Goal: Register for event/course

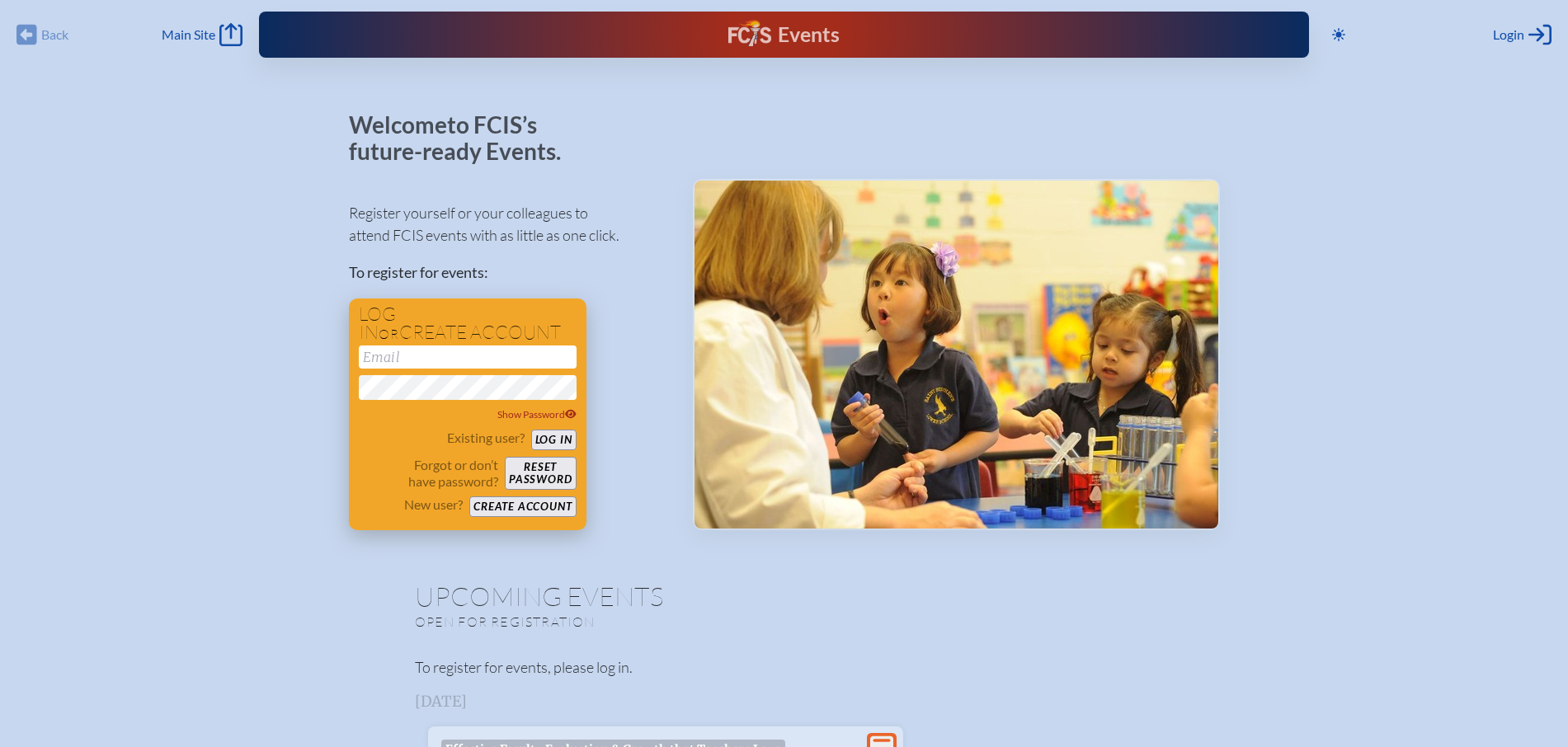
type input "[EMAIL_ADDRESS][DOMAIN_NAME]"
click at [558, 439] on button "Log in" at bounding box center [553, 440] width 46 height 21
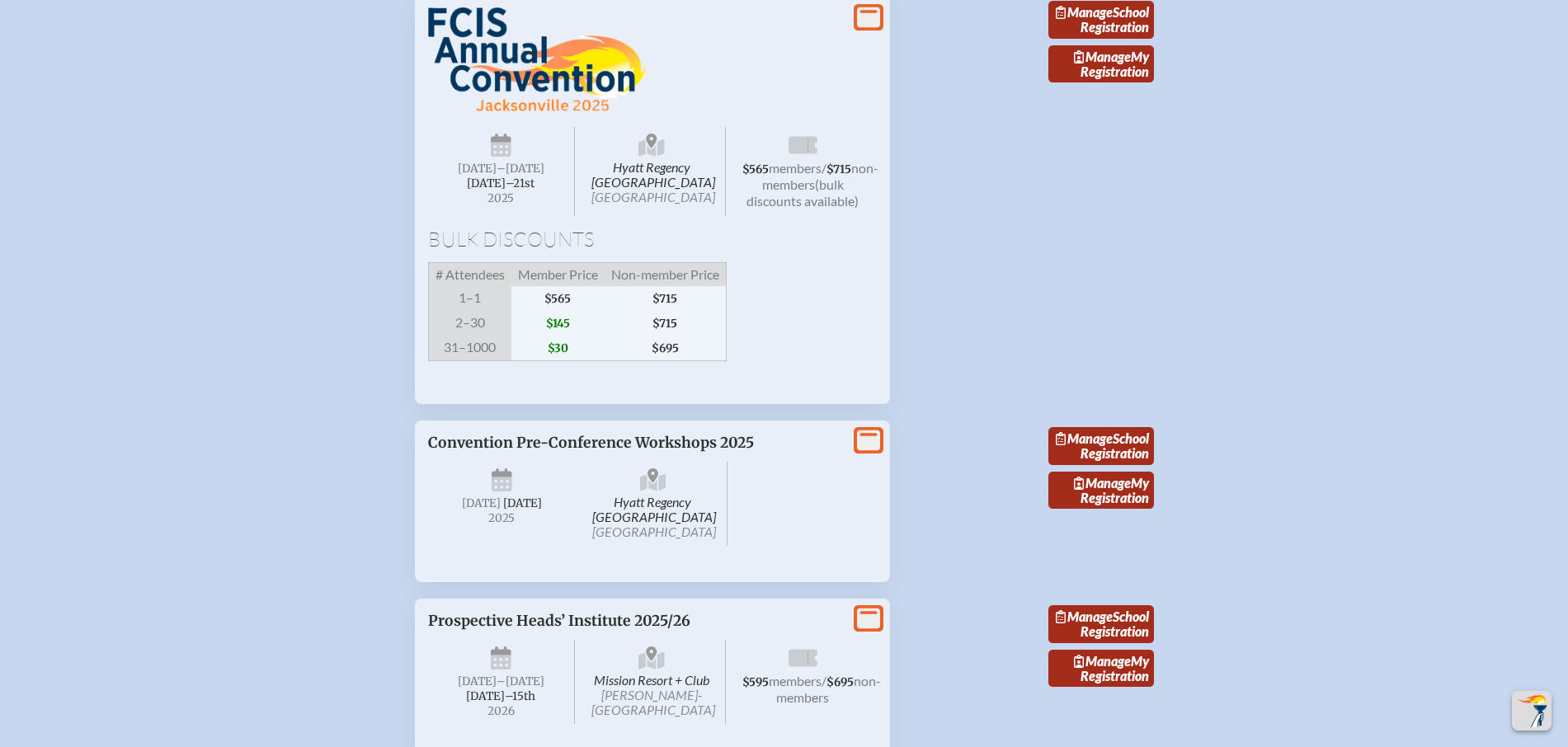
scroll to position [2316, 0]
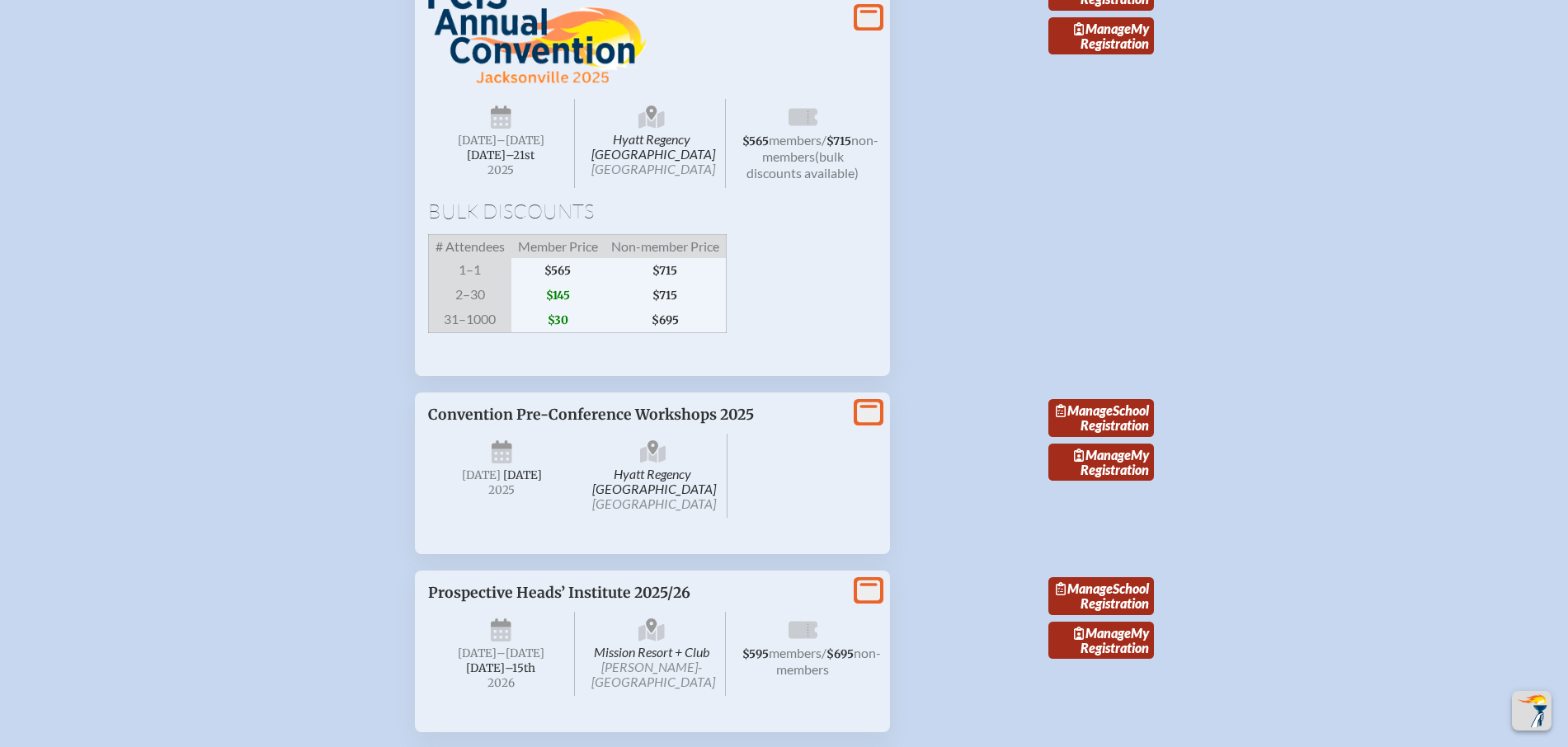
click at [793, 333] on div "Bulk Discounts # Attendees Member Price Non-member Price 1–1 $565 $715 2–30 $14…" at bounding box center [652, 267] width 449 height 131
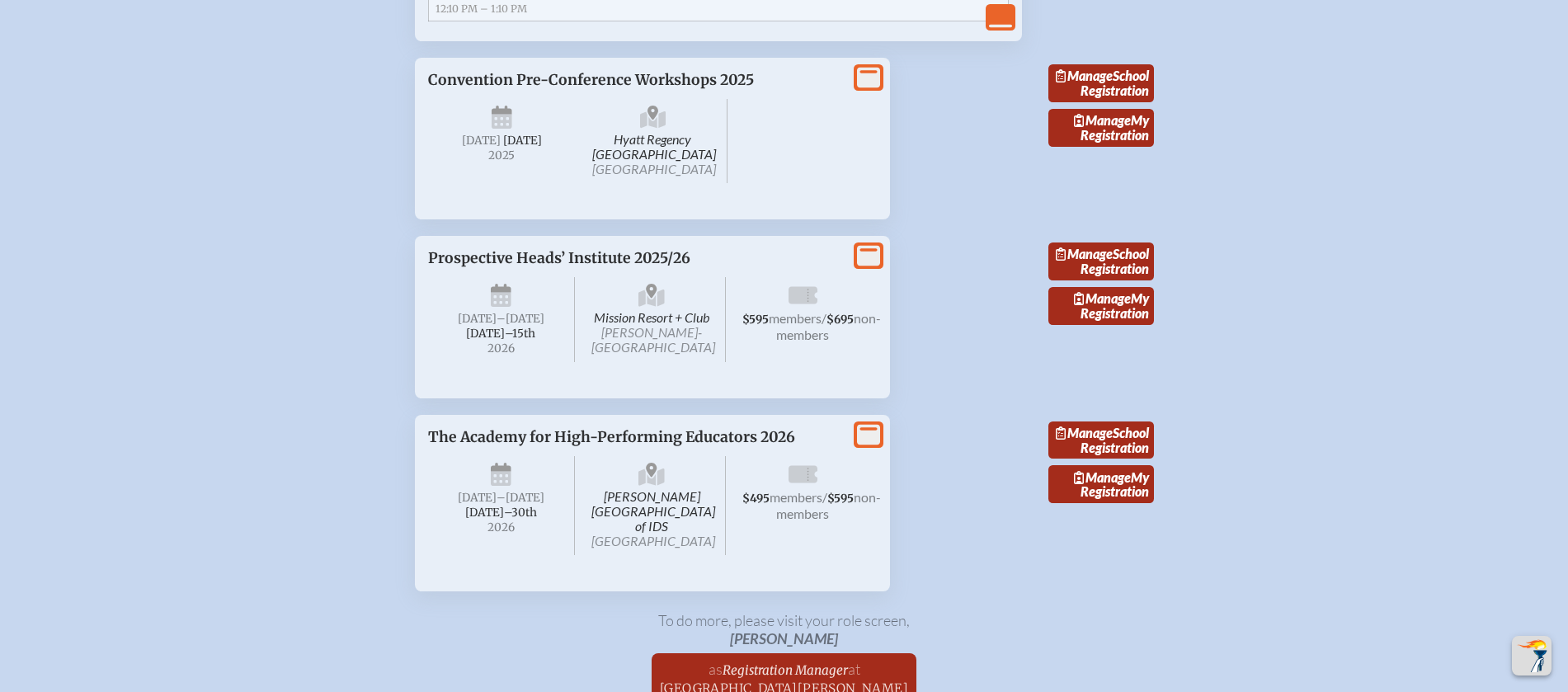
scroll to position [3464, 0]
click at [1100, 104] on link "Manage School Registration" at bounding box center [1101, 84] width 105 height 38
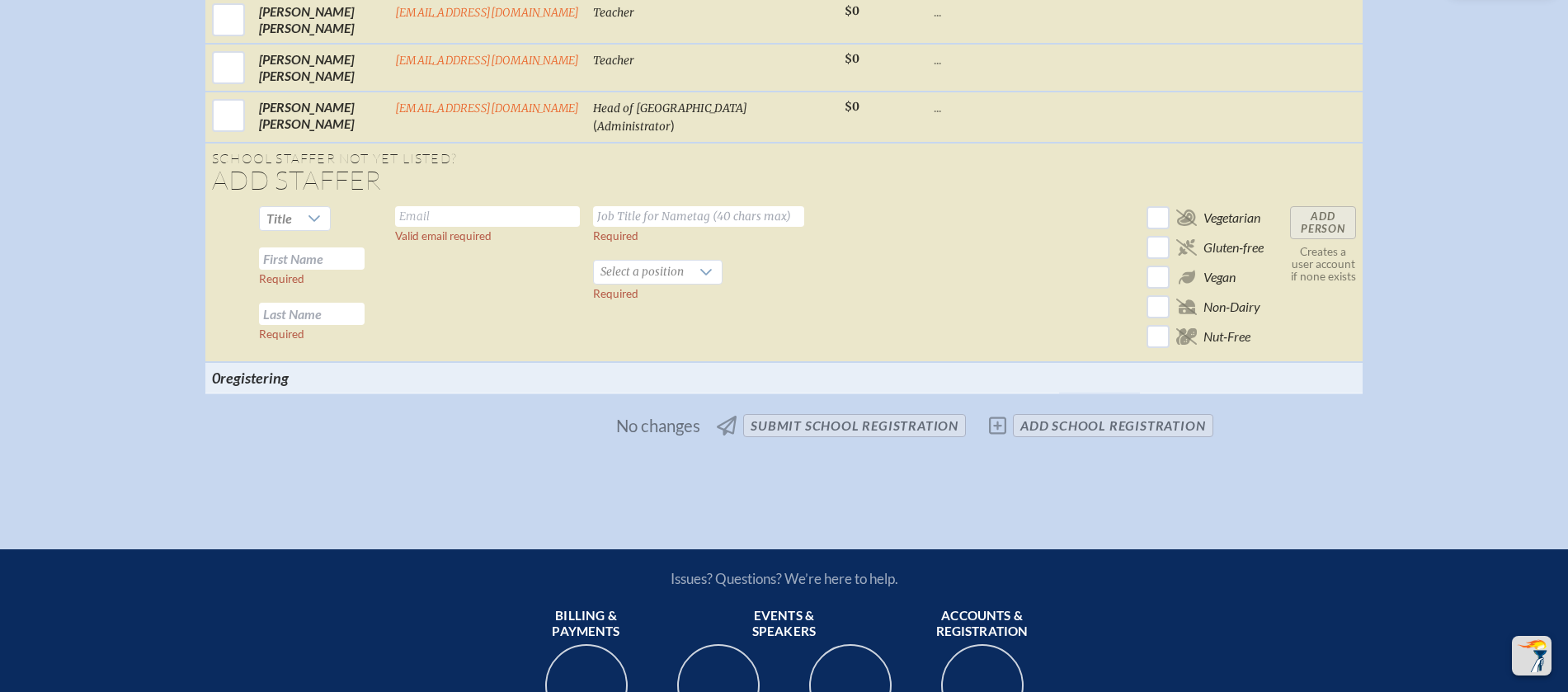
scroll to position [2710, 0]
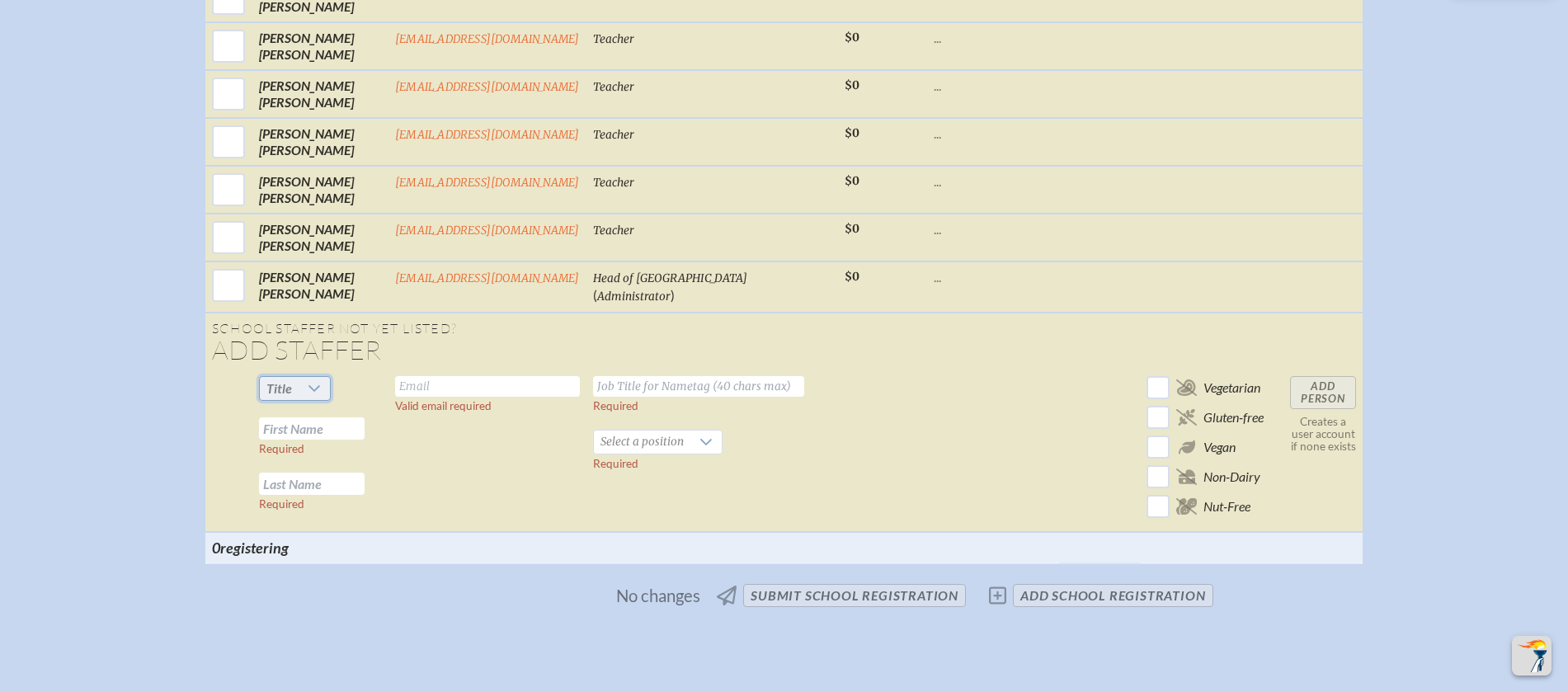
click at [287, 395] on span "Title" at bounding box center [279, 388] width 25 height 16
click at [302, 500] on li "Ms." at bounding box center [304, 503] width 71 height 23
click at [339, 439] on input "text" at bounding box center [312, 428] width 105 height 22
type input "Anne"
click at [318, 494] on input "text" at bounding box center [312, 484] width 105 height 22
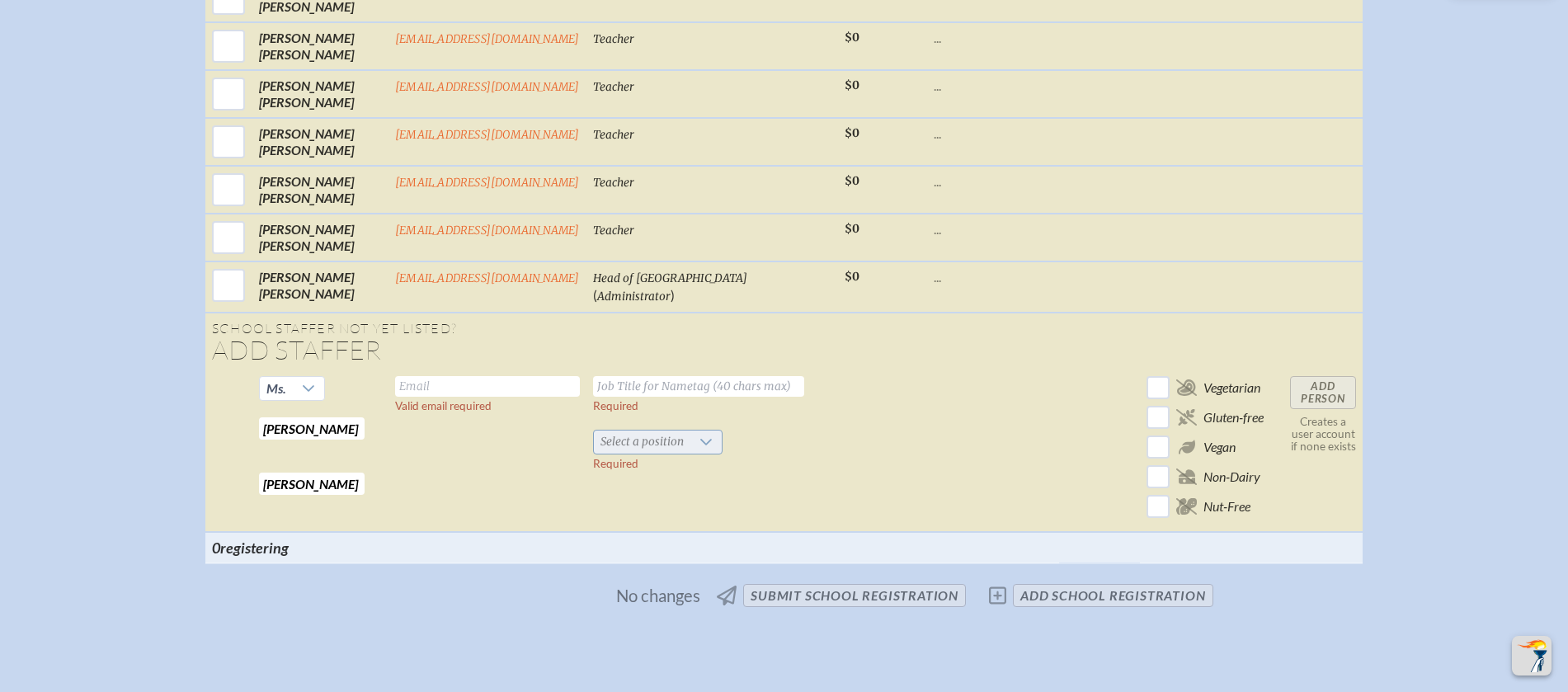
type input "Gorman"
click at [640, 453] on span "Select a position" at bounding box center [642, 442] width 96 height 23
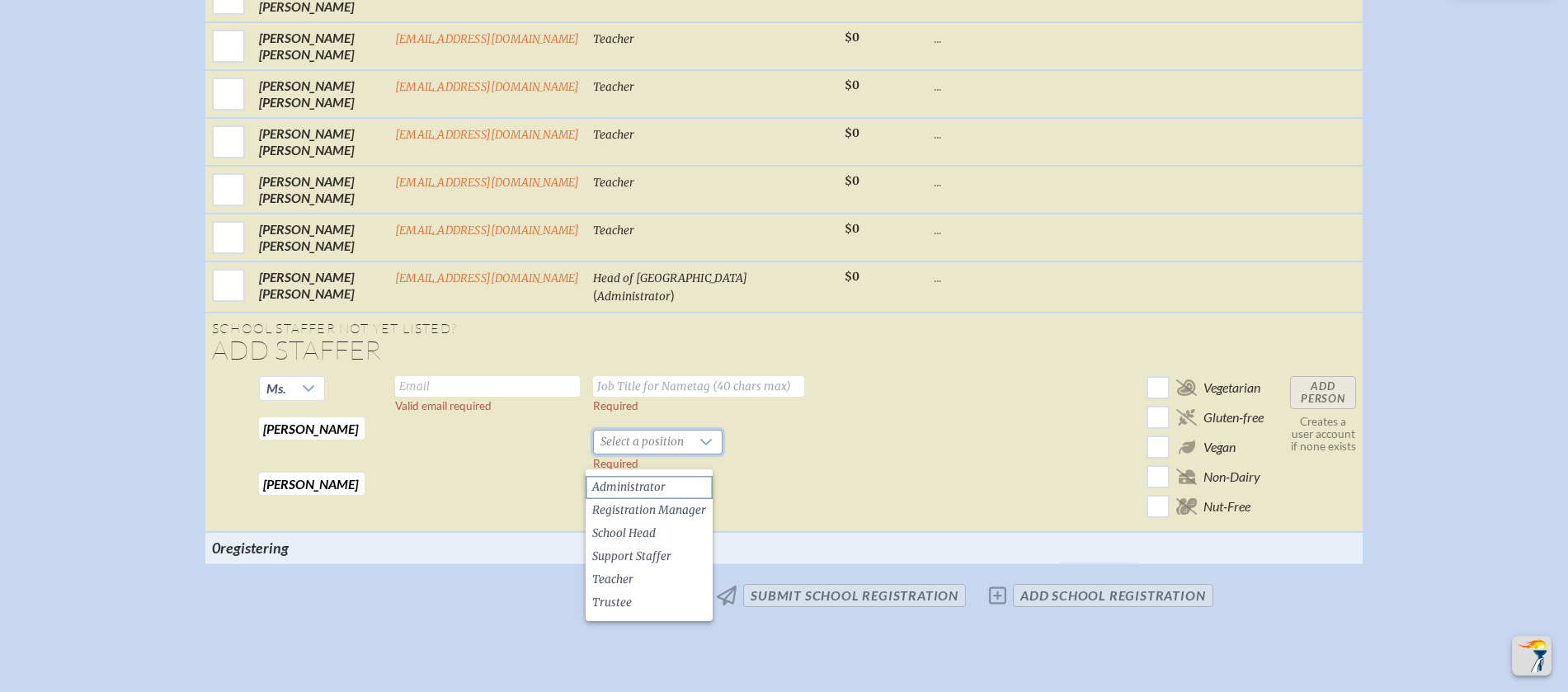
click at [625, 484] on span "Administrator" at bounding box center [629, 488] width 74 height 17
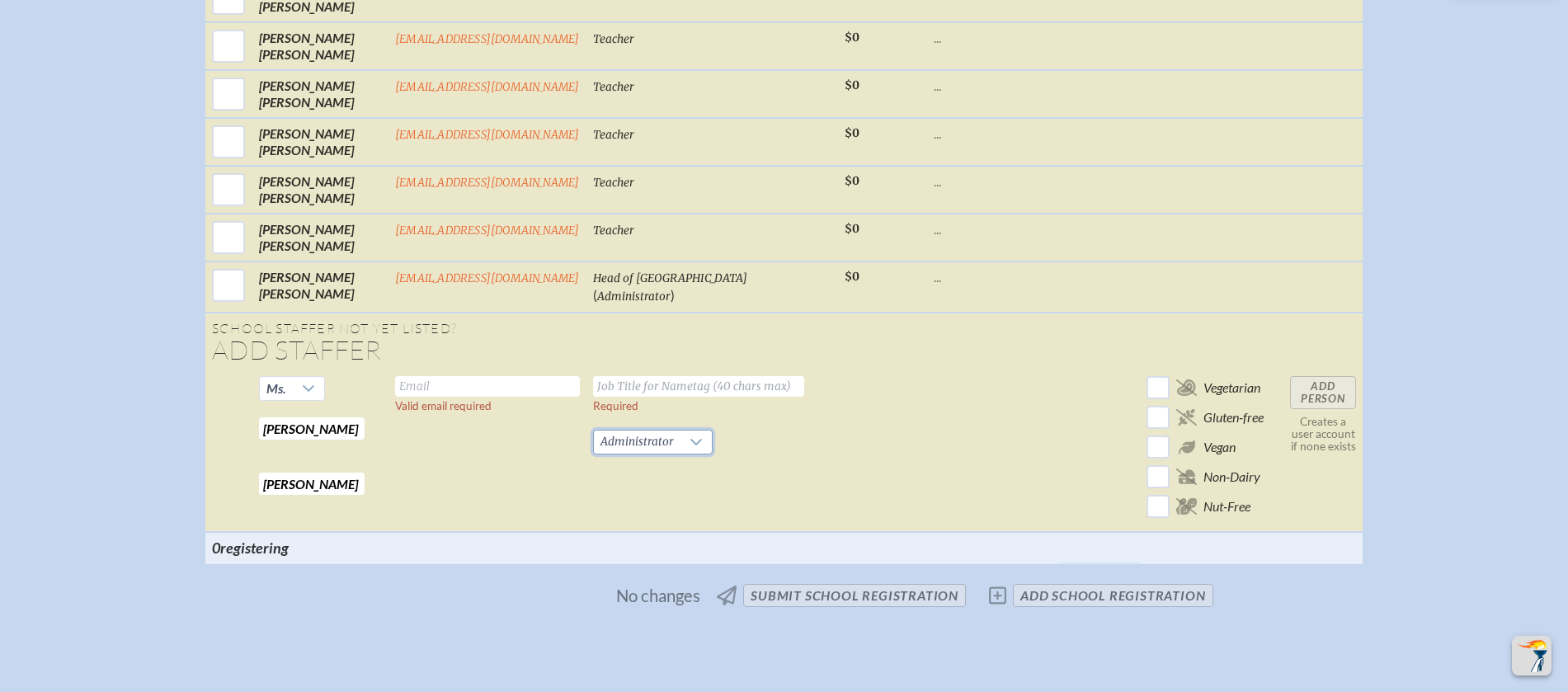
click at [451, 396] on input "text" at bounding box center [488, 386] width 185 height 21
type input "agorman@sjcds.net"
click at [683, 396] on input "text" at bounding box center [699, 386] width 211 height 21
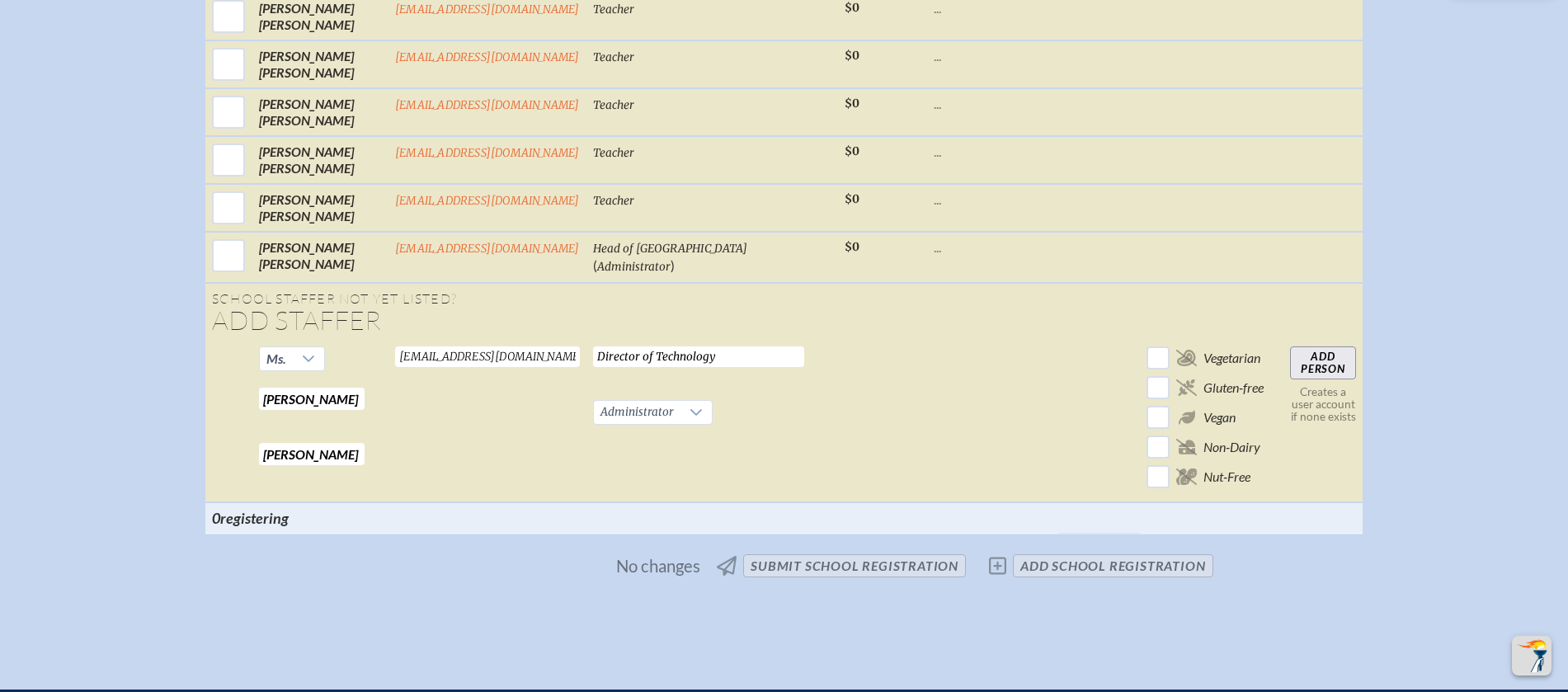
scroll to position [2741, 0]
type input "Director of Technology"
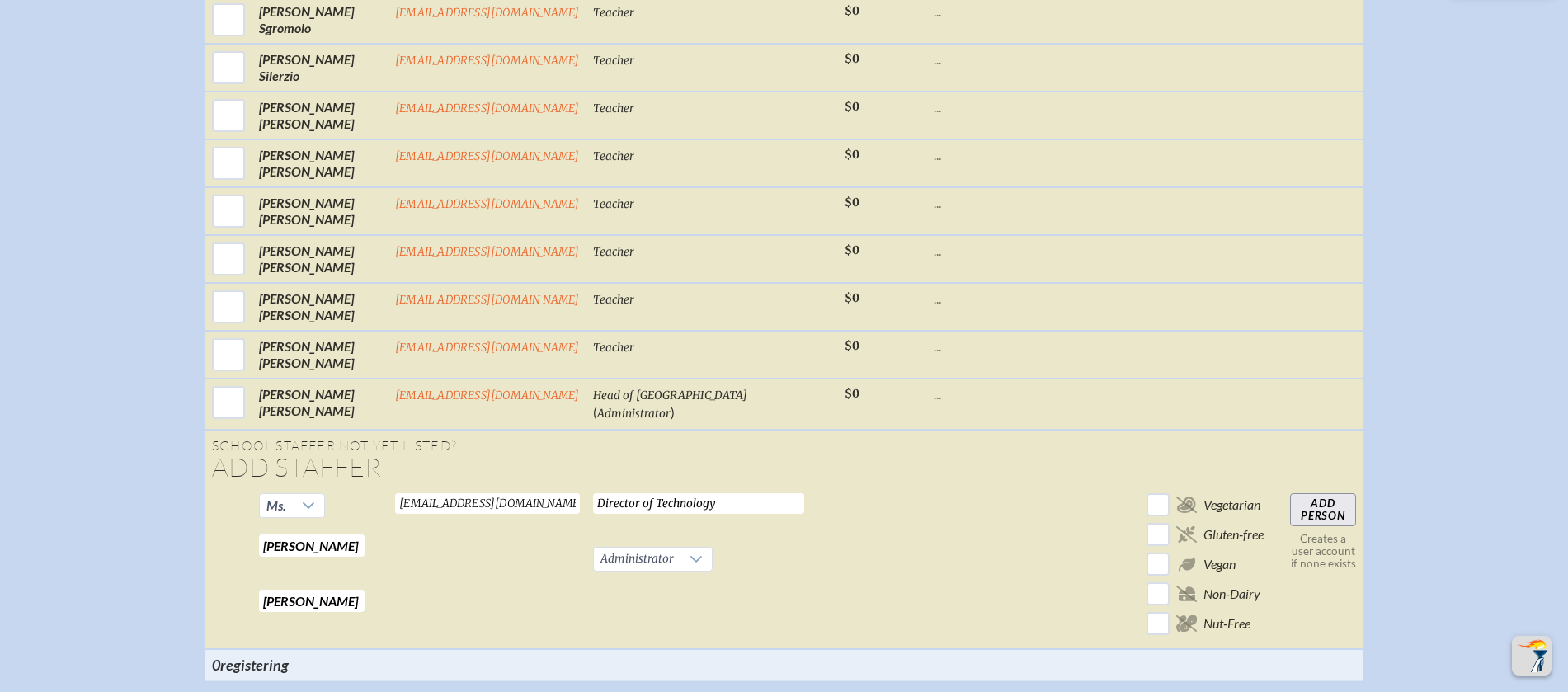
scroll to position [2545, 0]
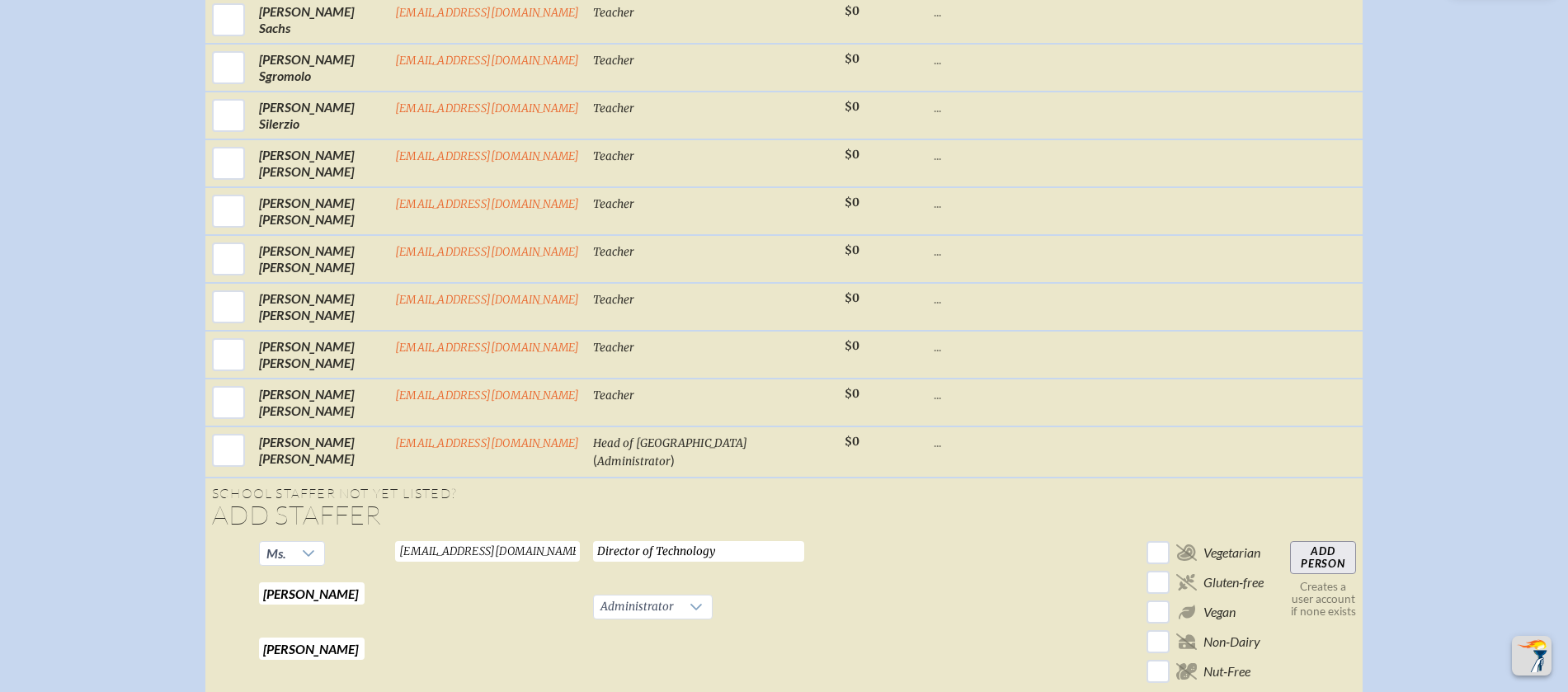
click at [1311, 574] on input "Add Person" at bounding box center [1323, 557] width 66 height 33
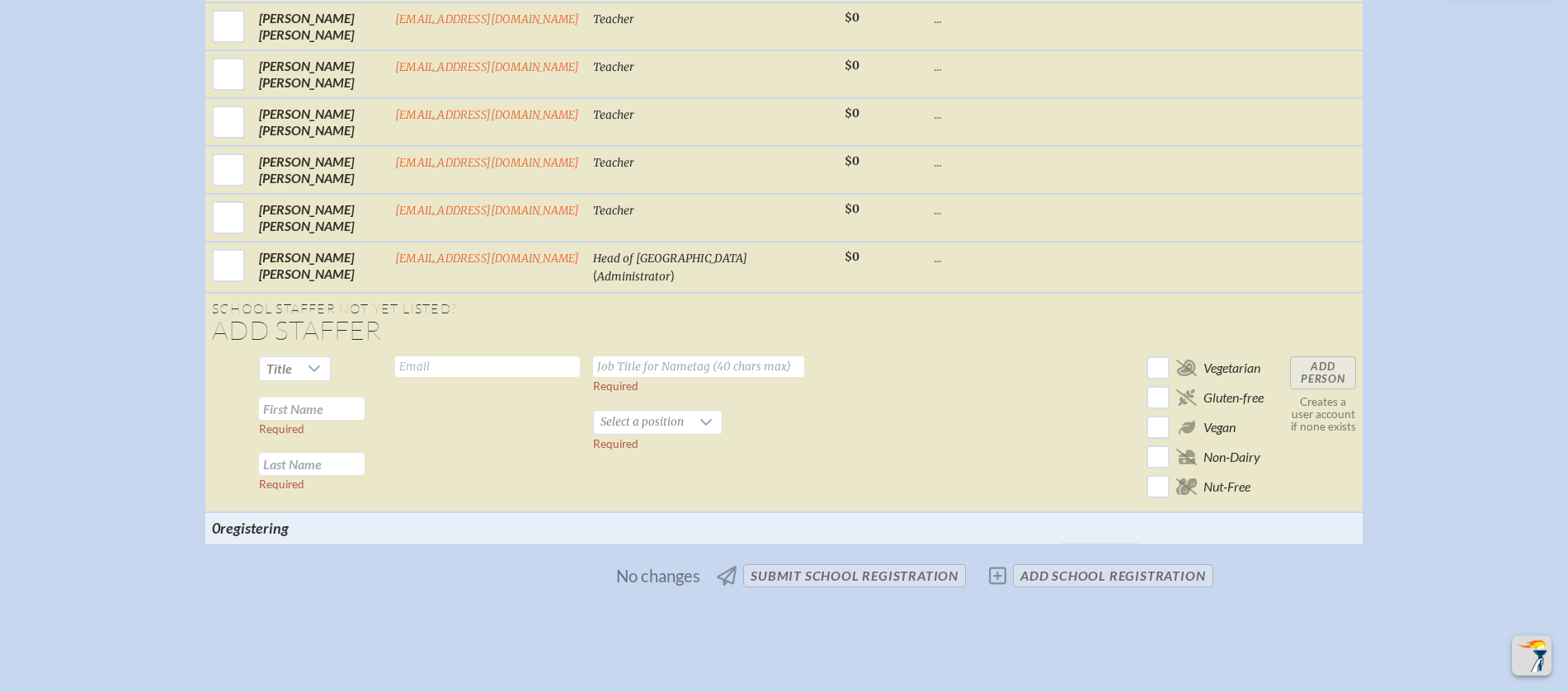
scroll to position [1946, 0]
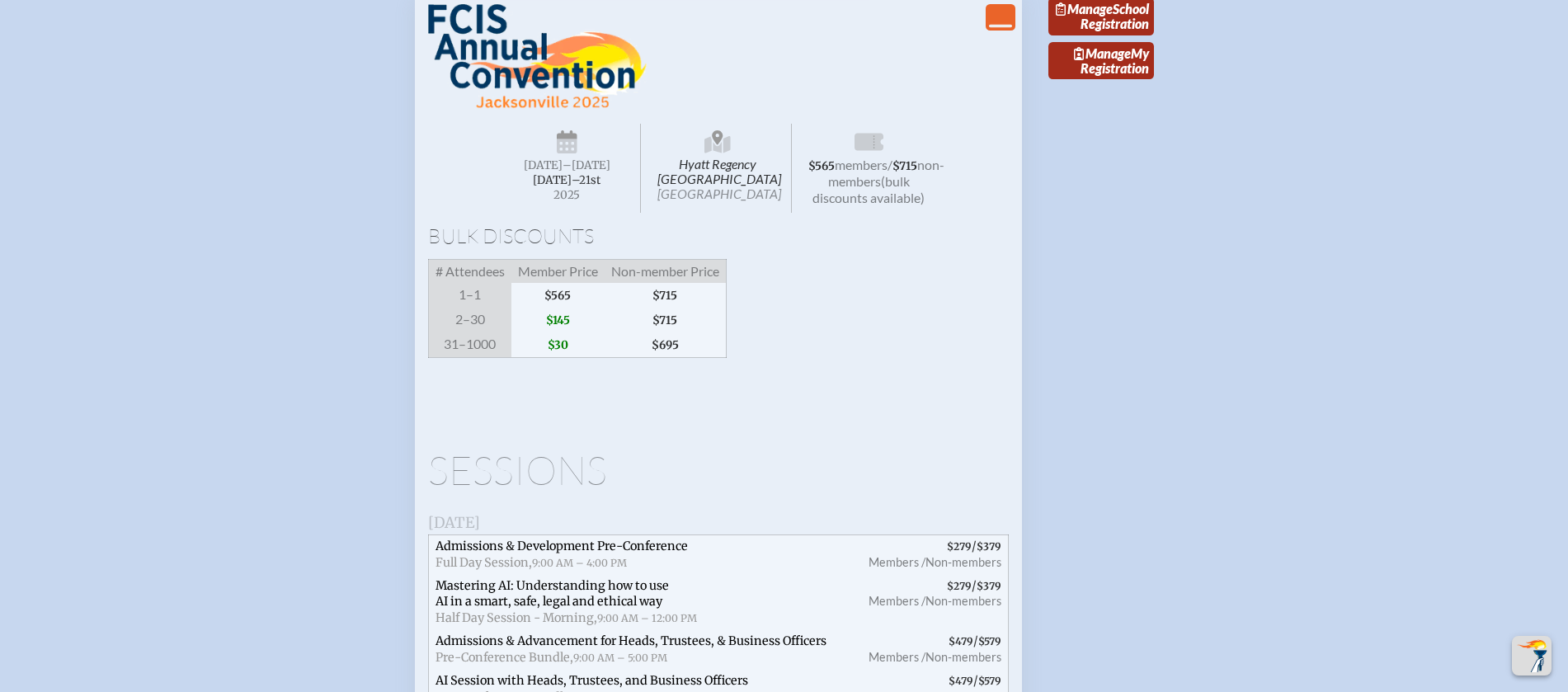
scroll to position [2347, 0]
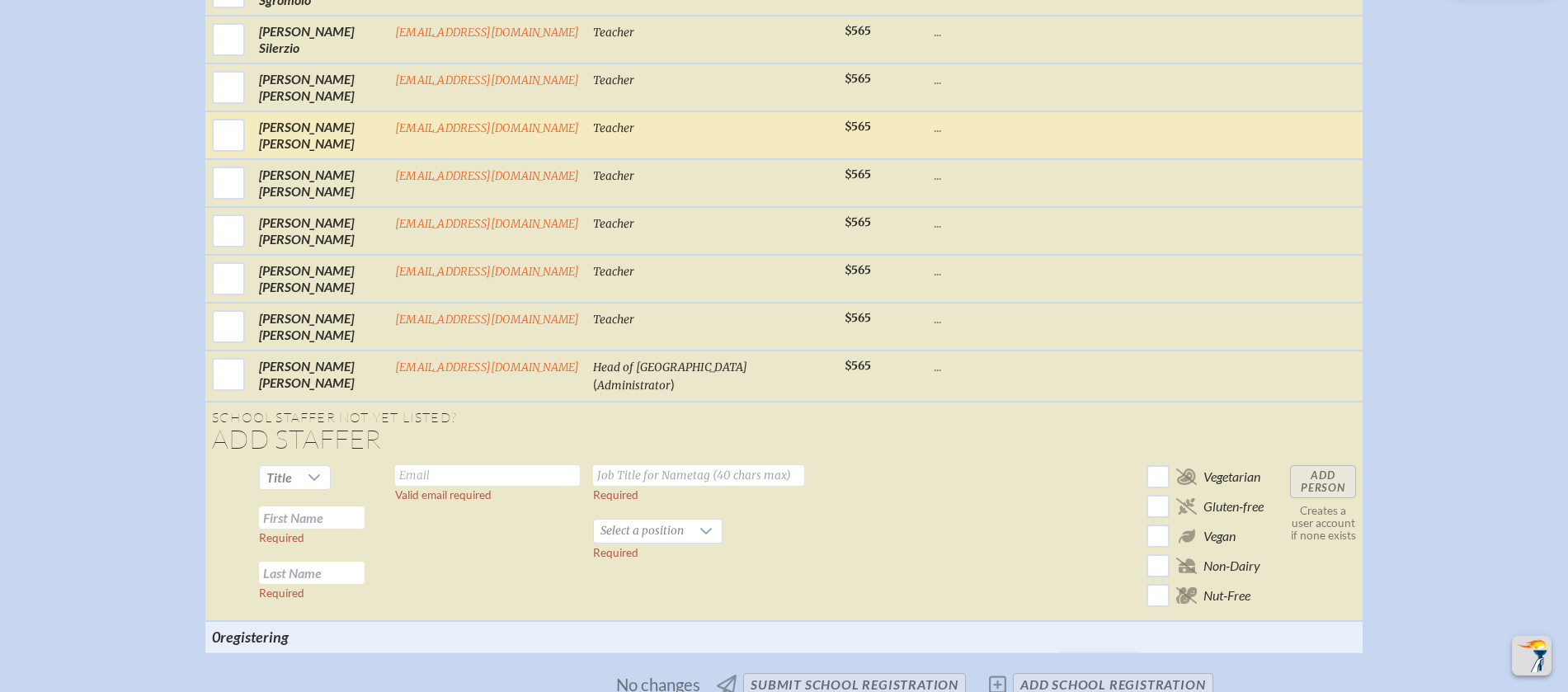
scroll to position [2787, 0]
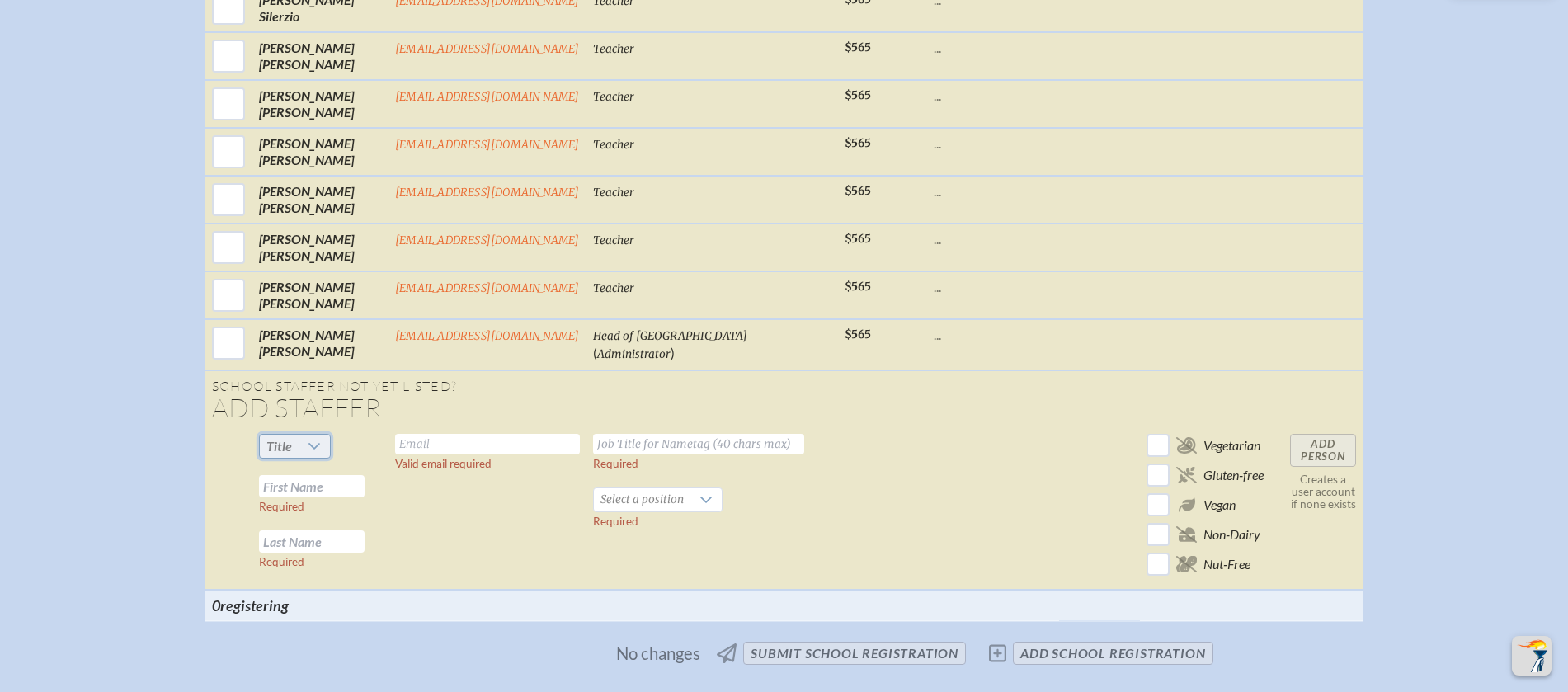
click at [292, 453] on span "Title" at bounding box center [279, 445] width 25 height 16
click at [282, 554] on span "Ms." at bounding box center [284, 560] width 20 height 17
click at [298, 497] on input "text" at bounding box center [312, 486] width 105 height 22
type input "Molly"
click at [353, 551] on input "text" at bounding box center [312, 542] width 105 height 22
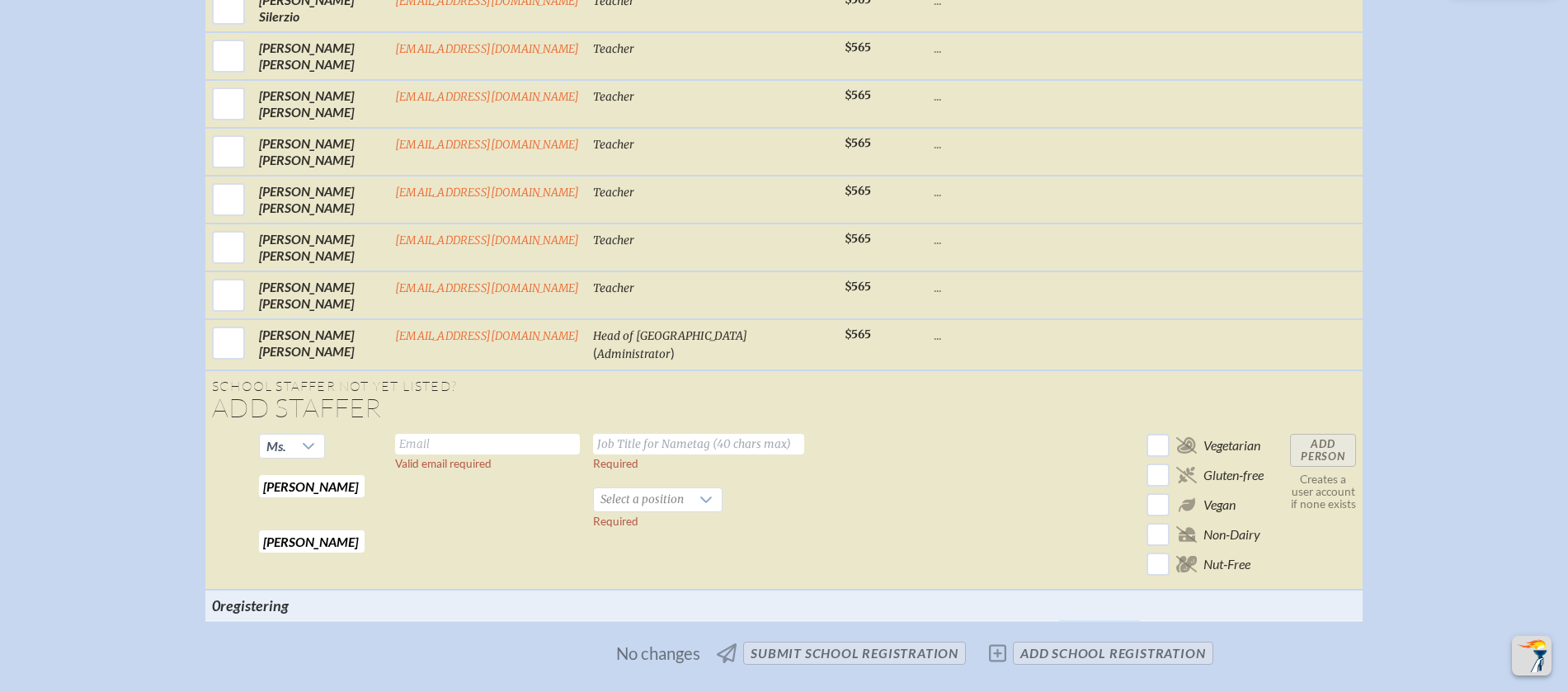
type input "Sheppard"
click at [490, 454] on input "text" at bounding box center [488, 444] width 185 height 21
type input "msheppard@sjcds.net"
click at [607, 452] on input "text" at bounding box center [699, 444] width 211 height 21
type input "Teacher"
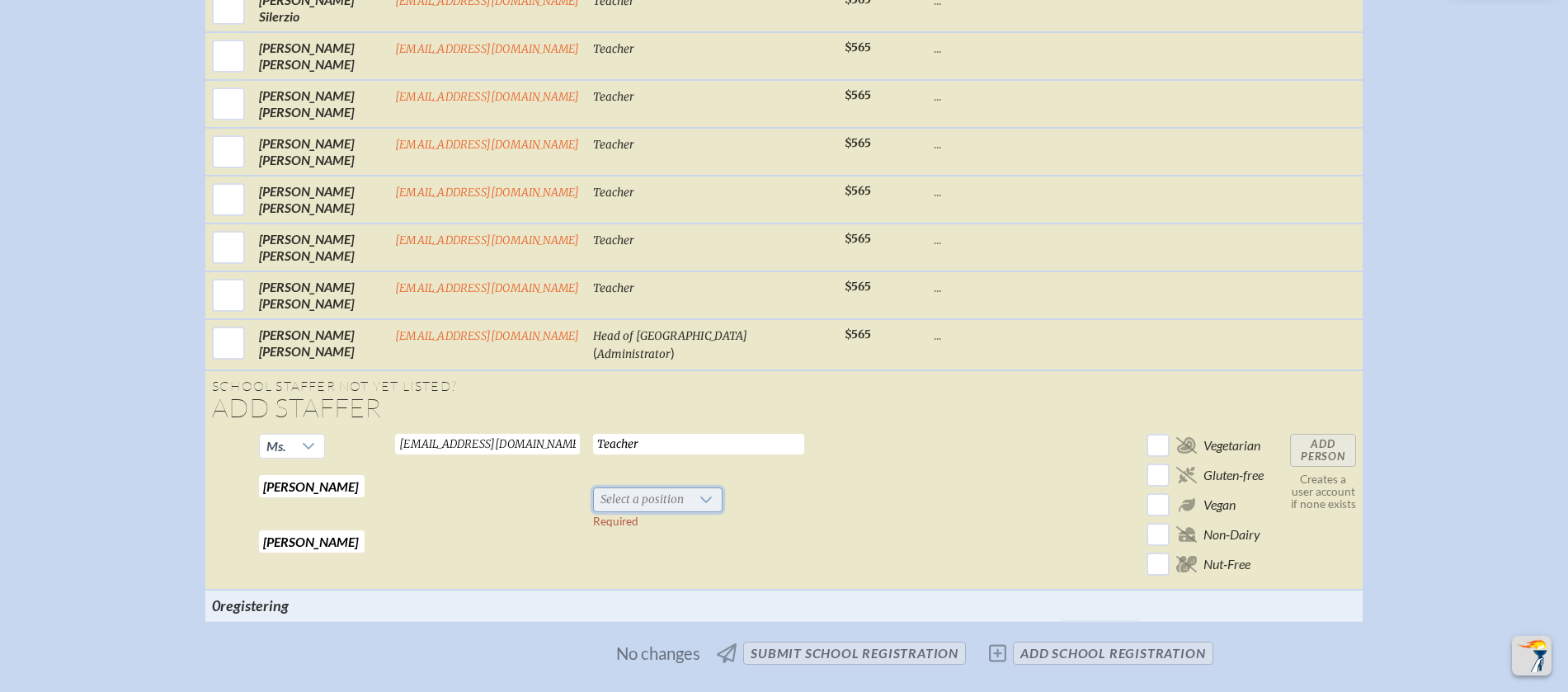
click at [634, 511] on span "Select a position" at bounding box center [642, 499] width 96 height 23
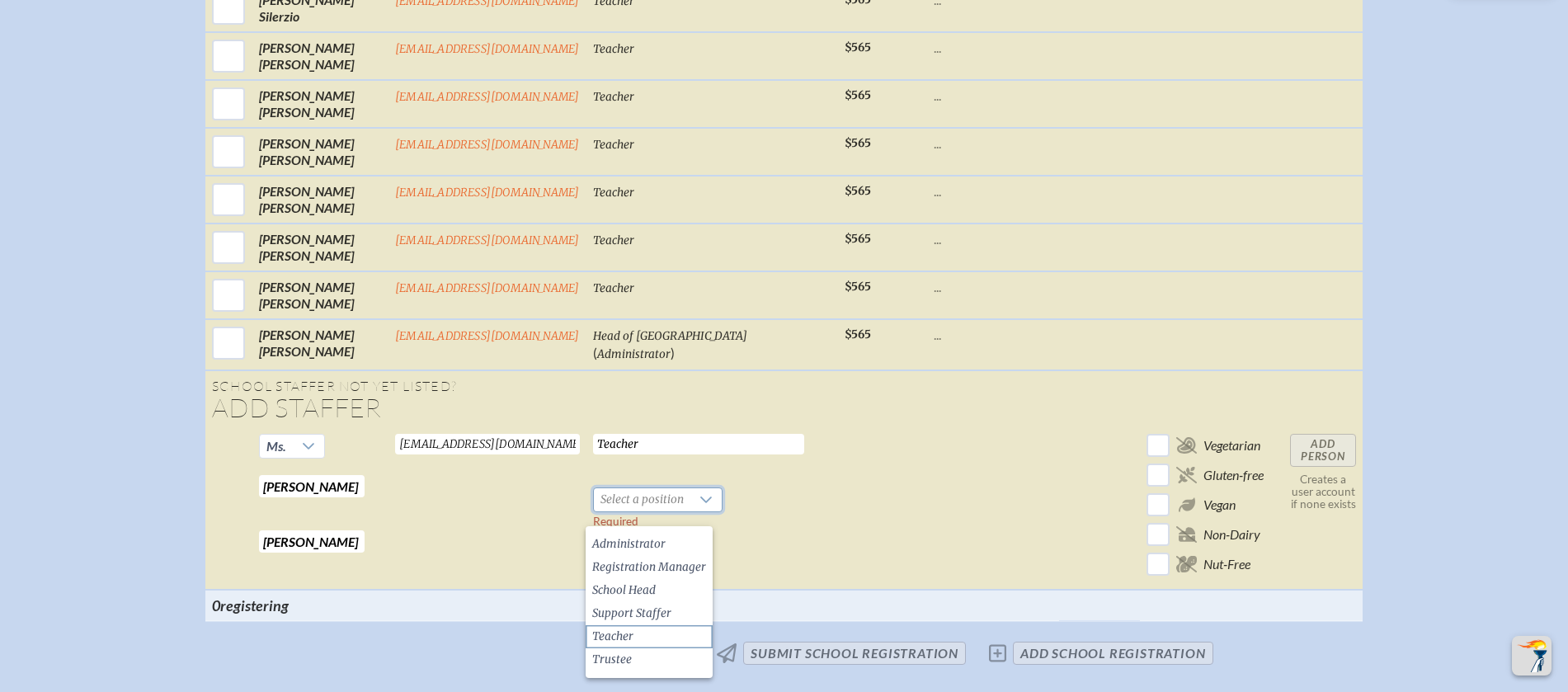
click at [630, 636] on span "Teacher" at bounding box center [613, 637] width 41 height 17
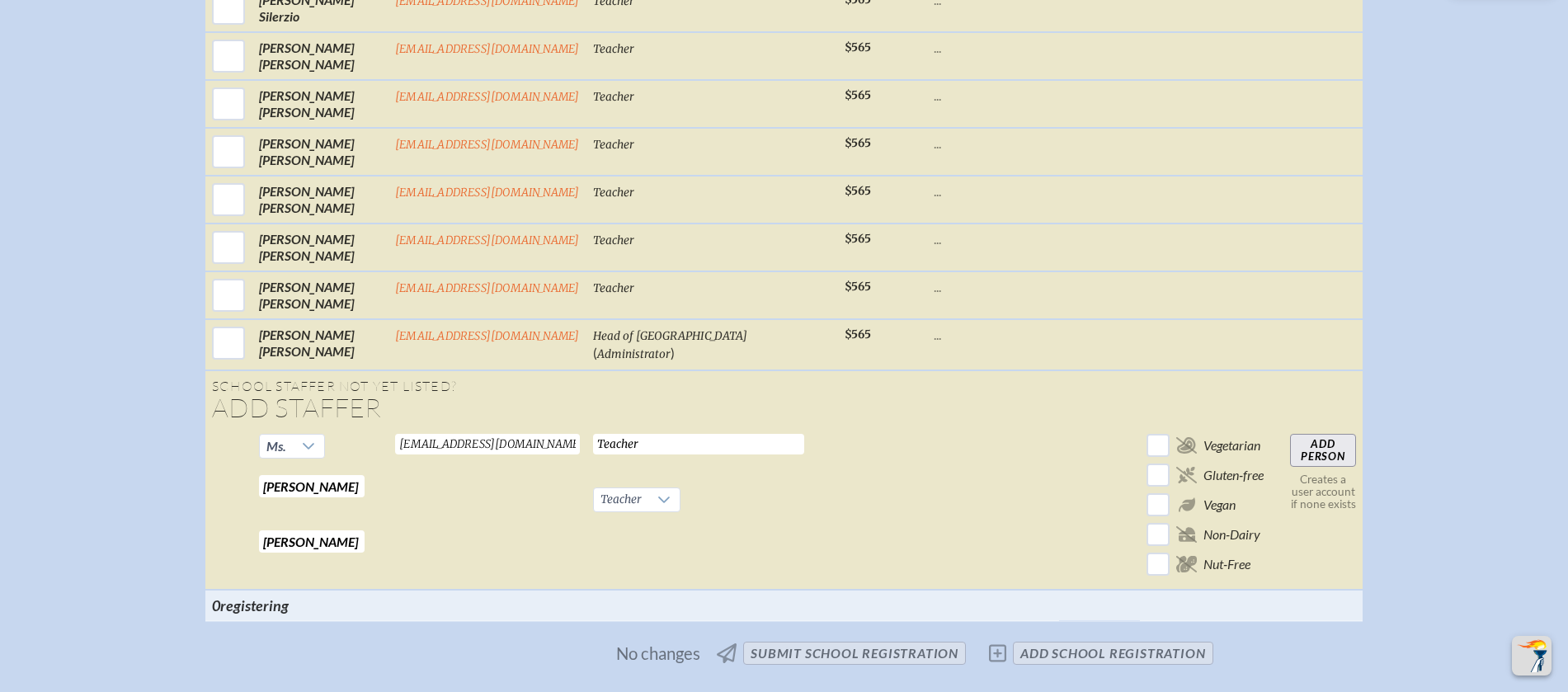
click at [1298, 466] on input "Add Person" at bounding box center [1323, 450] width 66 height 33
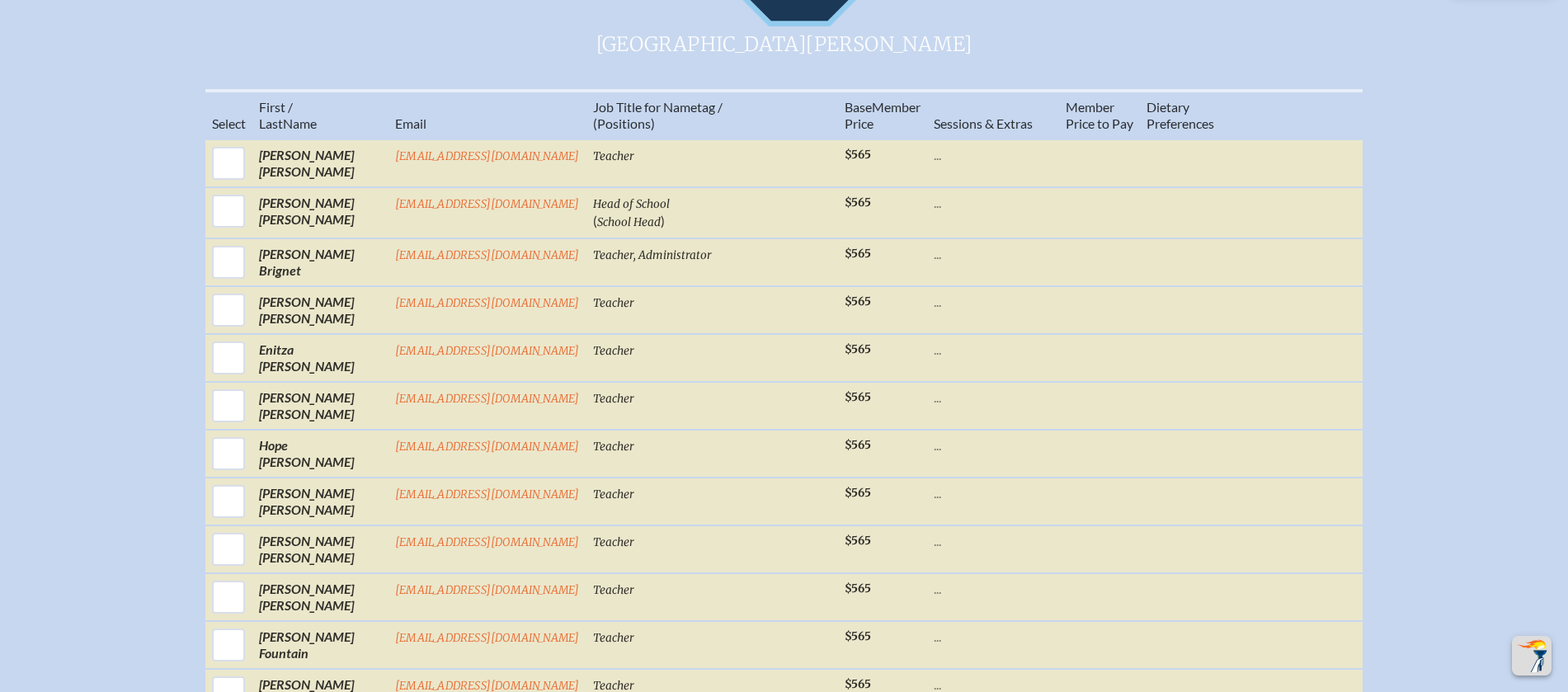
scroll to position [701, 0]
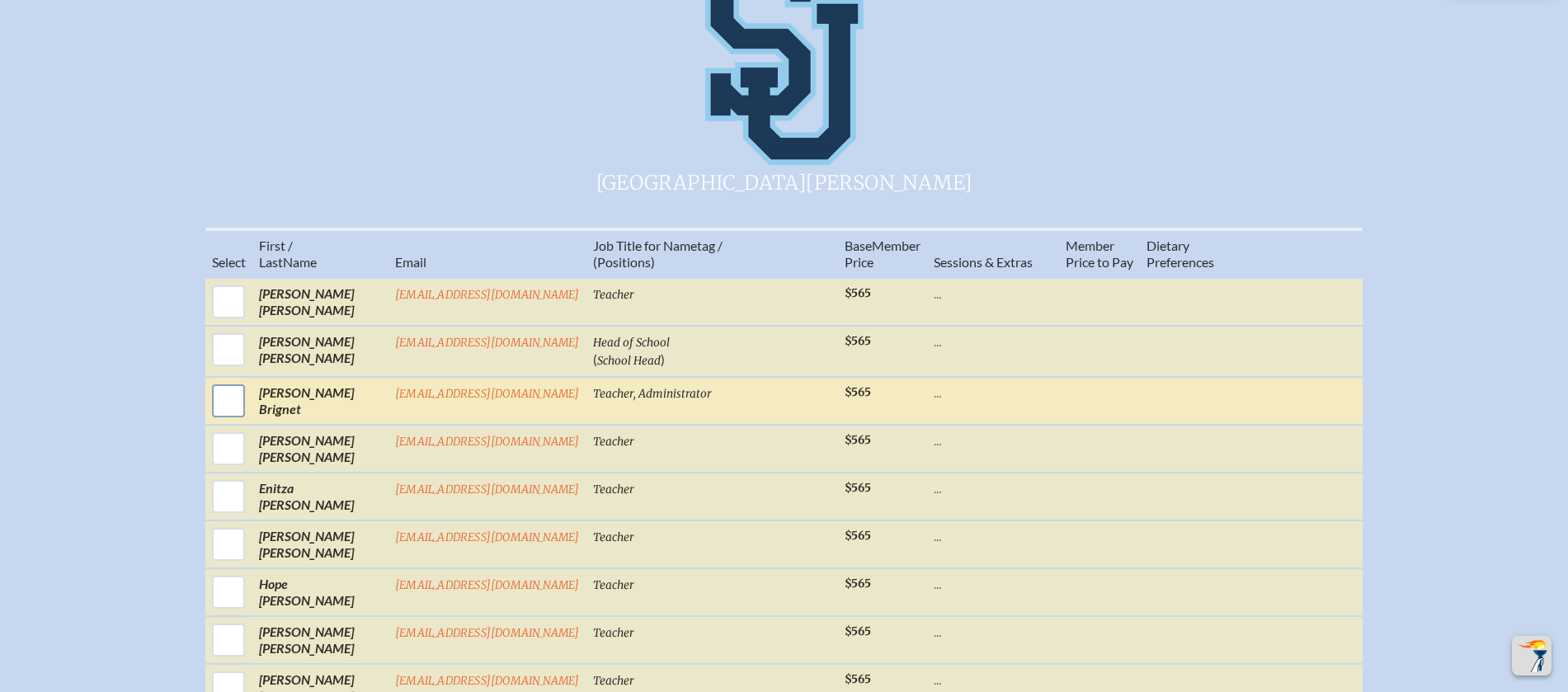
click at [249, 413] on input "checkbox" at bounding box center [229, 401] width 41 height 41
checkbox input "true"
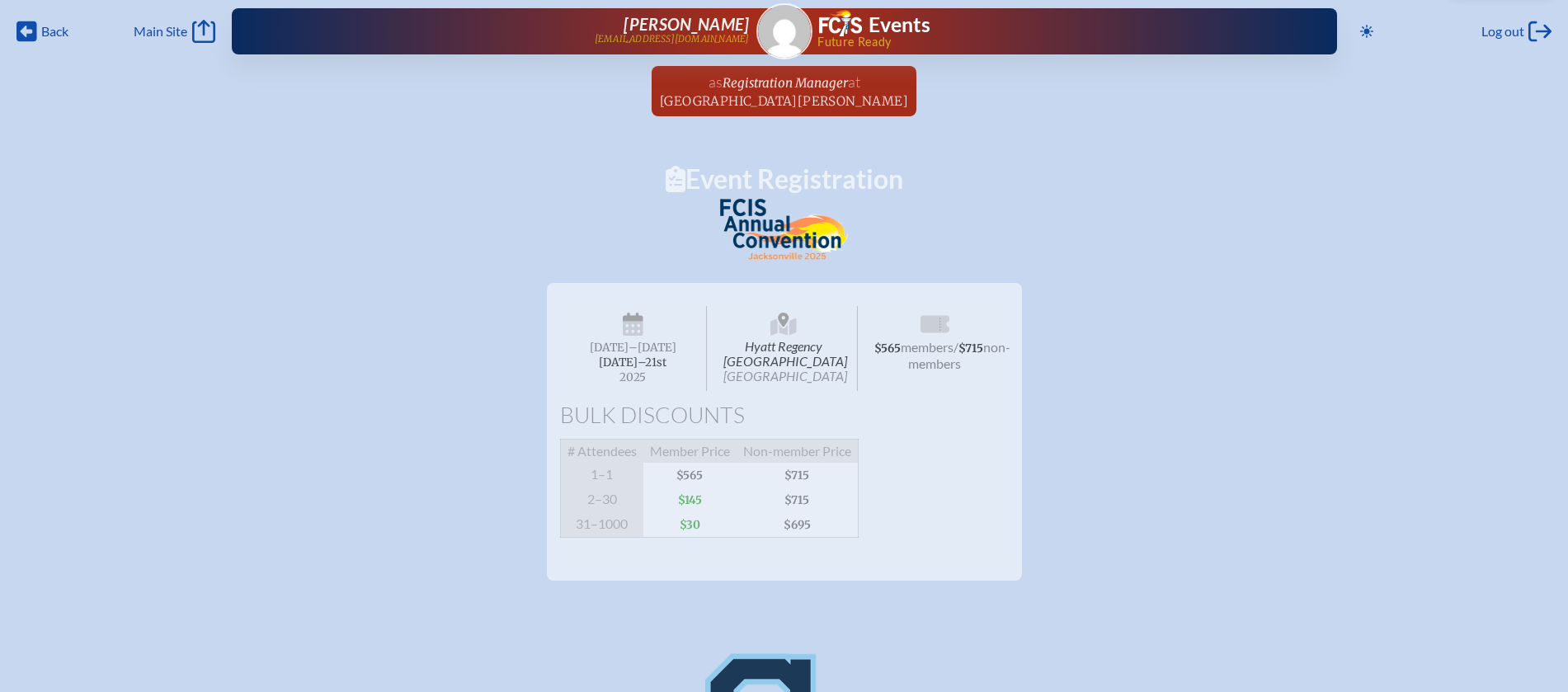
scroll to position [0, 0]
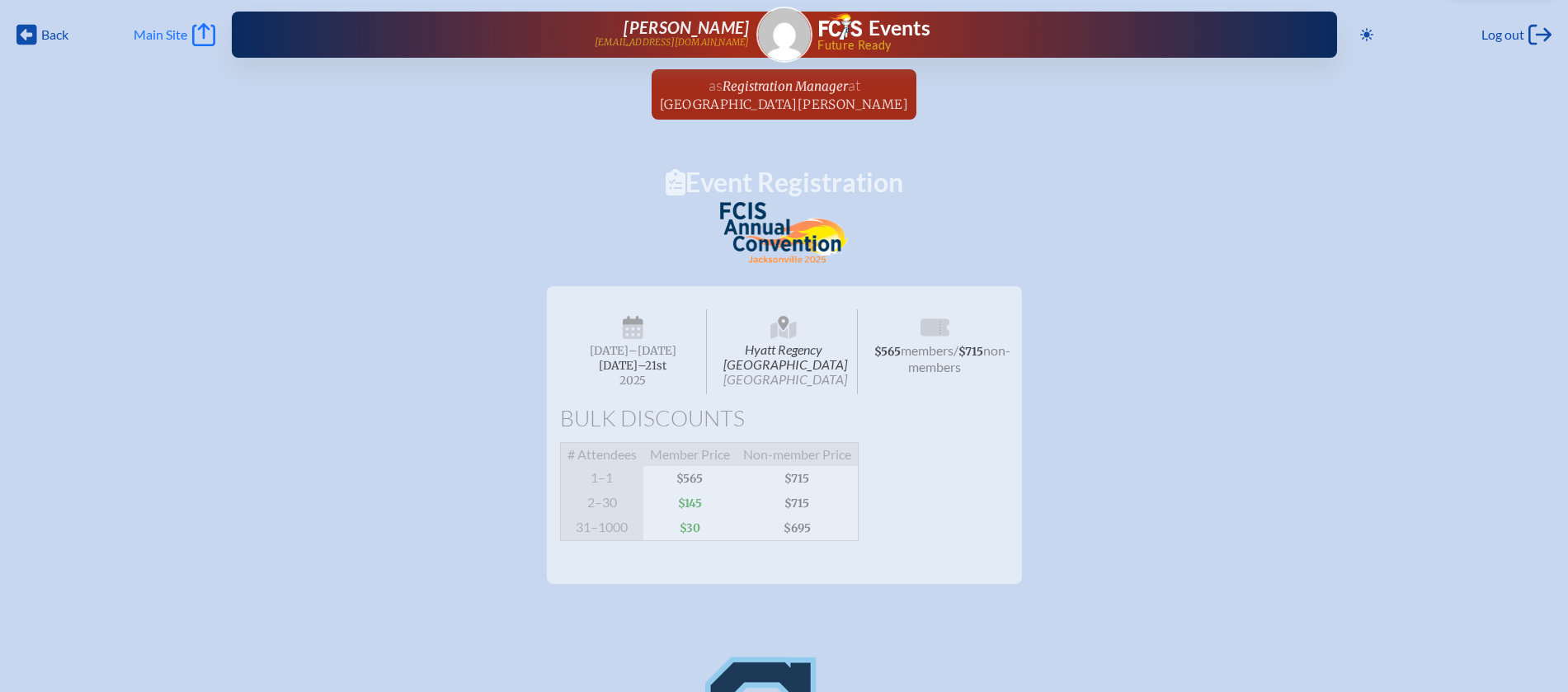
click at [153, 32] on span "Main Site" at bounding box center [160, 35] width 53 height 17
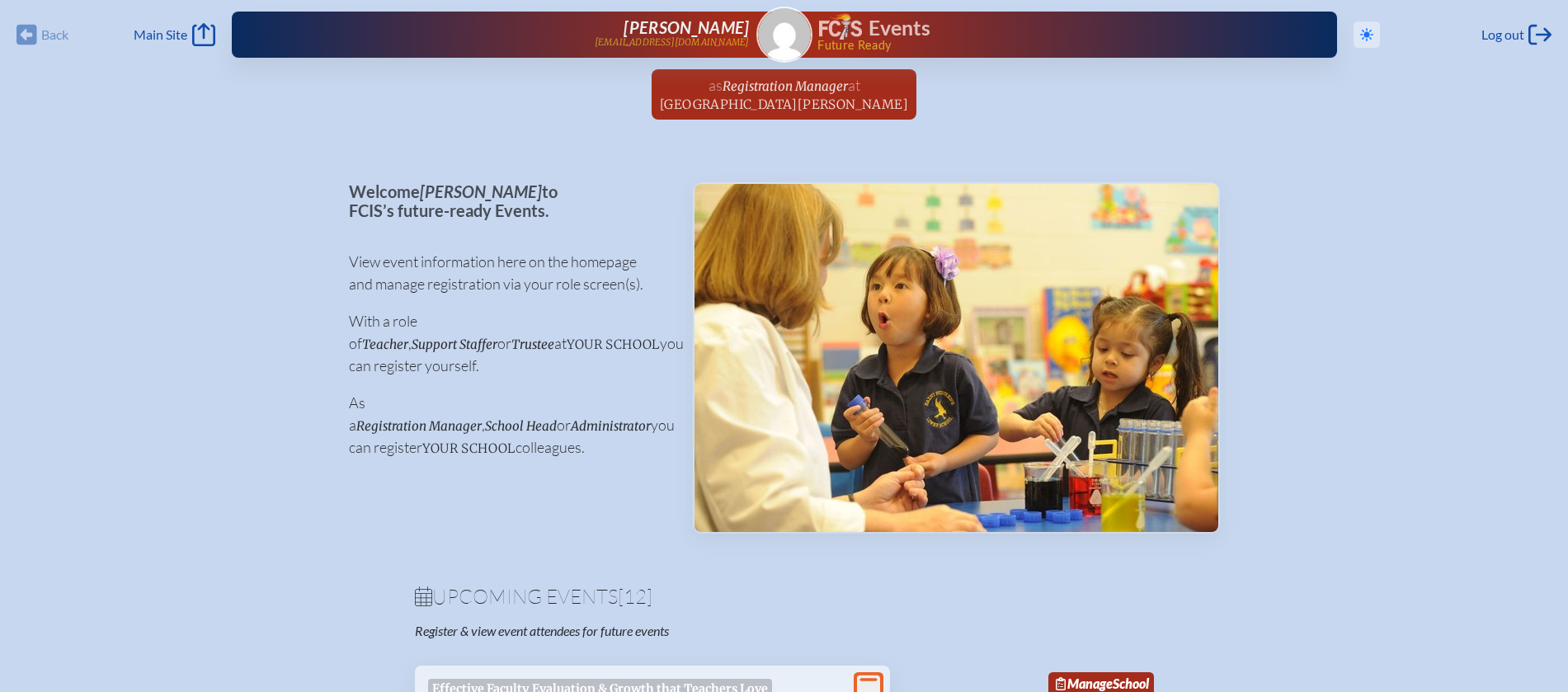
click at [1361, 32] on icon at bounding box center [1367, 35] width 13 height 13
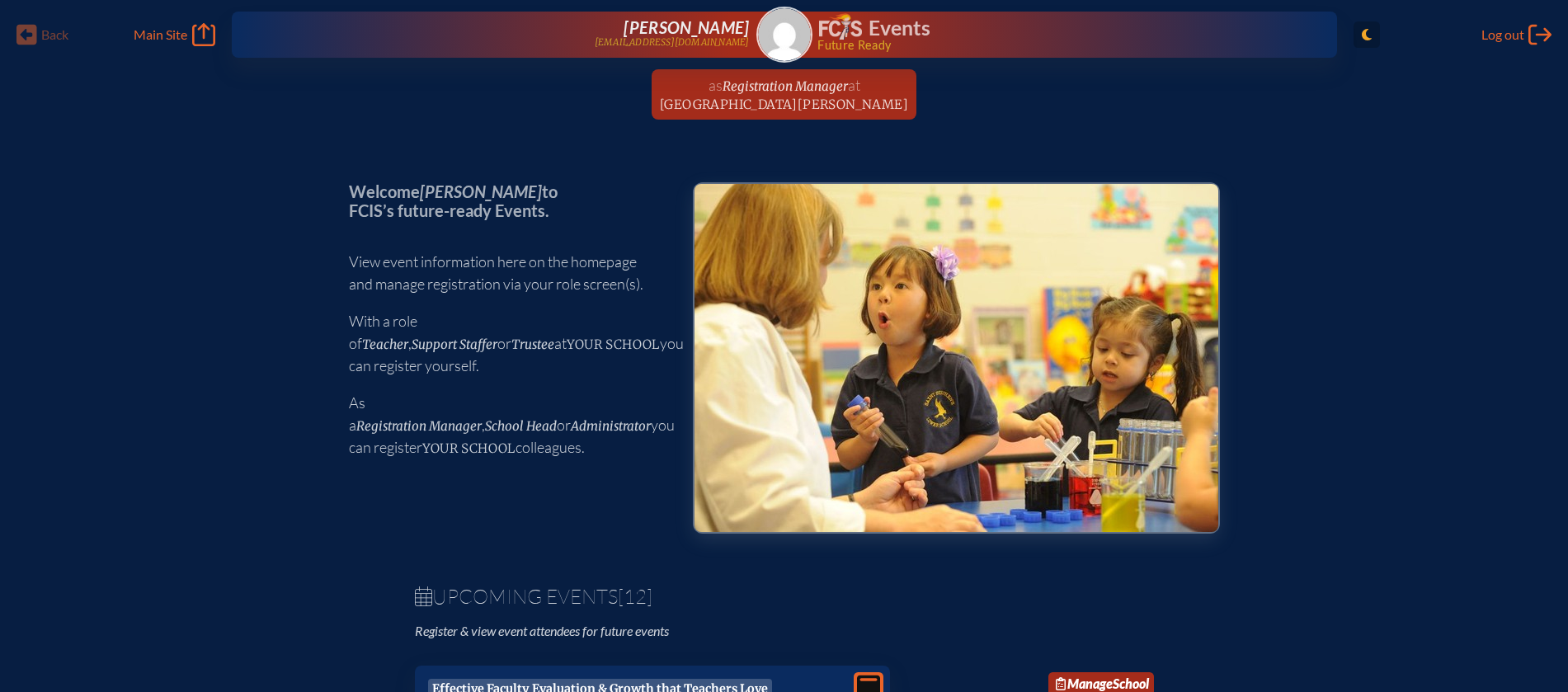
click at [1362, 32] on icon at bounding box center [1367, 35] width 10 height 11
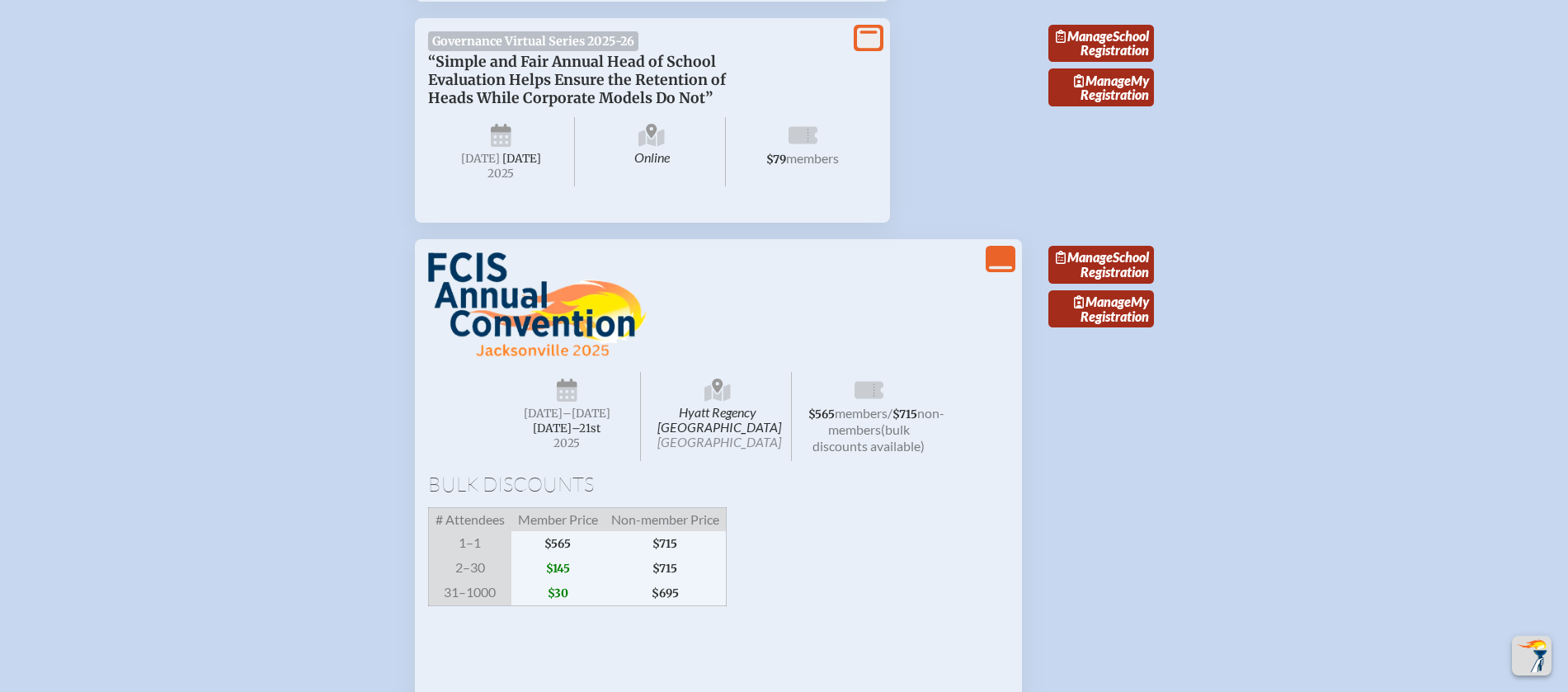
scroll to position [2085, 0]
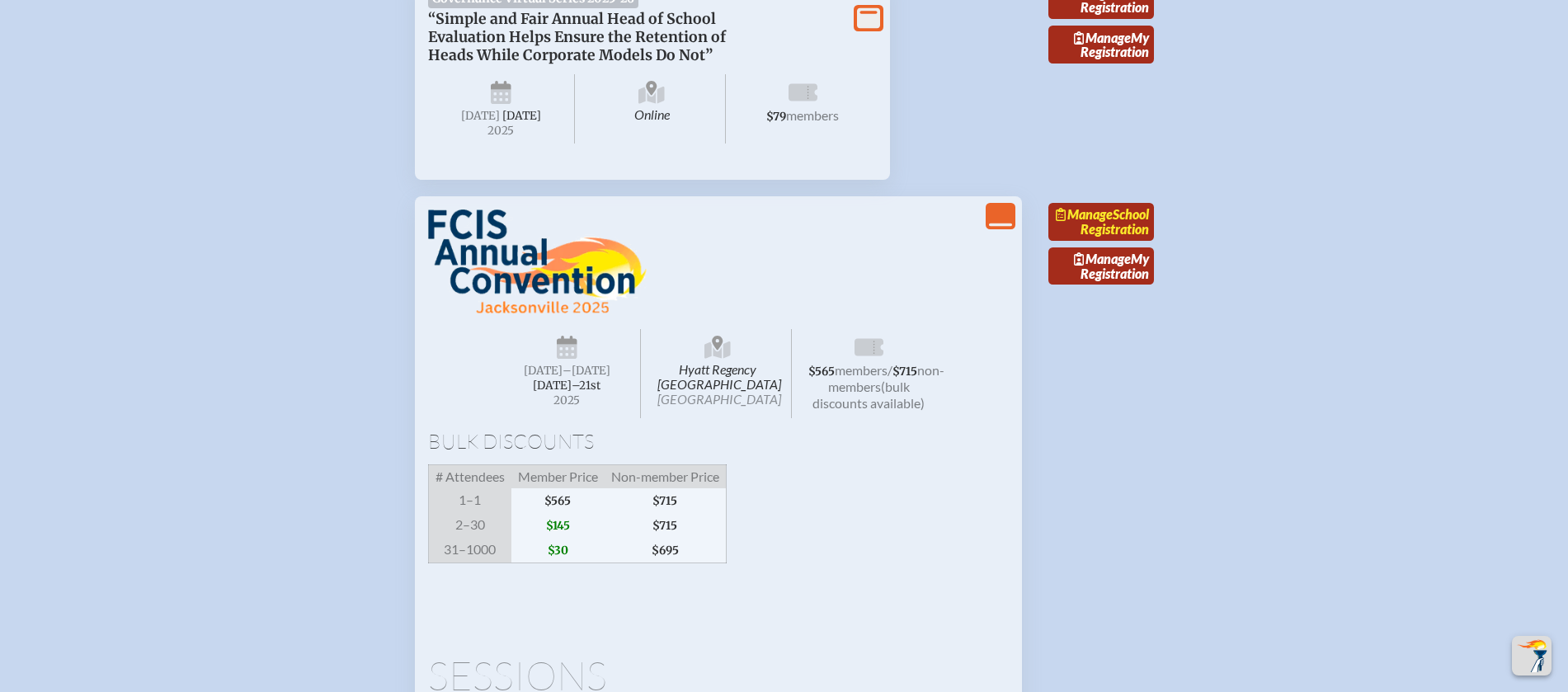
click at [1110, 241] on link "Manage School Registration" at bounding box center [1101, 222] width 105 height 38
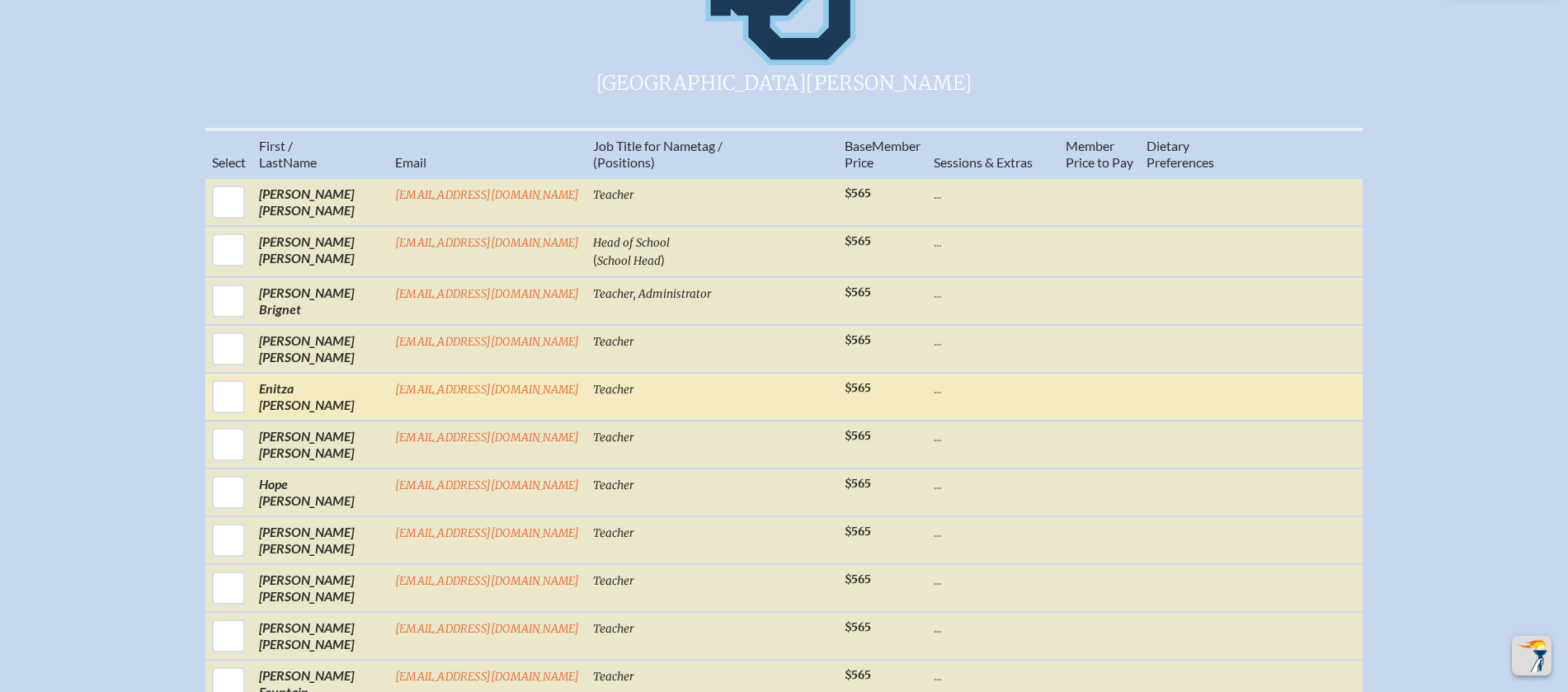
scroll to position [796, 0]
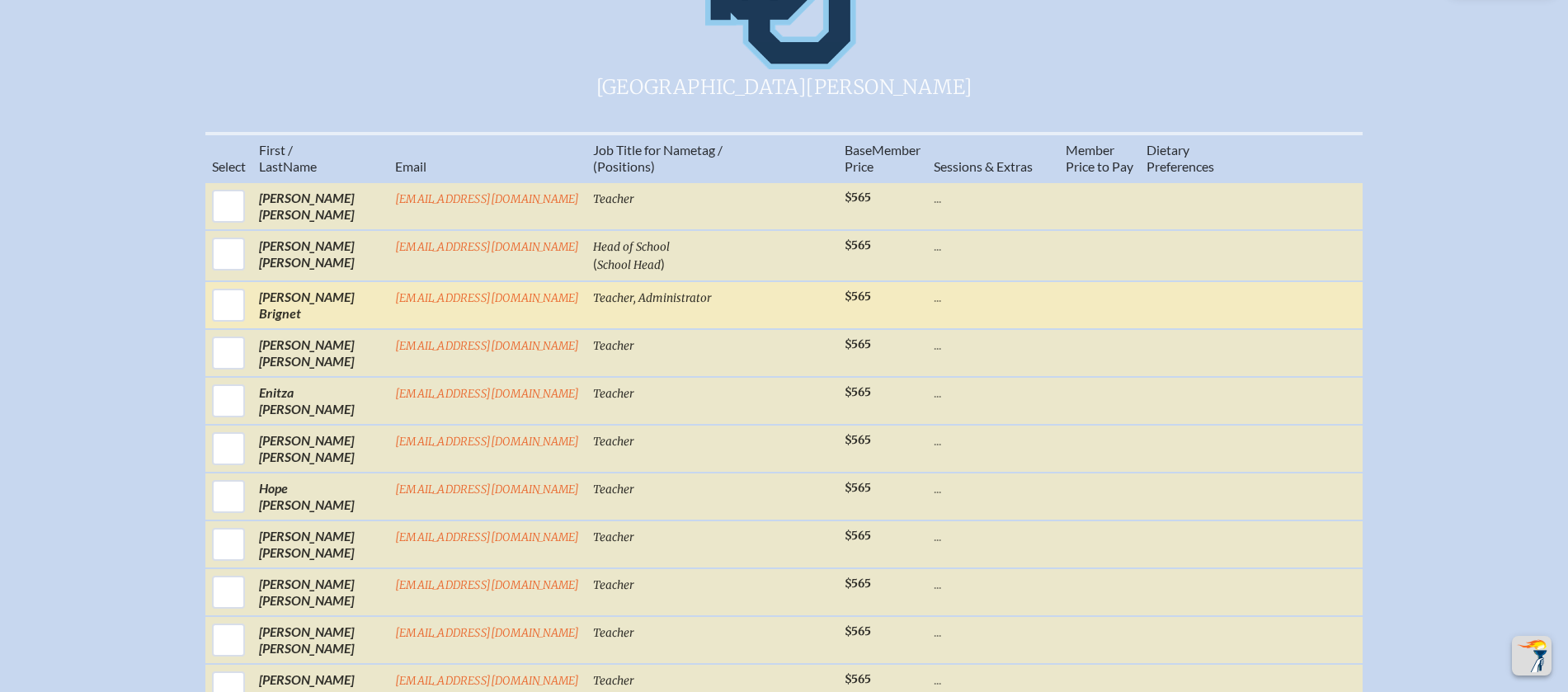
click at [934, 305] on p "..." at bounding box center [992, 297] width 118 height 17
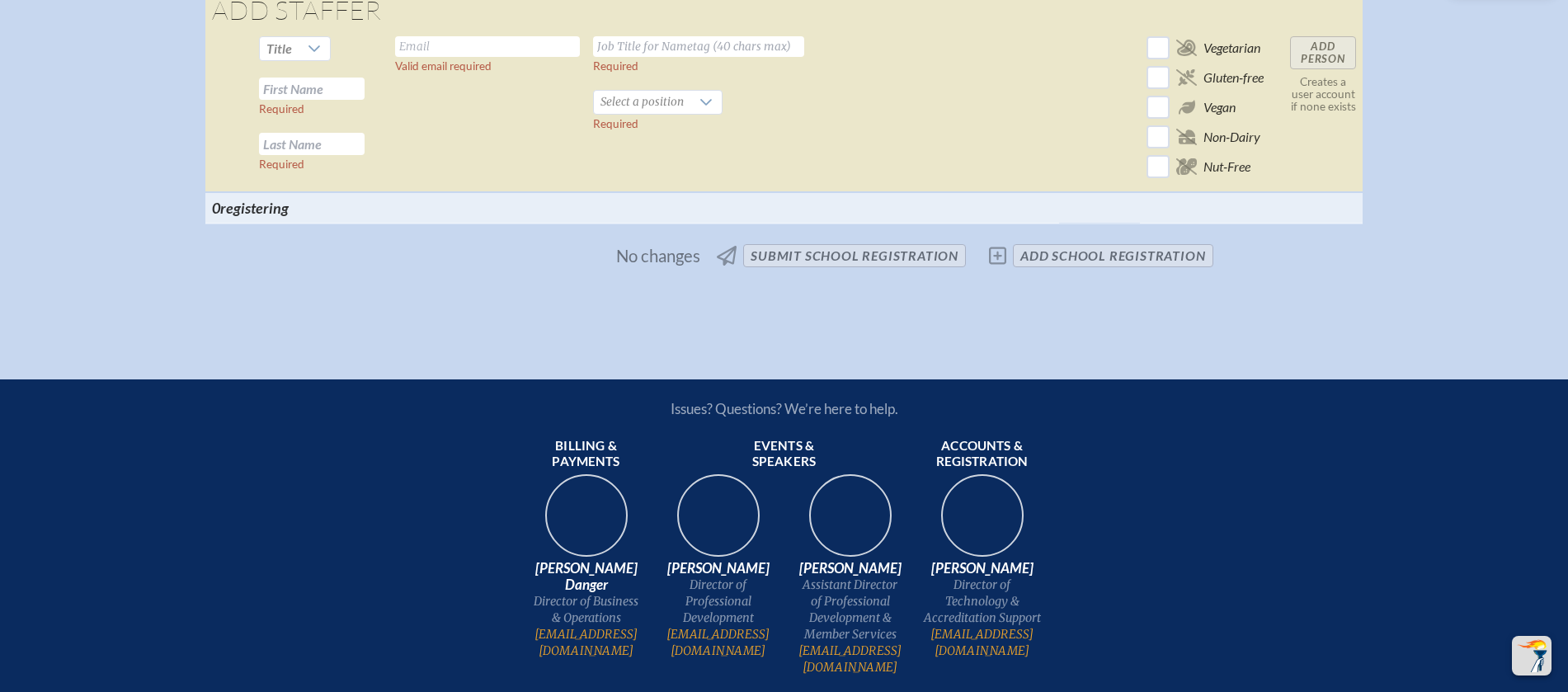
scroll to position [2785, 0]
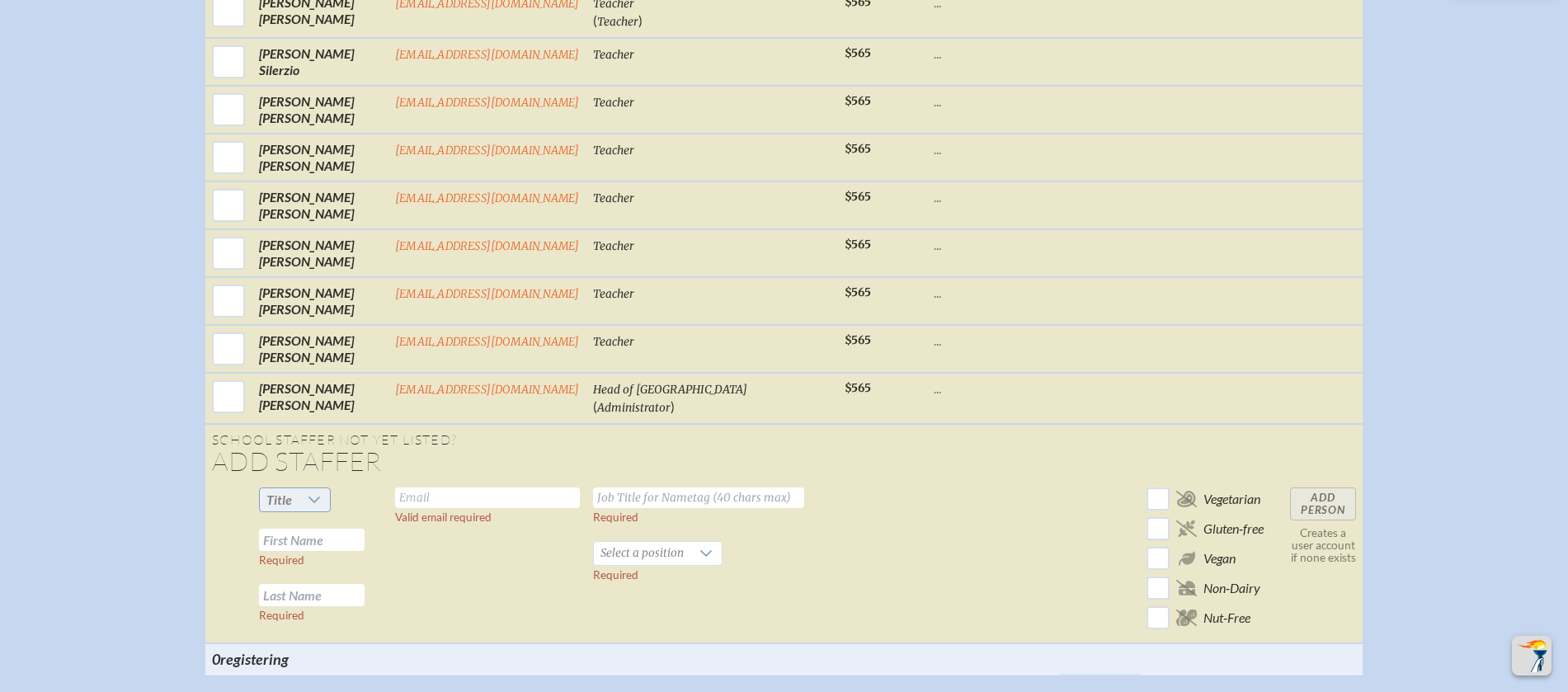
click at [308, 511] on div at bounding box center [314, 499] width 32 height 23
drag, startPoint x: 298, startPoint y: 564, endPoint x: 310, endPoint y: 560, distance: 12.6
click at [298, 564] on li "Mrs" at bounding box center [304, 567] width 71 height 23
click at [302, 551] on input "text" at bounding box center [312, 540] width 105 height 22
type input "Kiara"
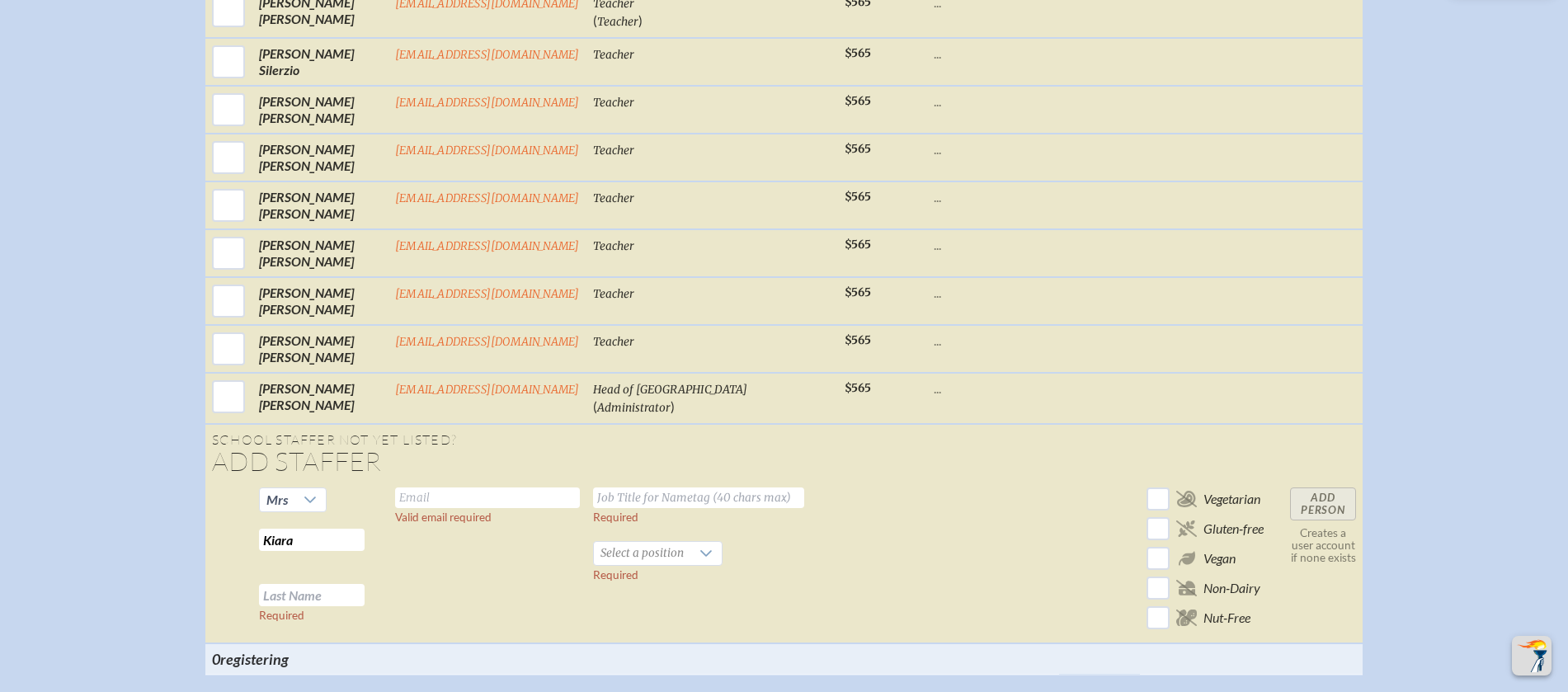
click at [331, 606] on input "text" at bounding box center [312, 595] width 105 height 22
type input "[PERSON_NAME]"
click at [465, 508] on input "text" at bounding box center [488, 498] width 185 height 21
type input "[EMAIL_ADDRESS][DOMAIN_NAME]"
click at [678, 508] on input "text" at bounding box center [699, 498] width 211 height 21
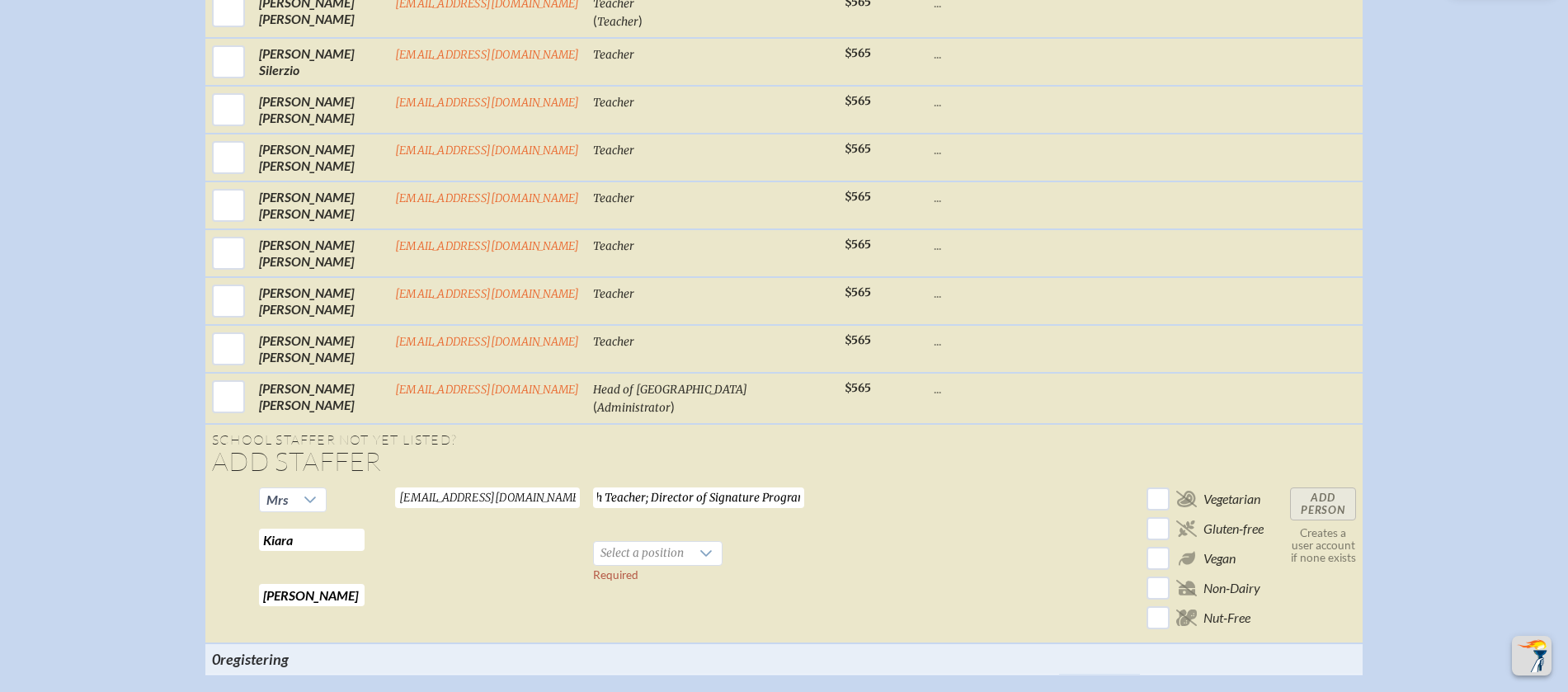
scroll to position [0, 107]
type input "Lower School French Teacher; Director of Signature Programs"
click at [625, 565] on span "Select a position" at bounding box center [642, 553] width 96 height 23
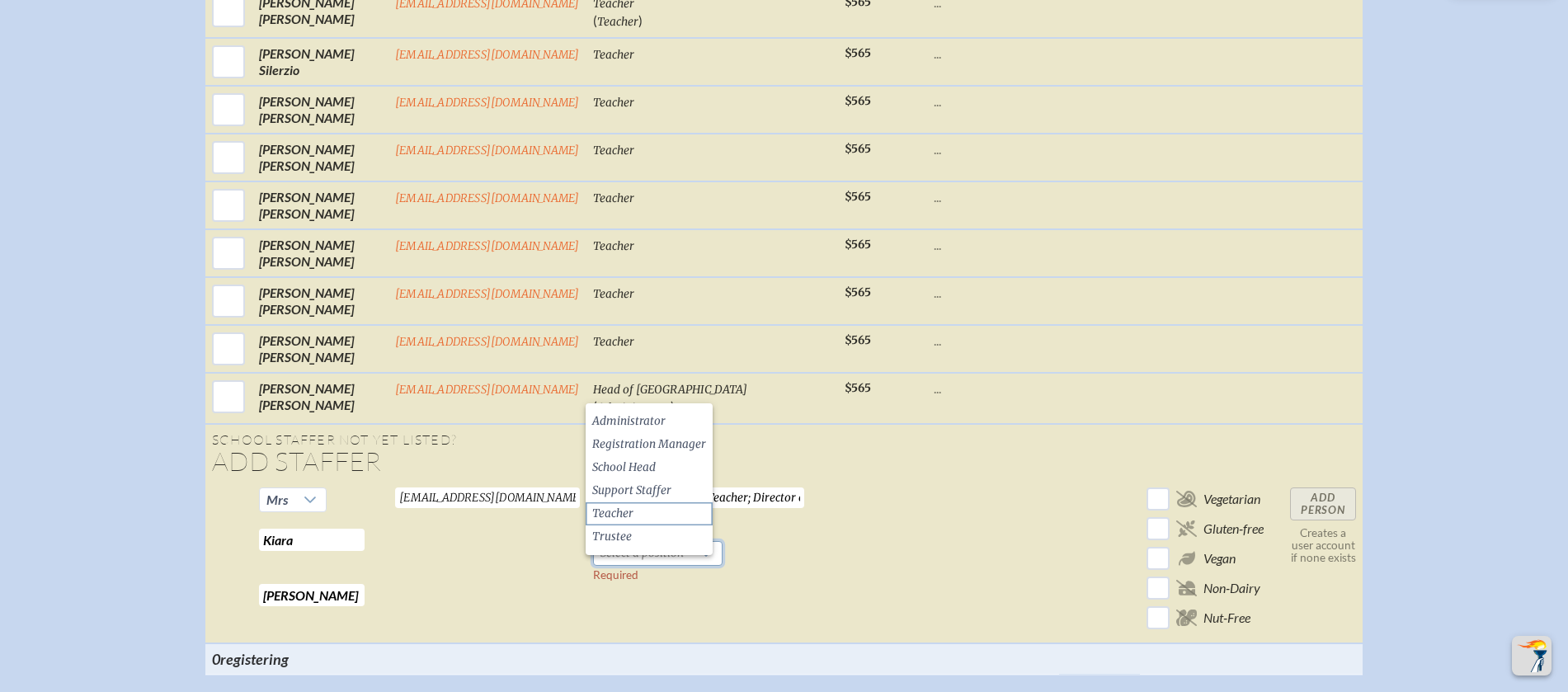
click at [625, 512] on span "Teacher" at bounding box center [613, 514] width 41 height 17
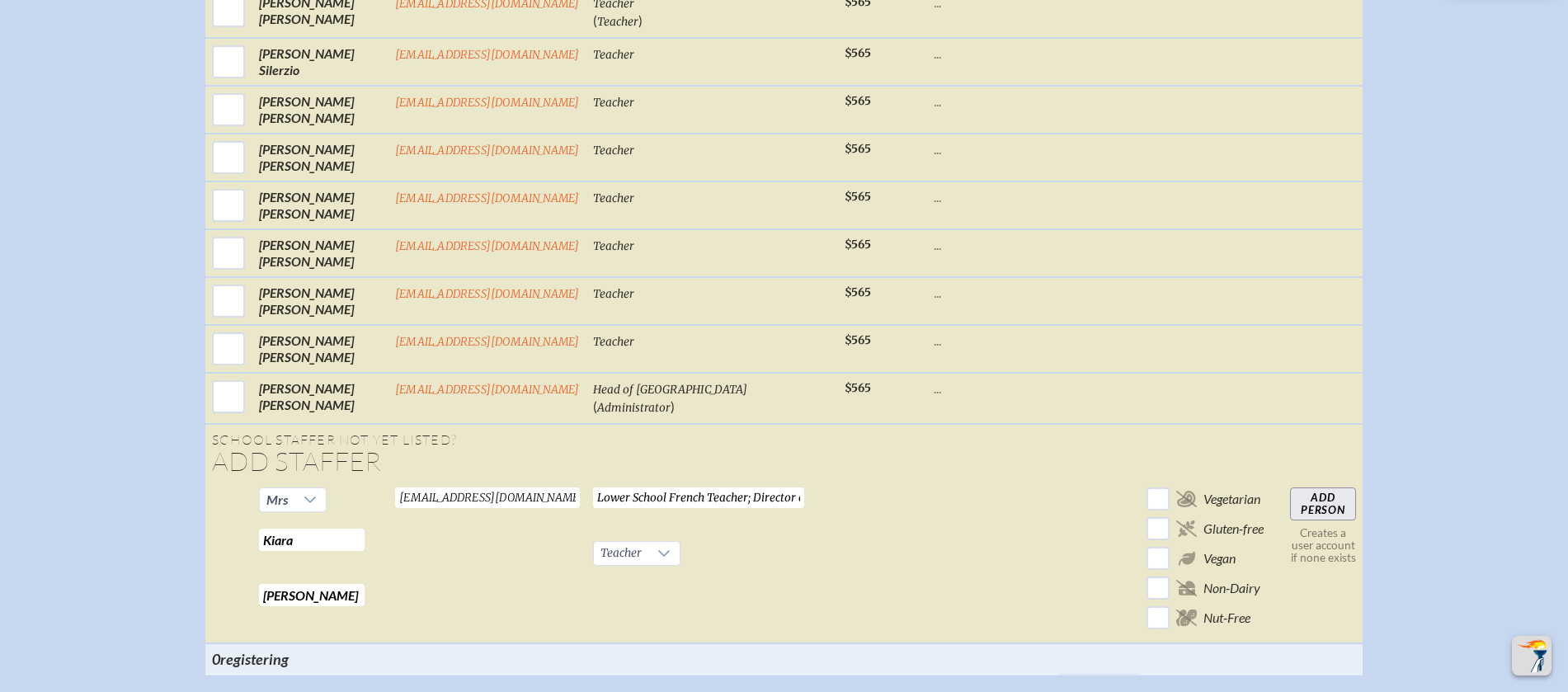
click at [1309, 520] on input "Add Person" at bounding box center [1323, 504] width 66 height 33
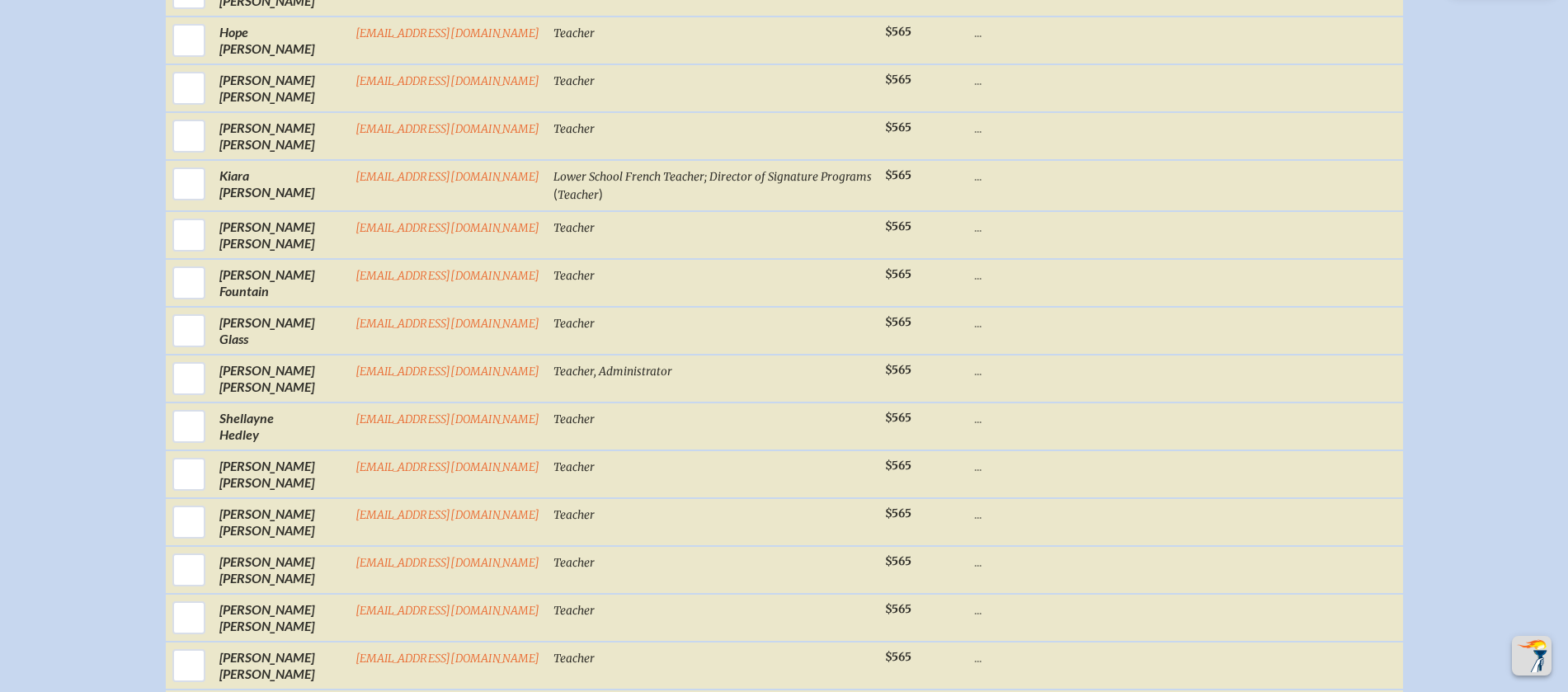
scroll to position [1235, 0]
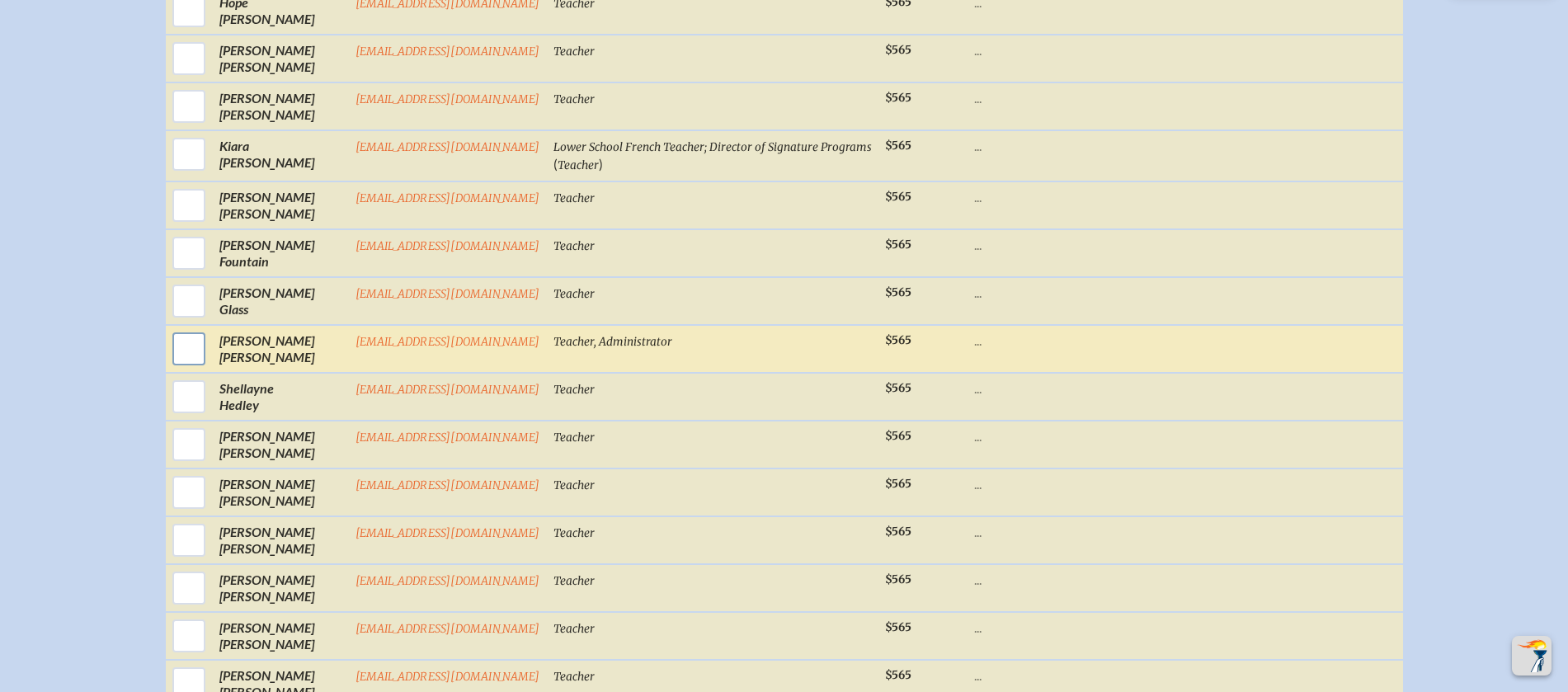
click at [204, 359] on input "checkbox" at bounding box center [188, 349] width 41 height 41
checkbox input "true"
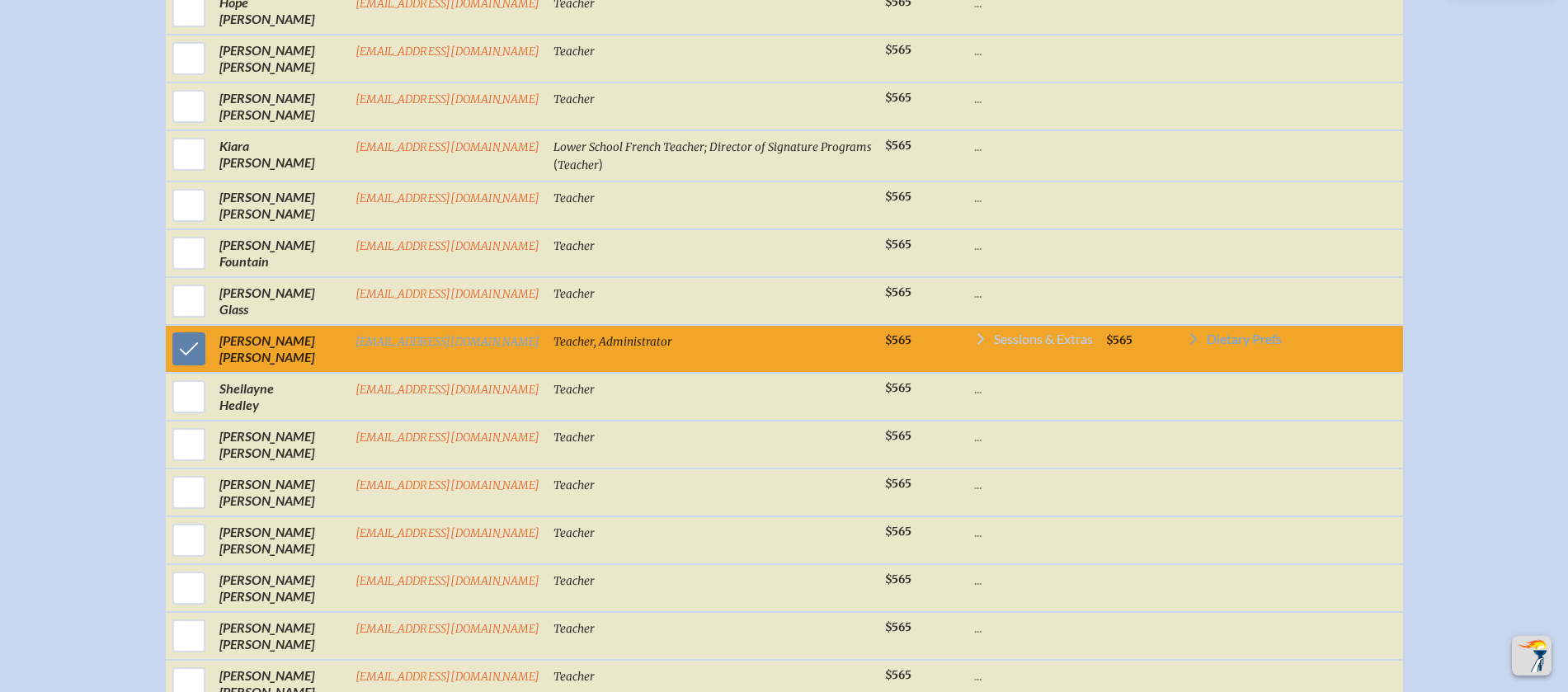
click at [1055, 345] on span "Sessions & Extras" at bounding box center [1043, 339] width 99 height 13
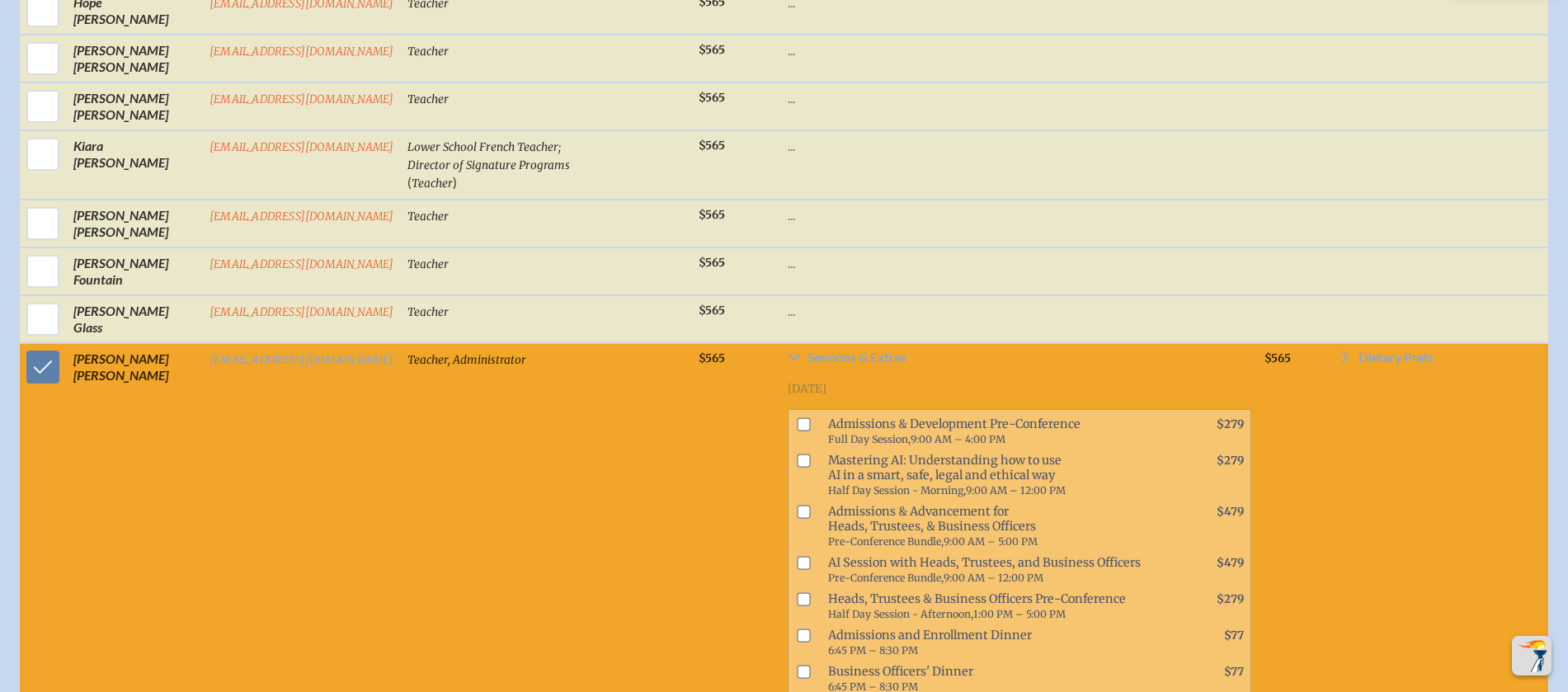
scroll to position [1254, 0]
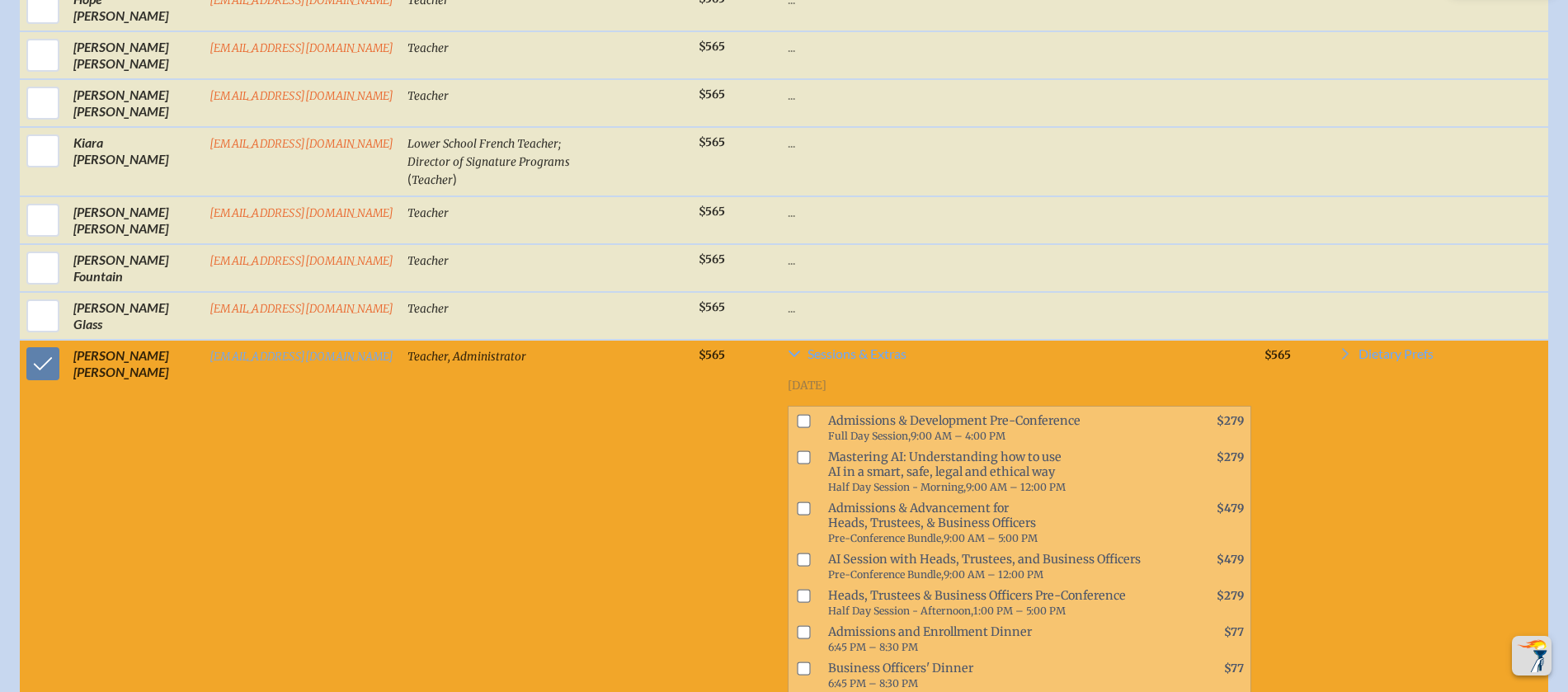
click at [798, 464] on input "checkbox" at bounding box center [804, 457] width 13 height 13
checkbox input "true"
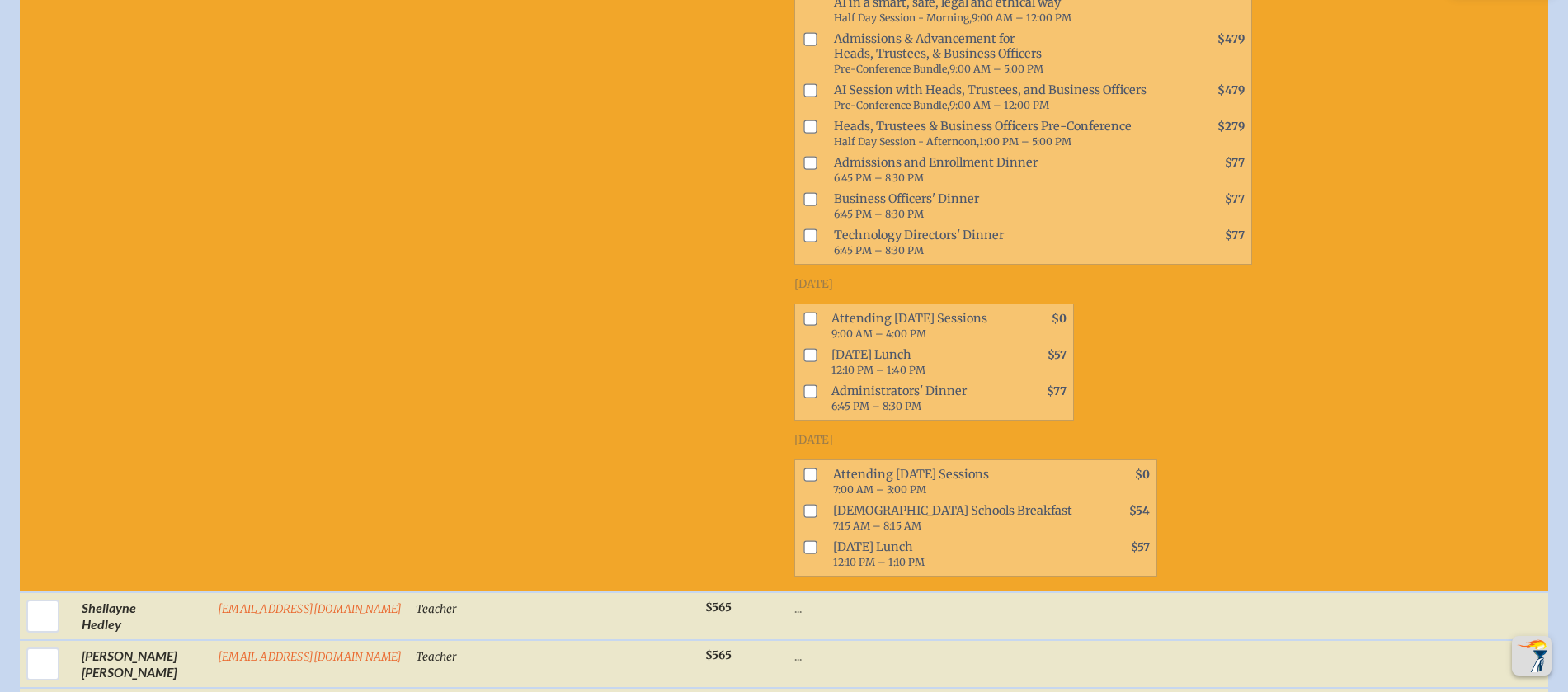
scroll to position [1748, 0]
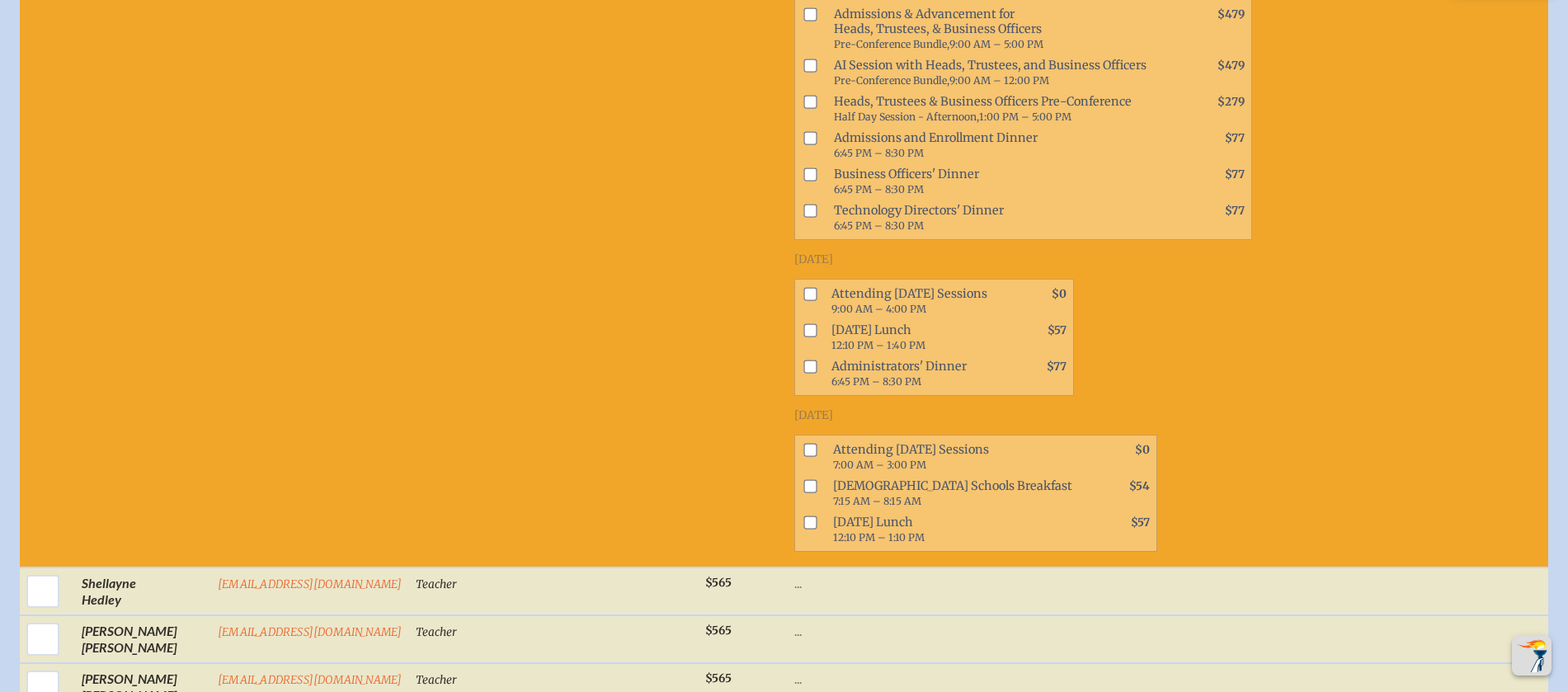
click at [803, 301] on input "checkbox" at bounding box center [810, 295] width 13 height 13
checkbox input "true"
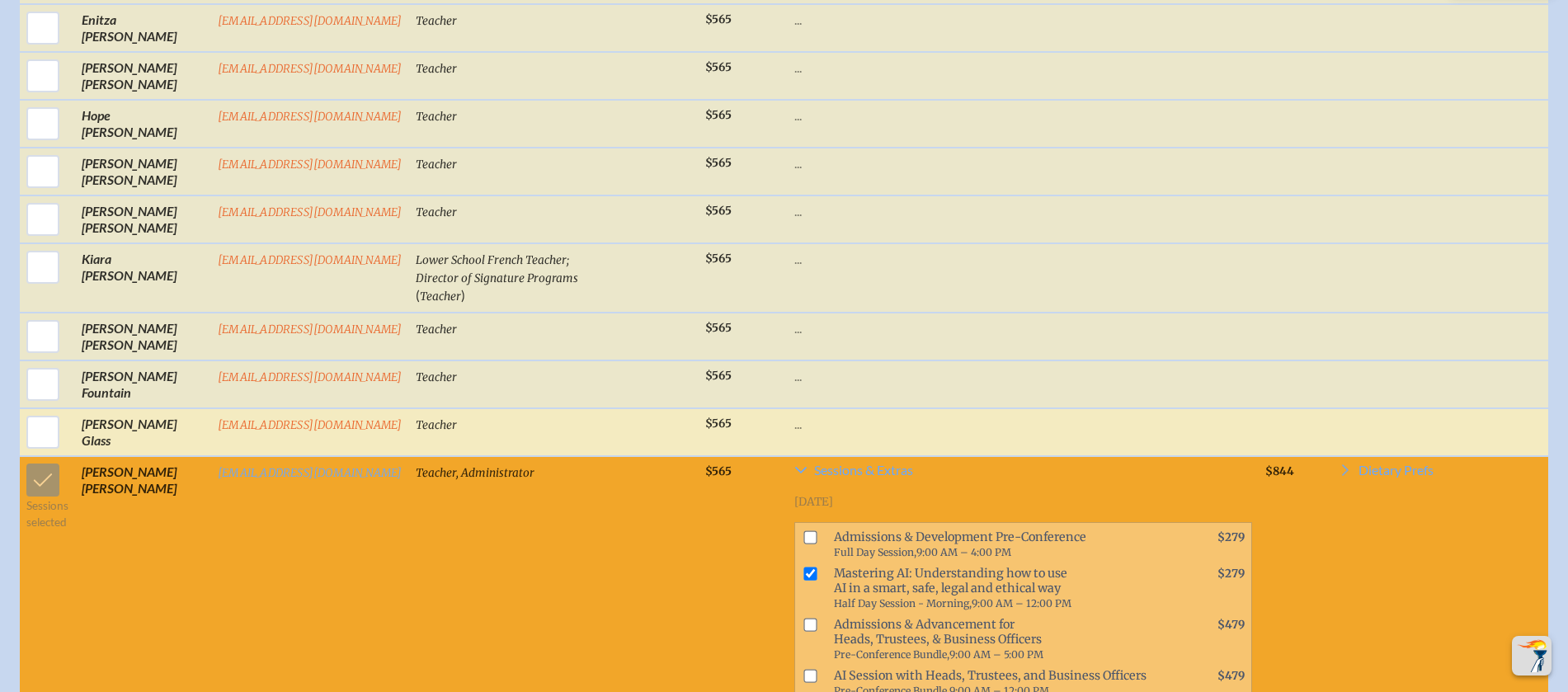
scroll to position [1143, 0]
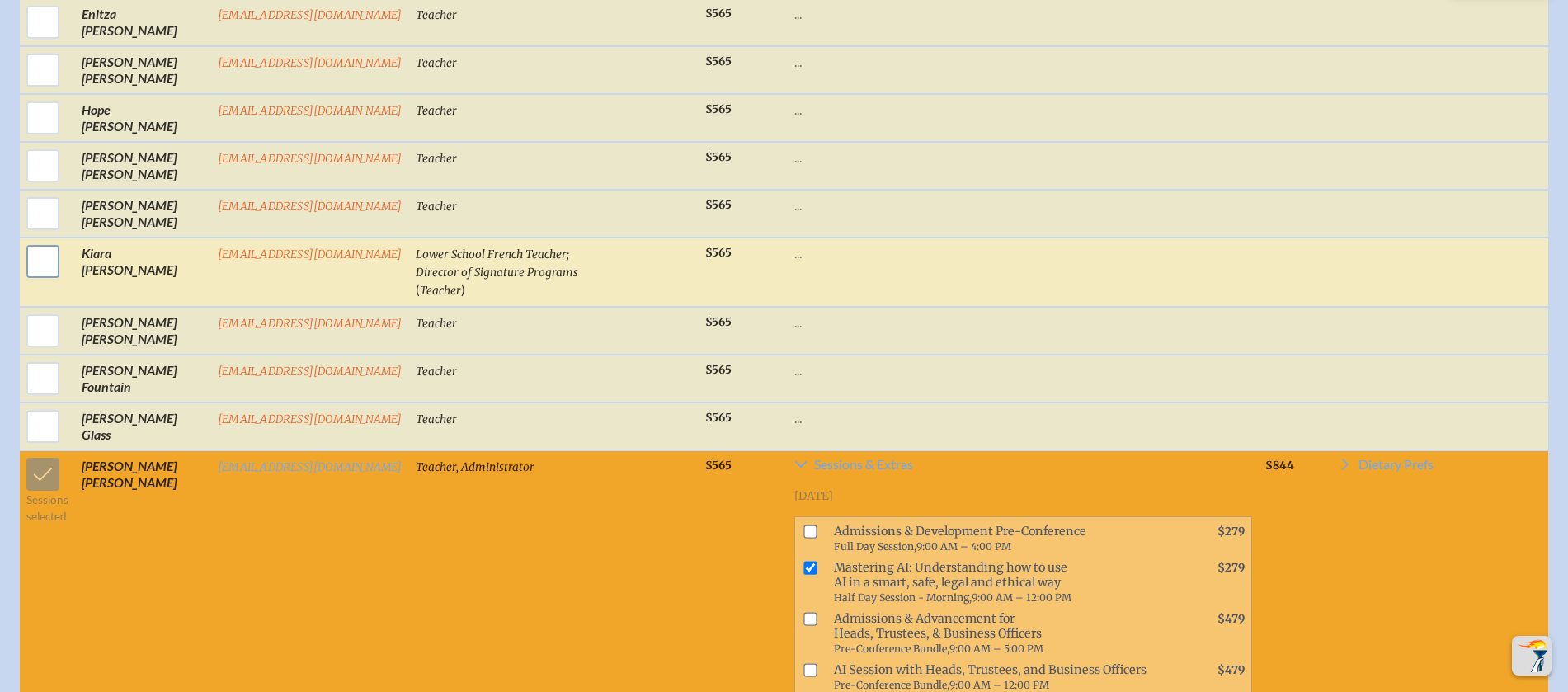
click at [47, 278] on input "checkbox" at bounding box center [43, 261] width 41 height 41
checkbox input "true"
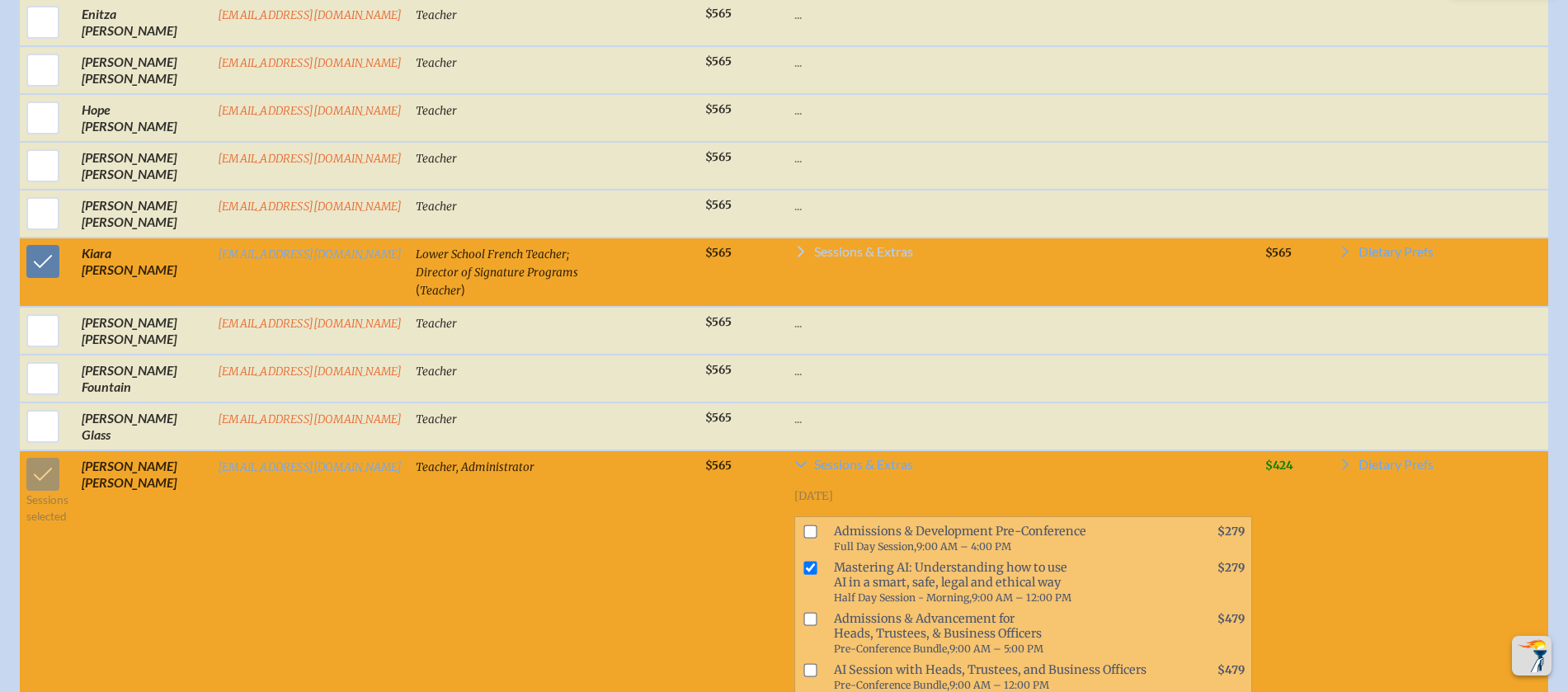
click at [822, 258] on span "Sessions & Extras" at bounding box center [864, 252] width 99 height 13
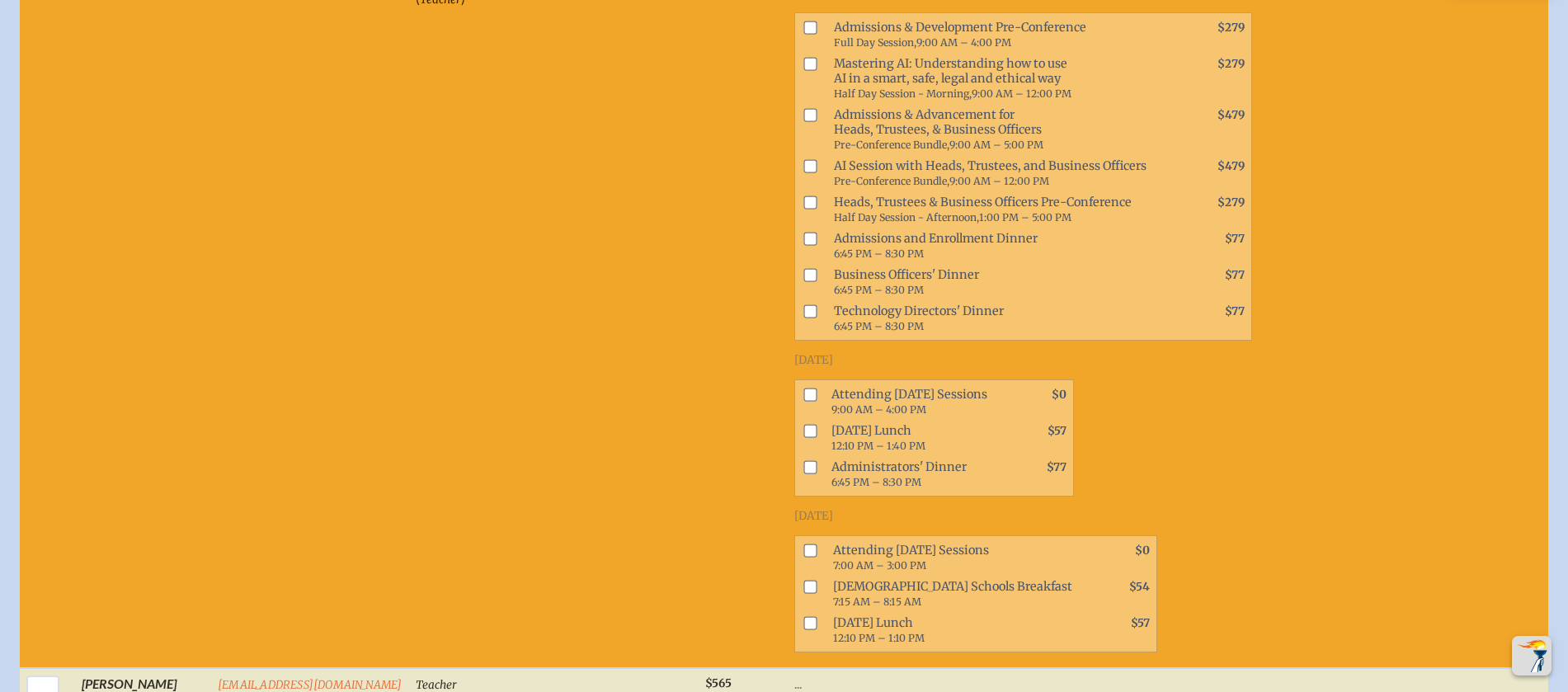
scroll to position [1479, 0]
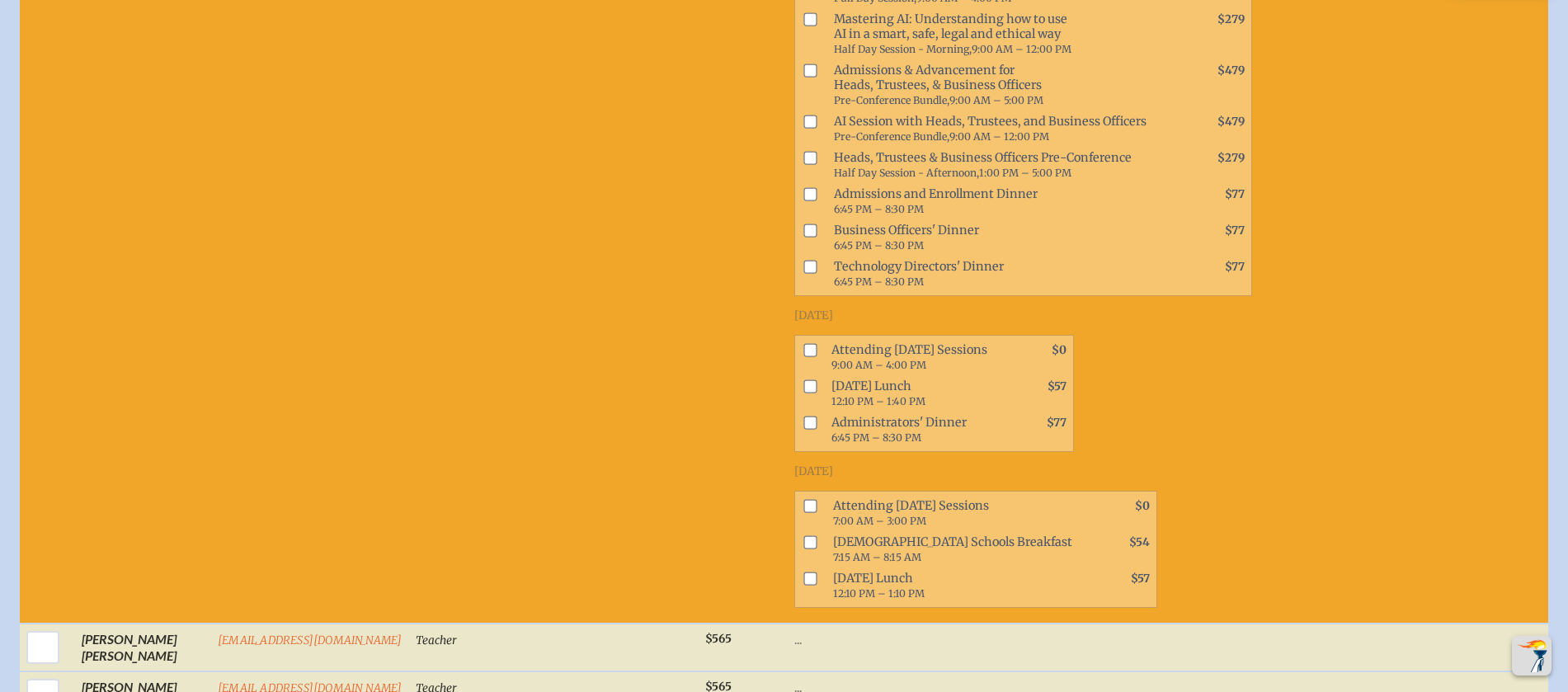
click at [803, 513] on input "checkbox" at bounding box center [810, 506] width 13 height 13
checkbox input "true"
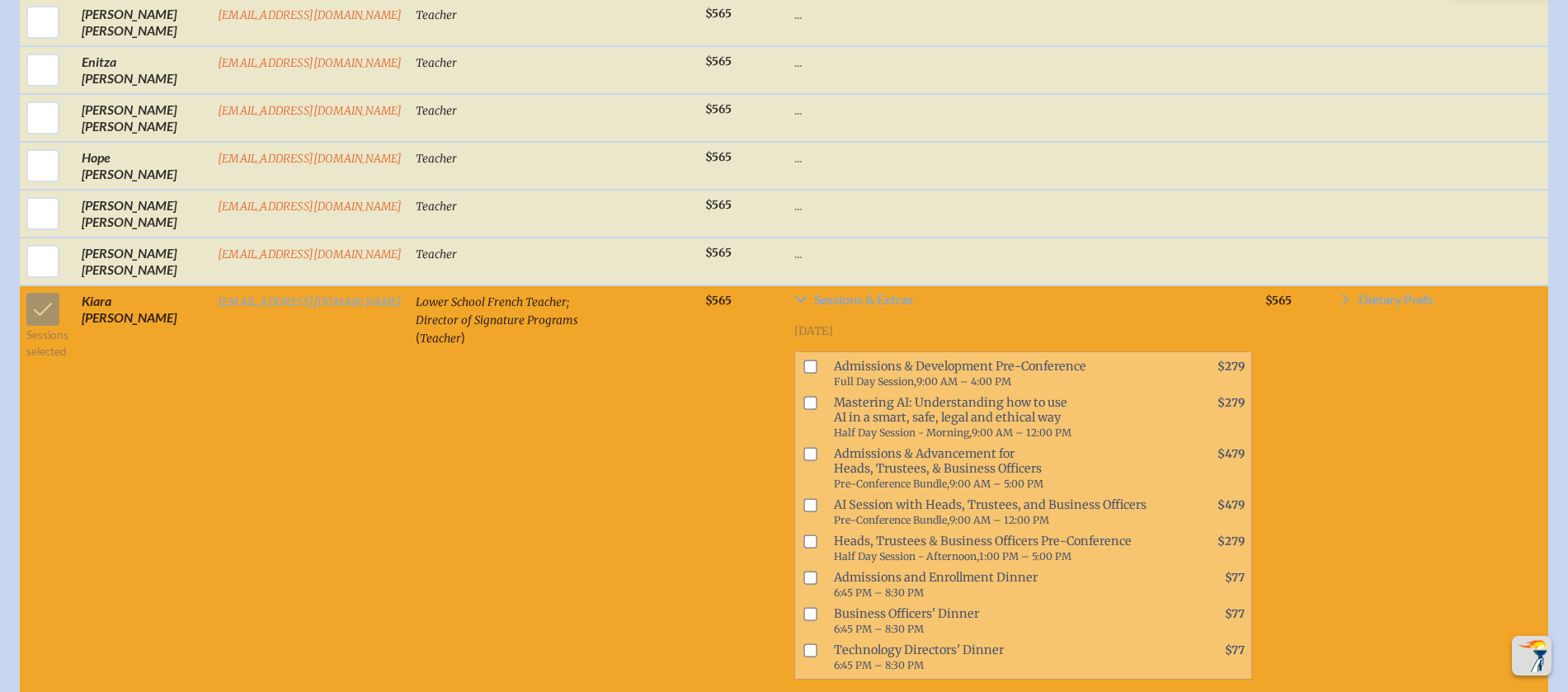
scroll to position [1035, 0]
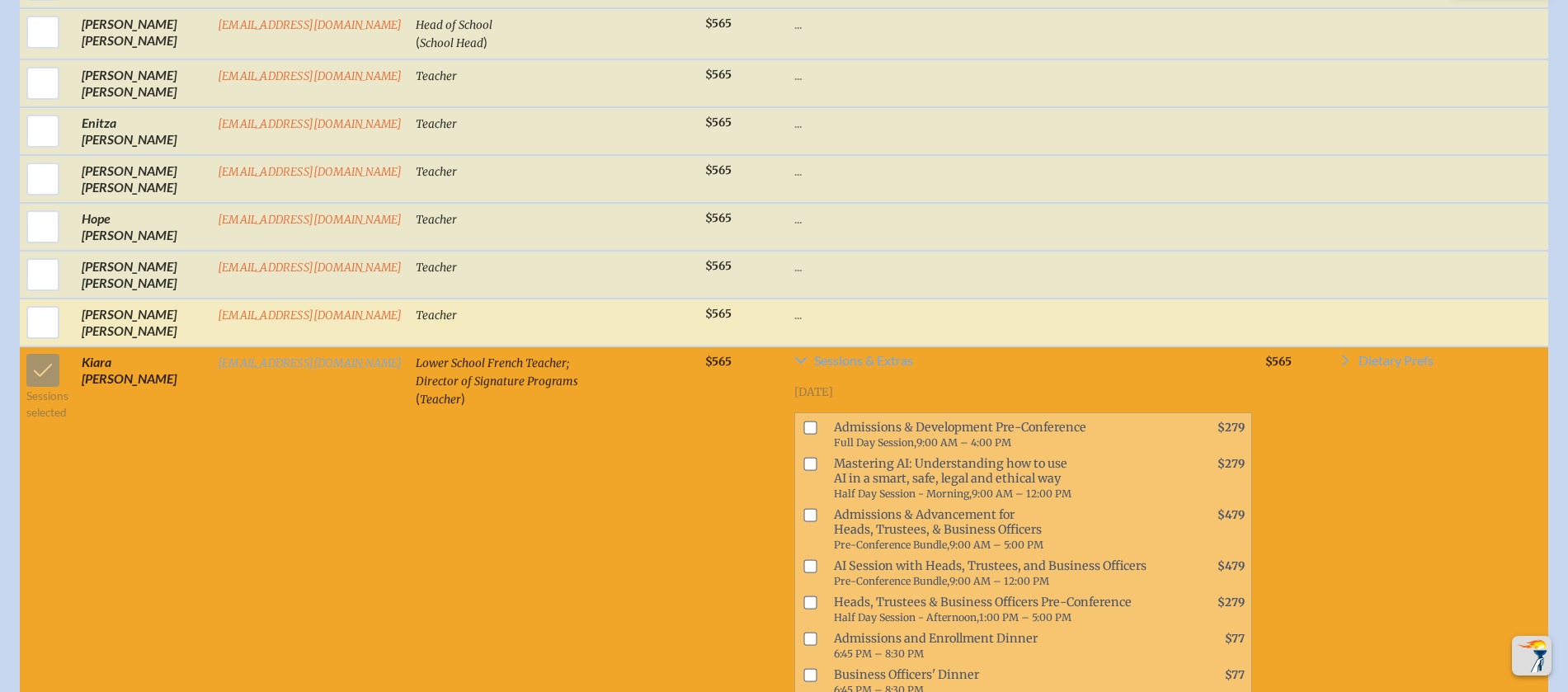
click at [973, 323] on p "..." at bounding box center [1022, 314] width 458 height 17
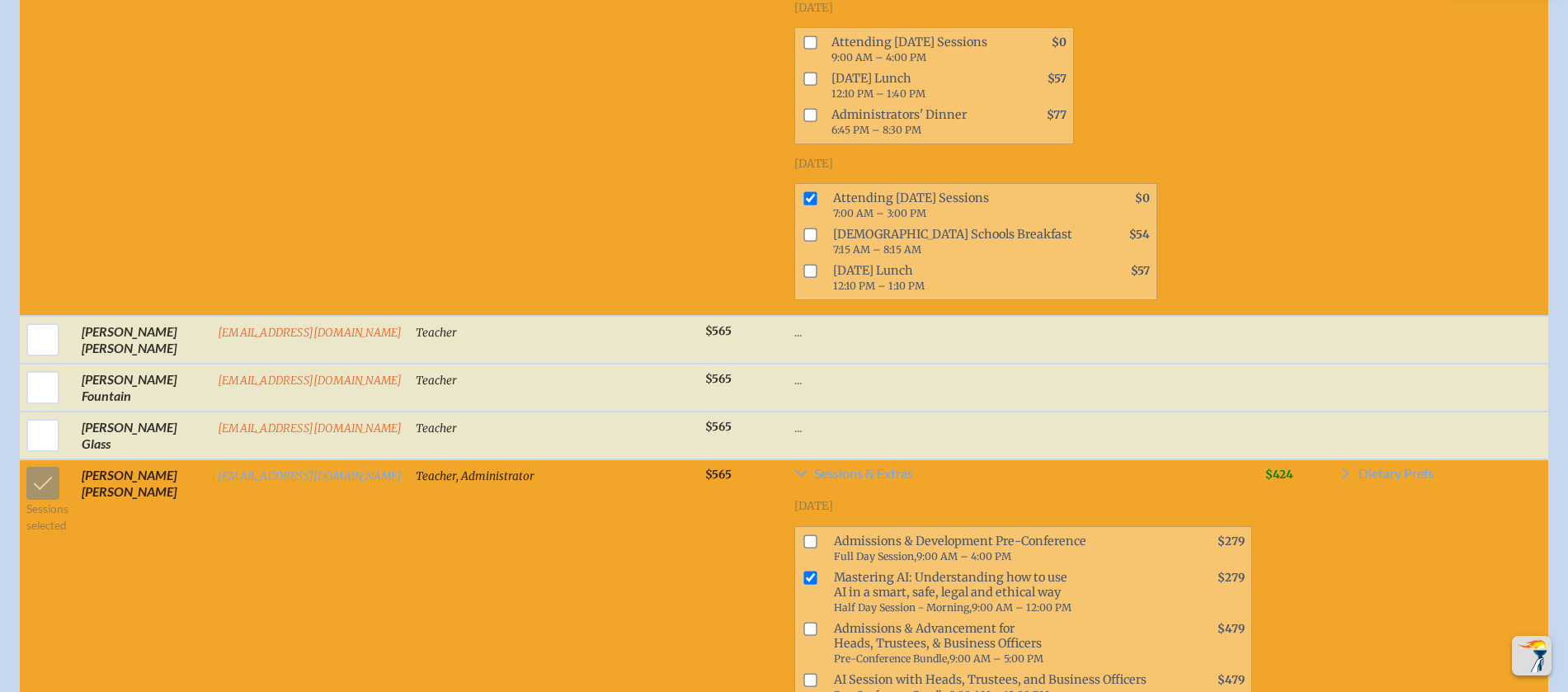
scroll to position [1794, 0]
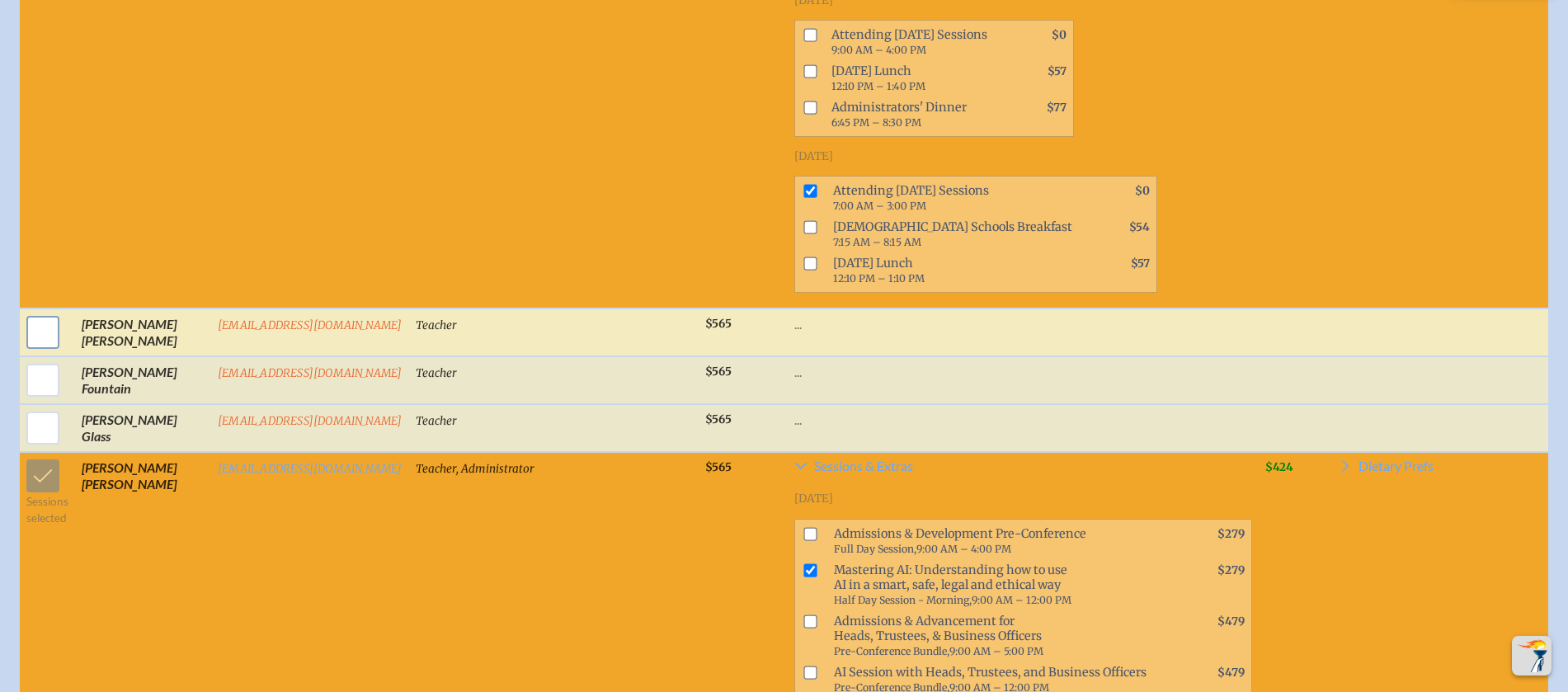
click at [39, 349] on input "checkbox" at bounding box center [43, 332] width 41 height 41
checkbox input "true"
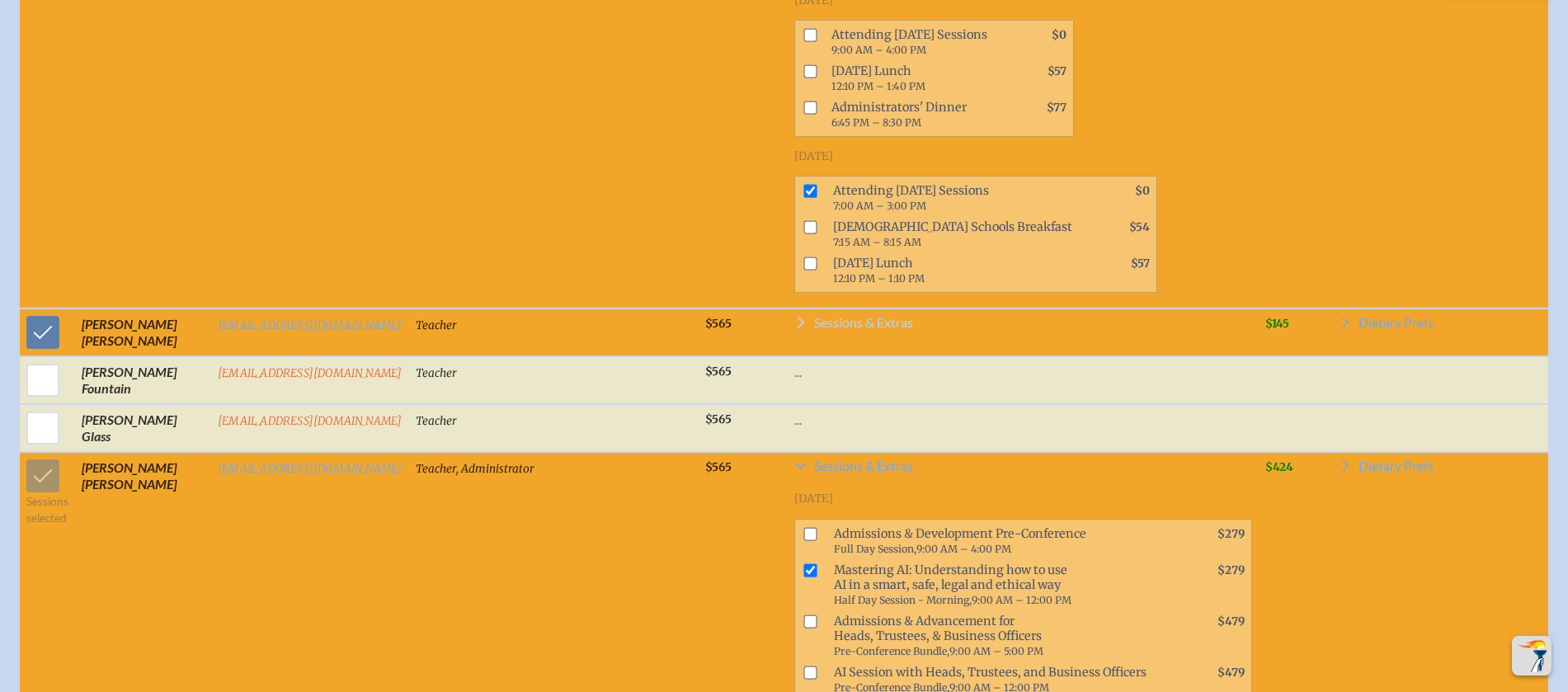
click at [858, 329] on span "Sessions & Extras" at bounding box center [864, 323] width 99 height 13
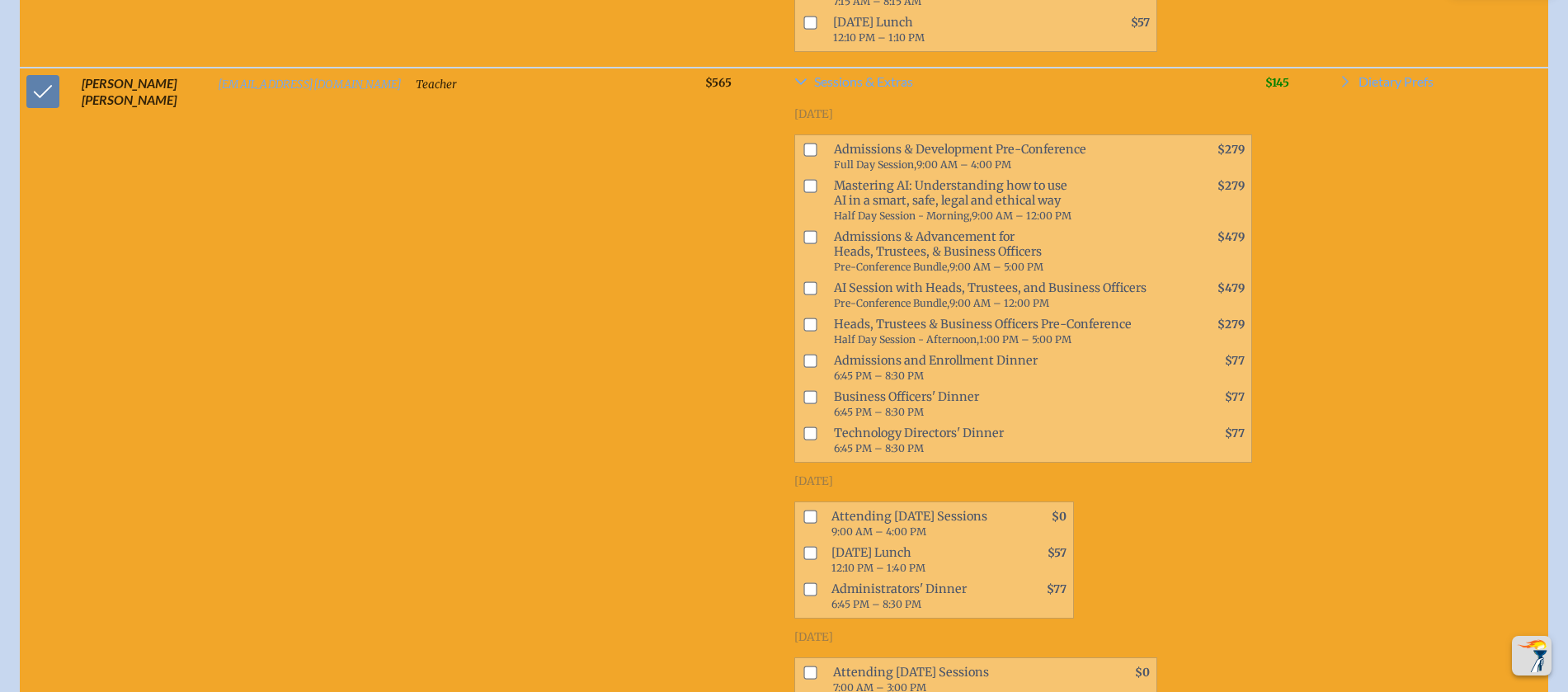
scroll to position [2409, 0]
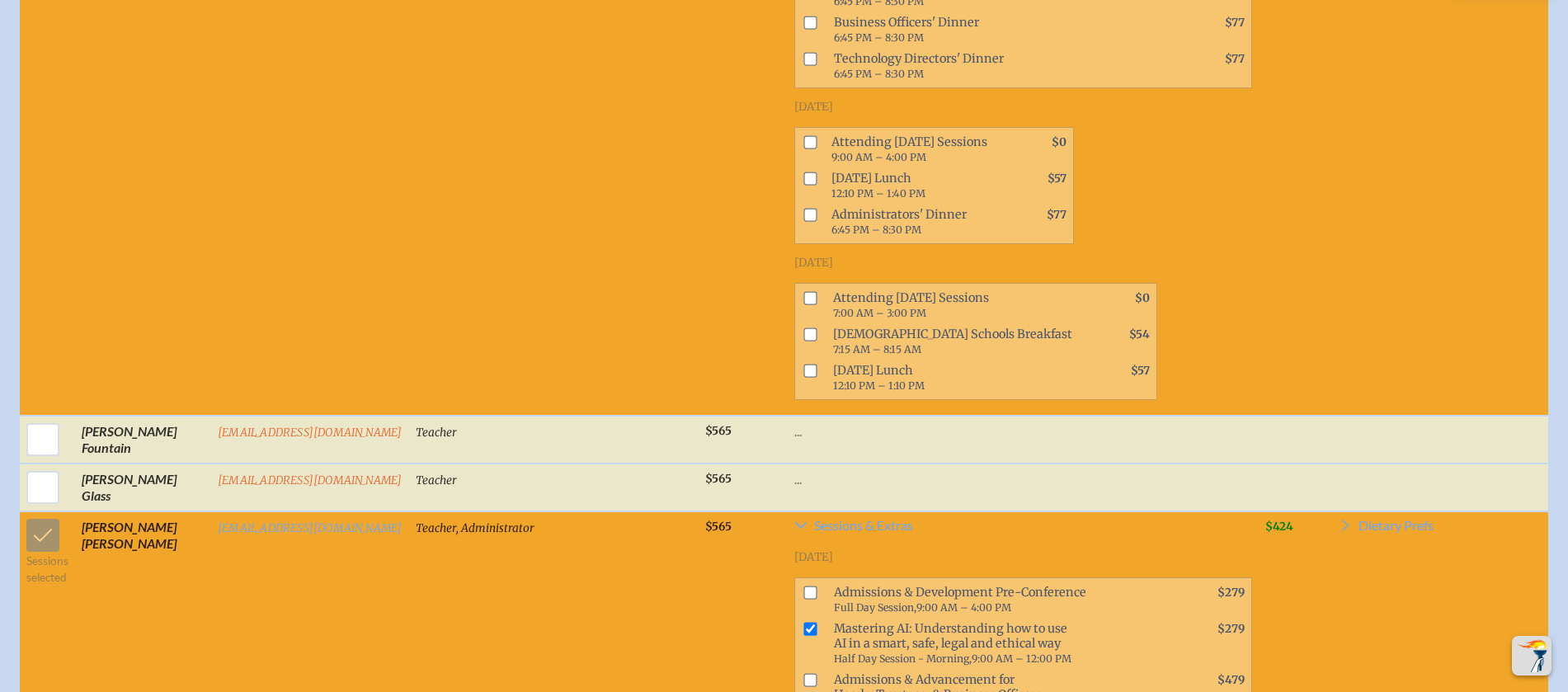
click at [803, 304] on input "checkbox" at bounding box center [810, 298] width 13 height 13
checkbox input "true"
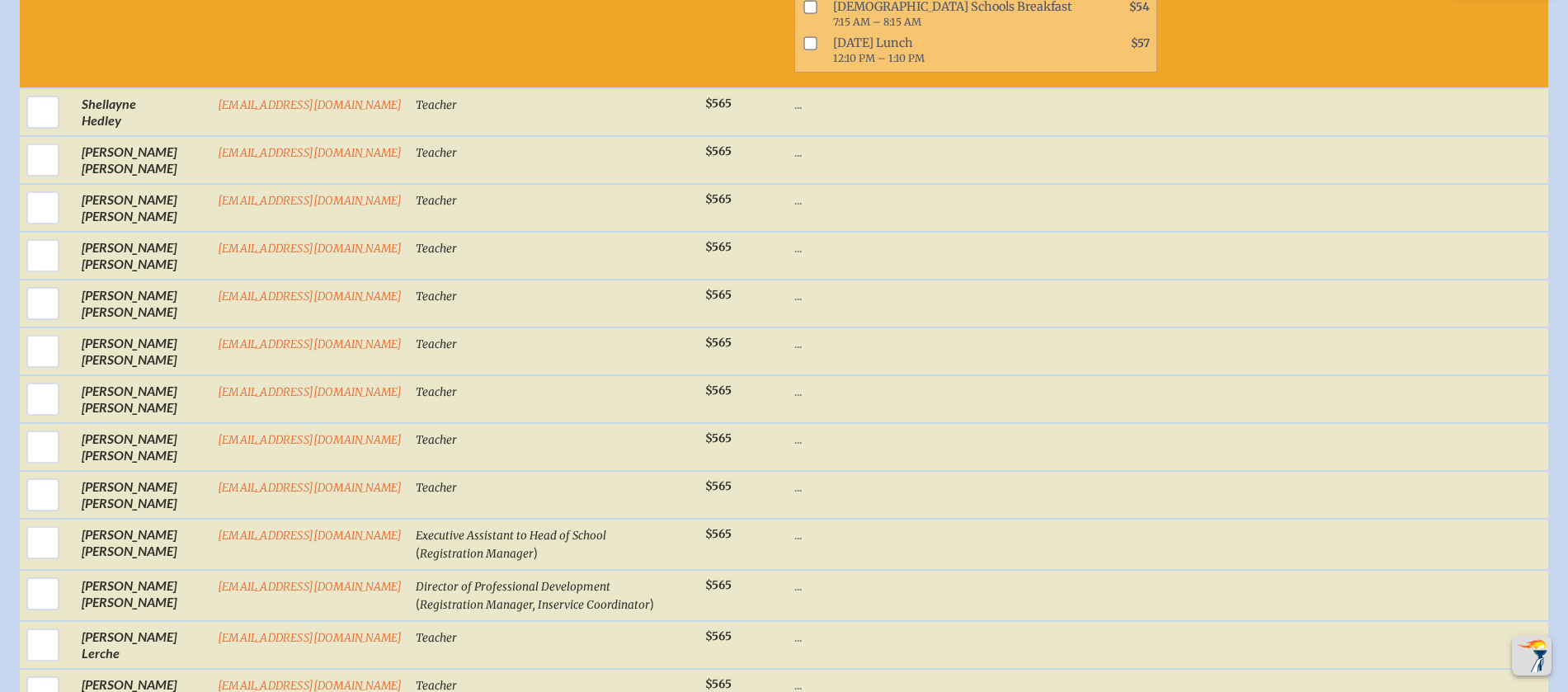
scroll to position [3561, 0]
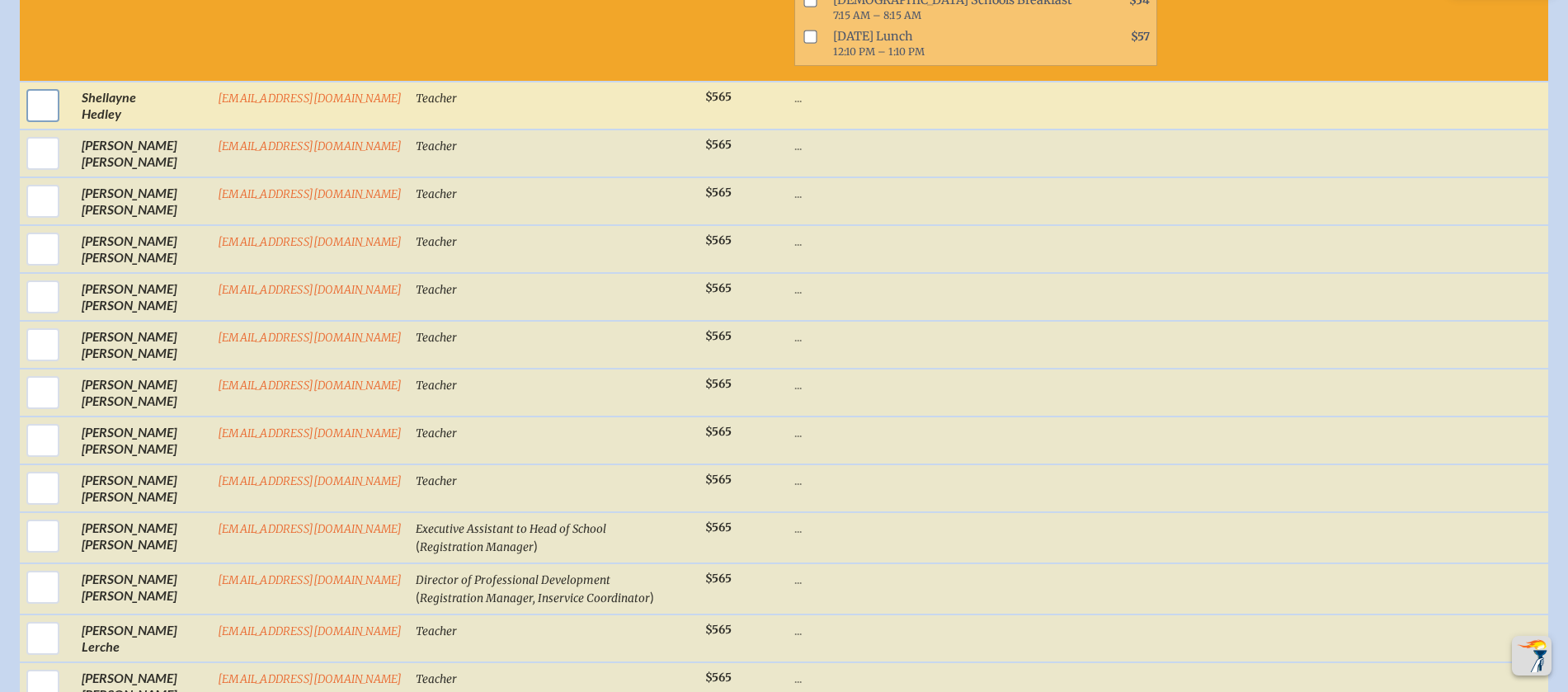
click at [46, 124] on input "checkbox" at bounding box center [43, 105] width 41 height 41
checkbox input "true"
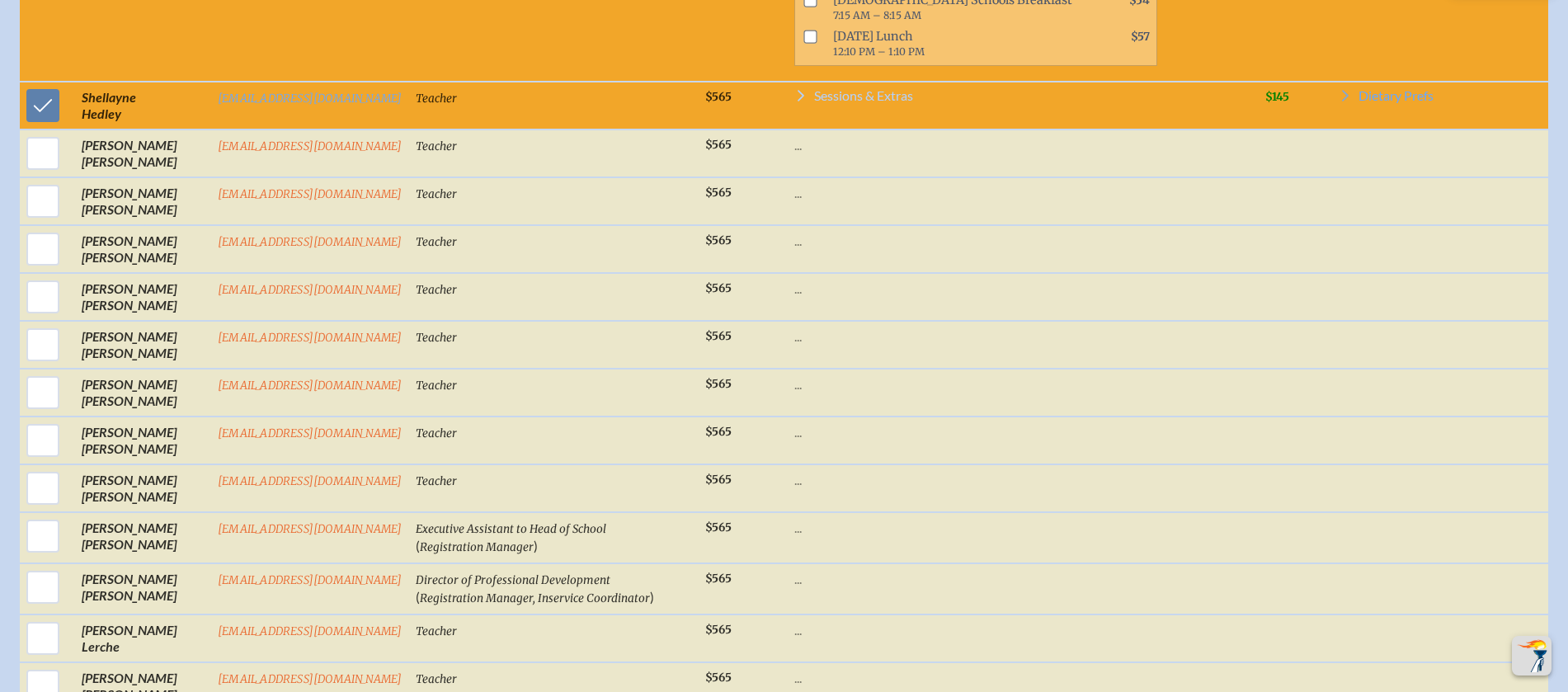
click at [843, 103] on span "Sessions & Extras" at bounding box center [864, 95] width 99 height 13
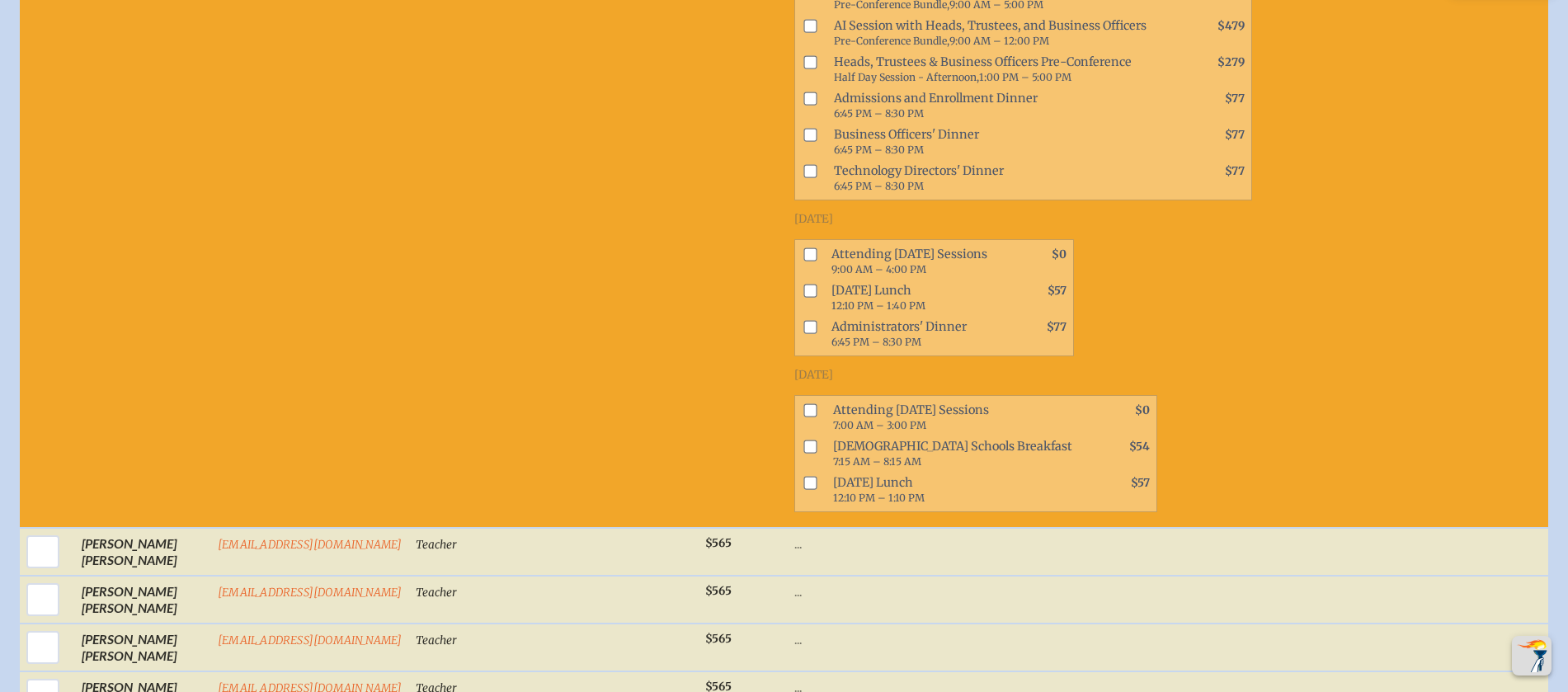
scroll to position [3839, 0]
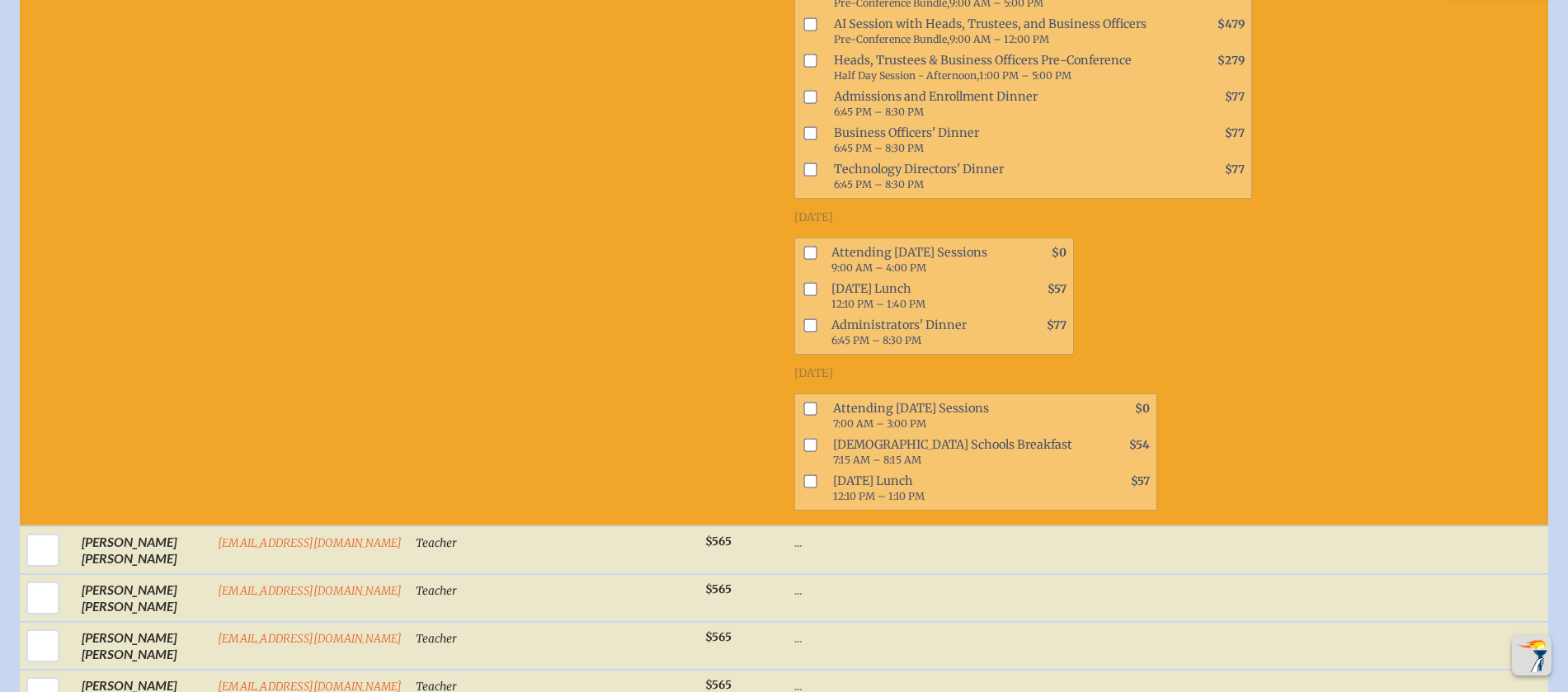
click at [803, 415] on input "checkbox" at bounding box center [810, 408] width 13 height 13
checkbox input "true"
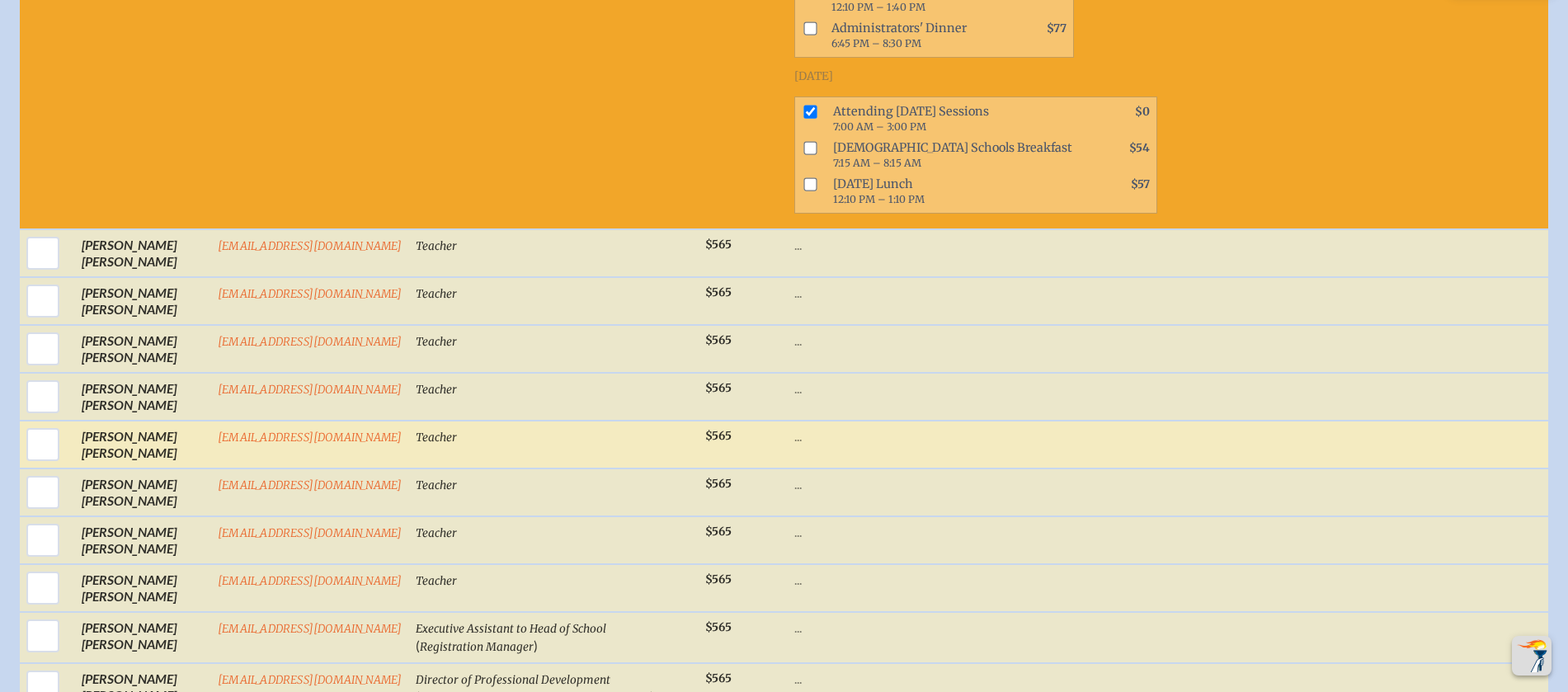
scroll to position [4138, 0]
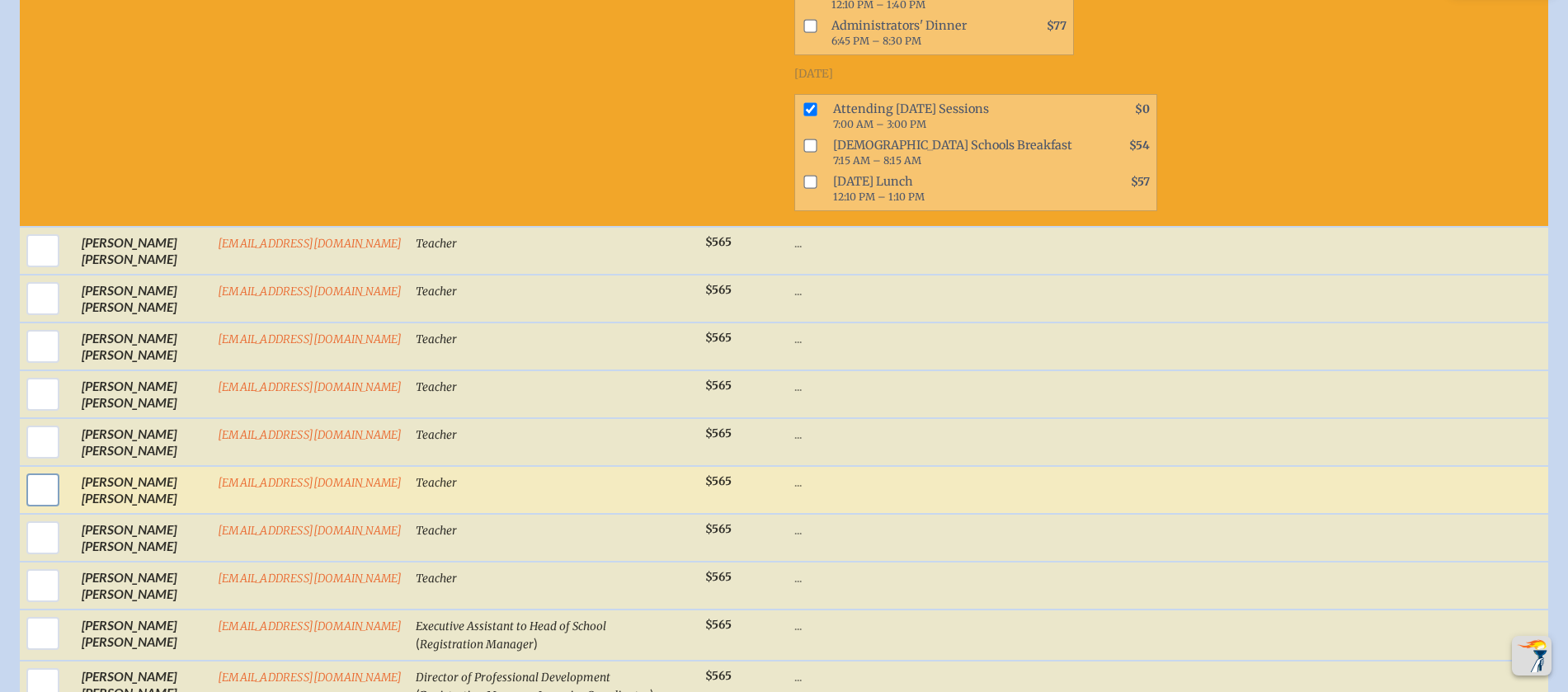
click at [45, 504] on input "checkbox" at bounding box center [43, 490] width 41 height 41
checkbox input "true"
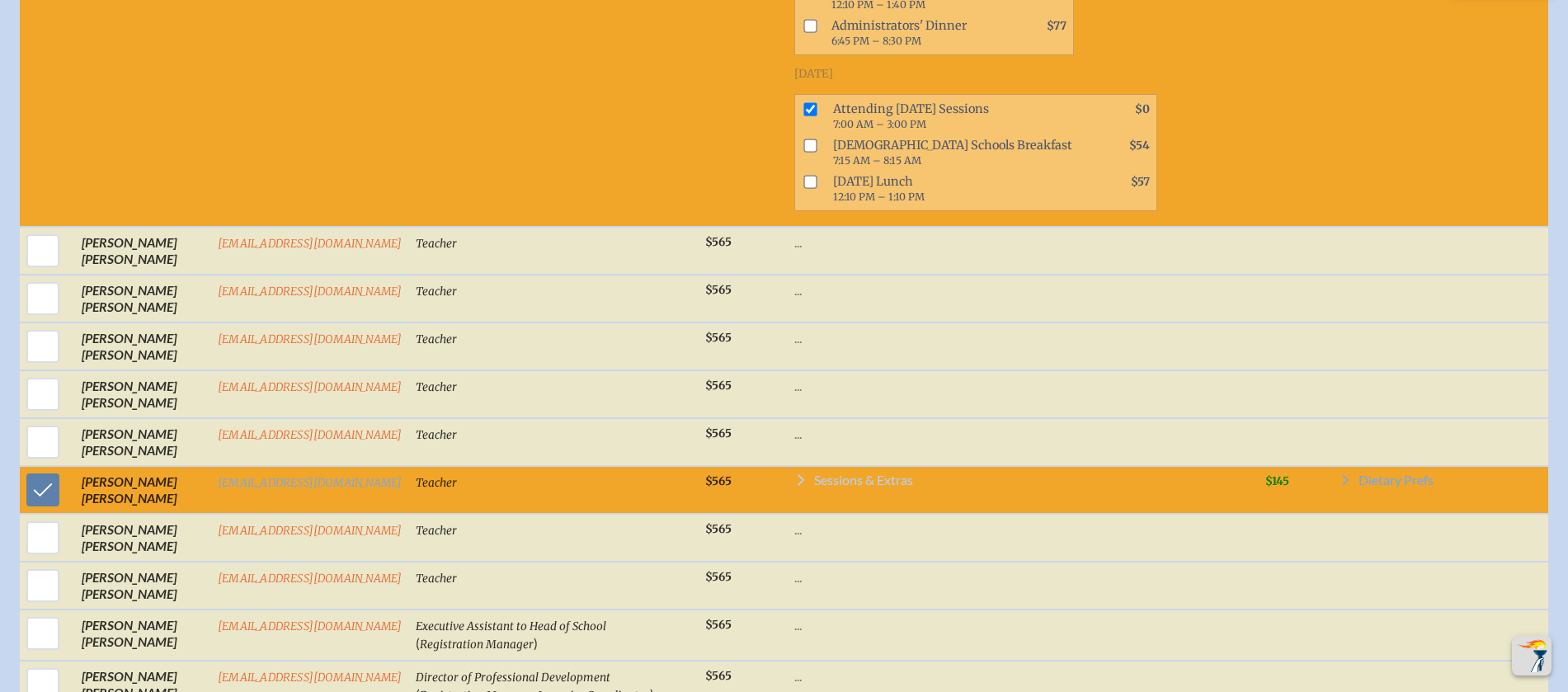
click at [841, 487] on span "Sessions & Extras" at bounding box center [864, 480] width 99 height 13
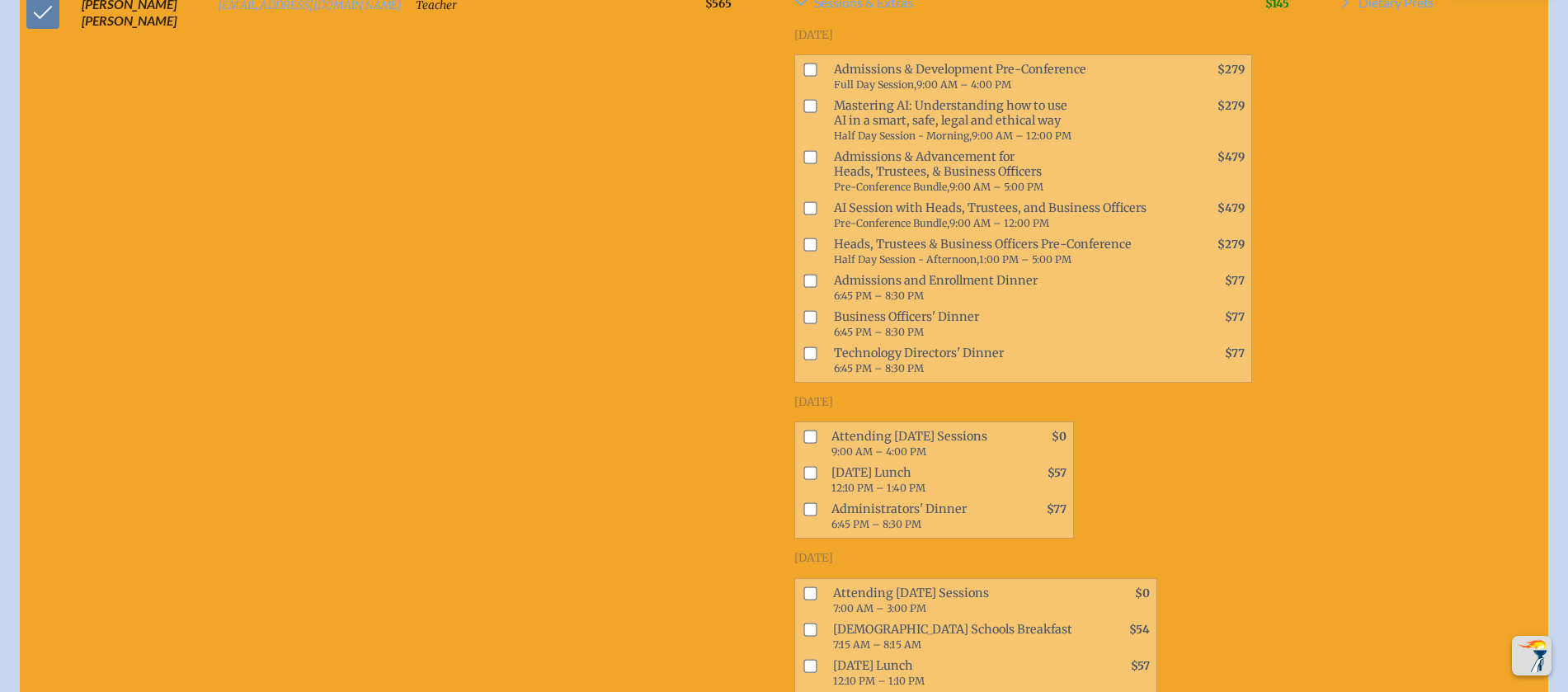
scroll to position [4739, 0]
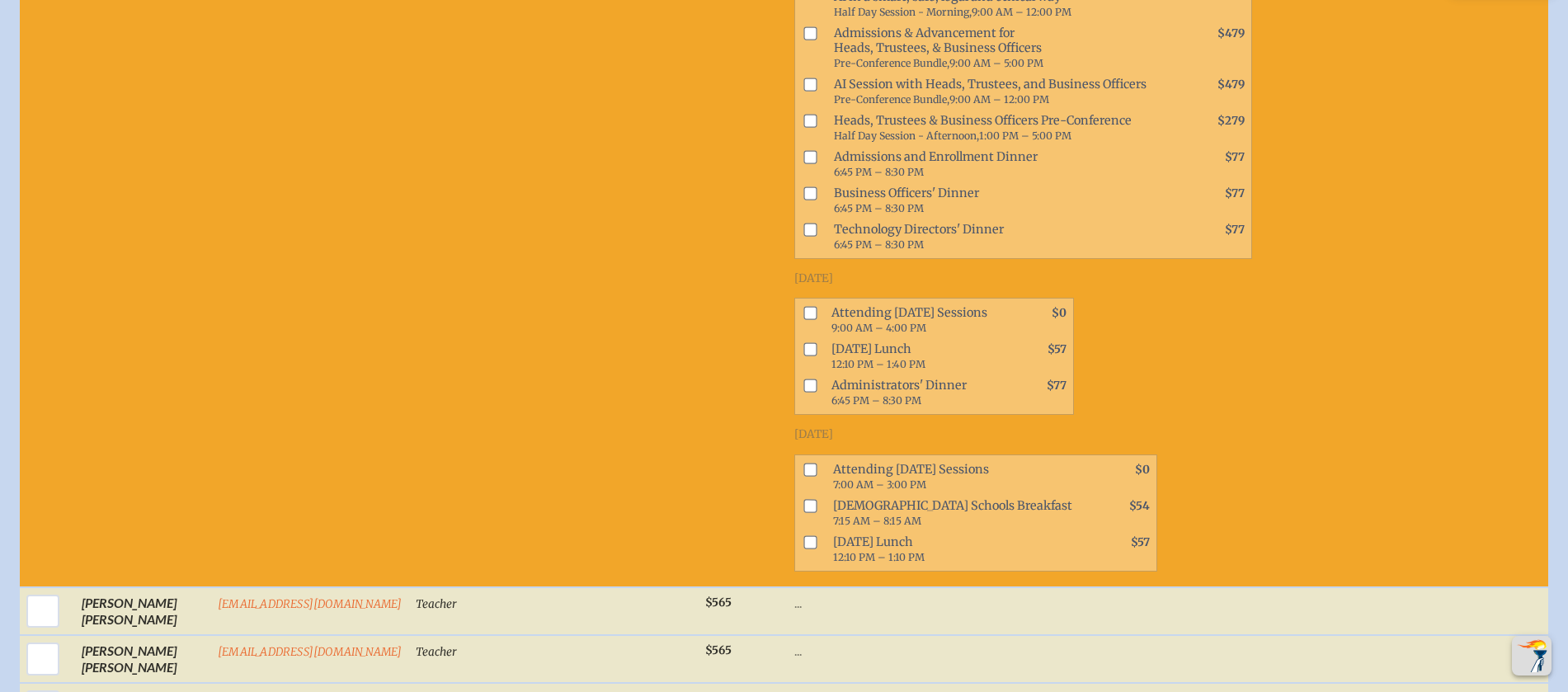
click at [803, 476] on input "checkbox" at bounding box center [810, 469] width 13 height 13
checkbox input "true"
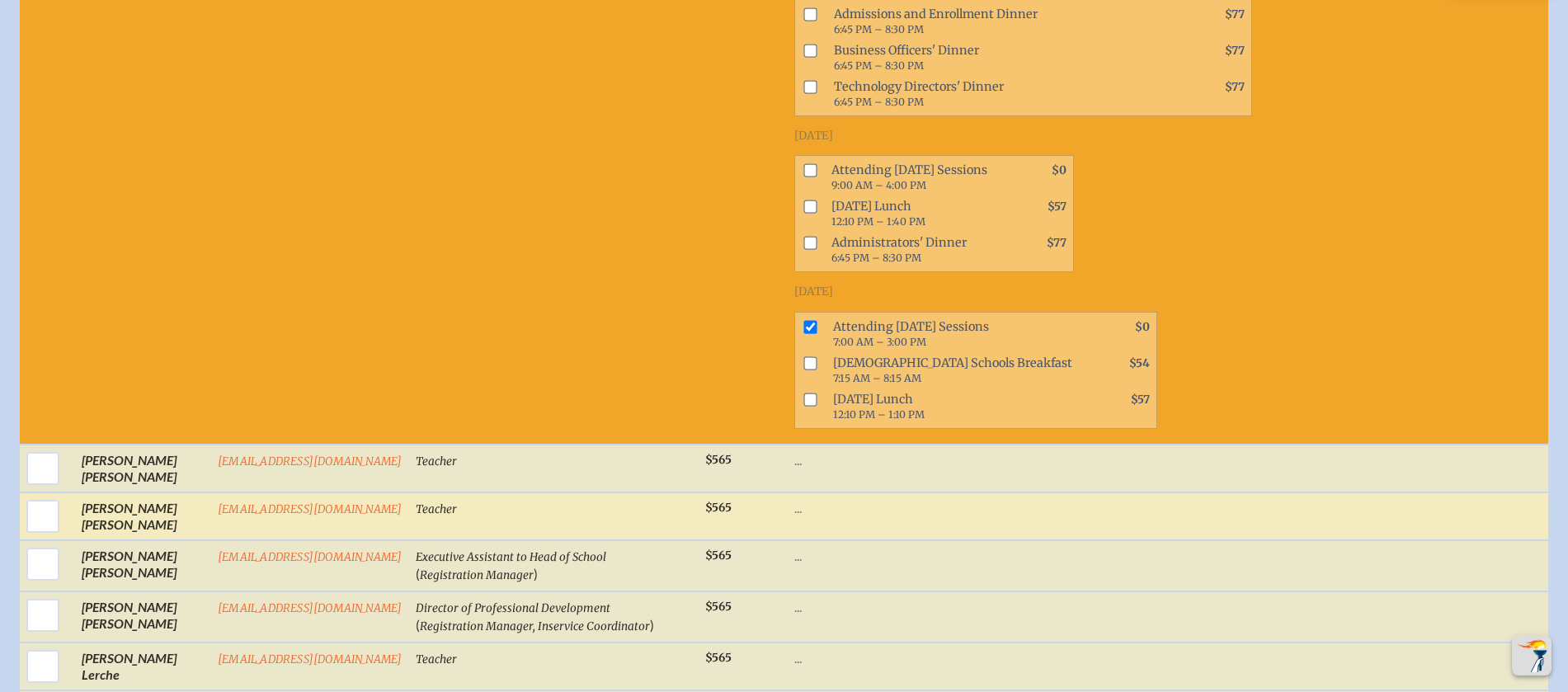
scroll to position [4898, 0]
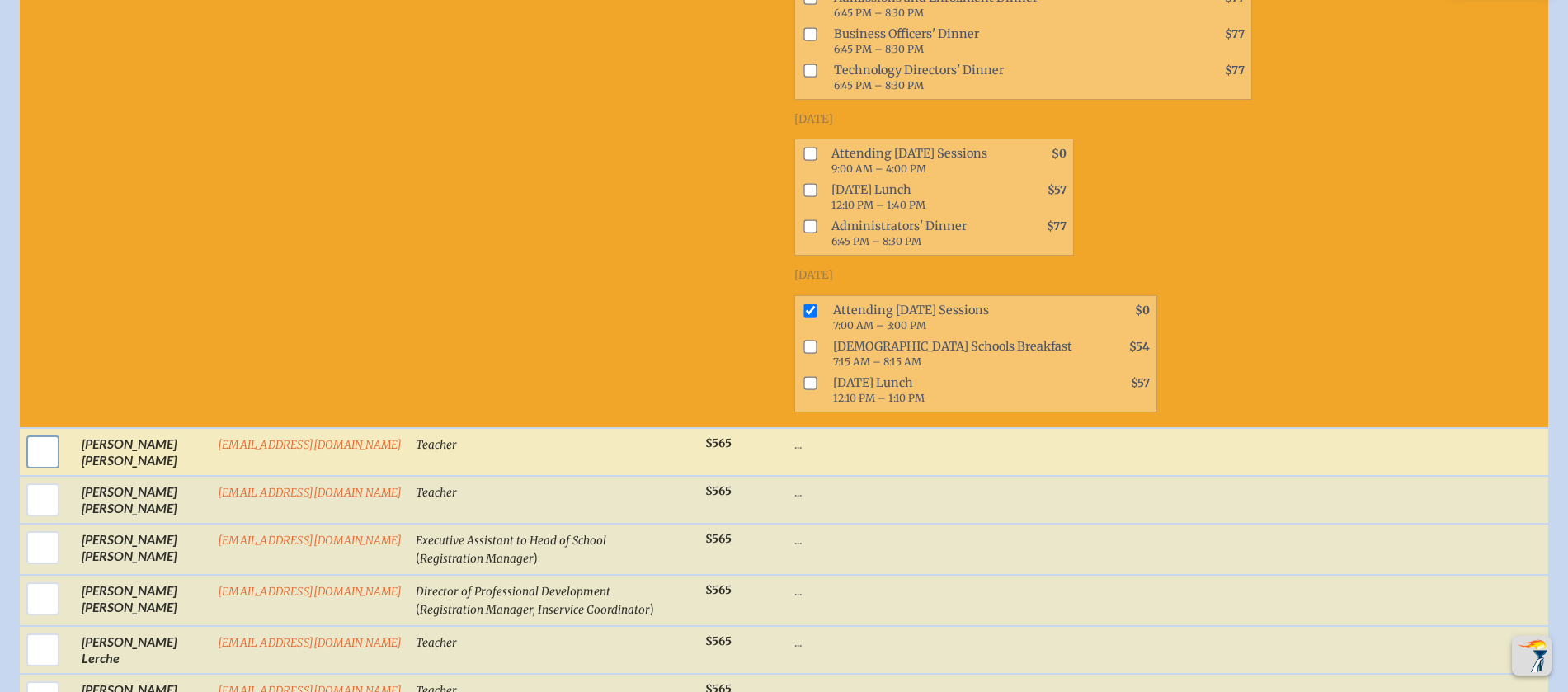
click at [34, 470] on input "checkbox" at bounding box center [43, 451] width 41 height 41
checkbox input "true"
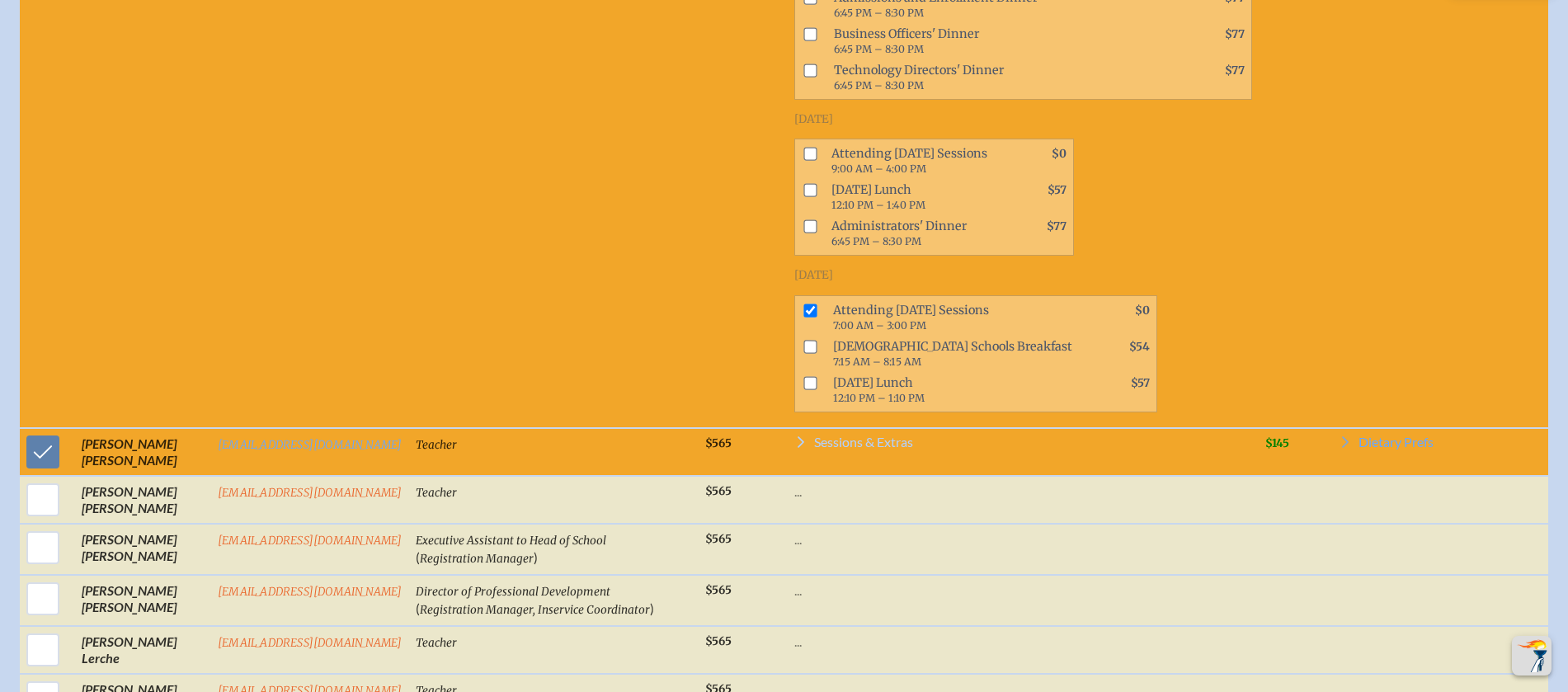
click at [858, 449] on span "Sessions & Extras" at bounding box center [864, 442] width 99 height 13
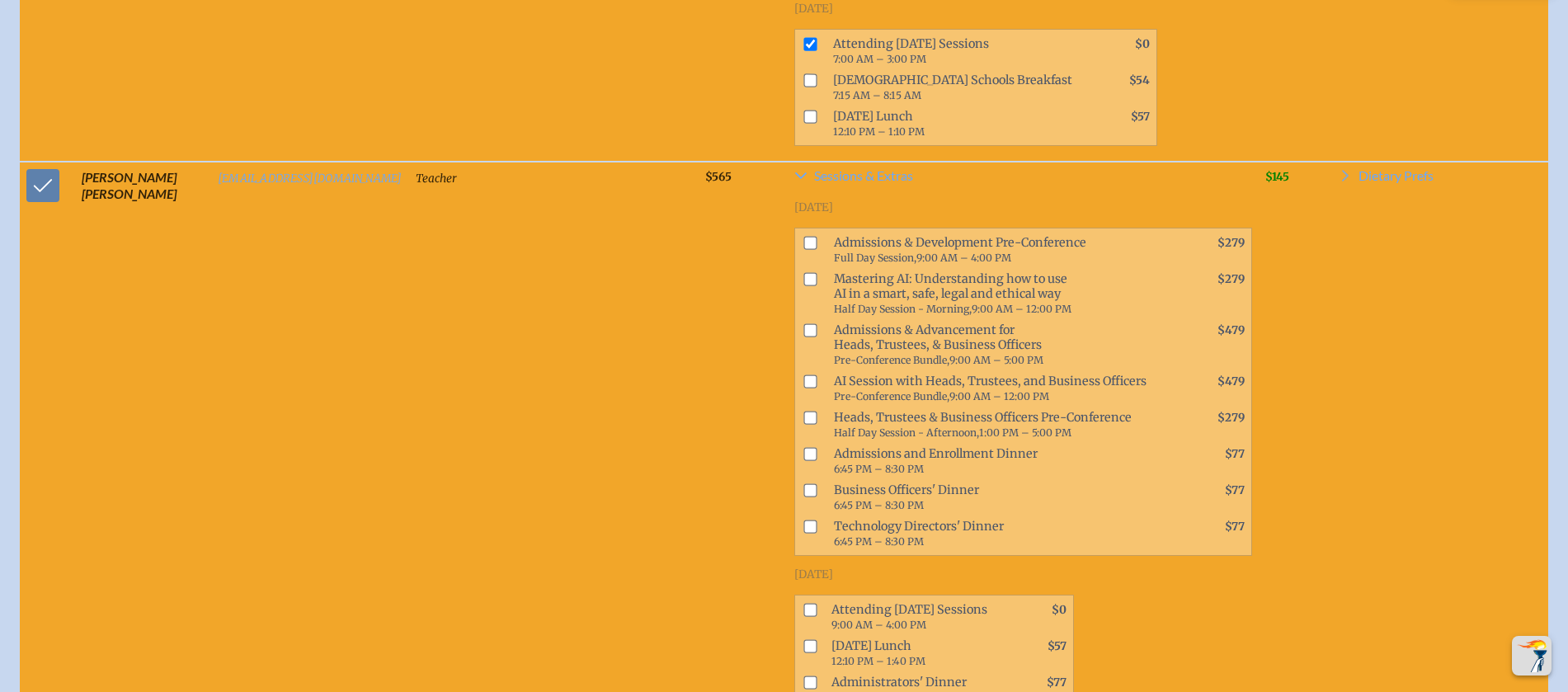
scroll to position [5356, 0]
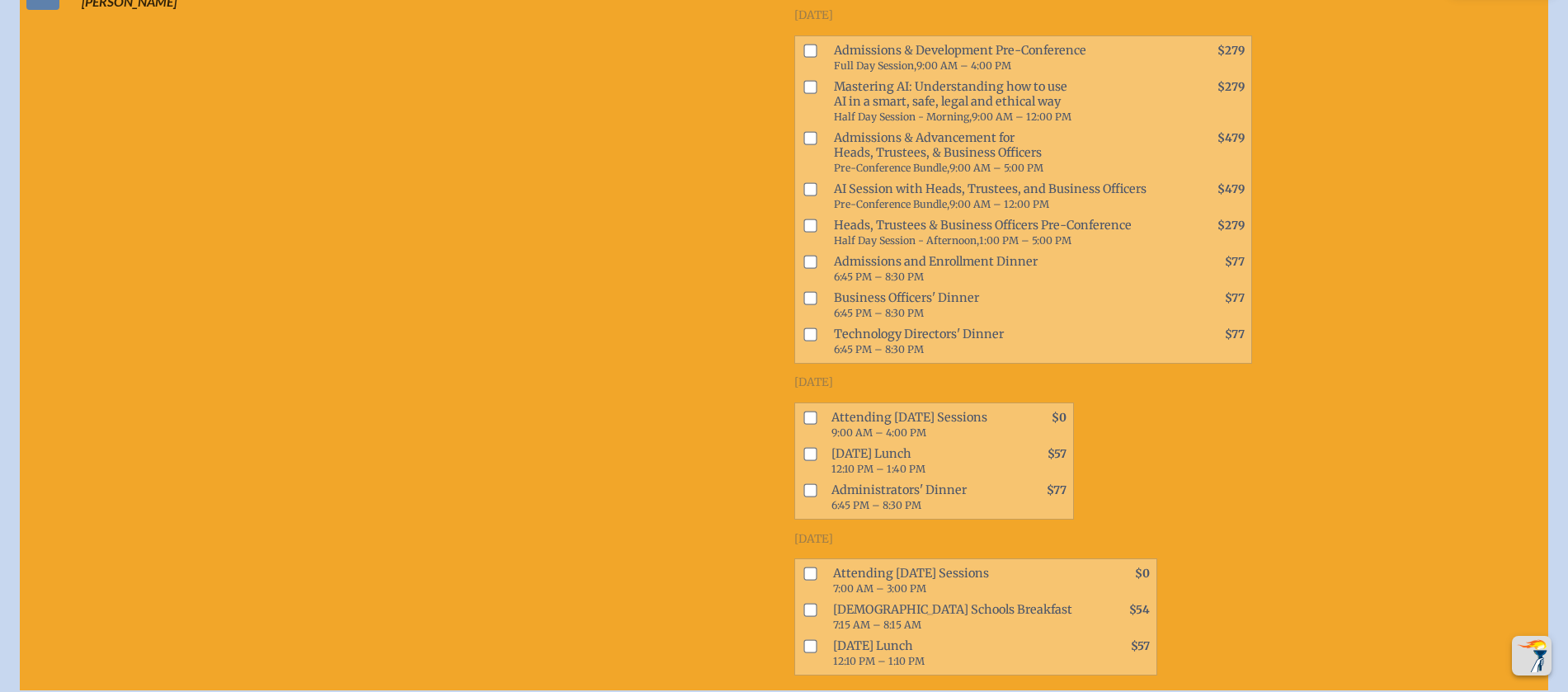
click at [803, 580] on input "checkbox" at bounding box center [810, 574] width 13 height 13
checkbox input "true"
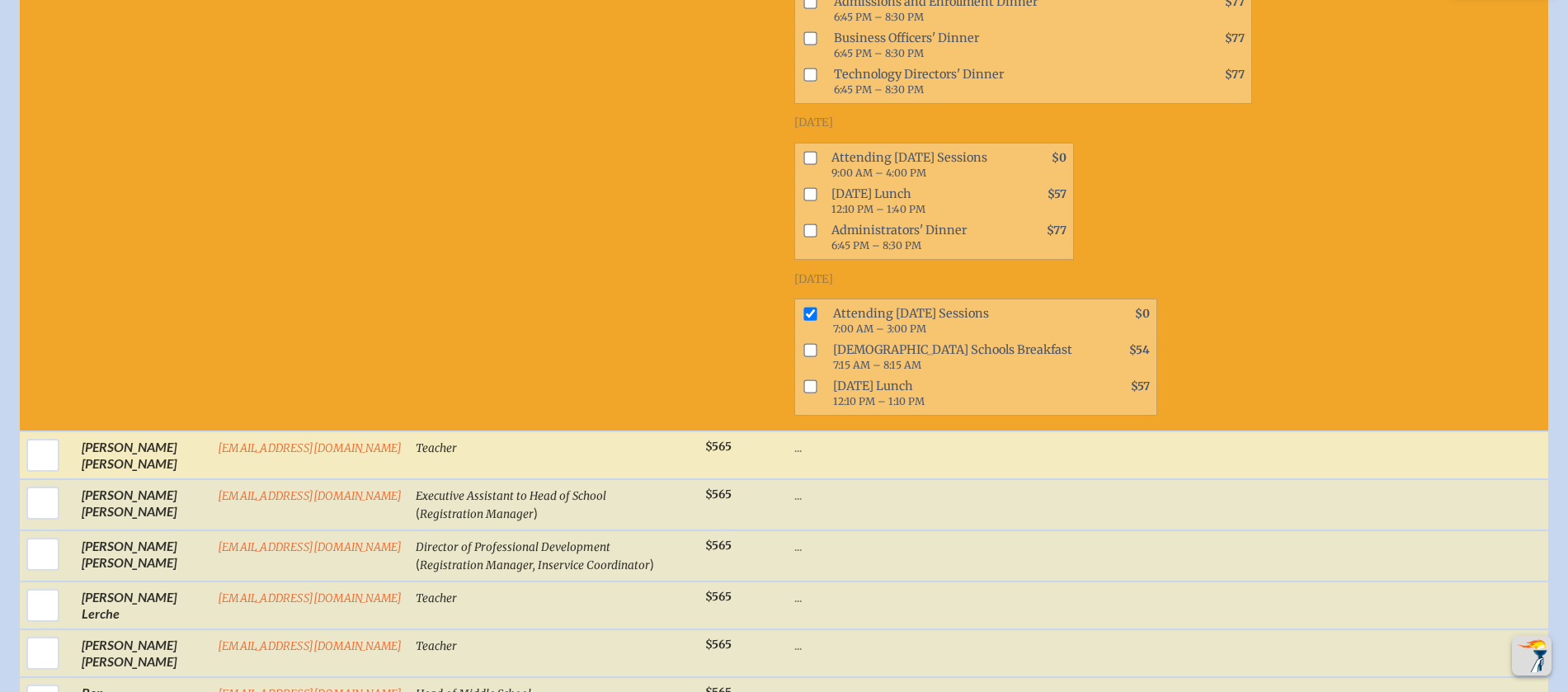
scroll to position [5631, 0]
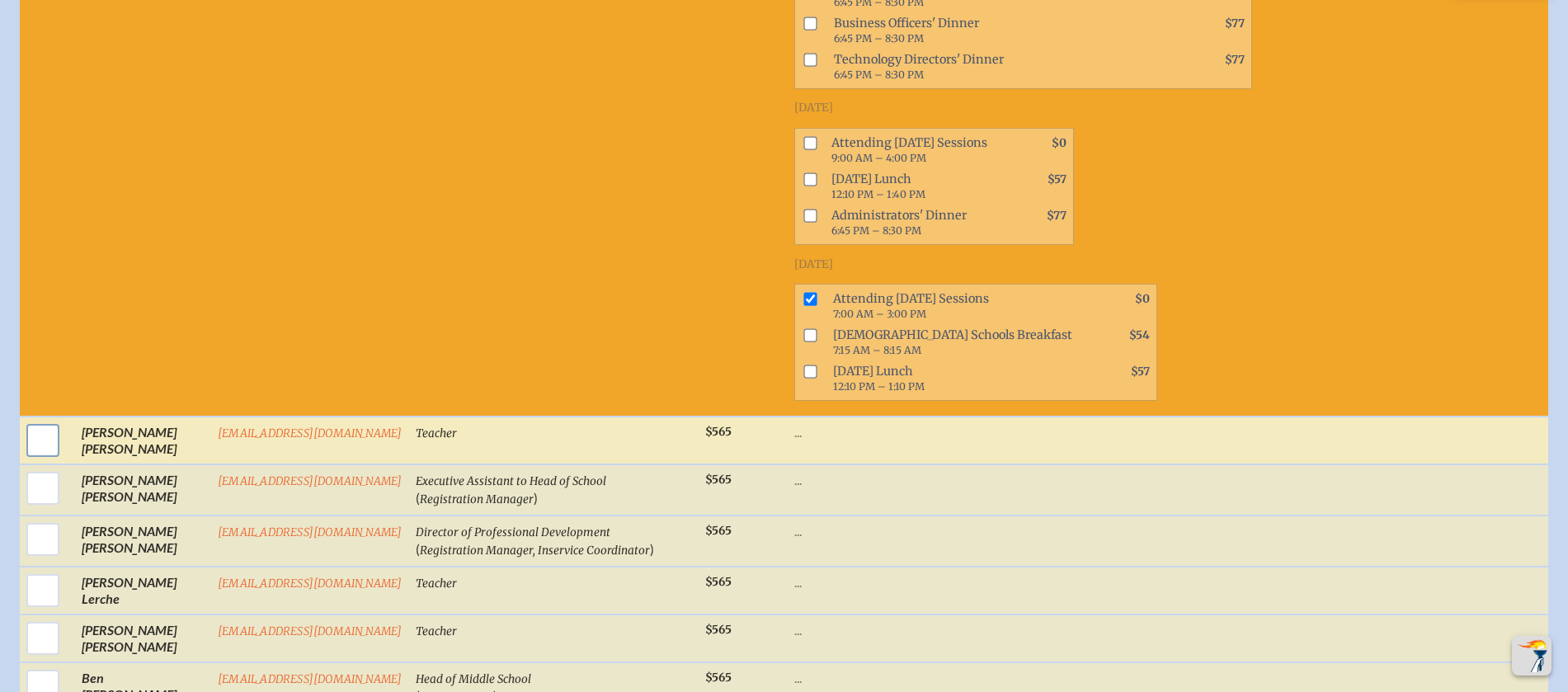
click at [36, 447] on input "checkbox" at bounding box center [43, 440] width 41 height 41
checkbox input "true"
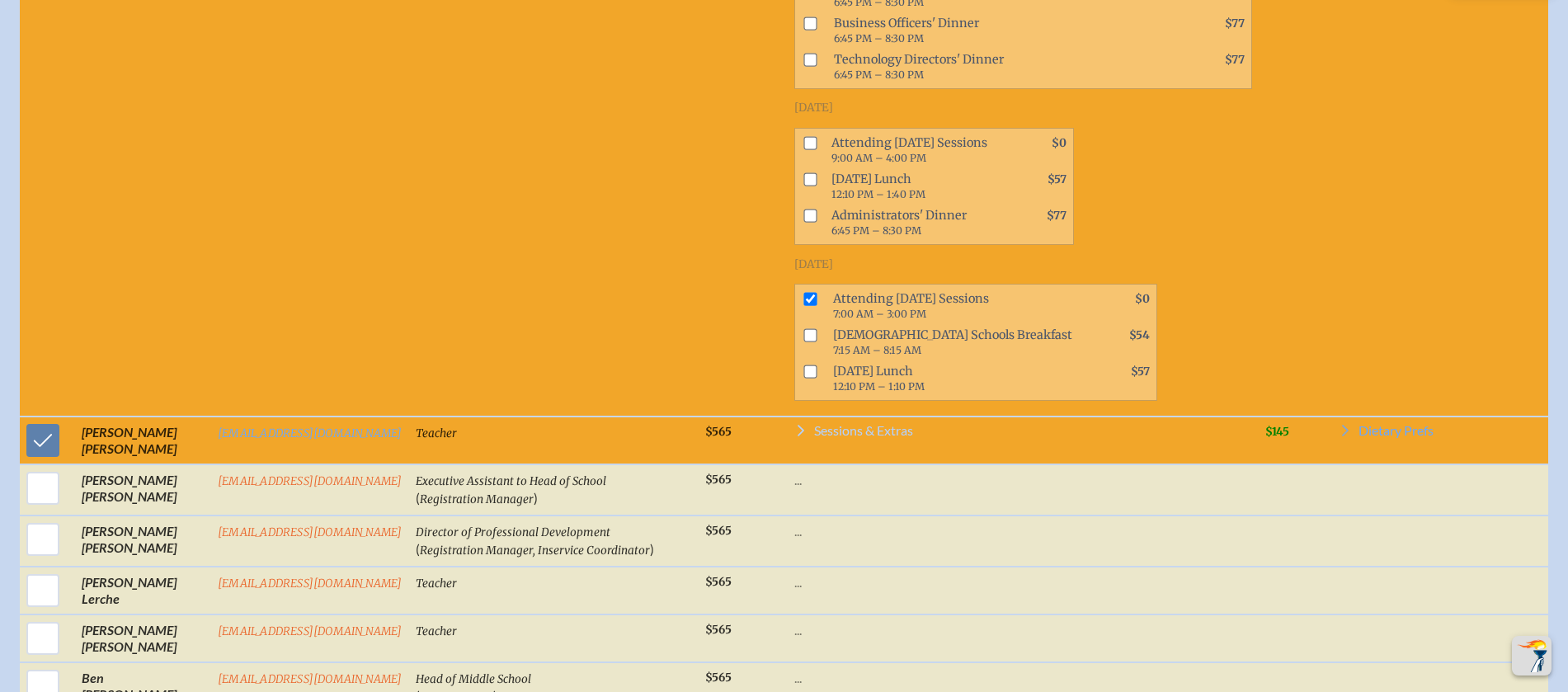
click at [831, 437] on span "Sessions & Extras" at bounding box center [864, 430] width 99 height 13
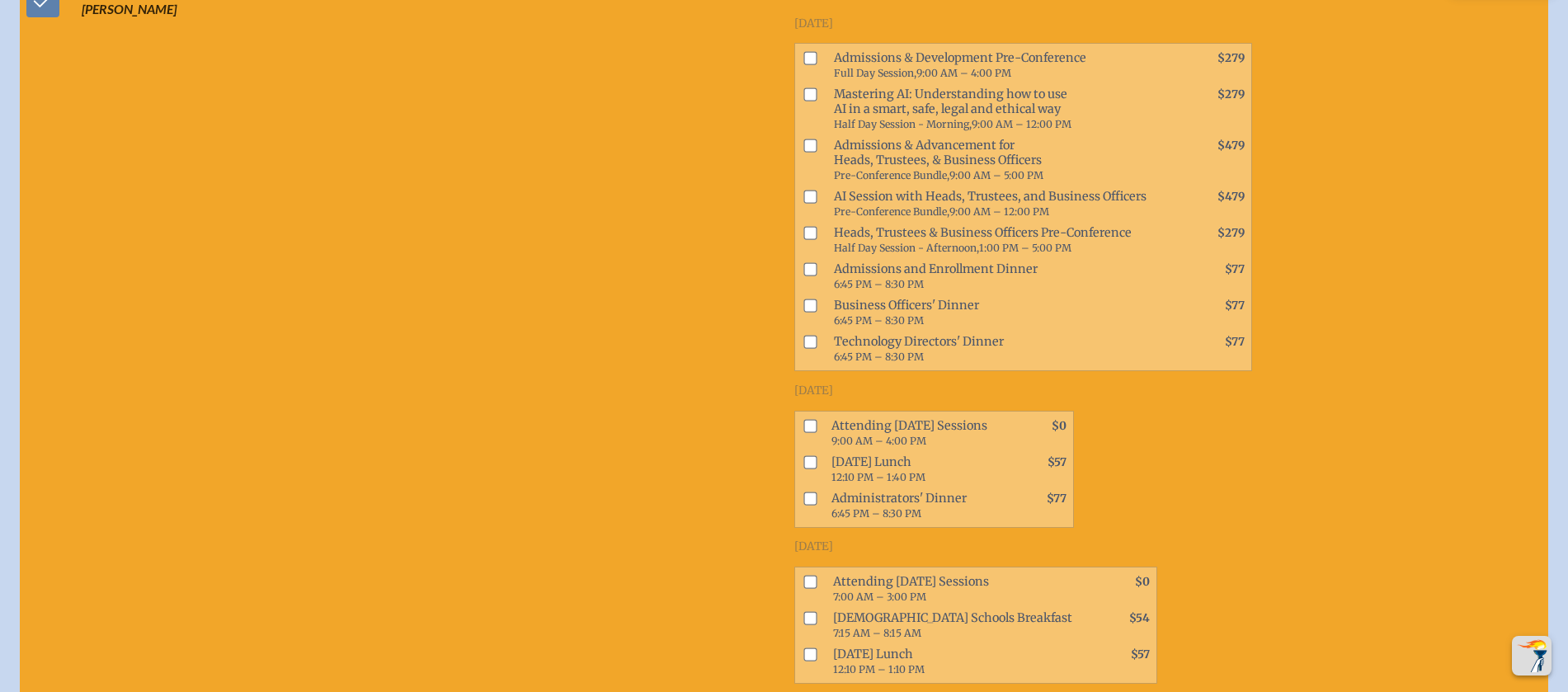
scroll to position [6097, 0]
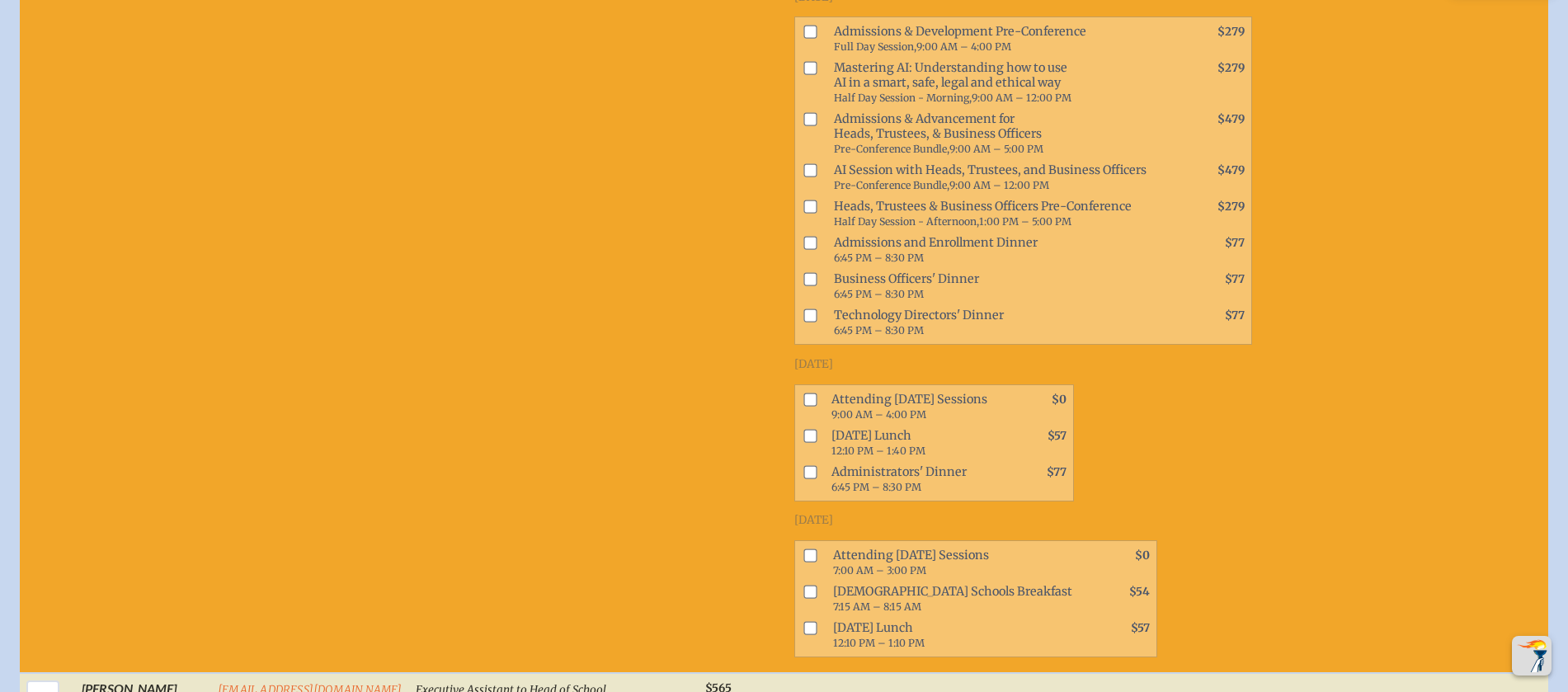
click at [803, 561] on input "checkbox" at bounding box center [810, 555] width 13 height 13
checkbox input "true"
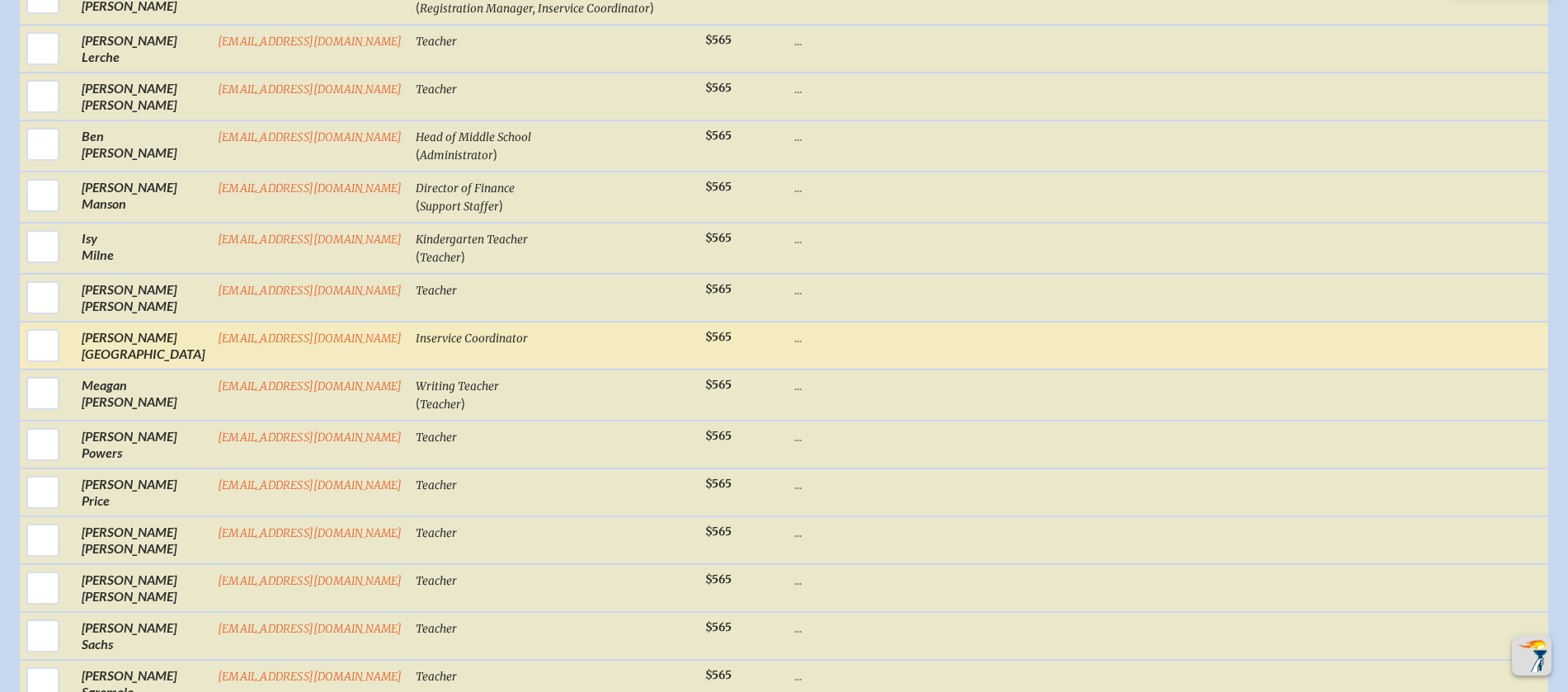
scroll to position [6875, 0]
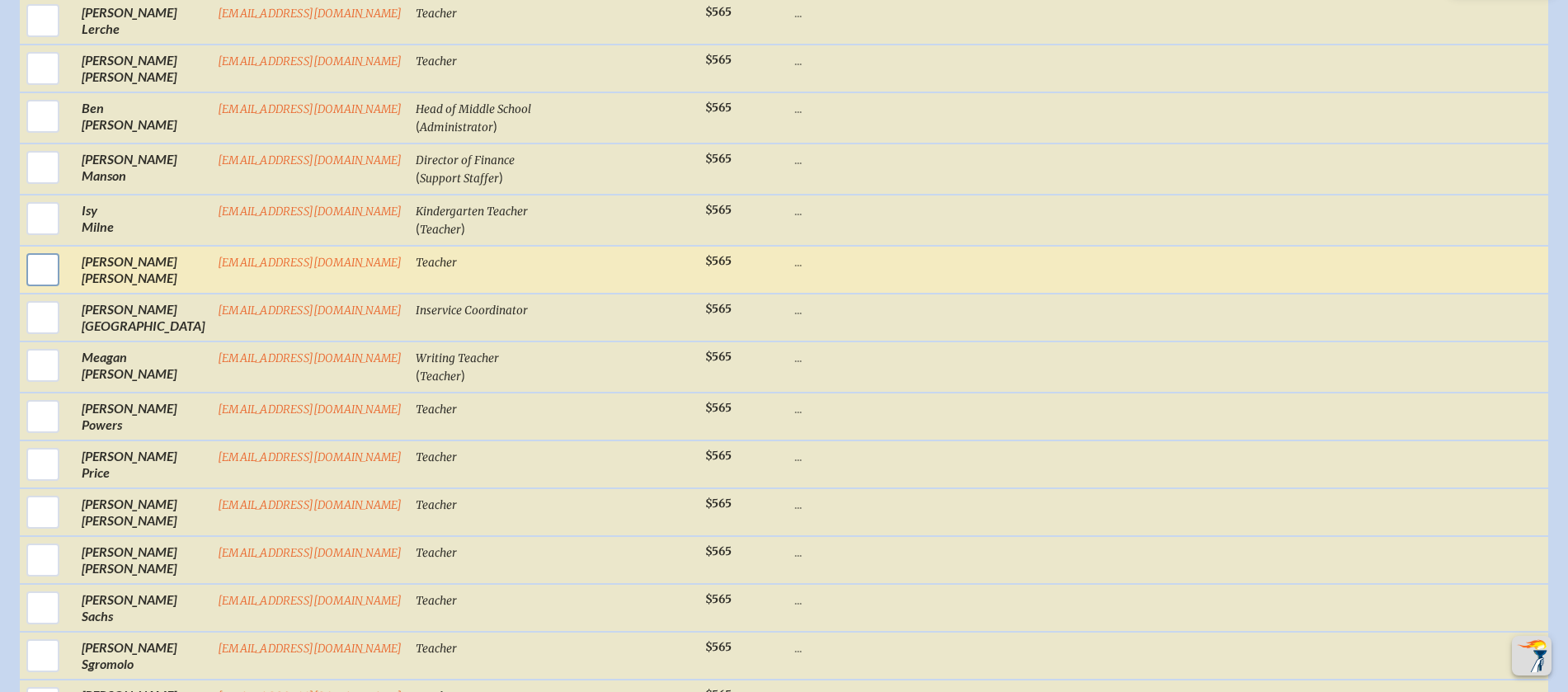
click at [47, 286] on input "checkbox" at bounding box center [43, 270] width 41 height 41
checkbox input "true"
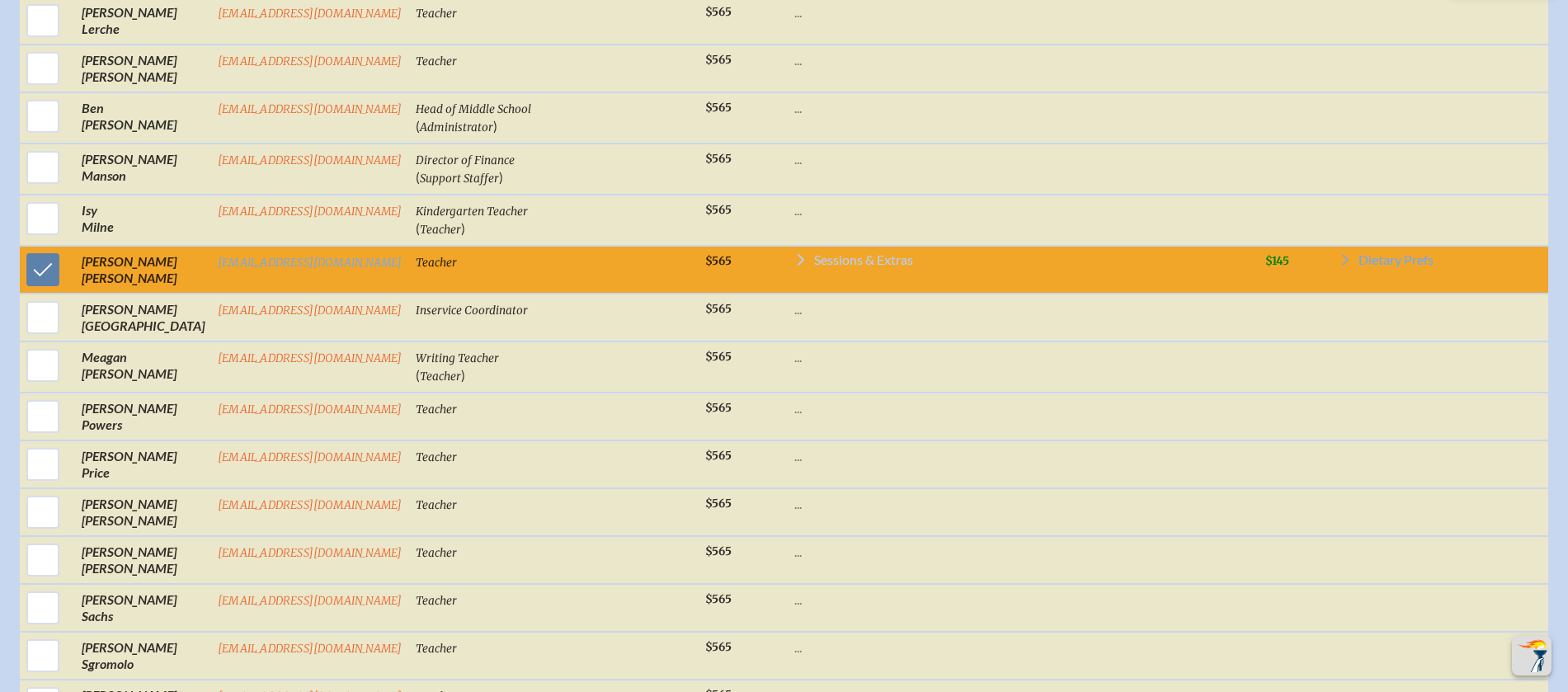
click at [823, 267] on span "Sessions & Extras" at bounding box center [864, 259] width 99 height 13
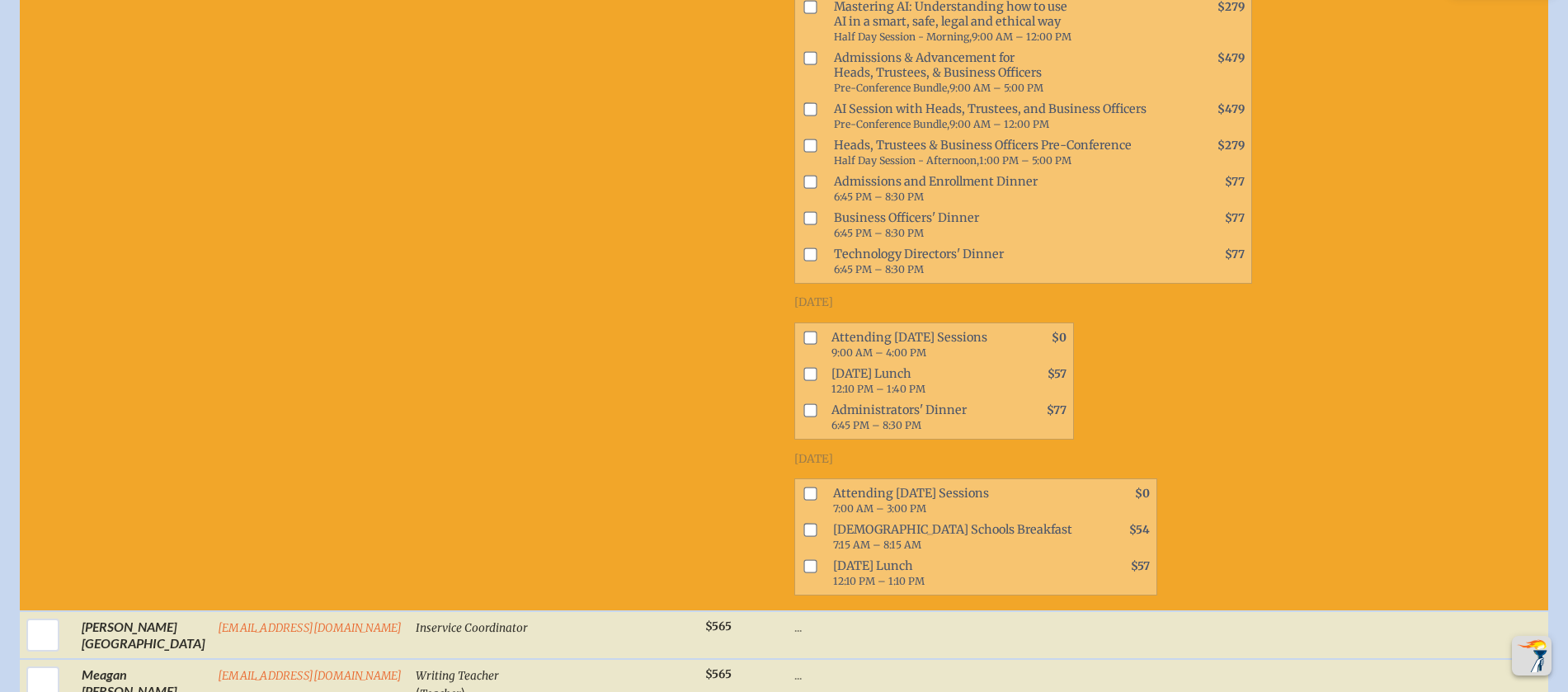
scroll to position [7244, 0]
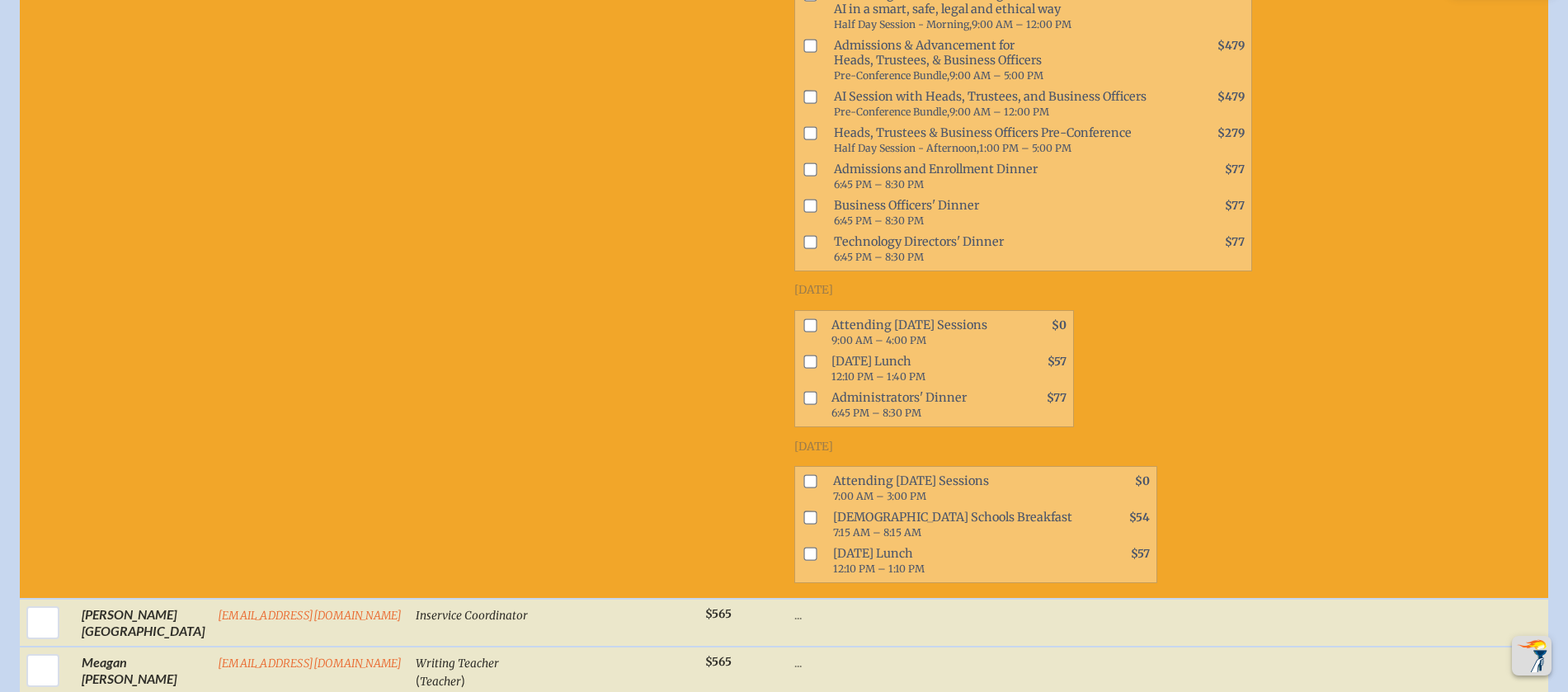
click at [803, 488] on input "checkbox" at bounding box center [810, 481] width 13 height 13
checkbox input "true"
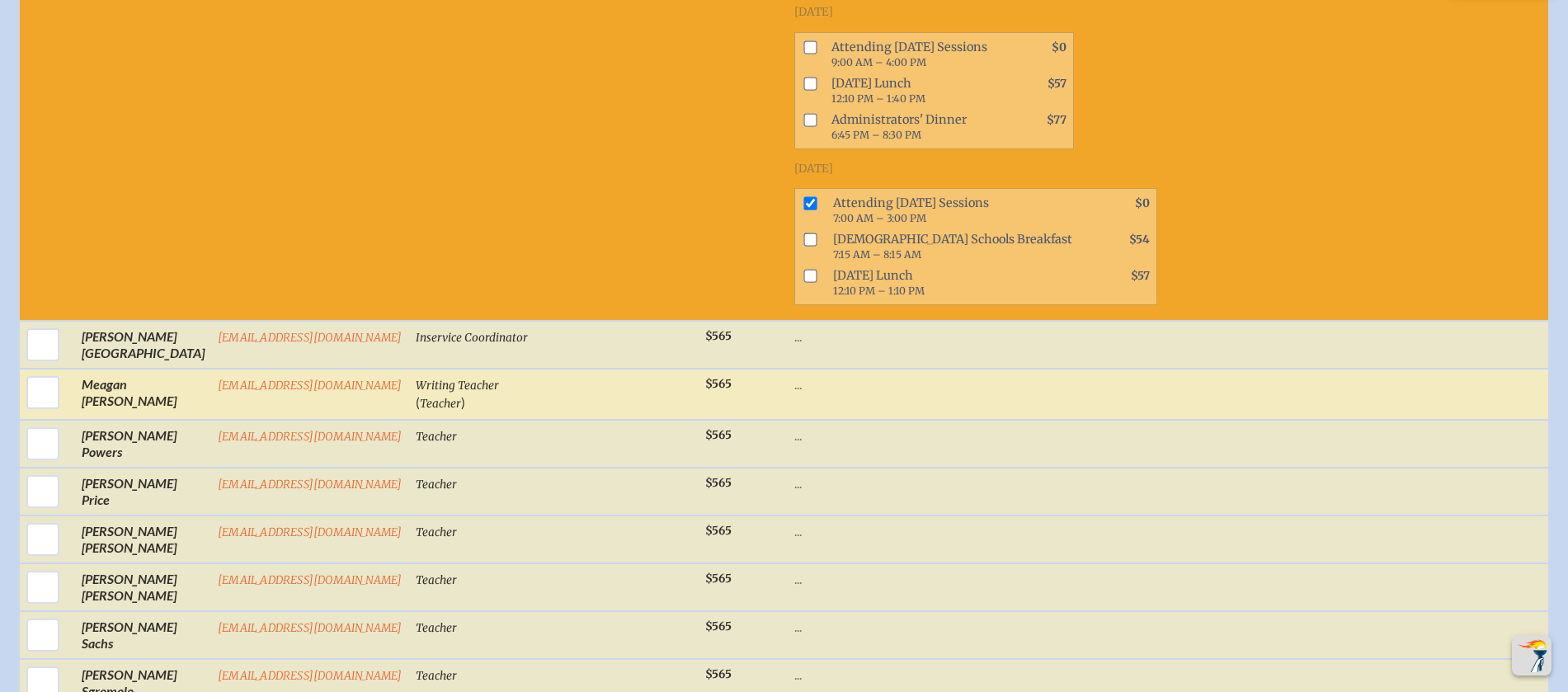
scroll to position [7552, 0]
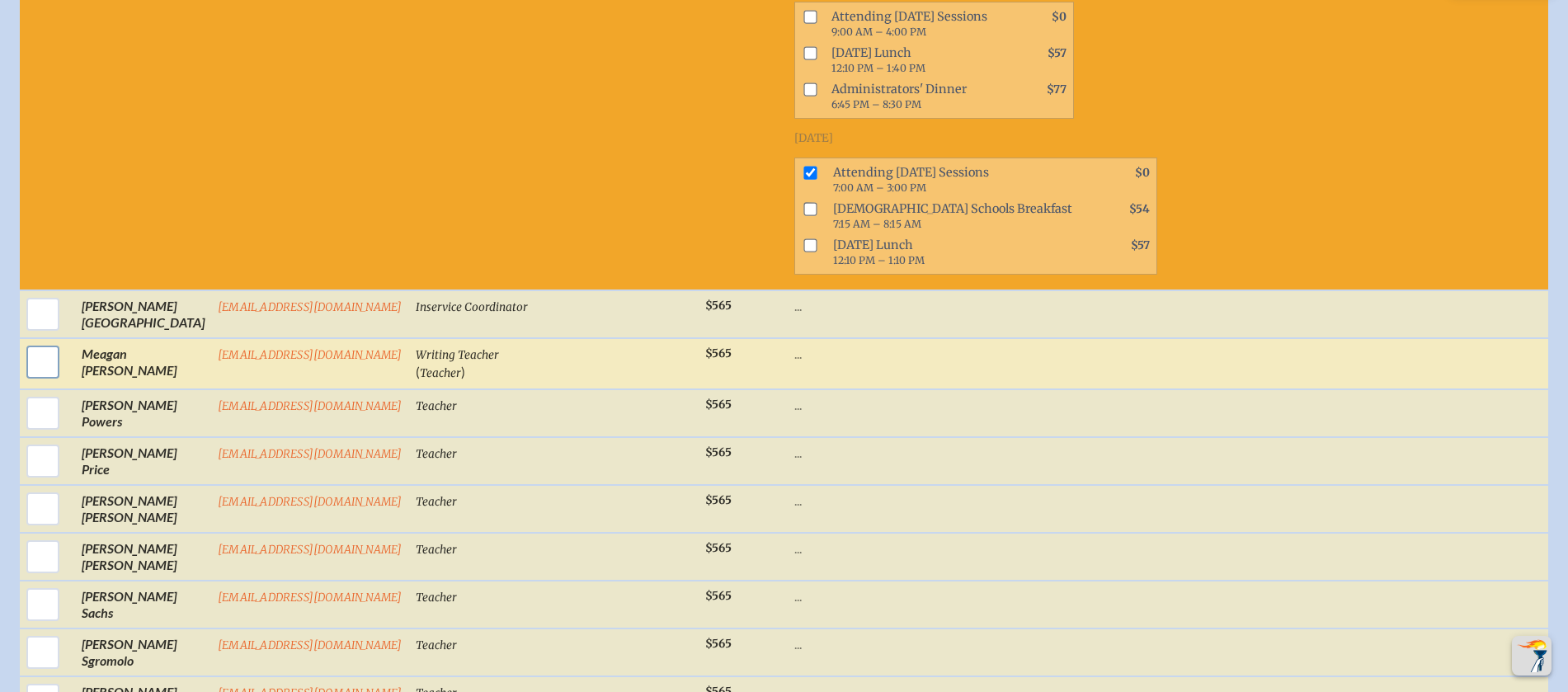
click at [44, 381] on input "checkbox" at bounding box center [43, 362] width 41 height 41
checkbox input "true"
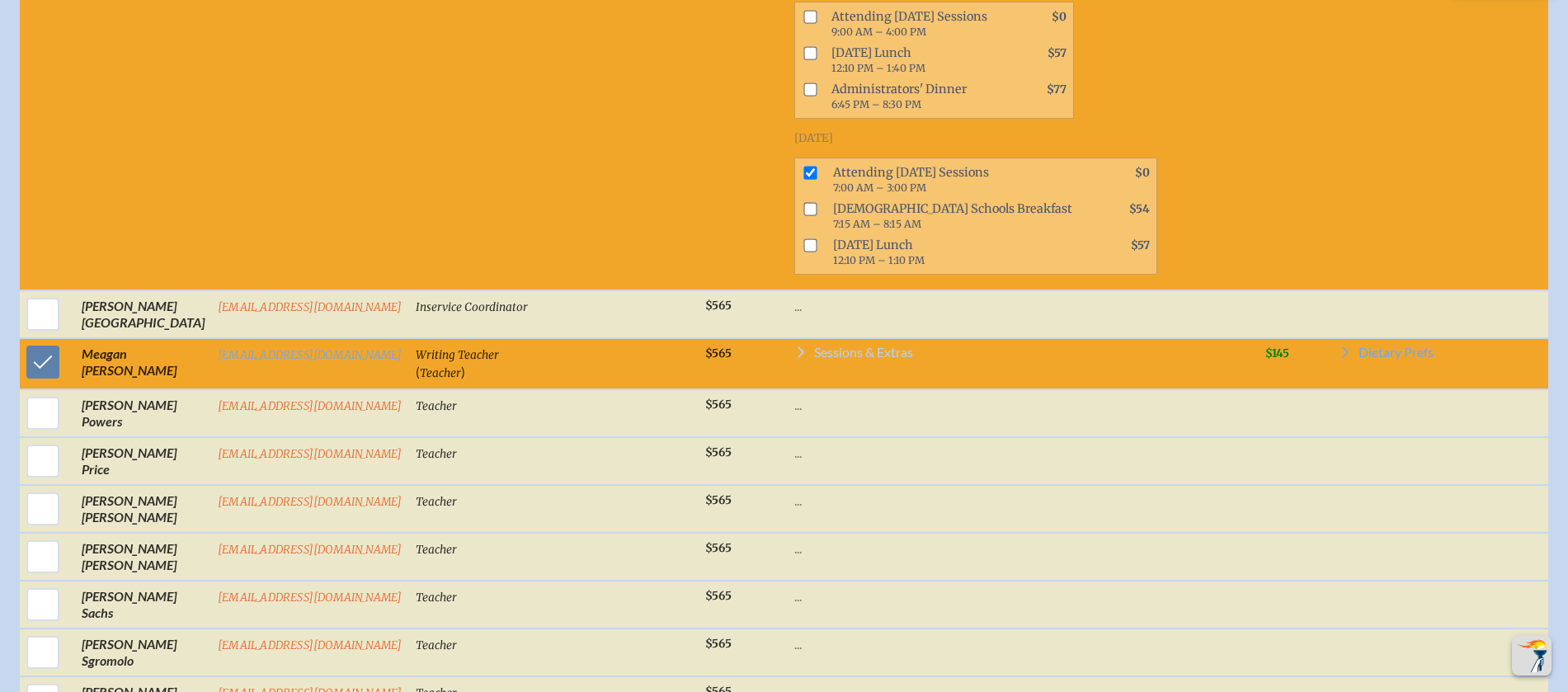
click at [848, 359] on span "Sessions & Extras" at bounding box center [864, 352] width 99 height 13
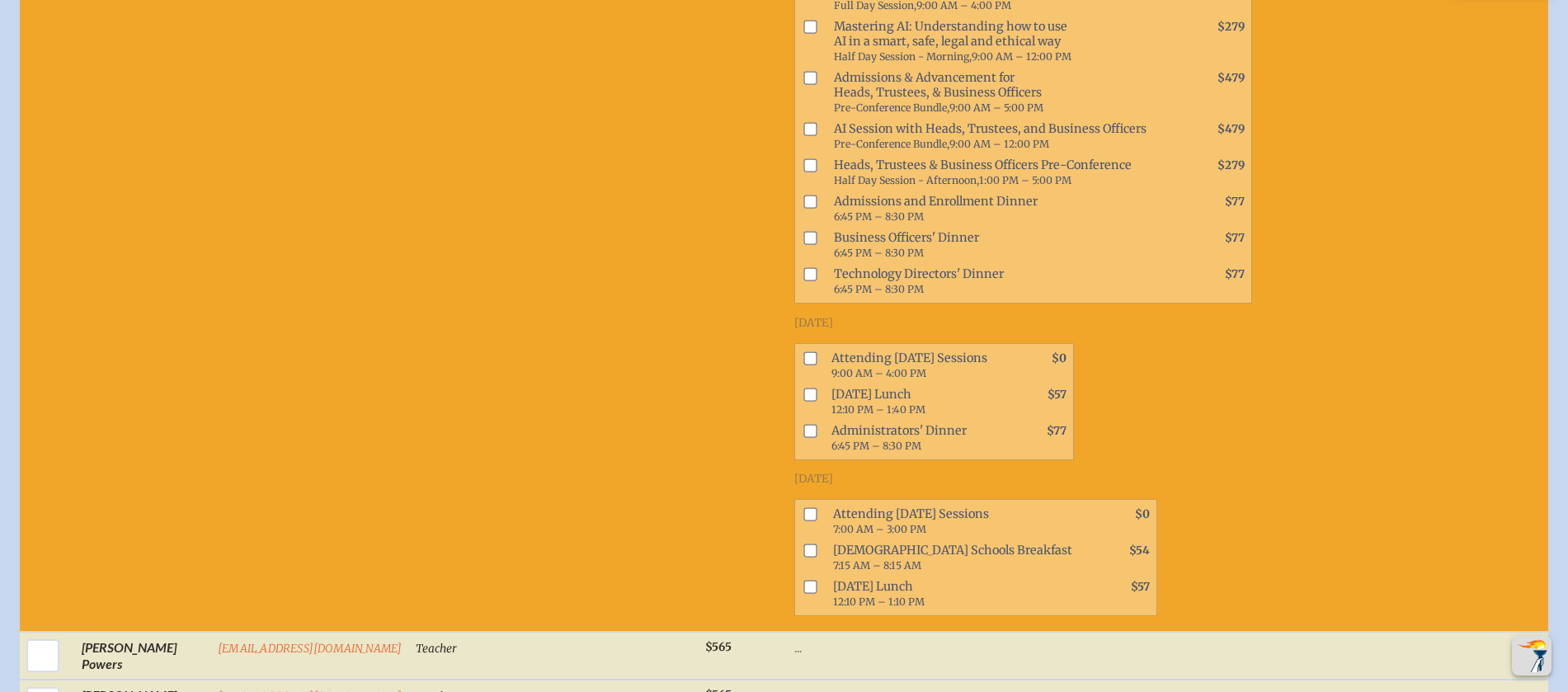
scroll to position [7993, 0]
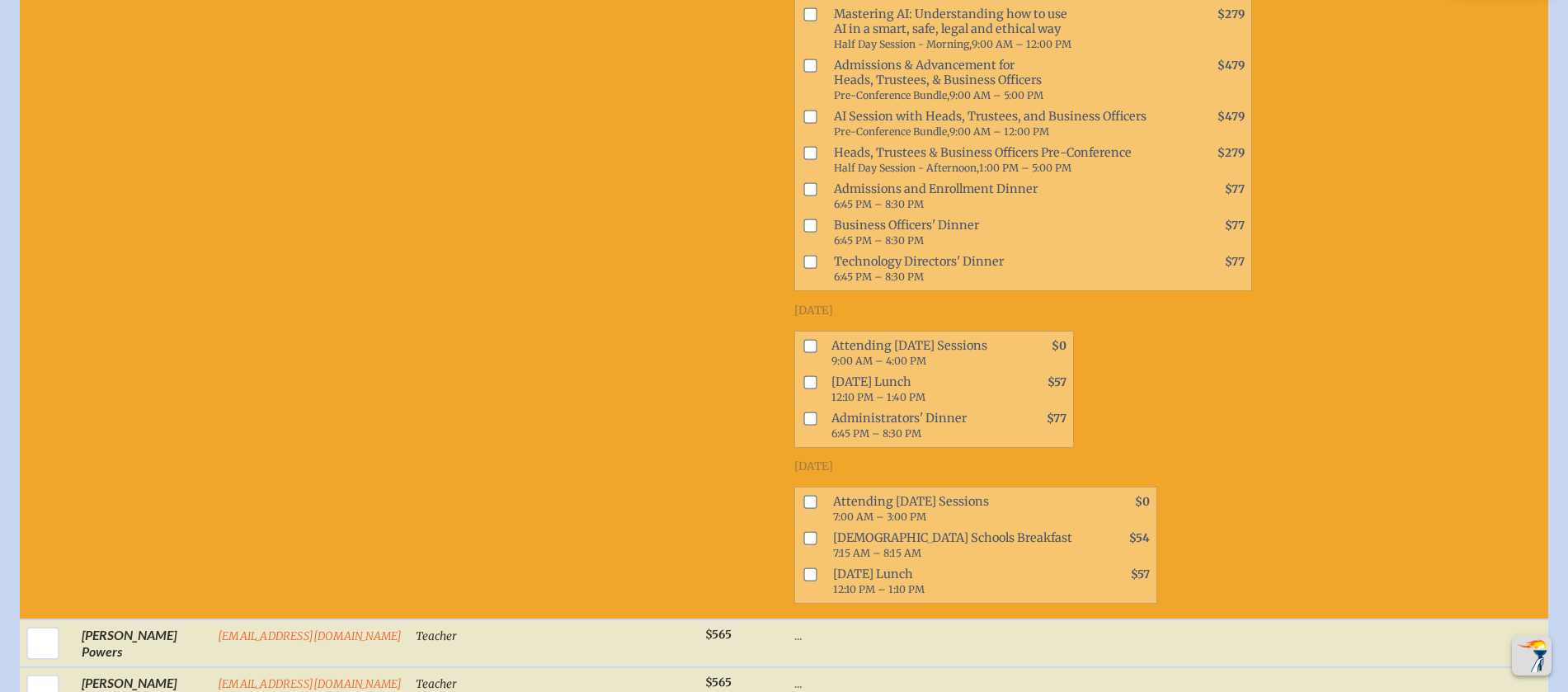
click at [803, 508] on input "checkbox" at bounding box center [810, 501] width 13 height 13
checkbox input "true"
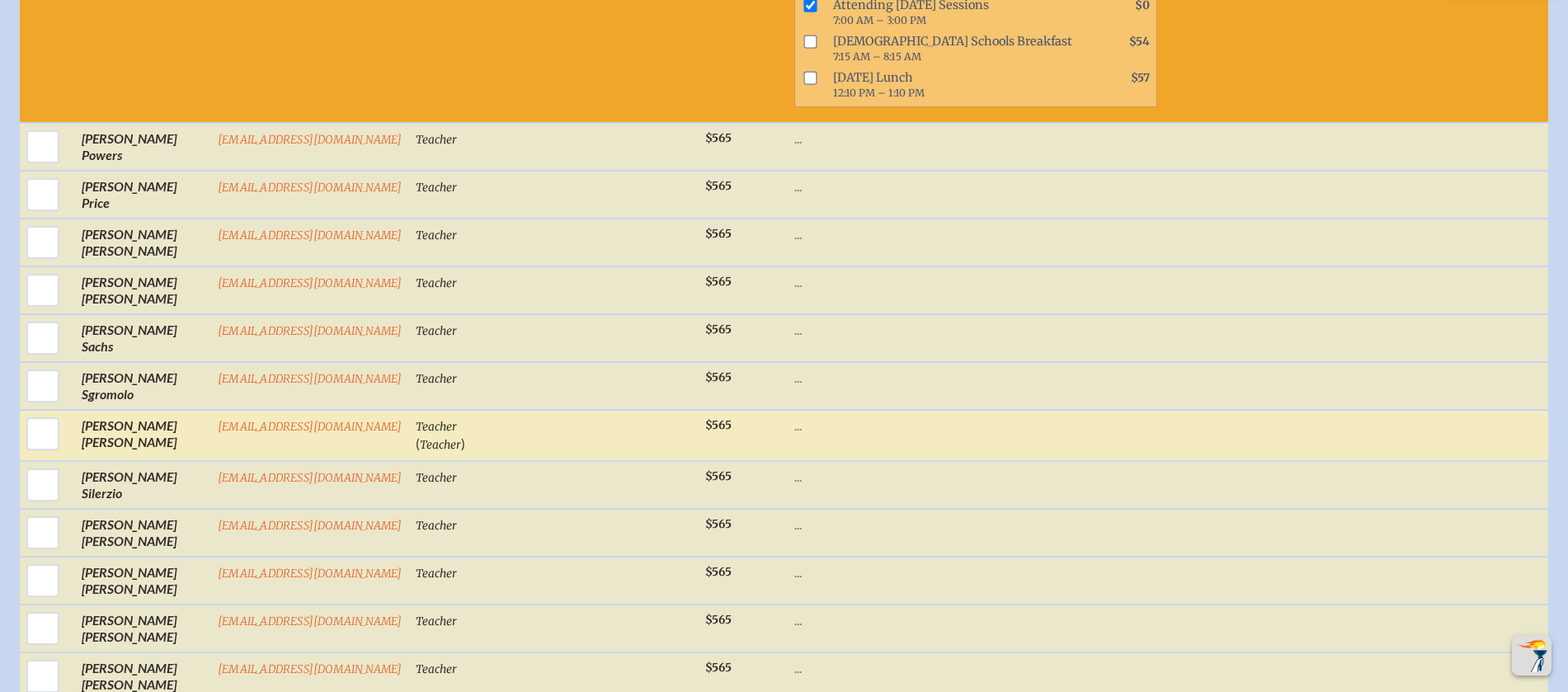
scroll to position [8492, 0]
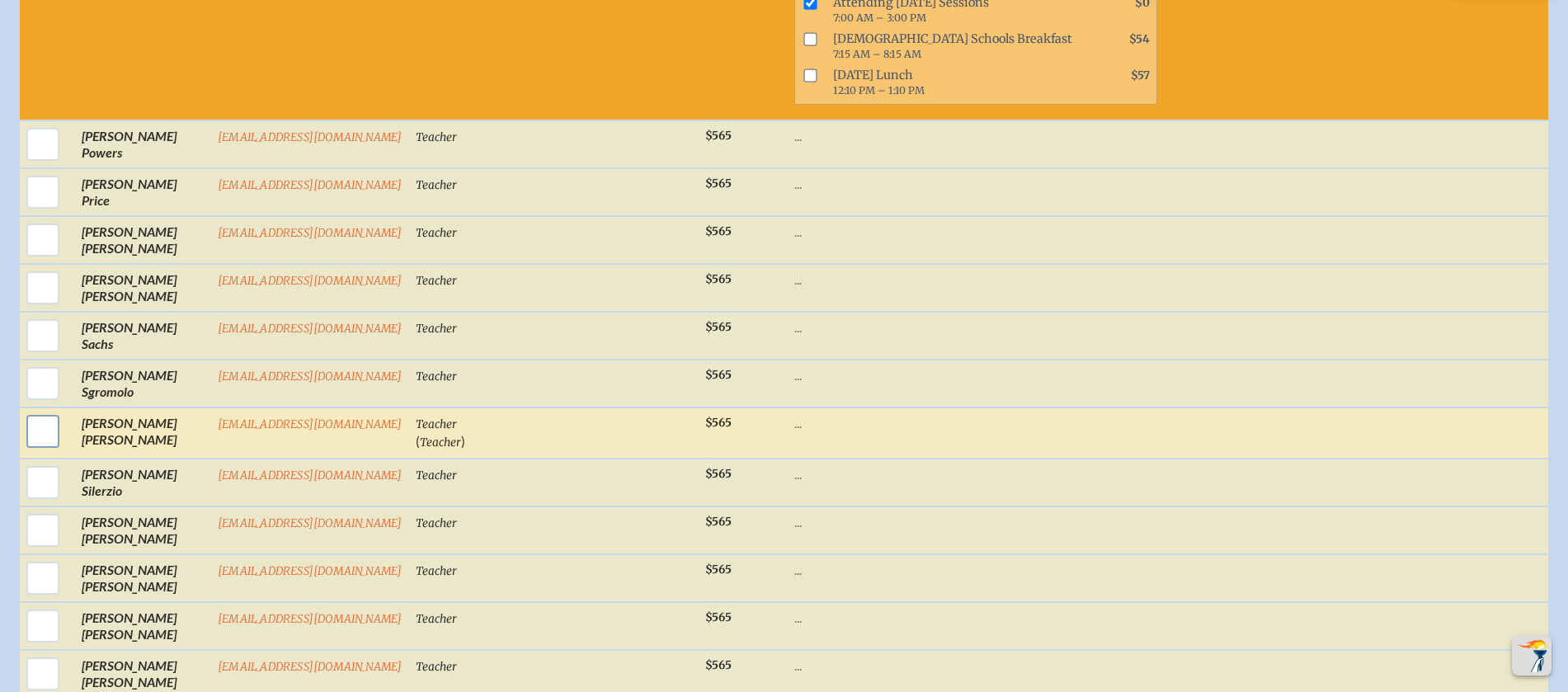
click at [39, 437] on input "checkbox" at bounding box center [43, 431] width 41 height 41
checkbox input "true"
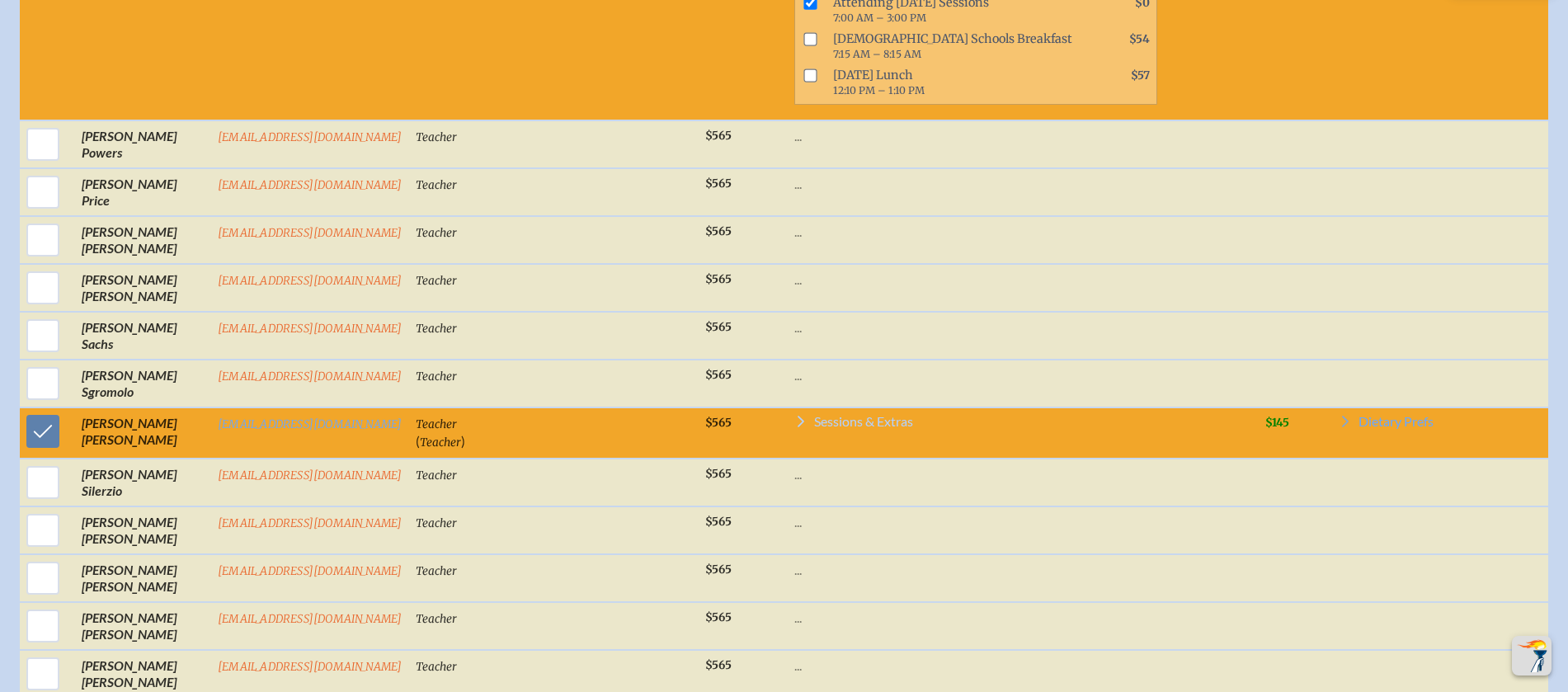
click at [866, 428] on span "Sessions & Extras" at bounding box center [864, 422] width 99 height 13
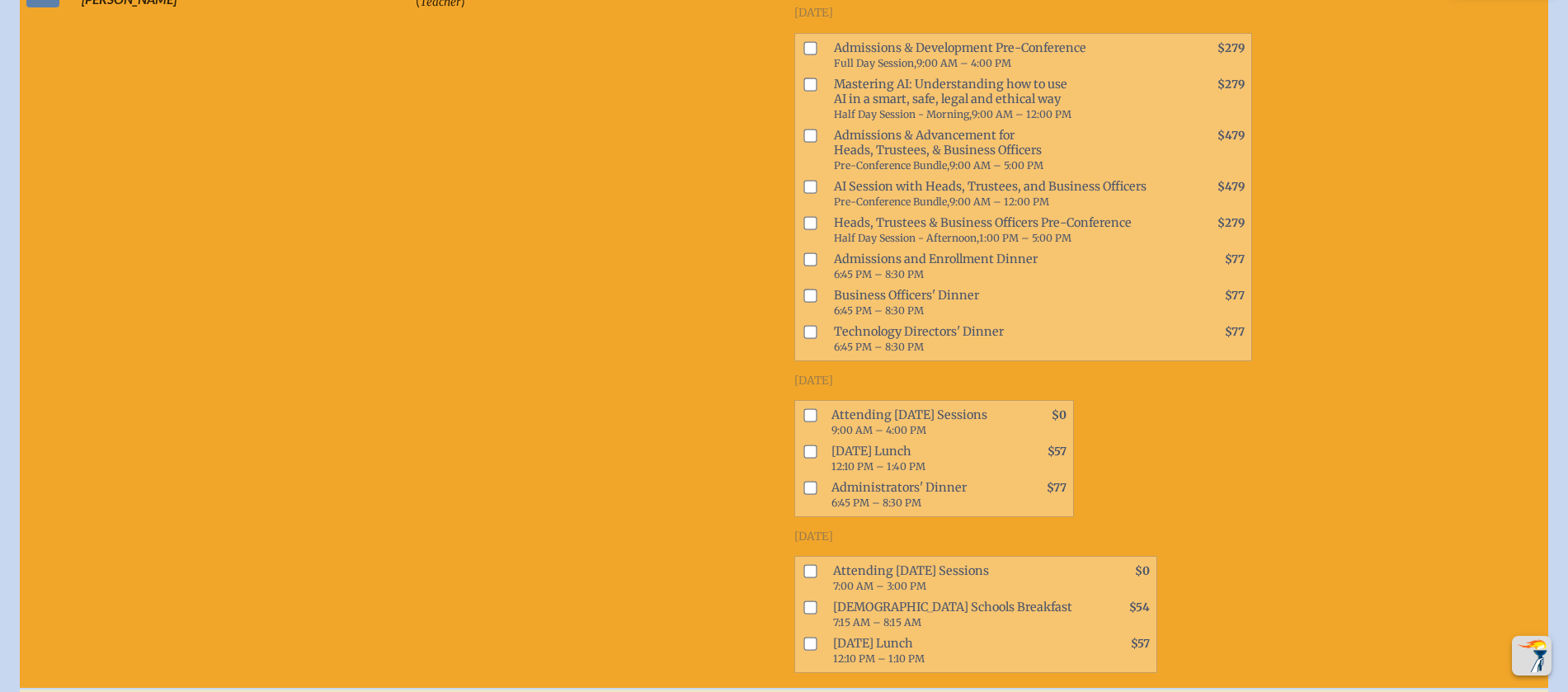
scroll to position [9019, 0]
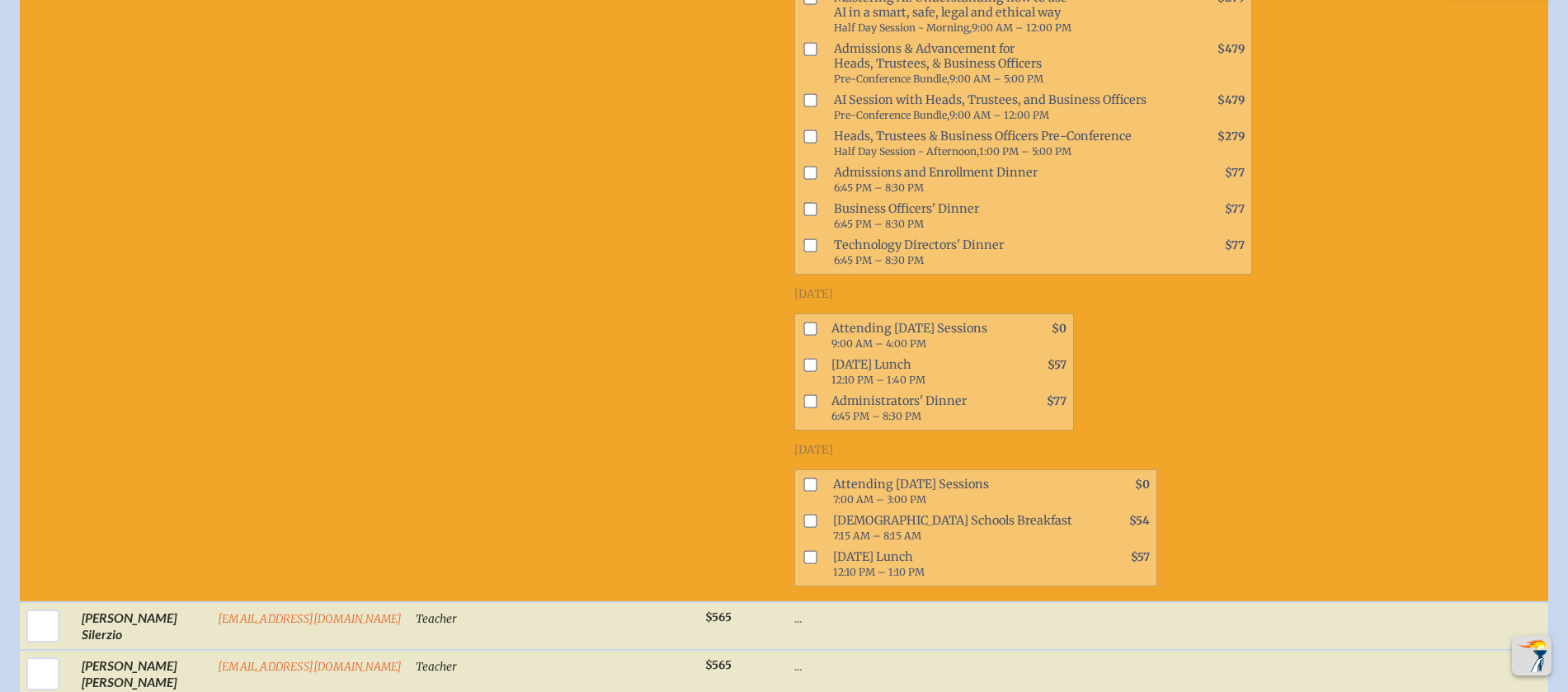
click at [803, 491] on input "checkbox" at bounding box center [810, 485] width 13 height 13
checkbox input "true"
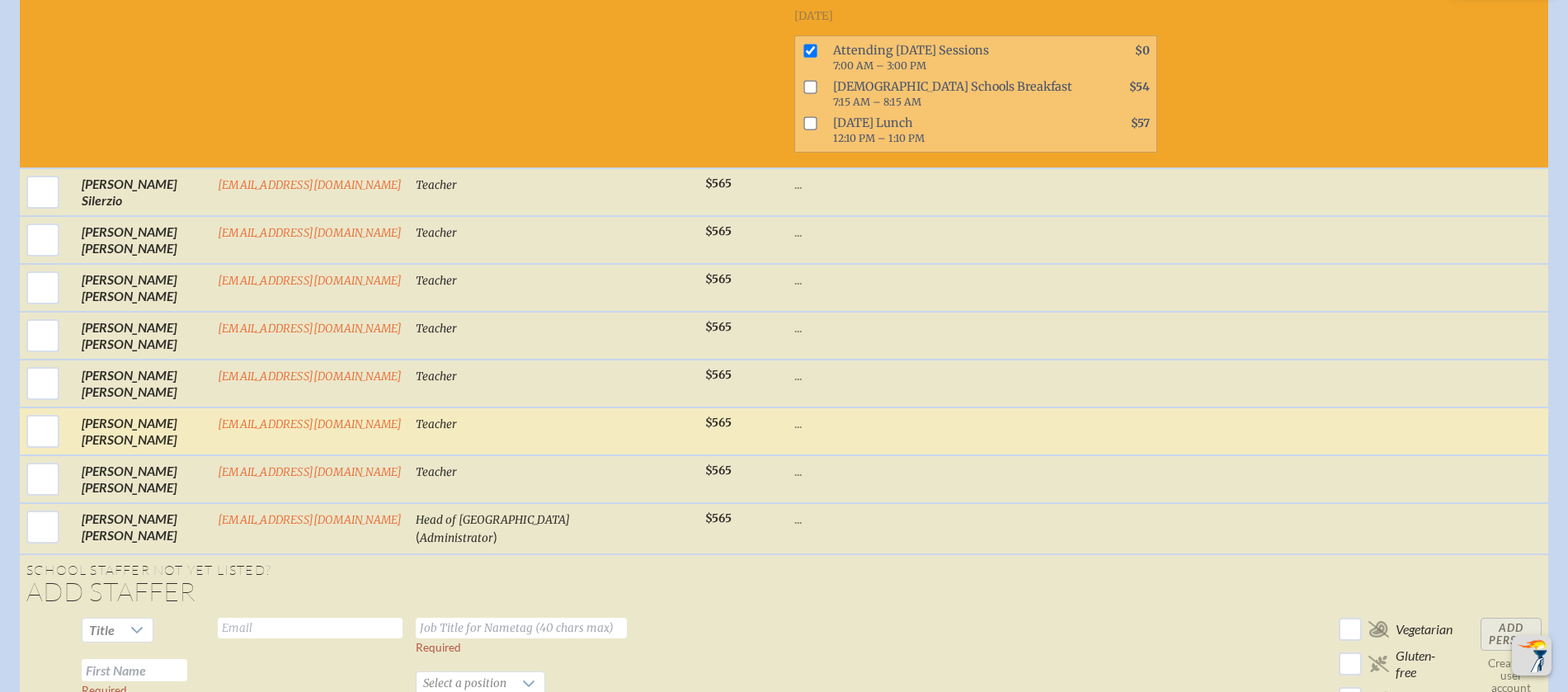
scroll to position [9454, 0]
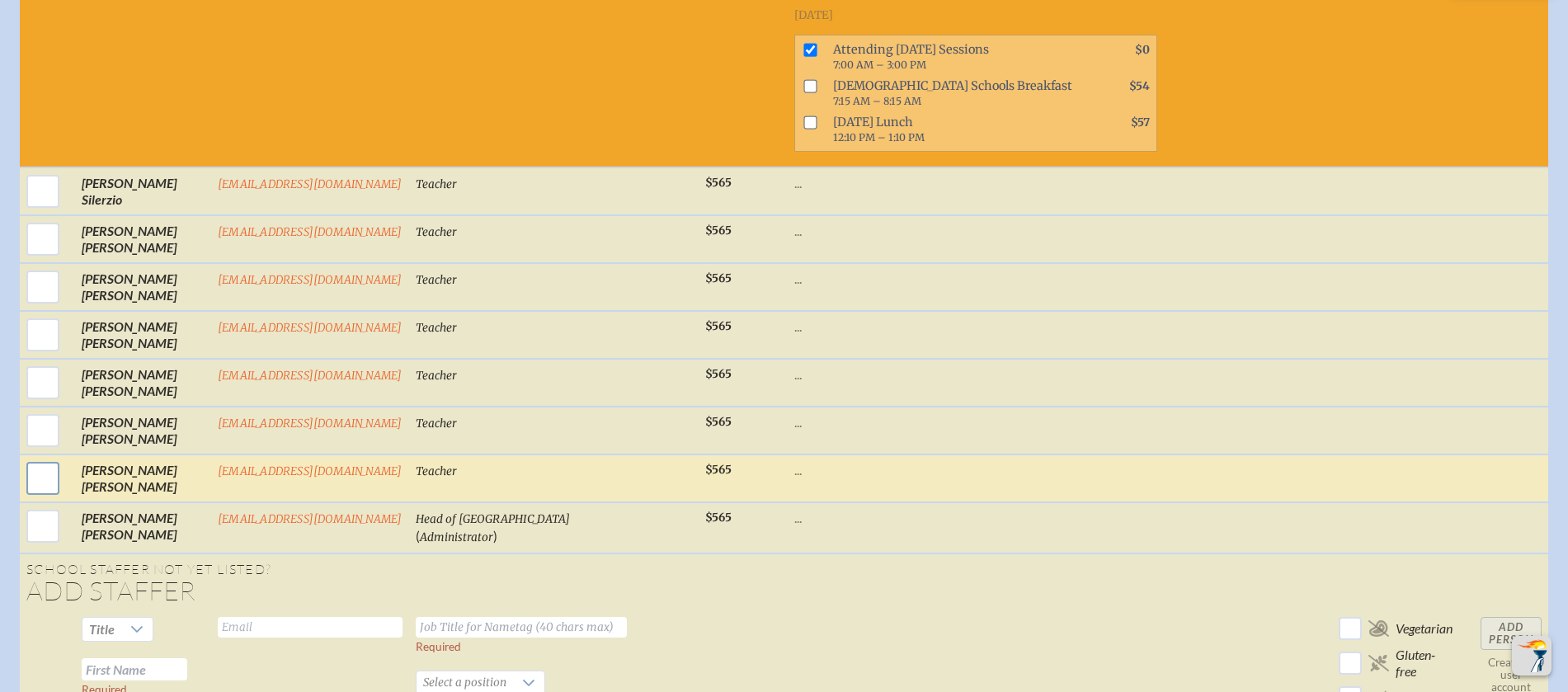
click at [35, 492] on input "checkbox" at bounding box center [43, 478] width 41 height 41
checkbox input "true"
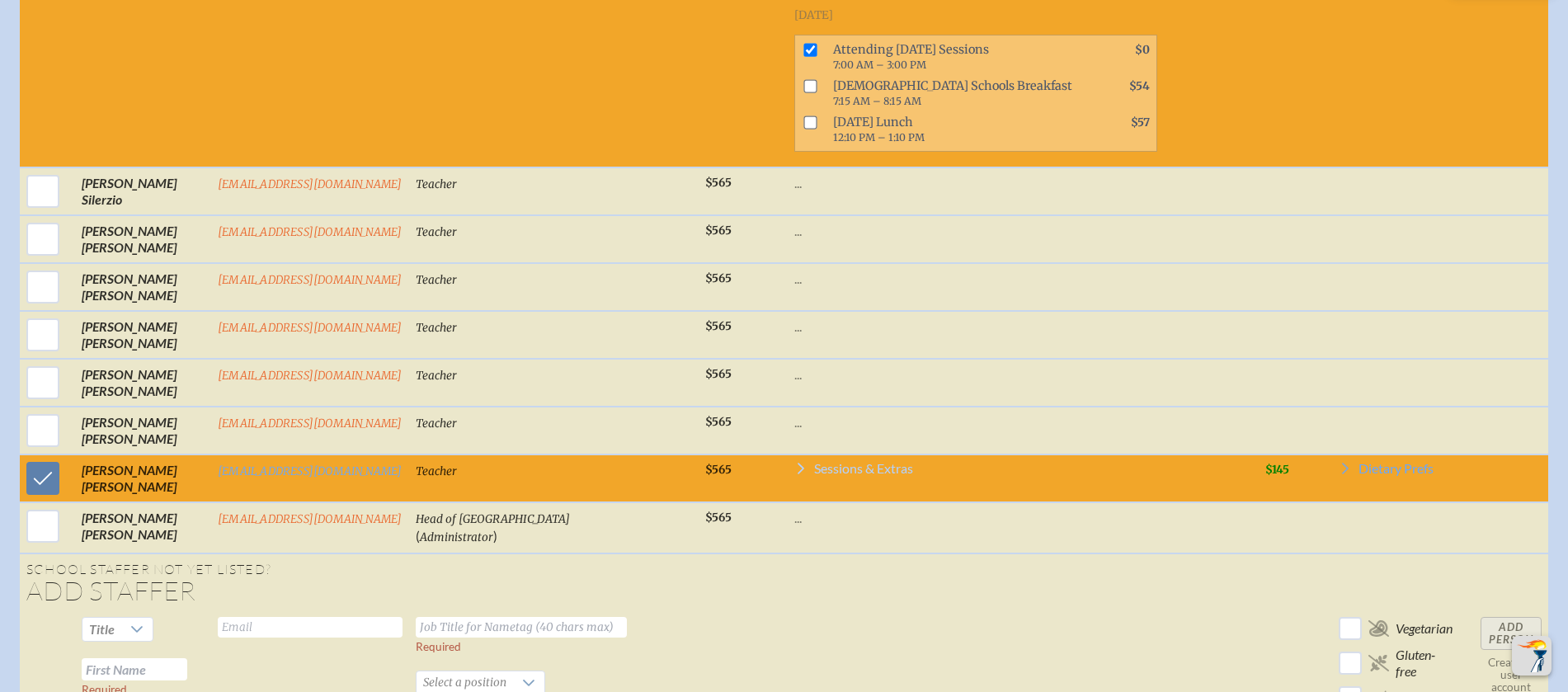
click at [862, 475] on span "Sessions & Extras" at bounding box center [864, 468] width 99 height 13
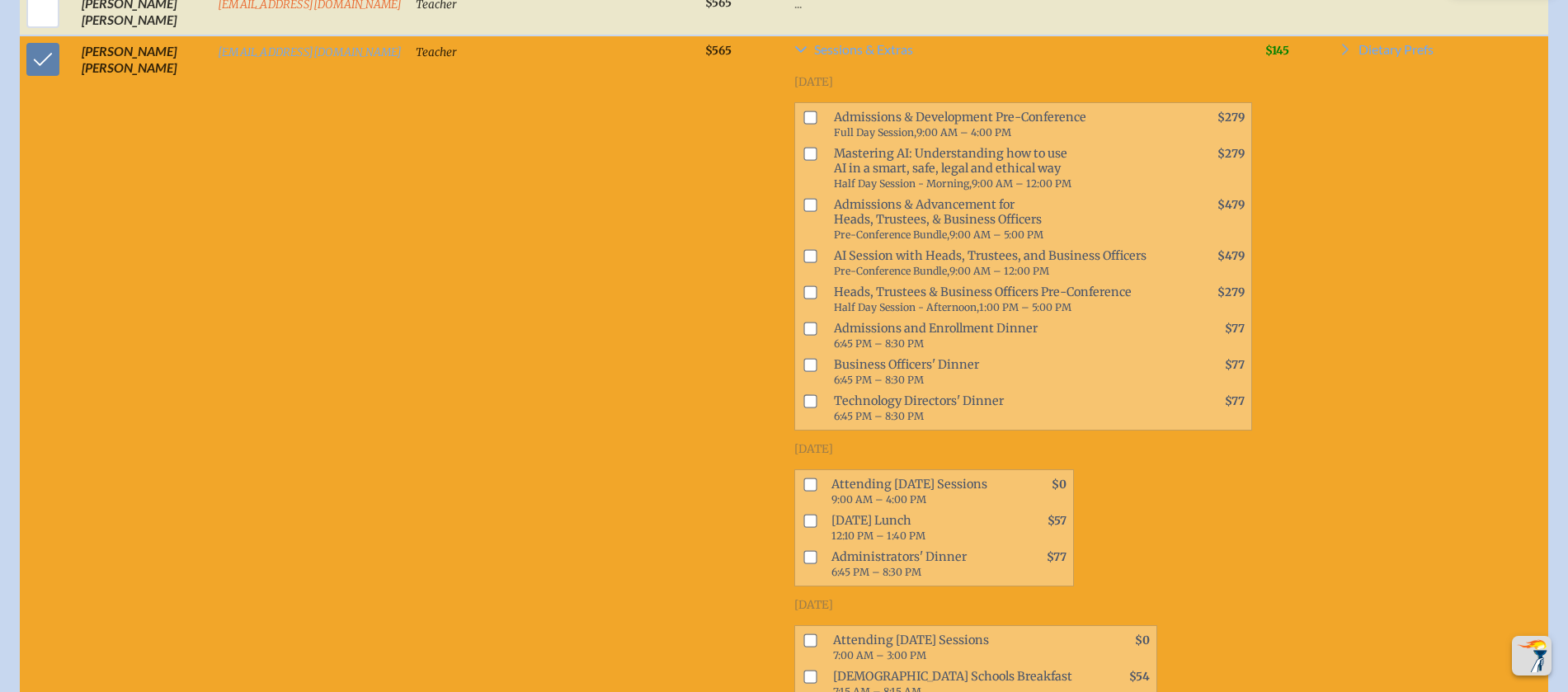
scroll to position [9963, 0]
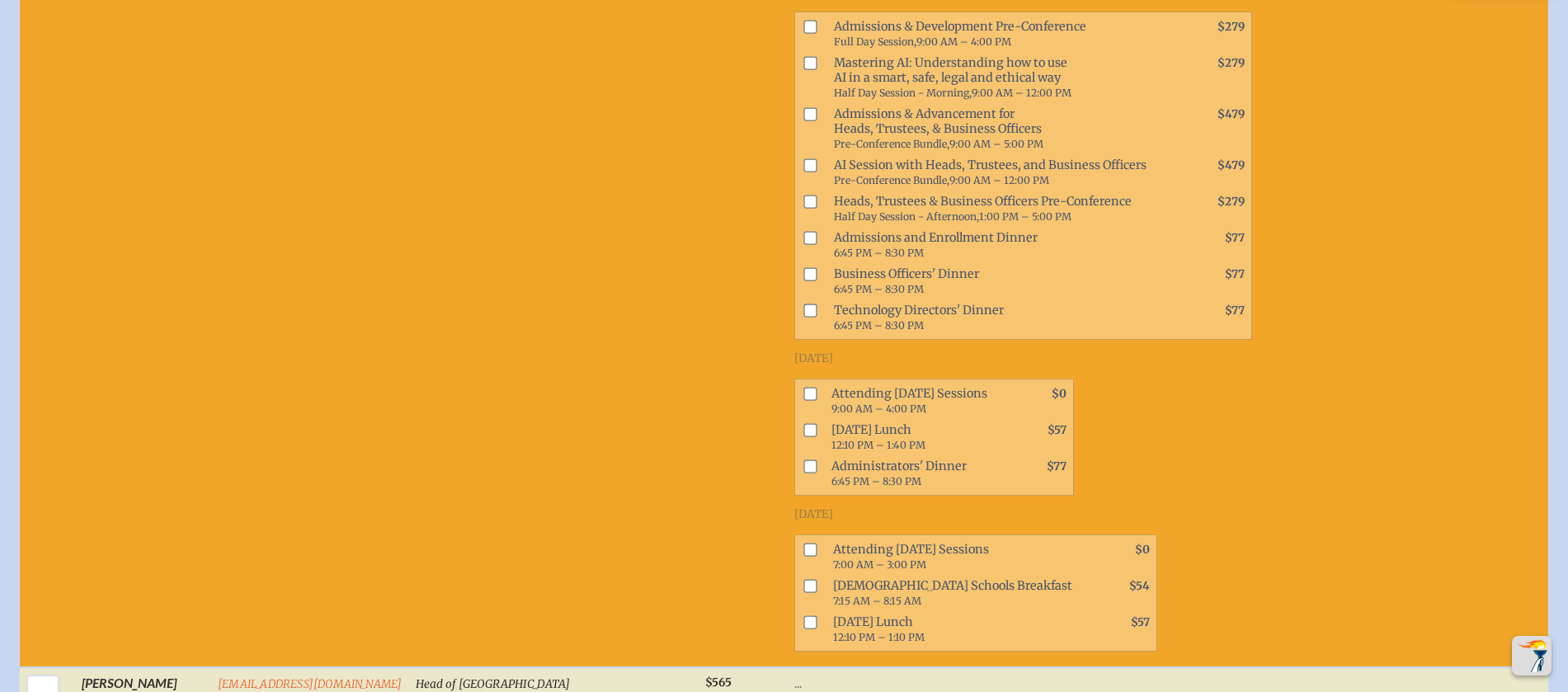
click at [803, 556] on input "checkbox" at bounding box center [810, 549] width 13 height 13
checkbox input "true"
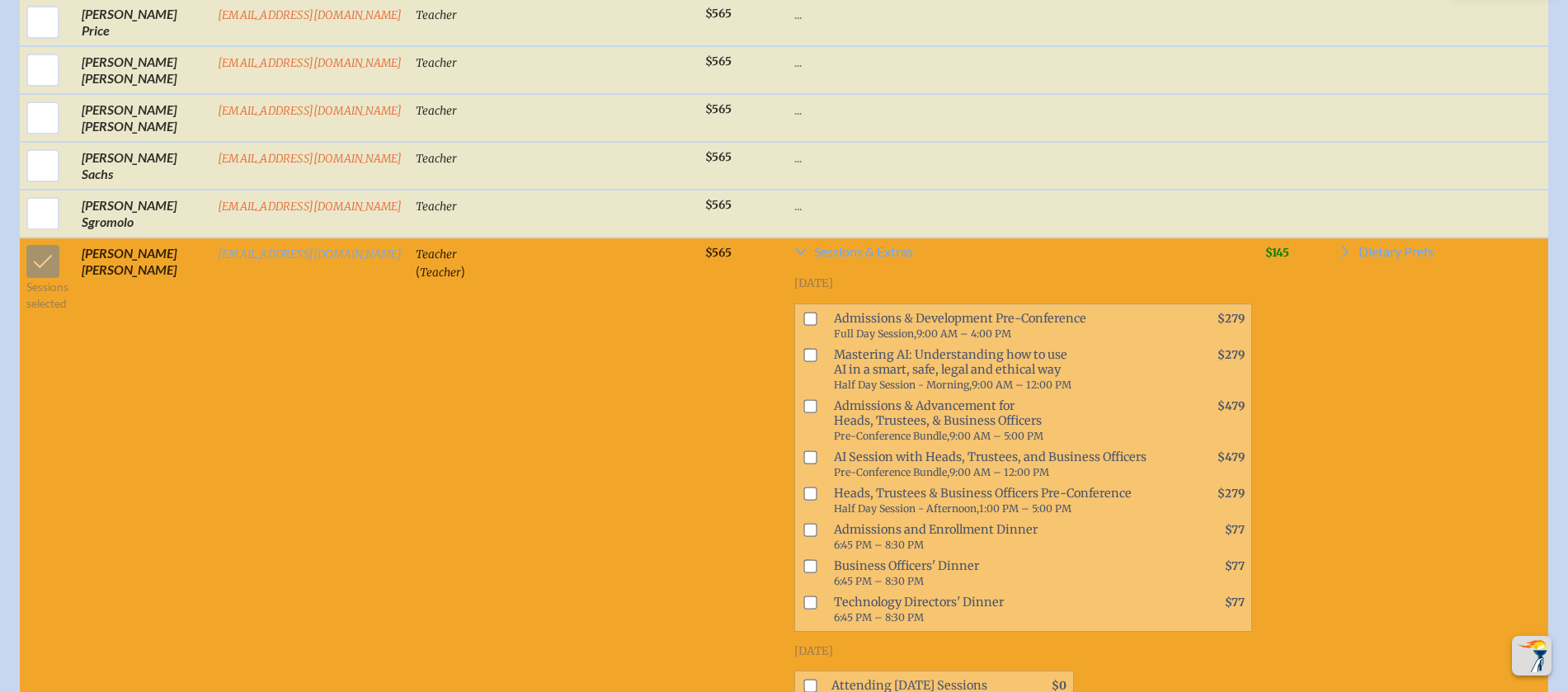
scroll to position [8661, 0]
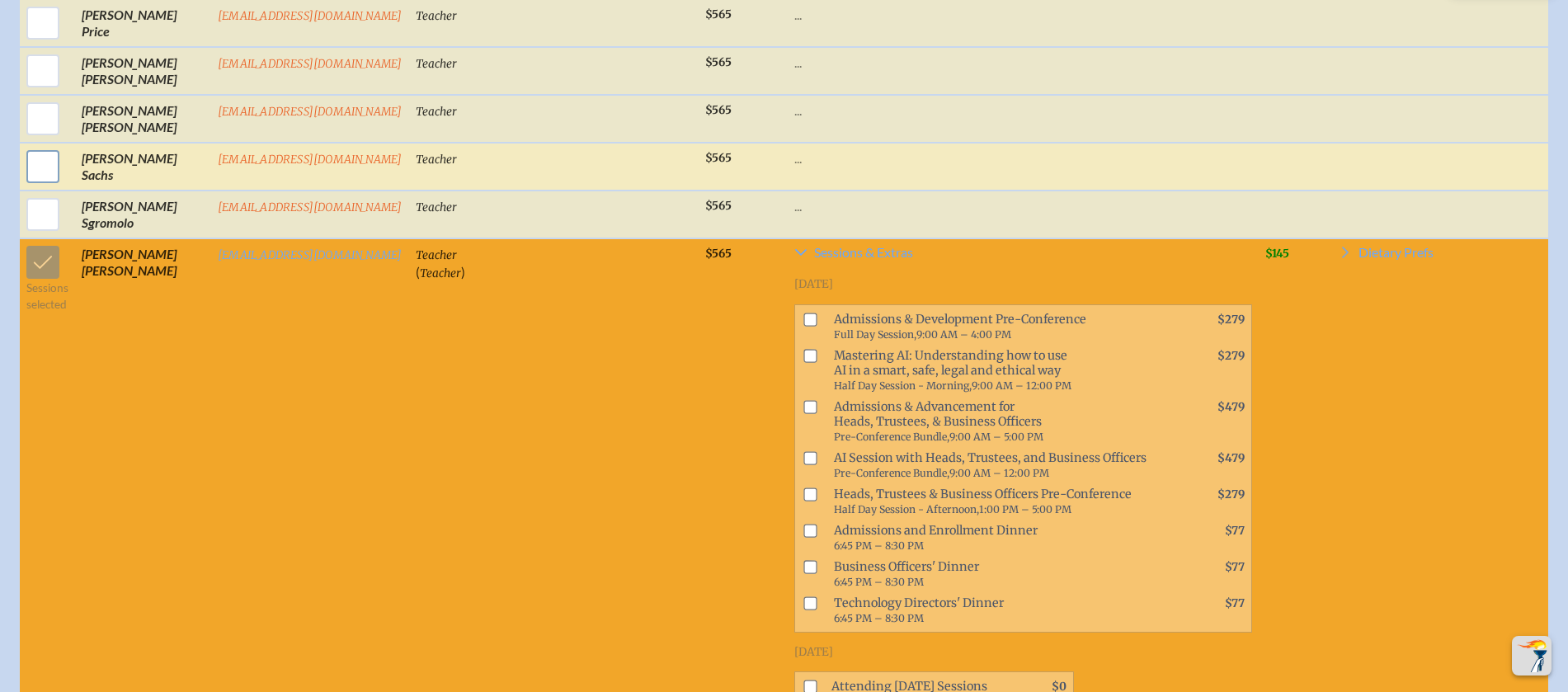
click at [42, 176] on input "checkbox" at bounding box center [43, 166] width 41 height 41
checkbox input "true"
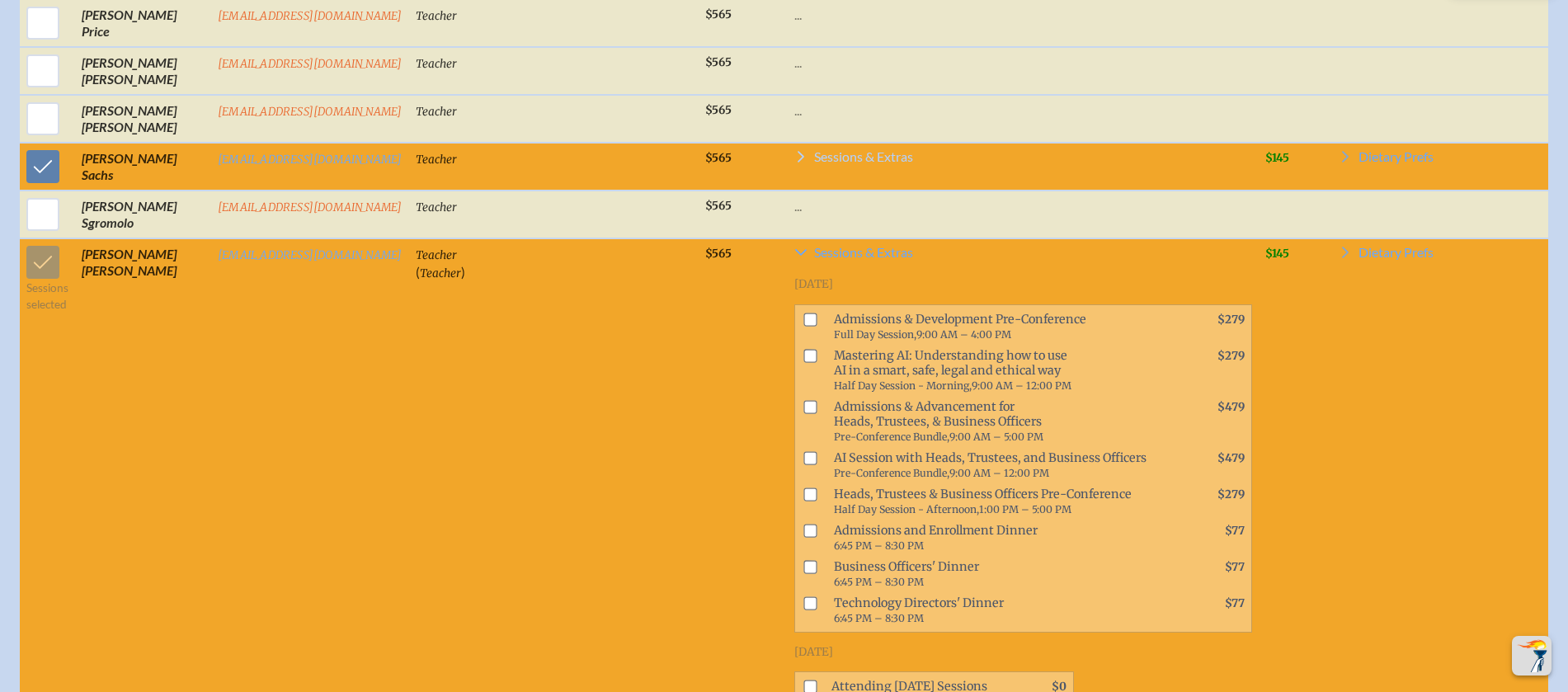
click at [843, 163] on span "Sessions & Extras" at bounding box center [864, 157] width 99 height 13
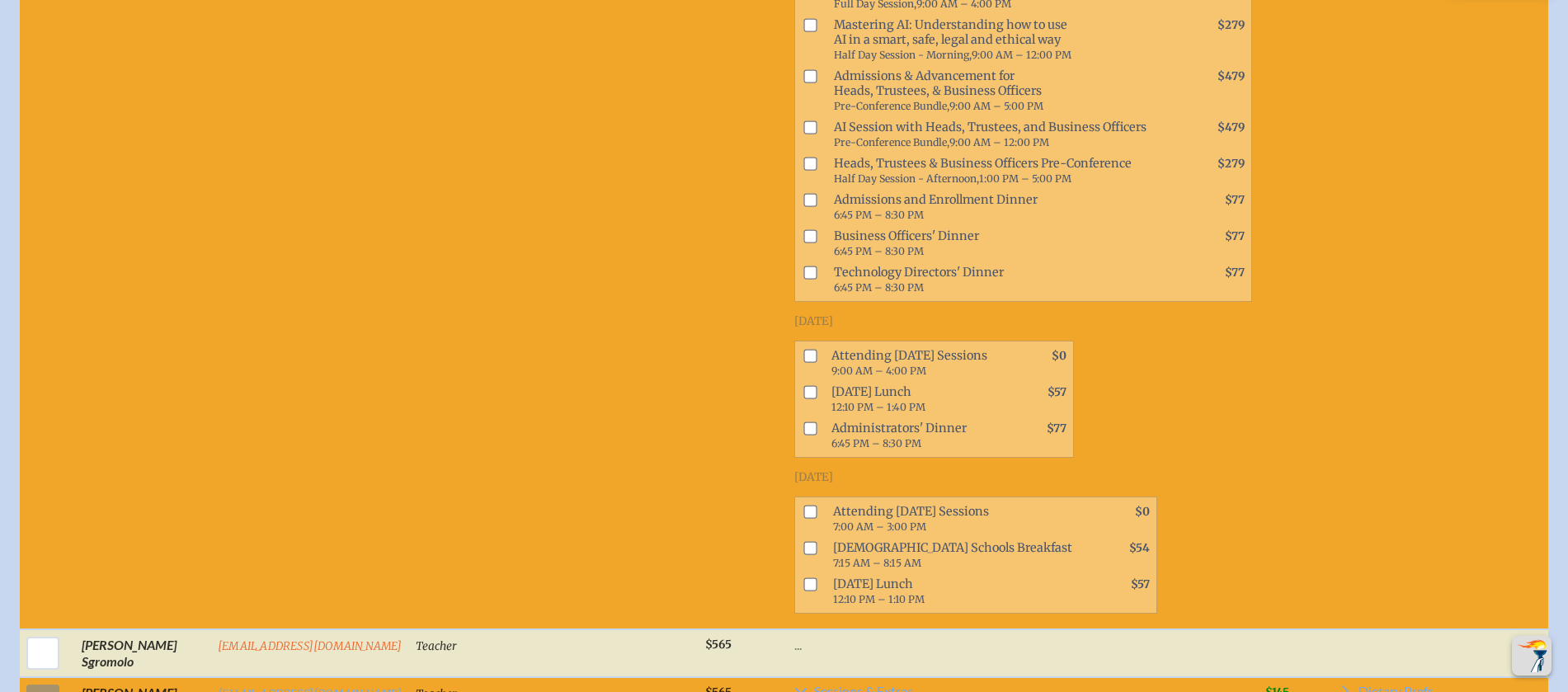
scroll to position [8900, 0]
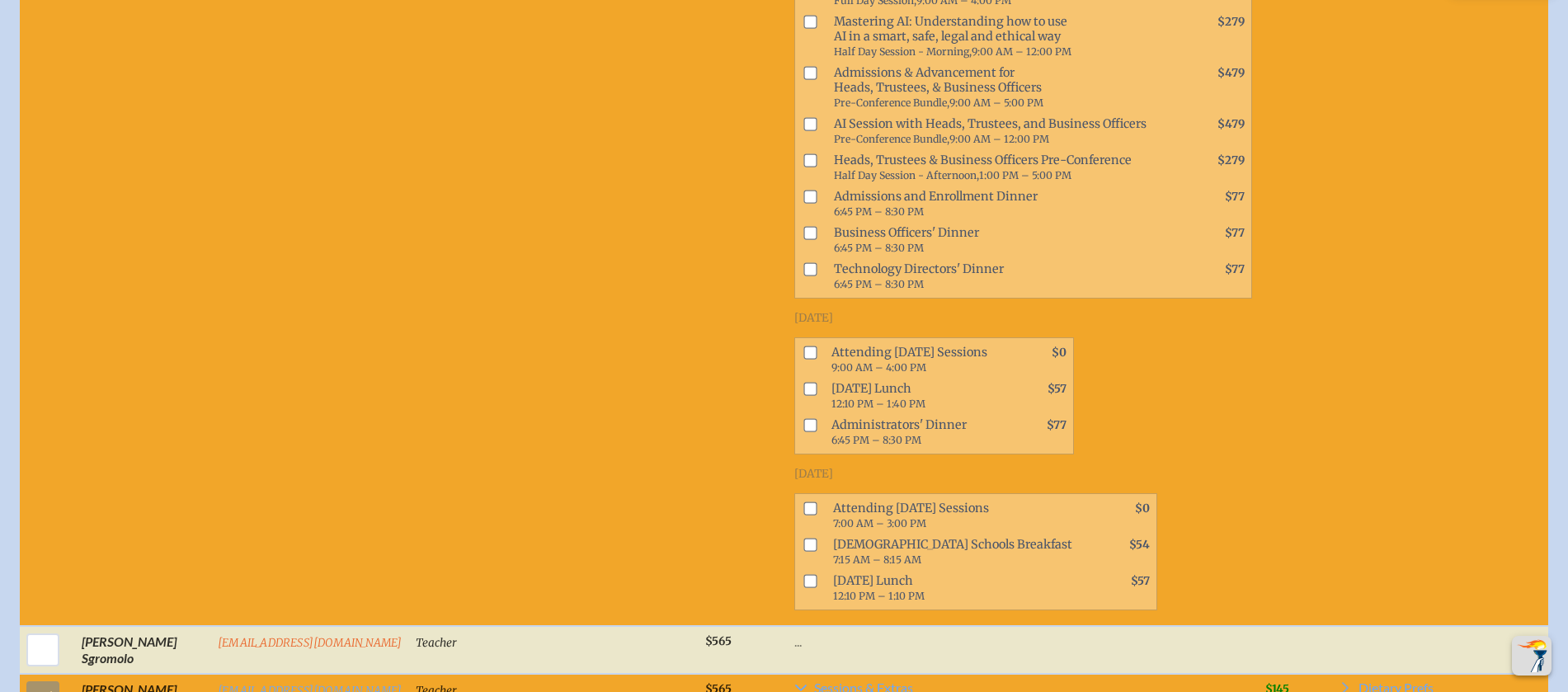
click at [803, 516] on input "checkbox" at bounding box center [810, 508] width 13 height 13
checkbox input "true"
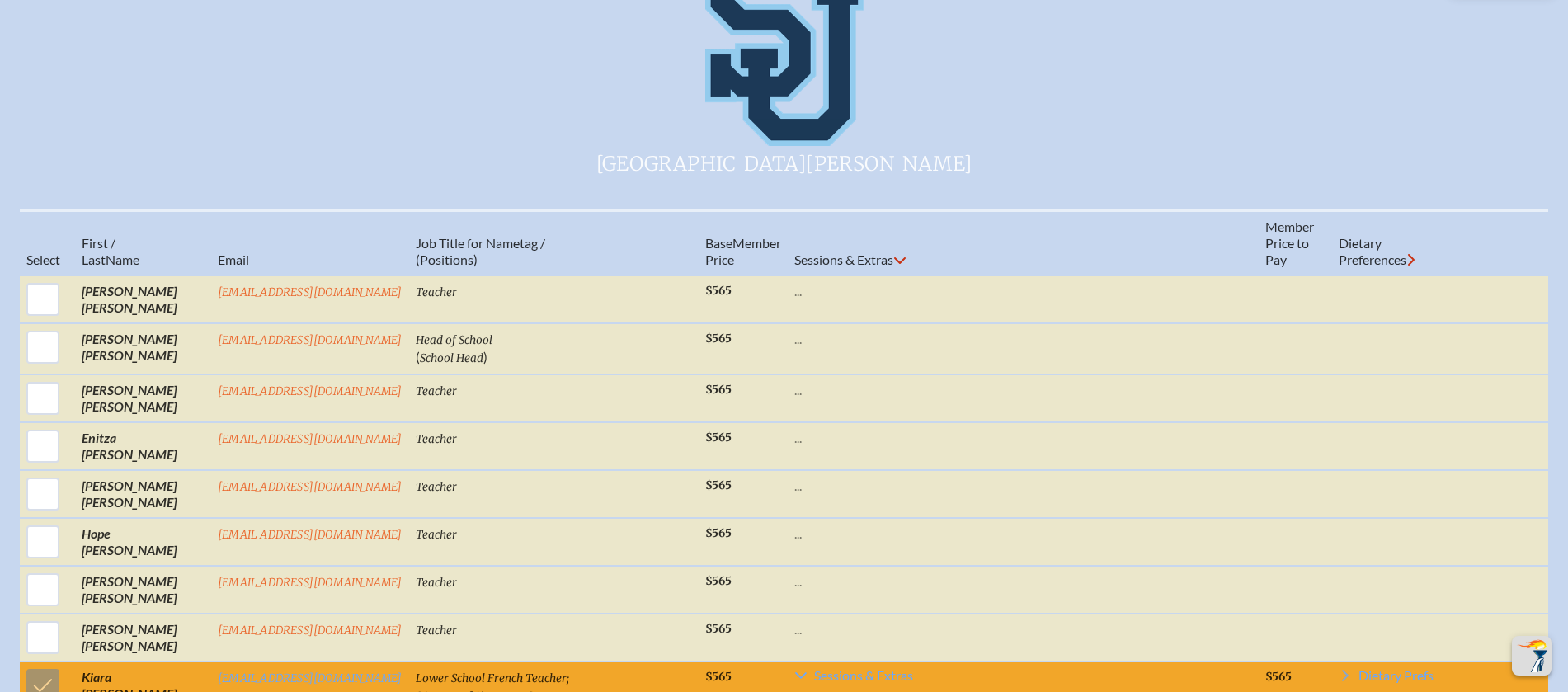
scroll to position [739, 0]
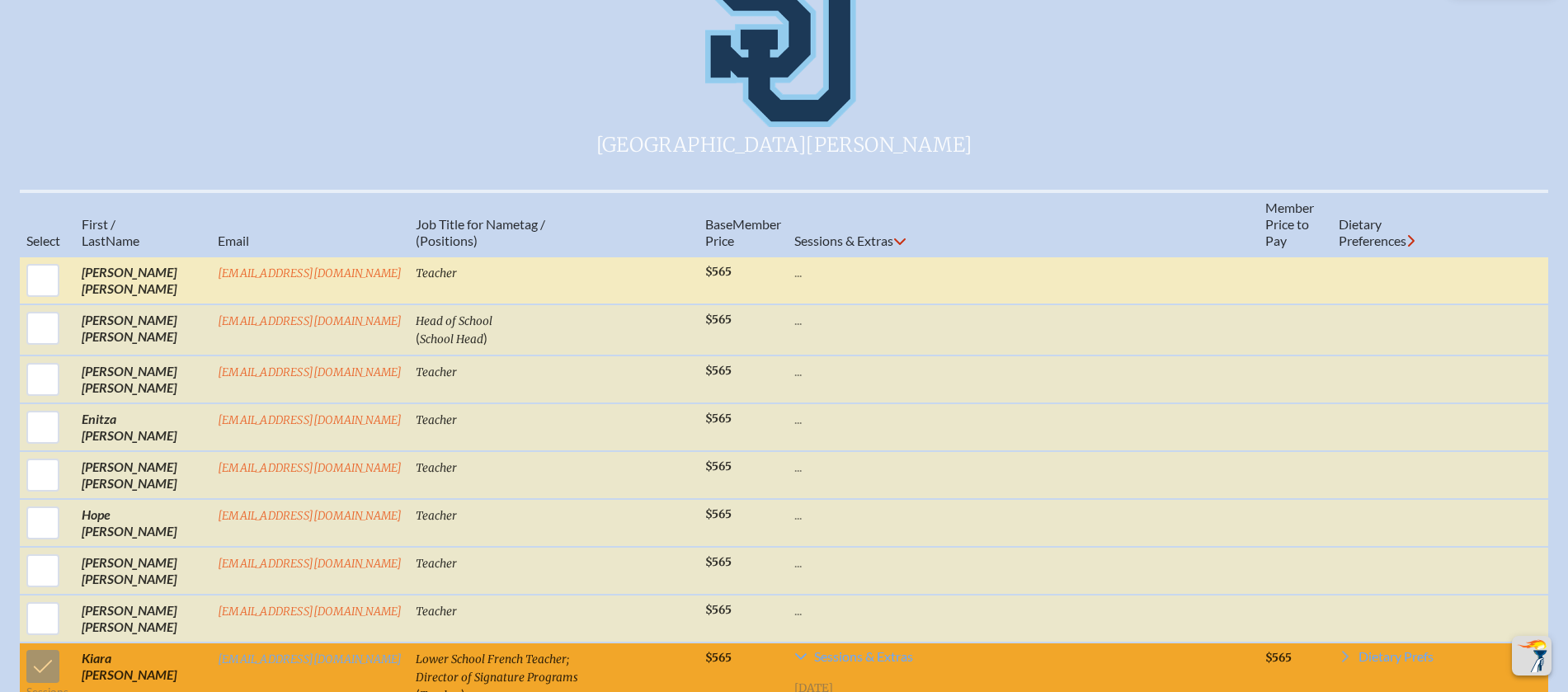
drag, startPoint x: 40, startPoint y: 289, endPoint x: 90, endPoint y: 286, distance: 50.1
click at [41, 288] on input "checkbox" at bounding box center [43, 281] width 41 height 41
checkbox input "true"
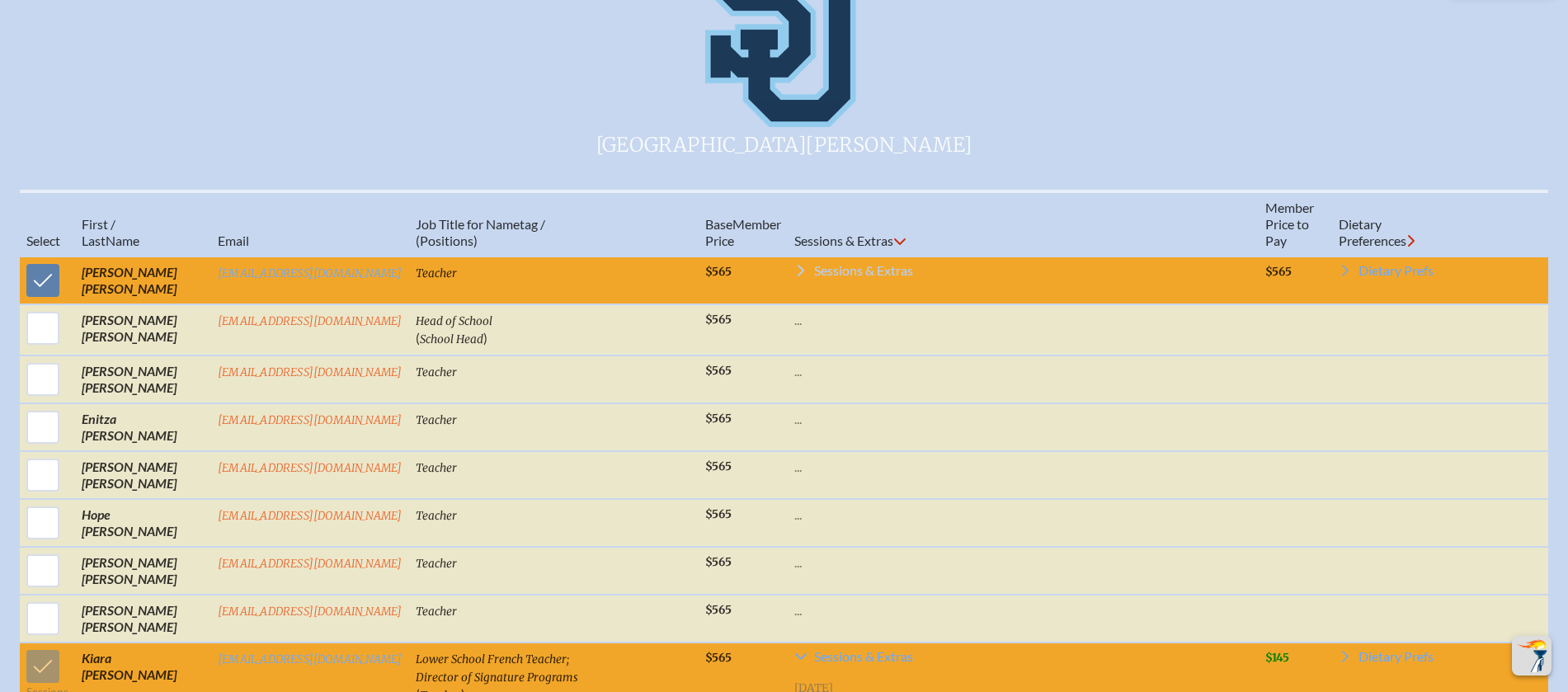
click at [836, 277] on span "Sessions & Extras" at bounding box center [864, 270] width 99 height 13
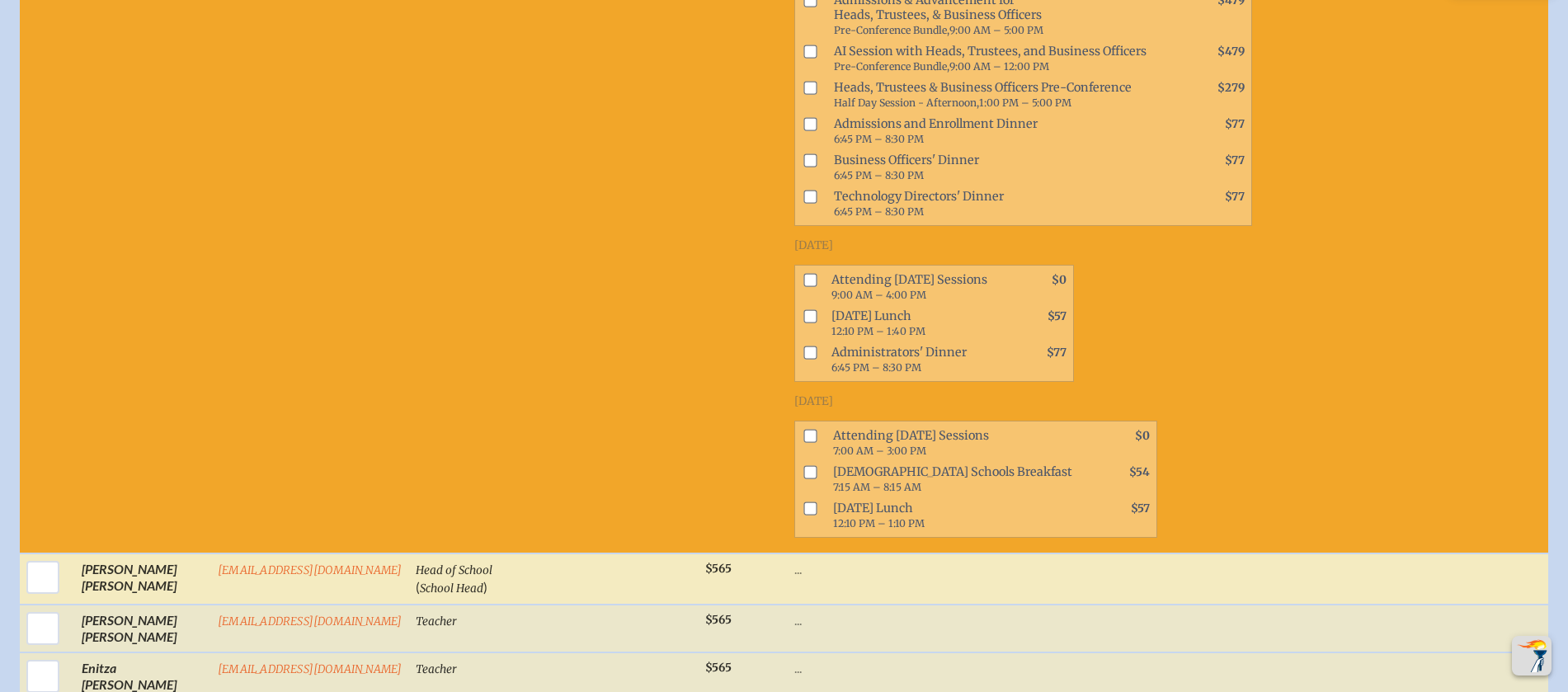
scroll to position [1171, 0]
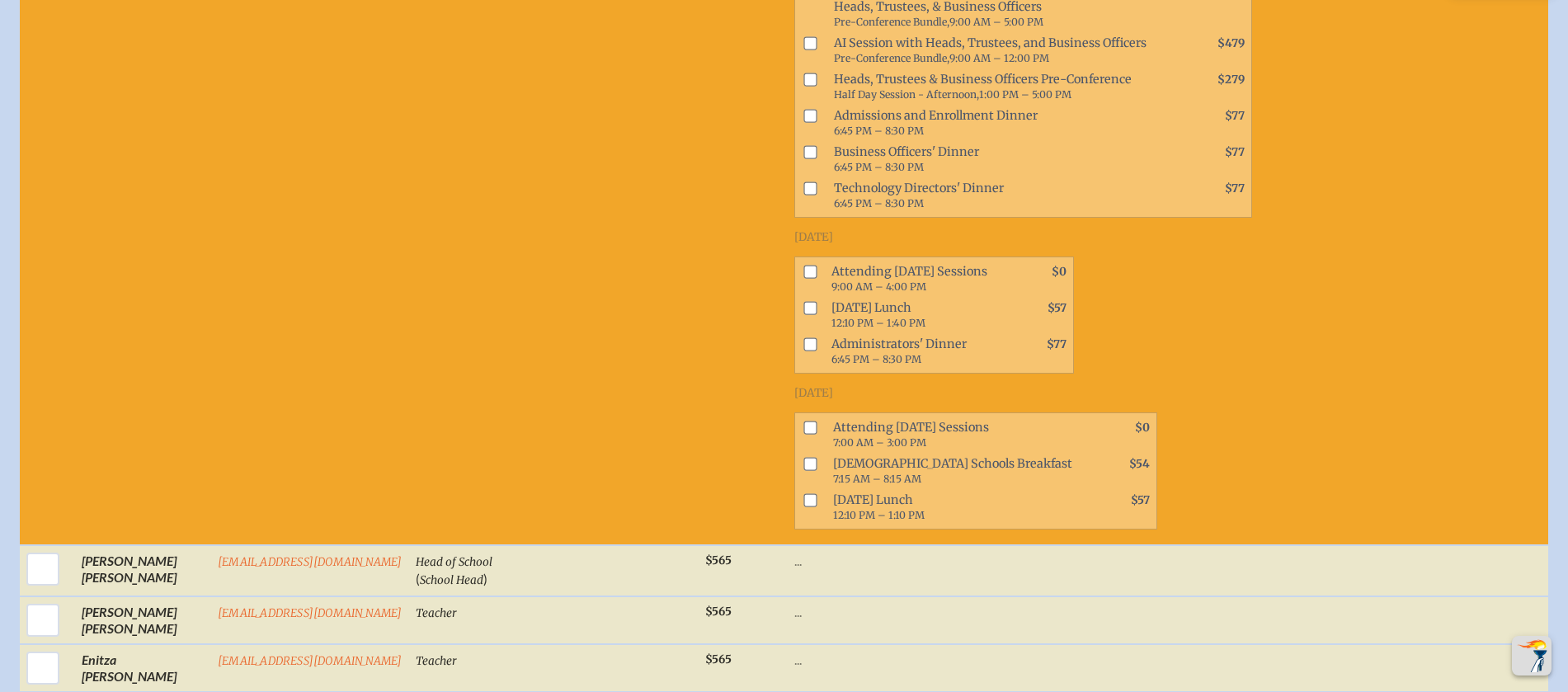
click at [803, 435] on input "checkbox" at bounding box center [810, 428] width 13 height 13
checkbox input "true"
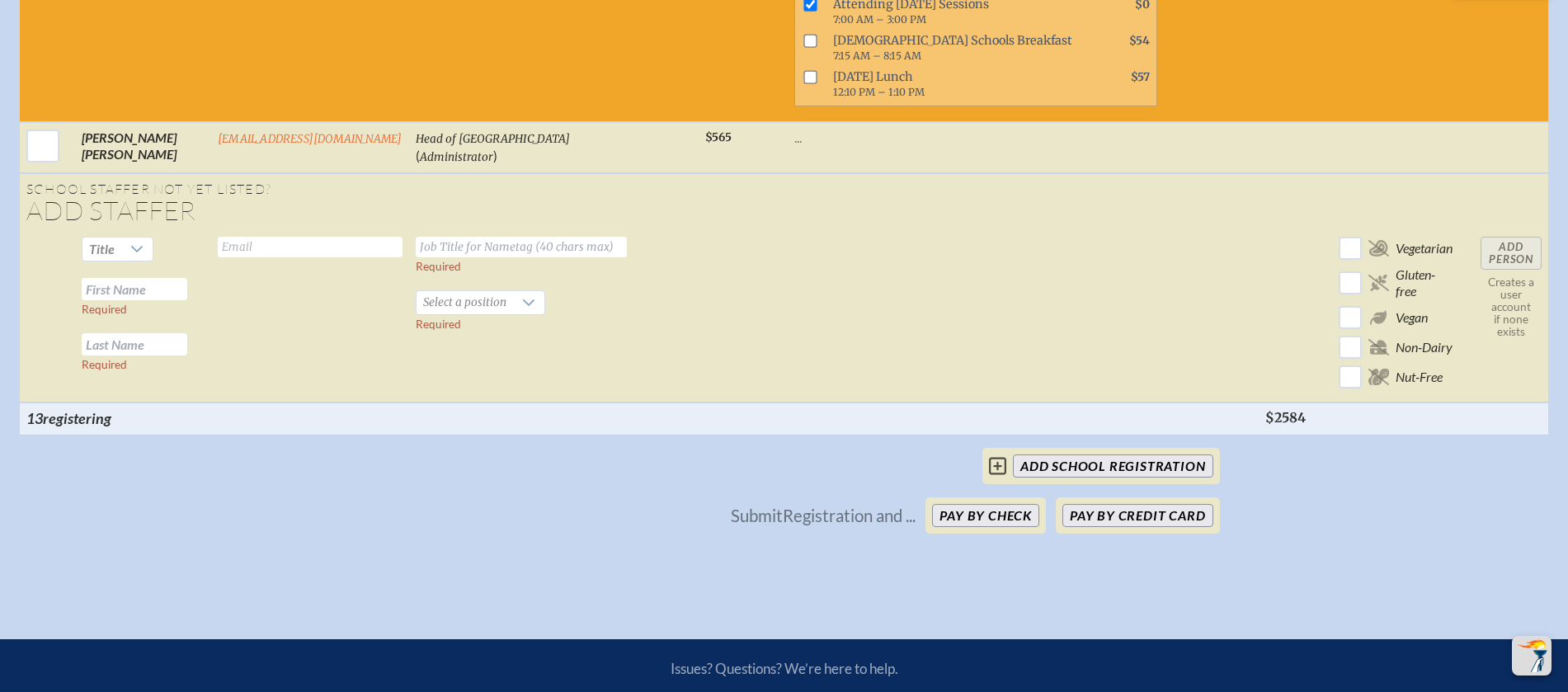
scroll to position [11956, 0]
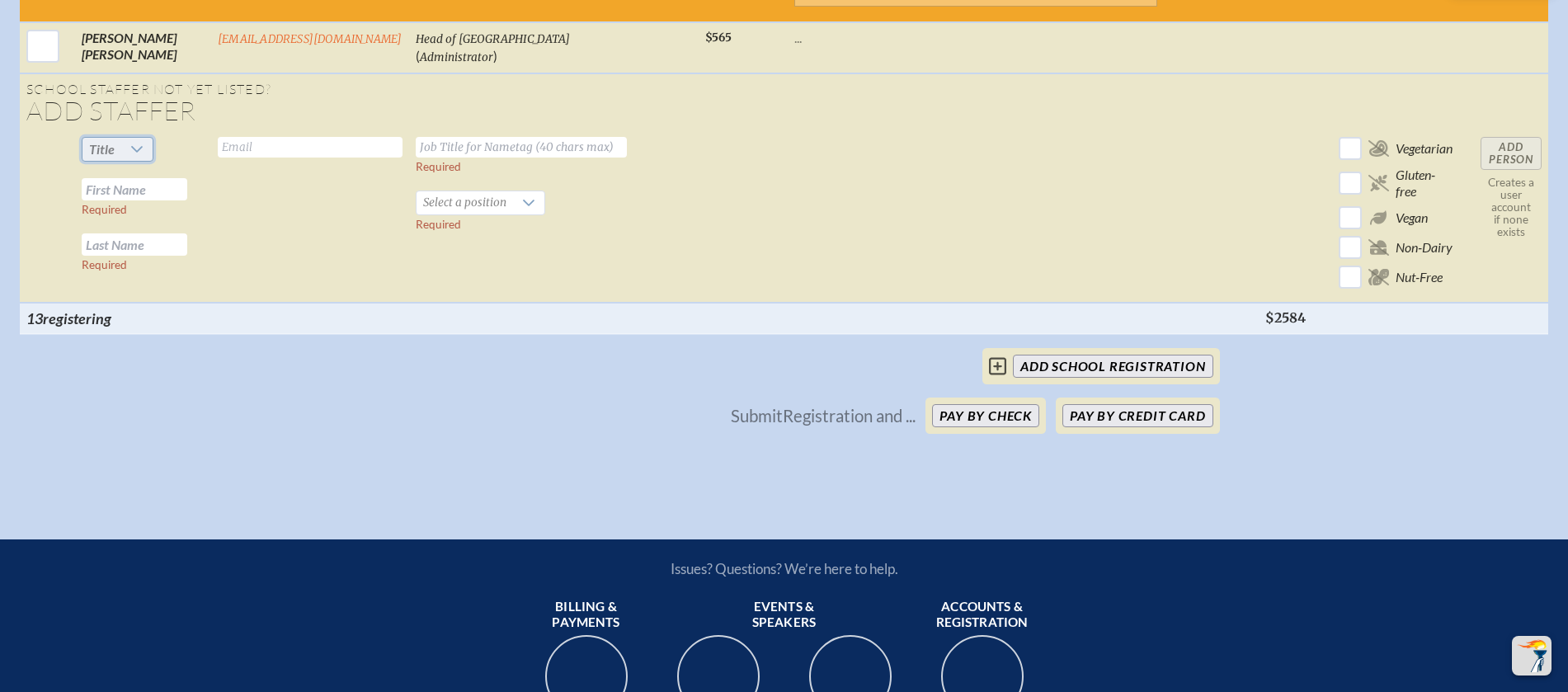
click at [111, 160] on span "Title" at bounding box center [102, 149] width 39 height 23
drag, startPoint x: 104, startPoint y: 260, endPoint x: 113, endPoint y: 256, distance: 9.8
click at [104, 260] on li "Ms." at bounding box center [110, 264] width 71 height 23
click at [145, 201] on input "text" at bounding box center [134, 189] width 105 height 22
type input "Anna"
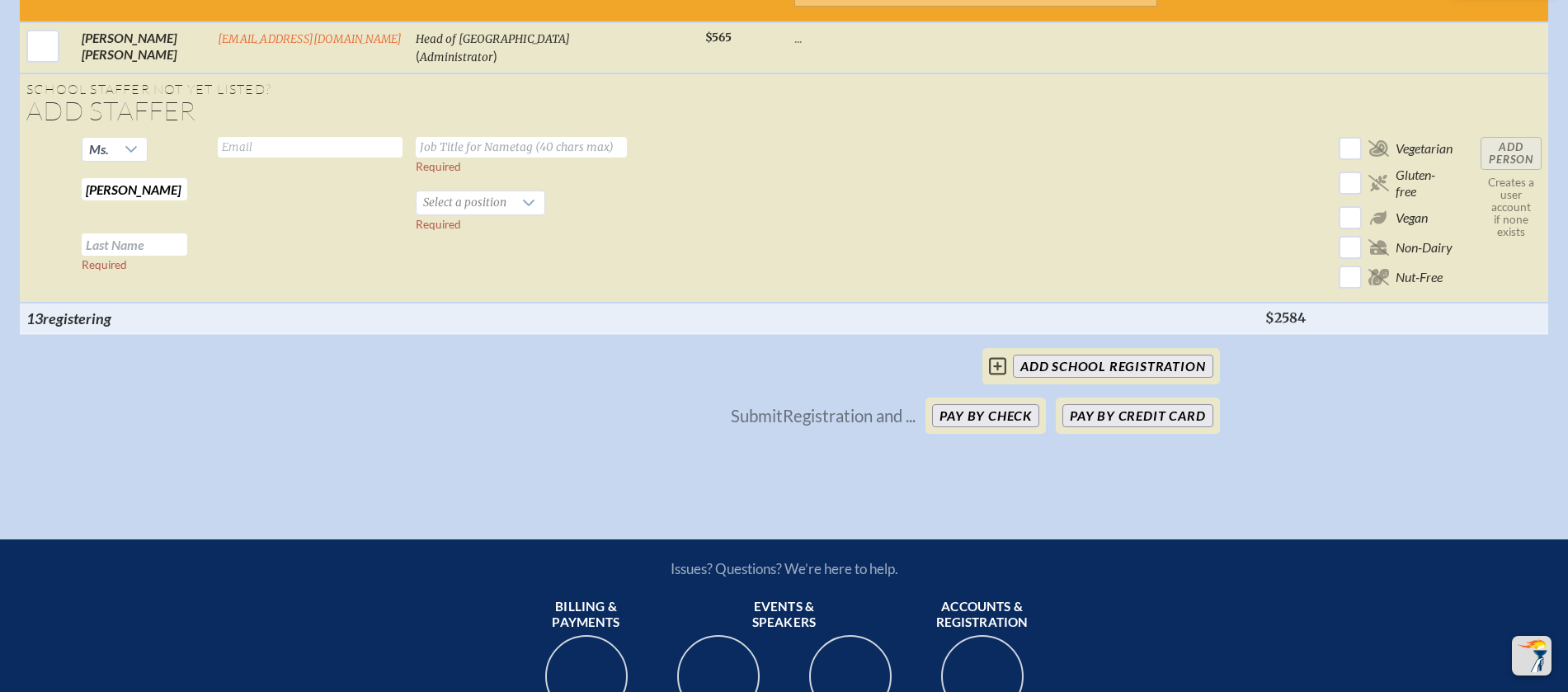
click at [98, 256] on input "text" at bounding box center [134, 244] width 105 height 22
type input "Reynolds"
click at [278, 158] on input "text" at bounding box center [310, 147] width 185 height 21
click at [217, 158] on input "areynolds@sjcds.net" at bounding box center [310, 147] width 185 height 21
type input "annareynolds@sjcds.net"
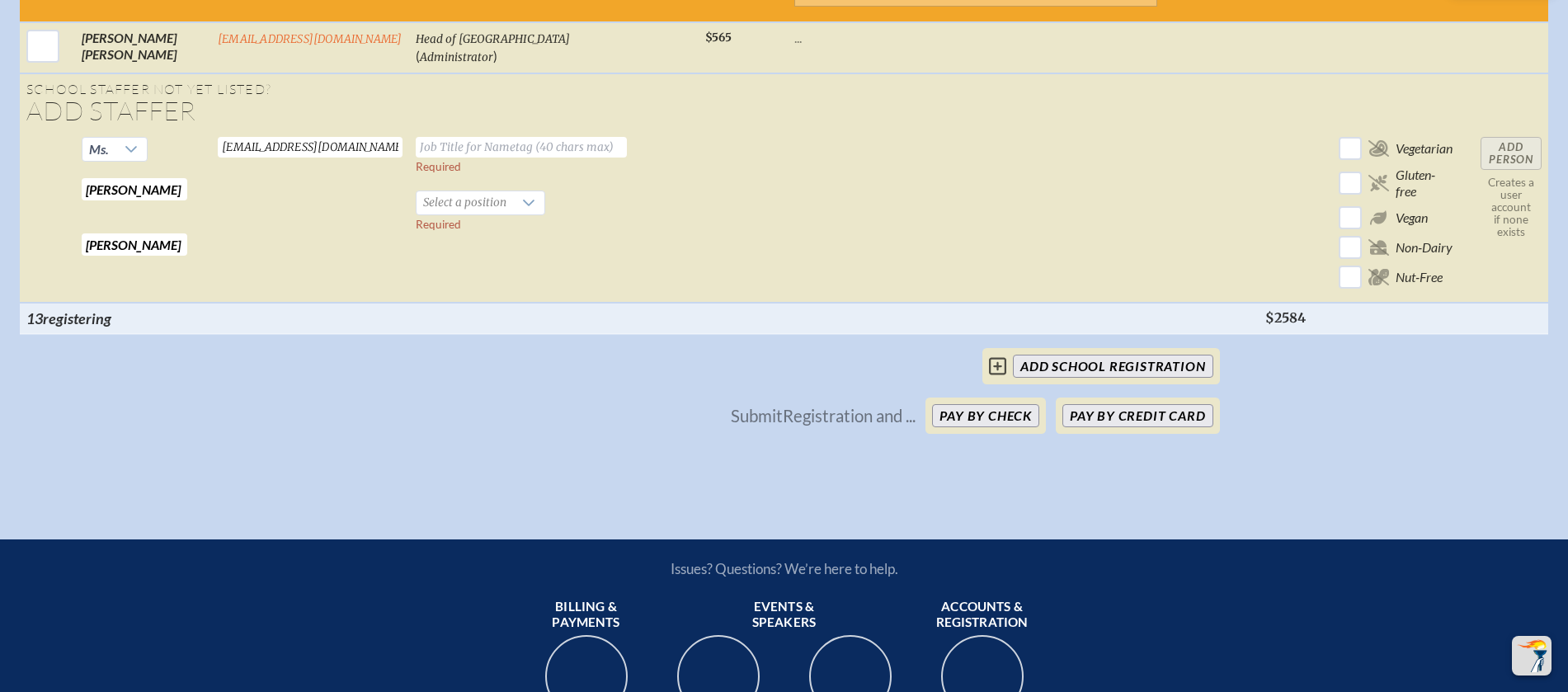
click at [416, 158] on input "text" at bounding box center [521, 147] width 211 height 21
type input "Visual Arts Department Chair; Middle & Upper School Art"
click at [480, 215] on span "Select a position" at bounding box center [464, 202] width 96 height 23
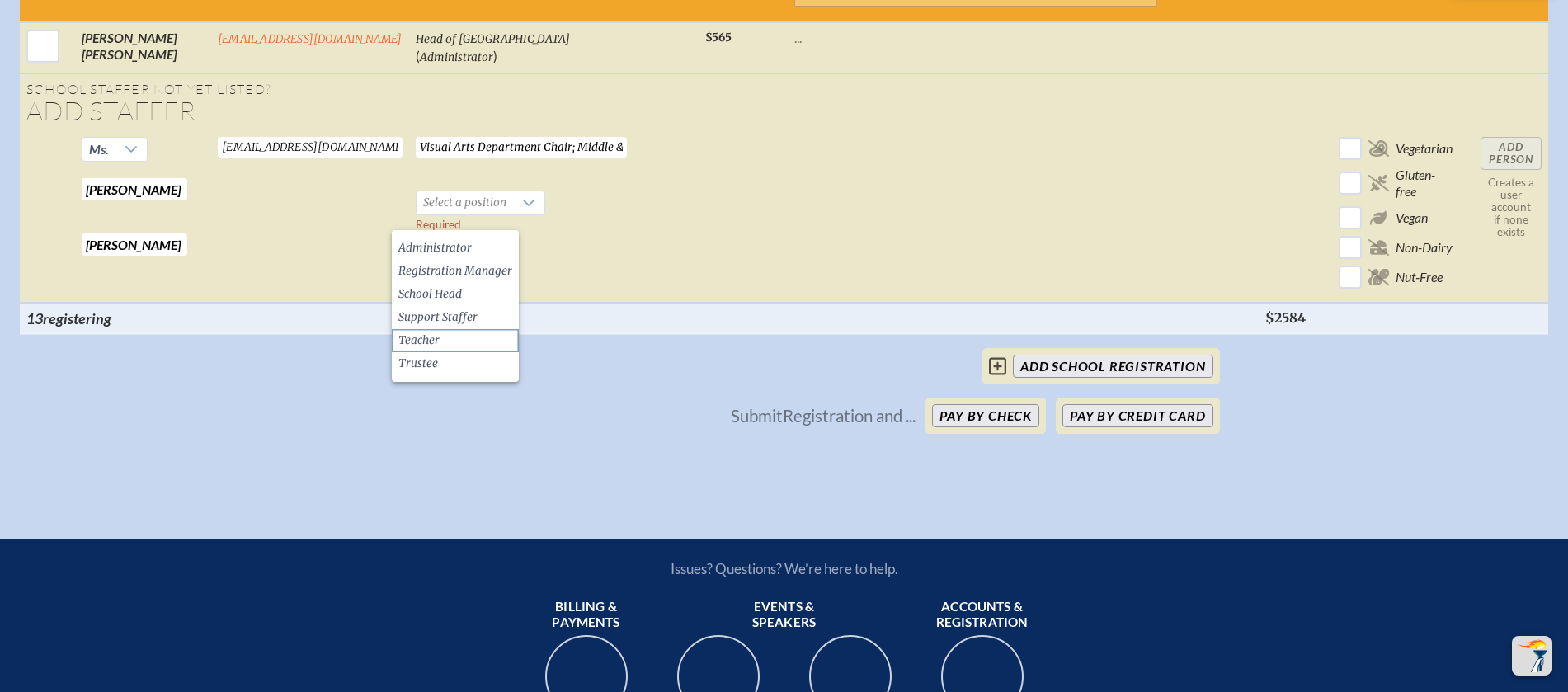
click at [442, 341] on li "Teacher" at bounding box center [455, 340] width 127 height 23
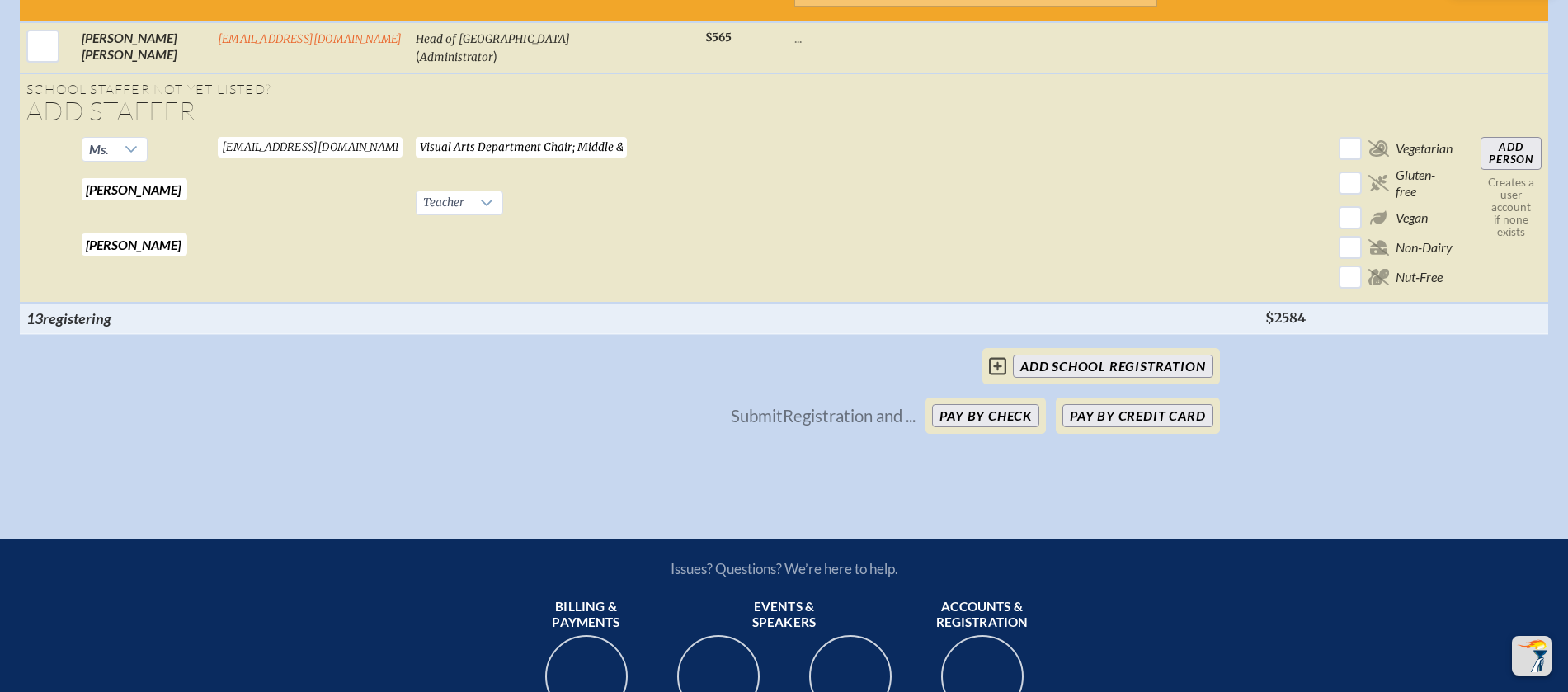
click at [1513, 160] on input "Add Person" at bounding box center [1510, 153] width 61 height 33
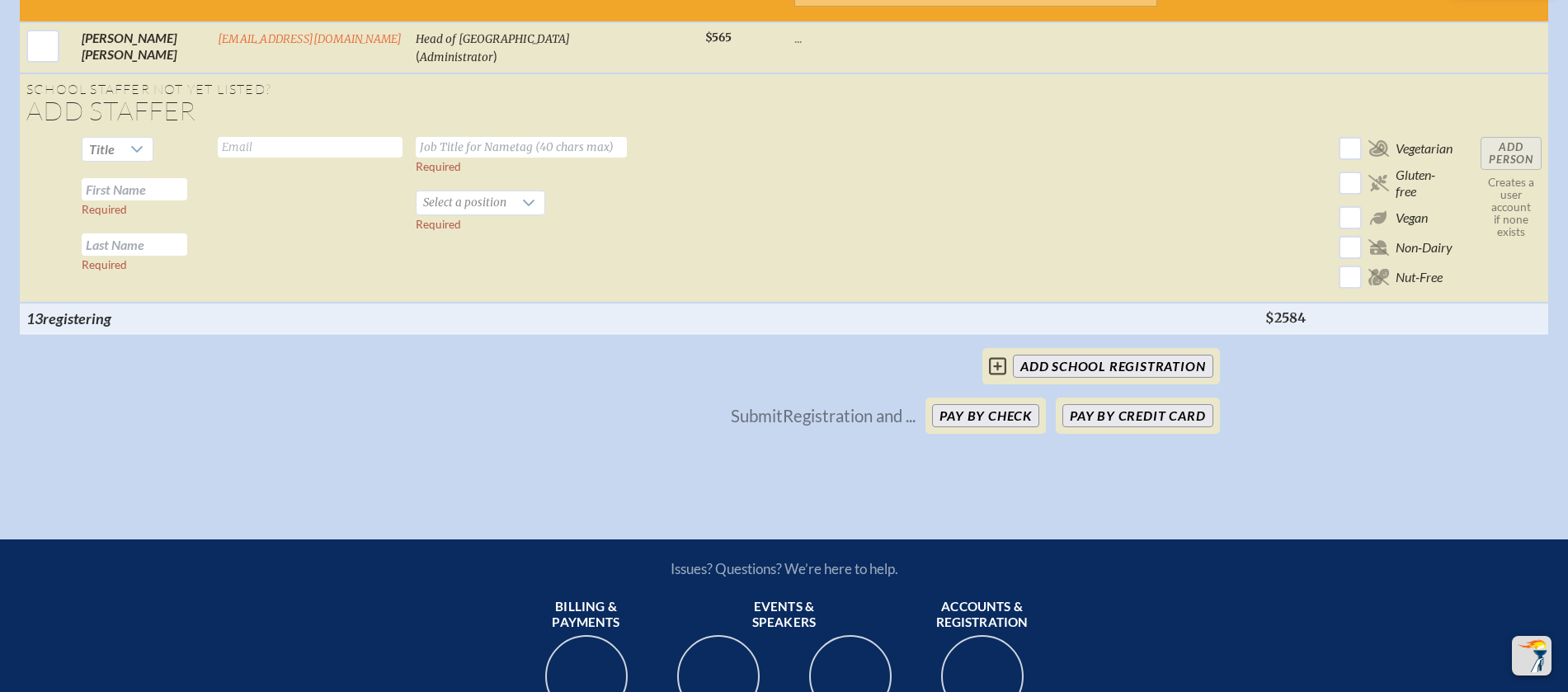
checkbox input "false"
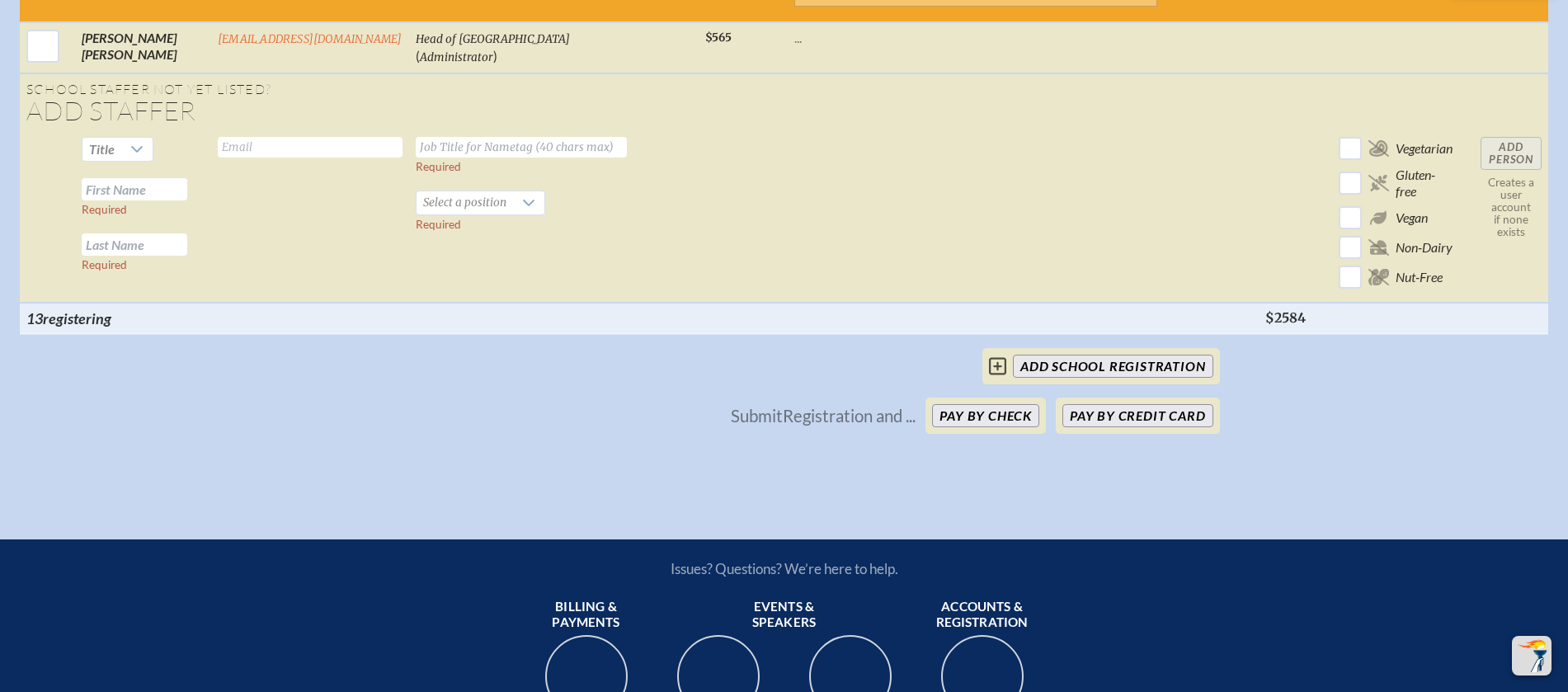
checkbox input "false"
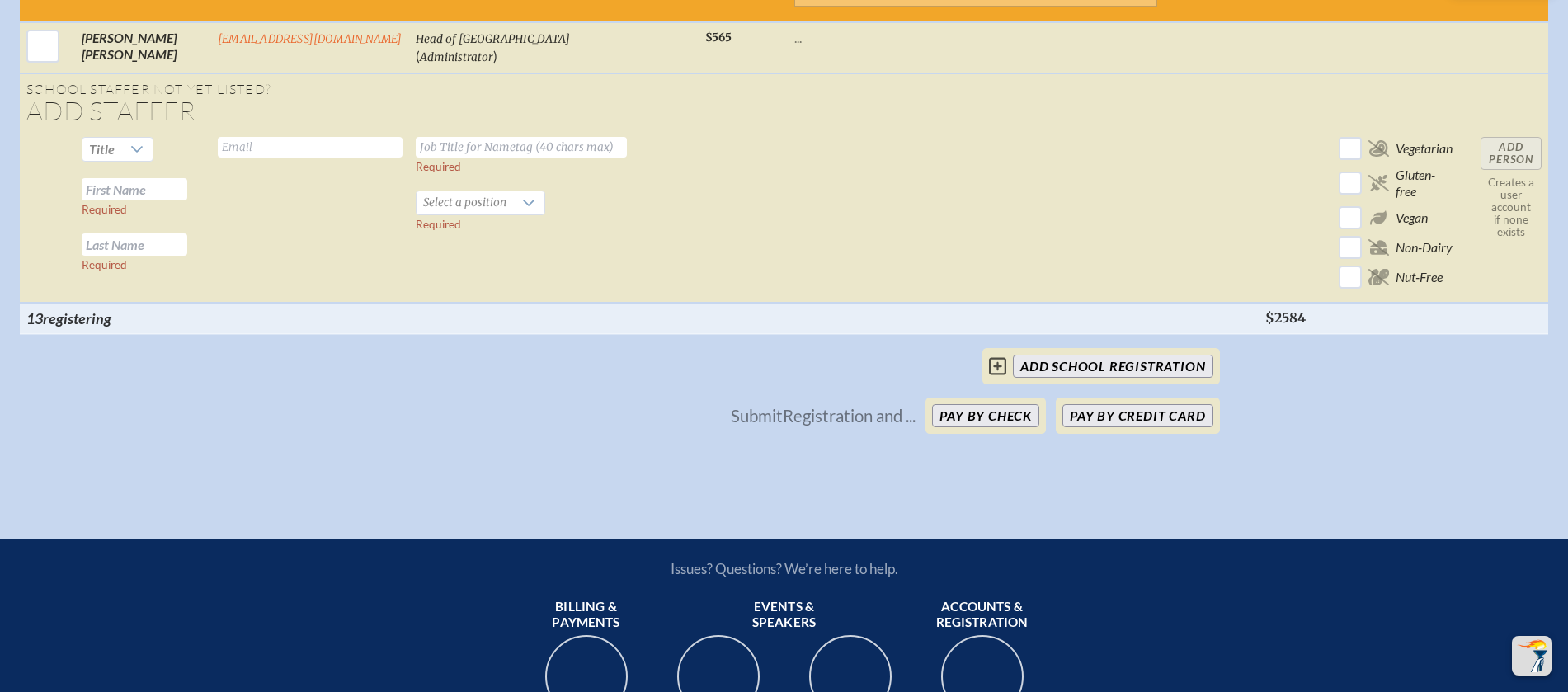
checkbox input "false"
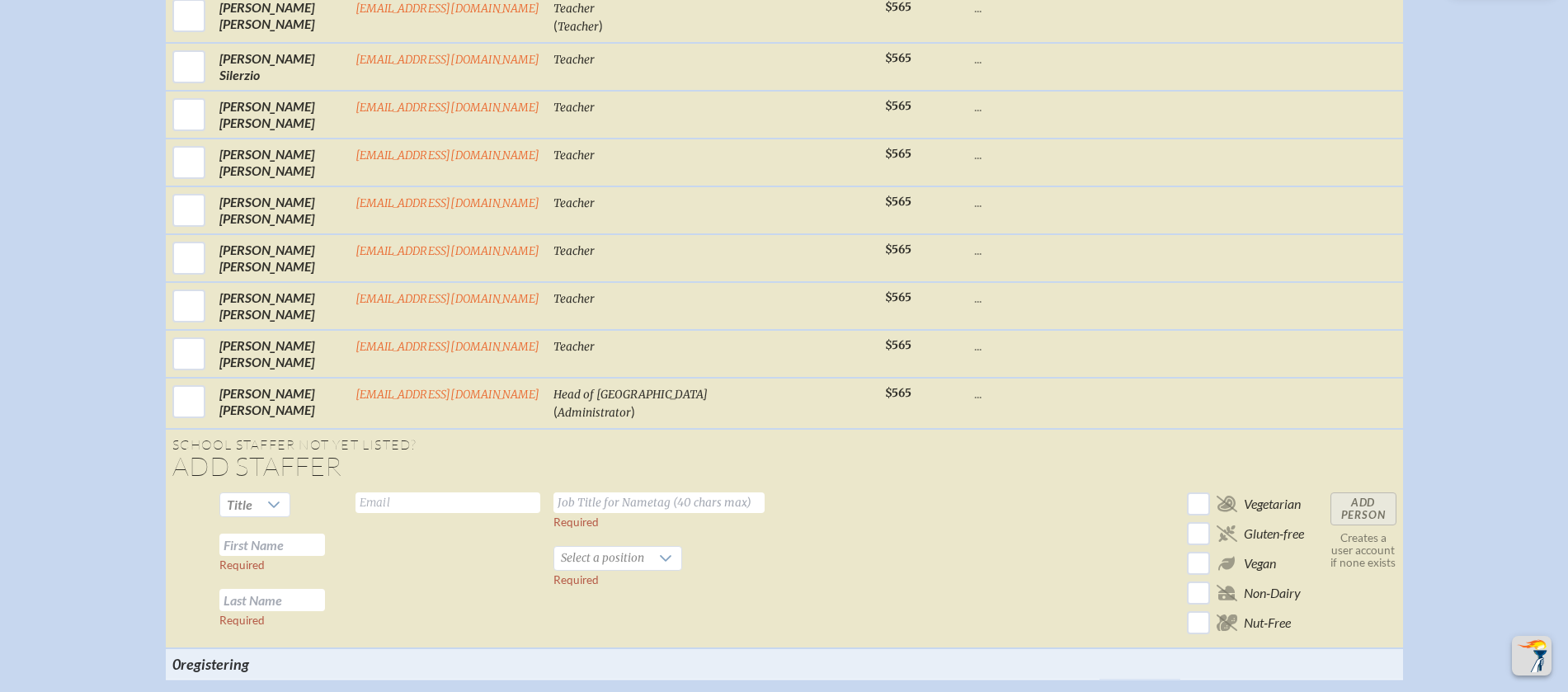
scroll to position [2880, 0]
click at [271, 518] on div at bounding box center [275, 505] width 32 height 23
click at [247, 574] on span "Mrs" at bounding box center [247, 574] width 21 height 17
click at [277, 558] on input "text" at bounding box center [271, 547] width 105 height 22
type input "Judibelle"
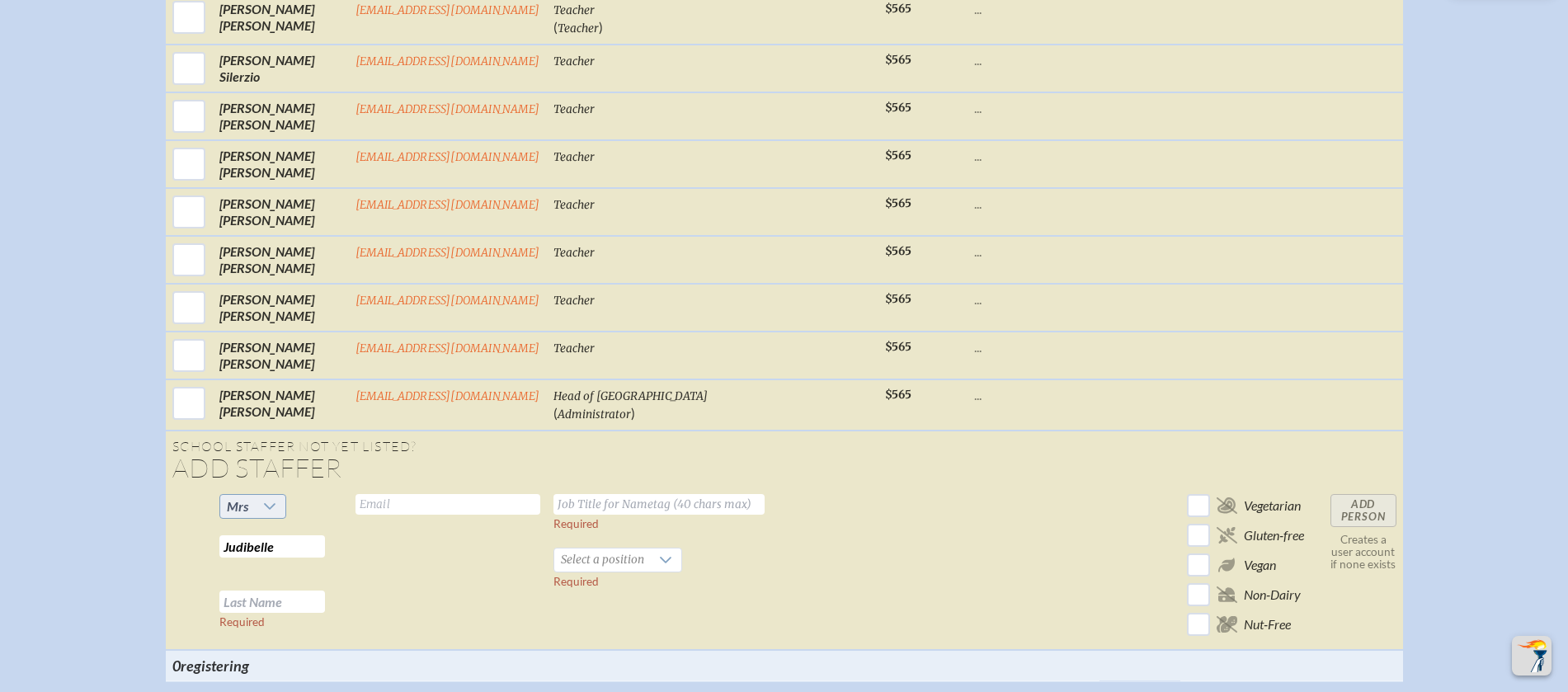
click at [247, 514] on span "Mrs" at bounding box center [237, 505] width 21 height 16
click at [242, 595] on span "Dr" at bounding box center [243, 597] width 14 height 17
click at [275, 613] on input "text" at bounding box center [271, 602] width 105 height 22
type input "r"
type input "Roman"
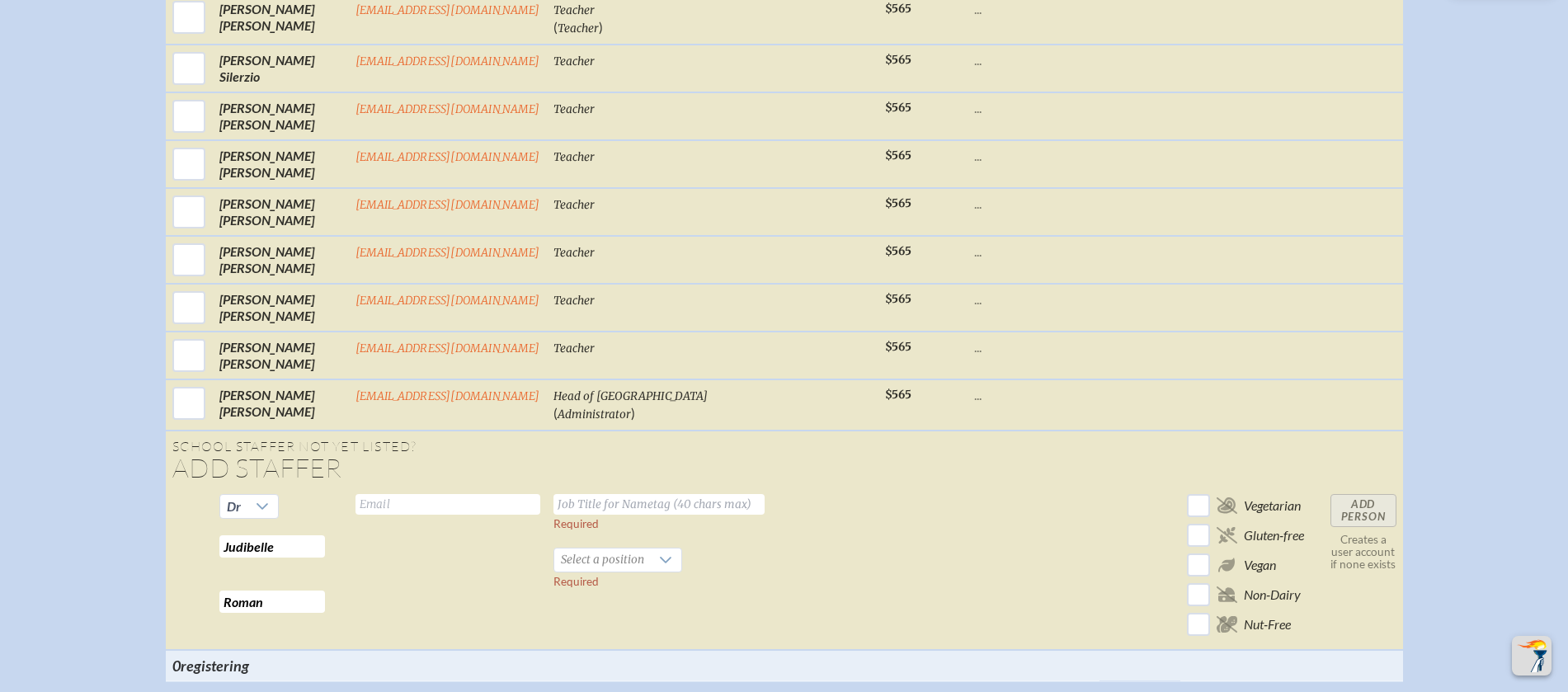
click at [395, 515] on input "text" at bounding box center [448, 505] width 185 height 21
type input "jroman"
click at [618, 515] on input "text" at bounding box center [659, 505] width 211 height 21
type input "Science Department Chair"
click at [598, 572] on span "Select a position" at bounding box center [602, 560] width 96 height 23
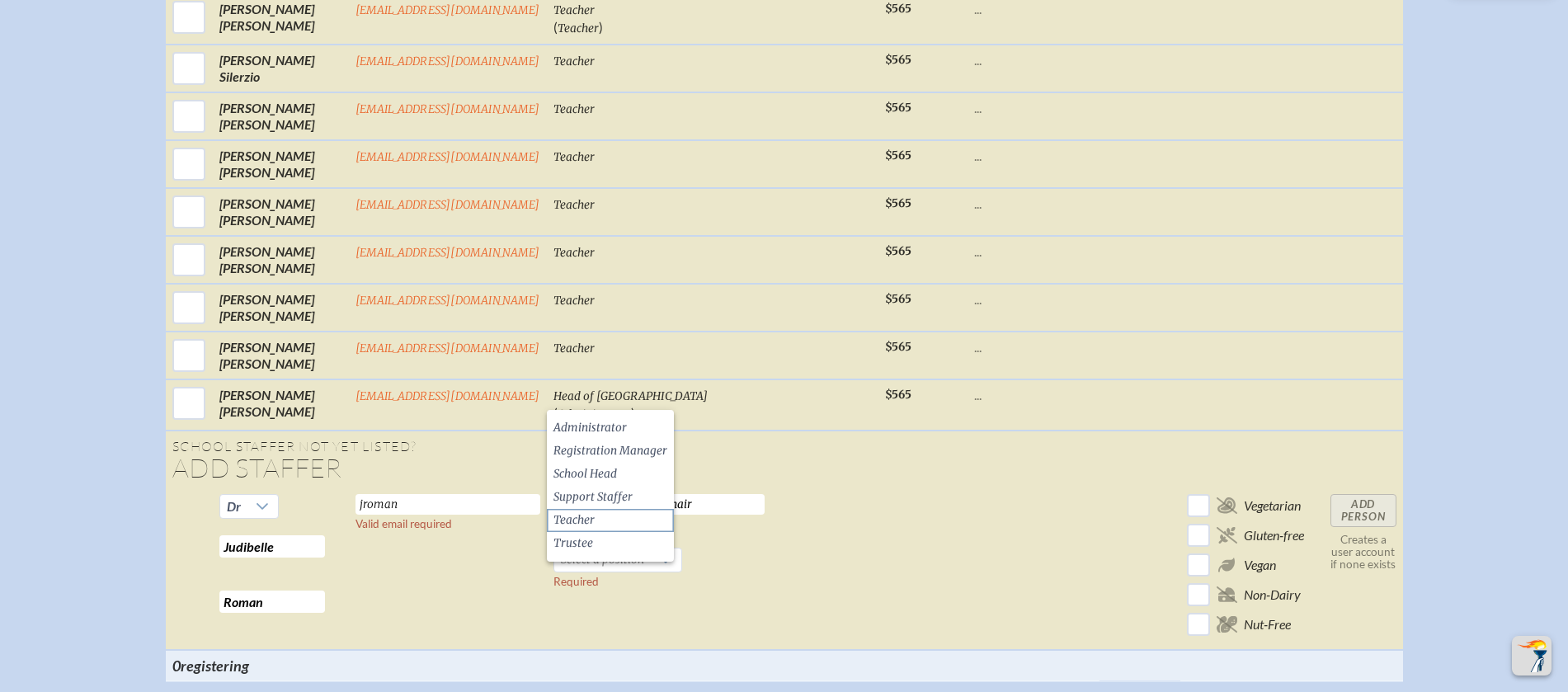
click at [590, 517] on span "Teacher" at bounding box center [574, 520] width 41 height 17
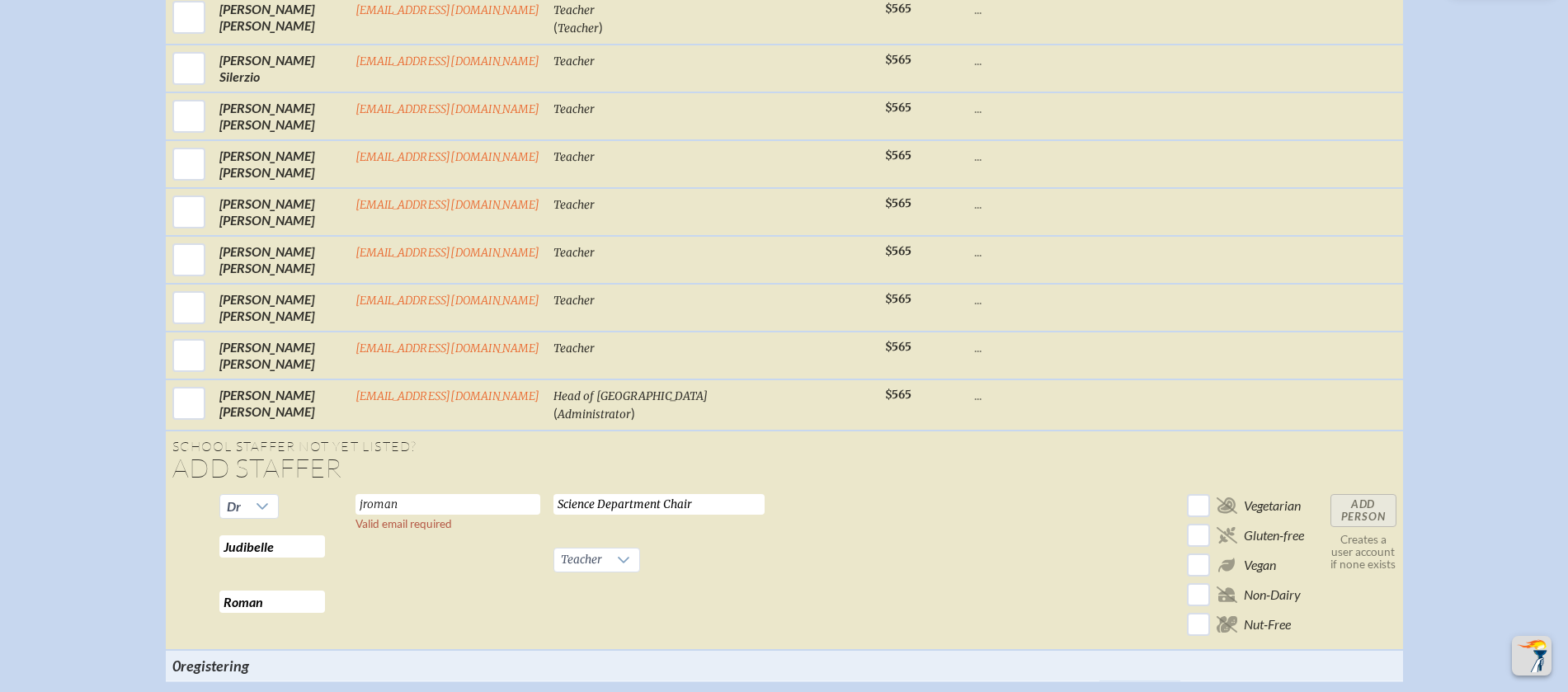
click at [1353, 520] on td "Add Person Creates a user account if none exists" at bounding box center [1363, 569] width 79 height 162
click at [466, 515] on input "jroman" at bounding box center [448, 505] width 185 height 21
type input "jroman@sjcds.net"
click at [1351, 521] on input "Add Person" at bounding box center [1363, 510] width 66 height 33
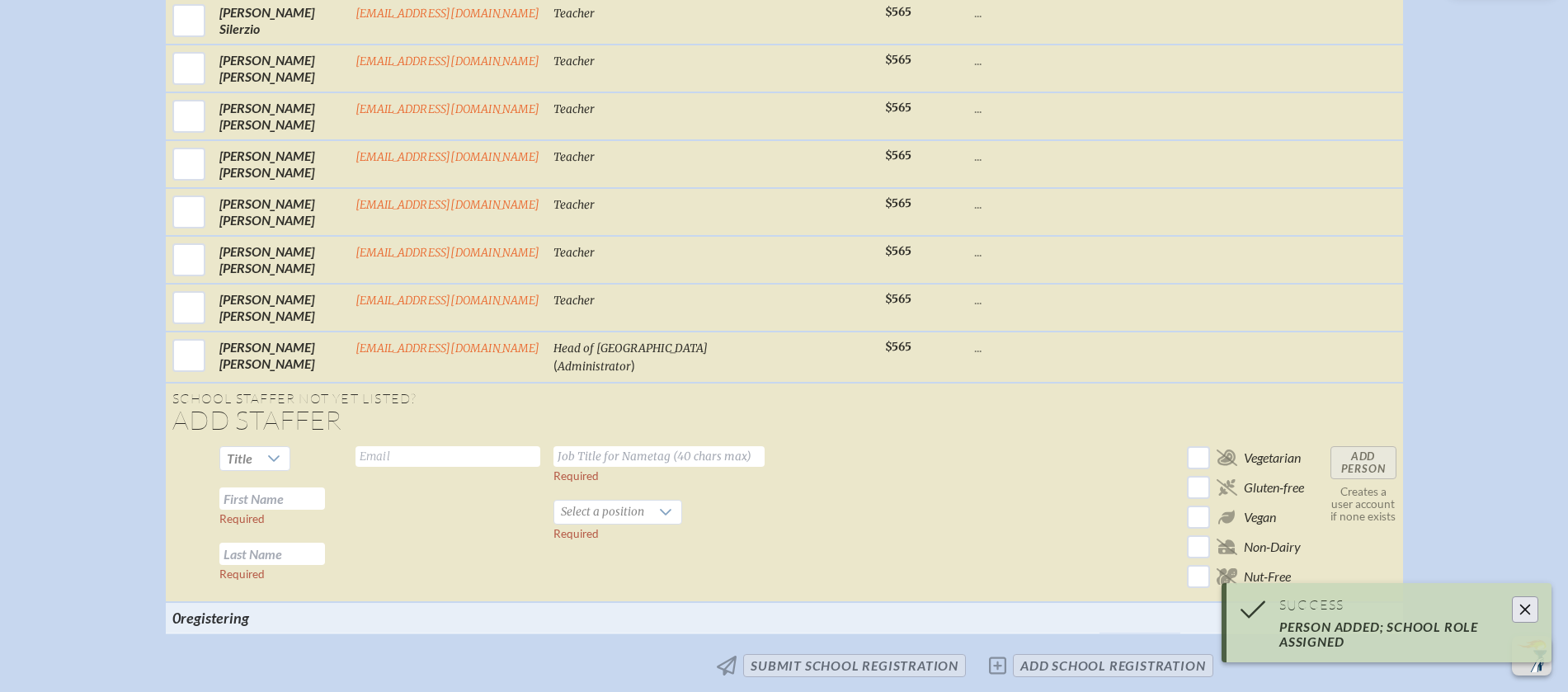
scroll to position [2981, 0]
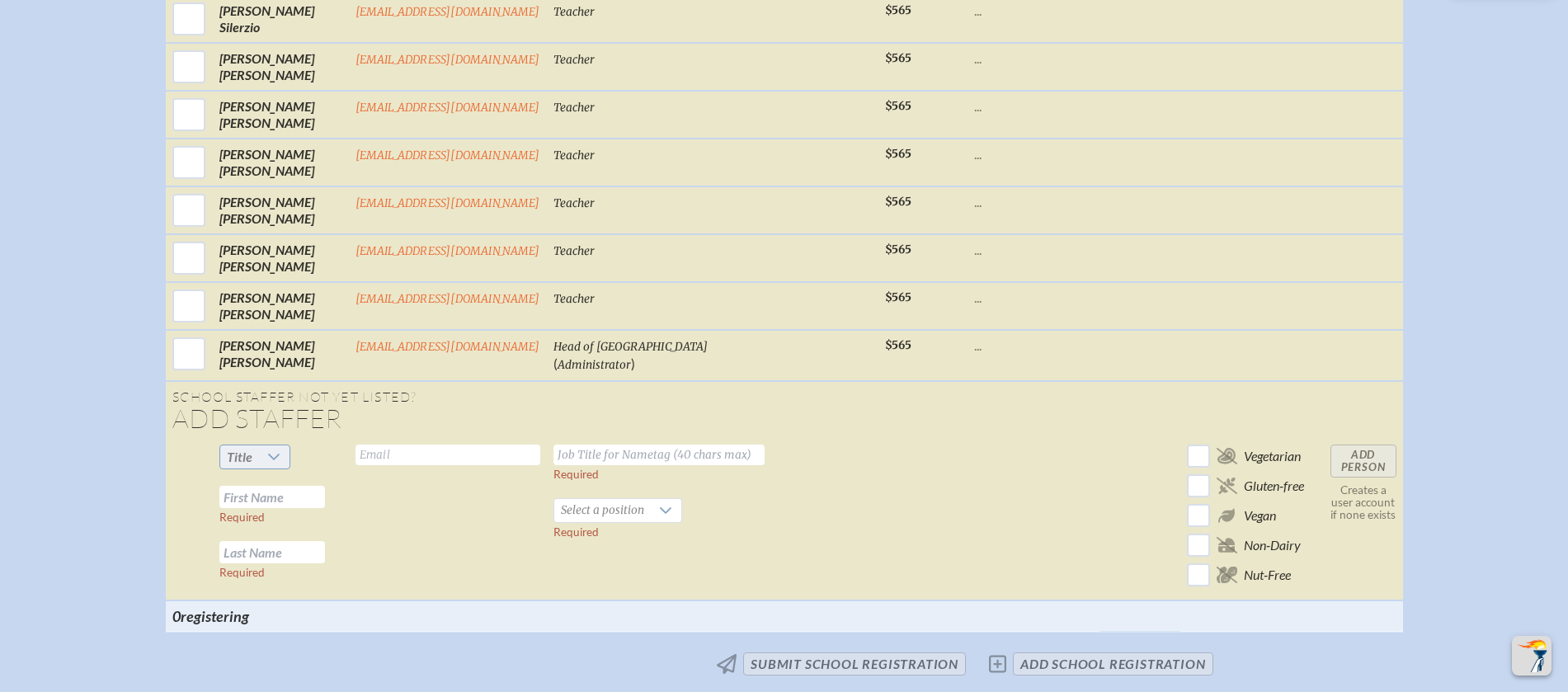
click at [274, 468] on div at bounding box center [275, 456] width 32 height 23
click at [254, 572] on span "Ms." at bounding box center [246, 571] width 20 height 17
click at [295, 508] on input "text" at bounding box center [271, 497] width 105 height 22
type input "Michelle"
click at [292, 560] on input "text" at bounding box center [271, 552] width 105 height 22
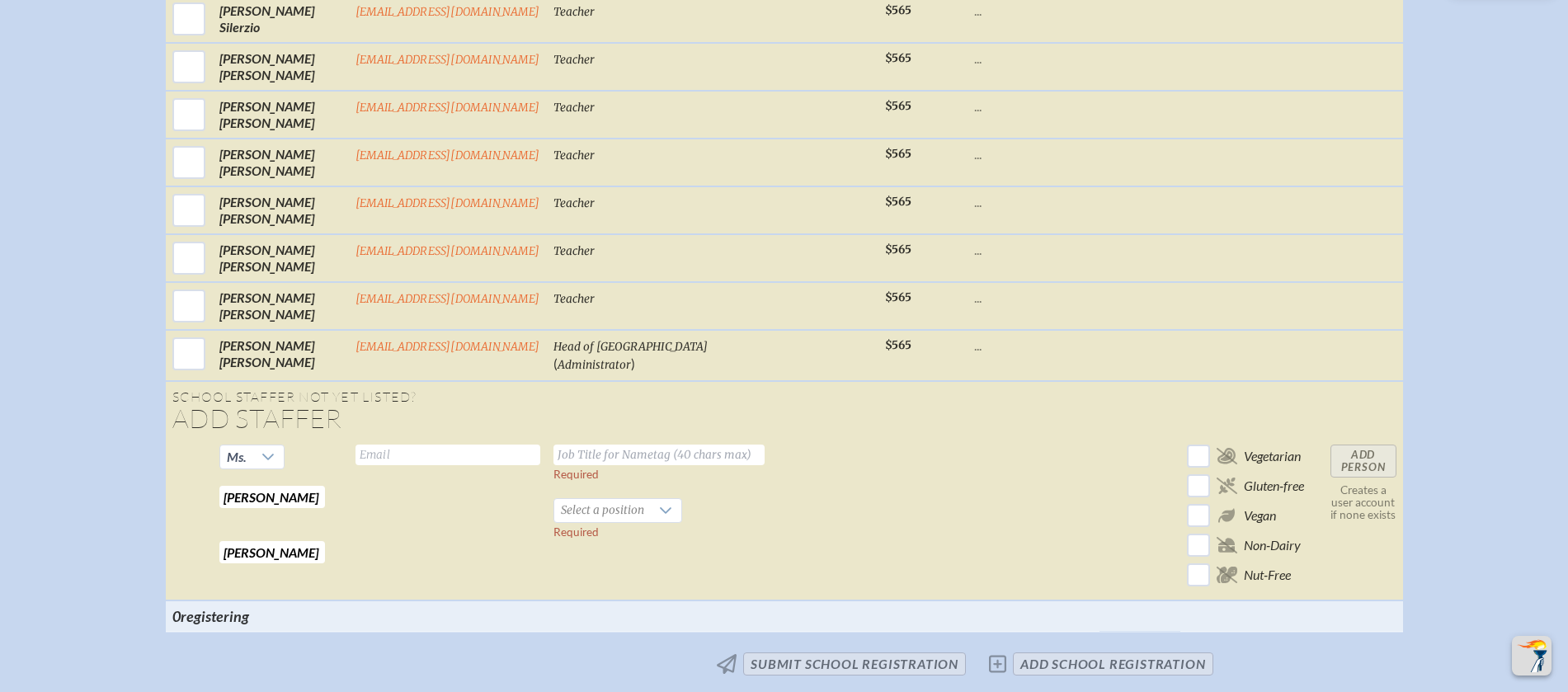
type input "Peeler"
click at [435, 462] on input "text" at bounding box center [448, 455] width 185 height 21
click at [459, 465] on input "mpeeler@sjcd.snet" at bounding box center [448, 455] width 185 height 21
type input "mpeeler@sjcds.net"
click at [707, 465] on input "text" at bounding box center [659, 455] width 211 height 21
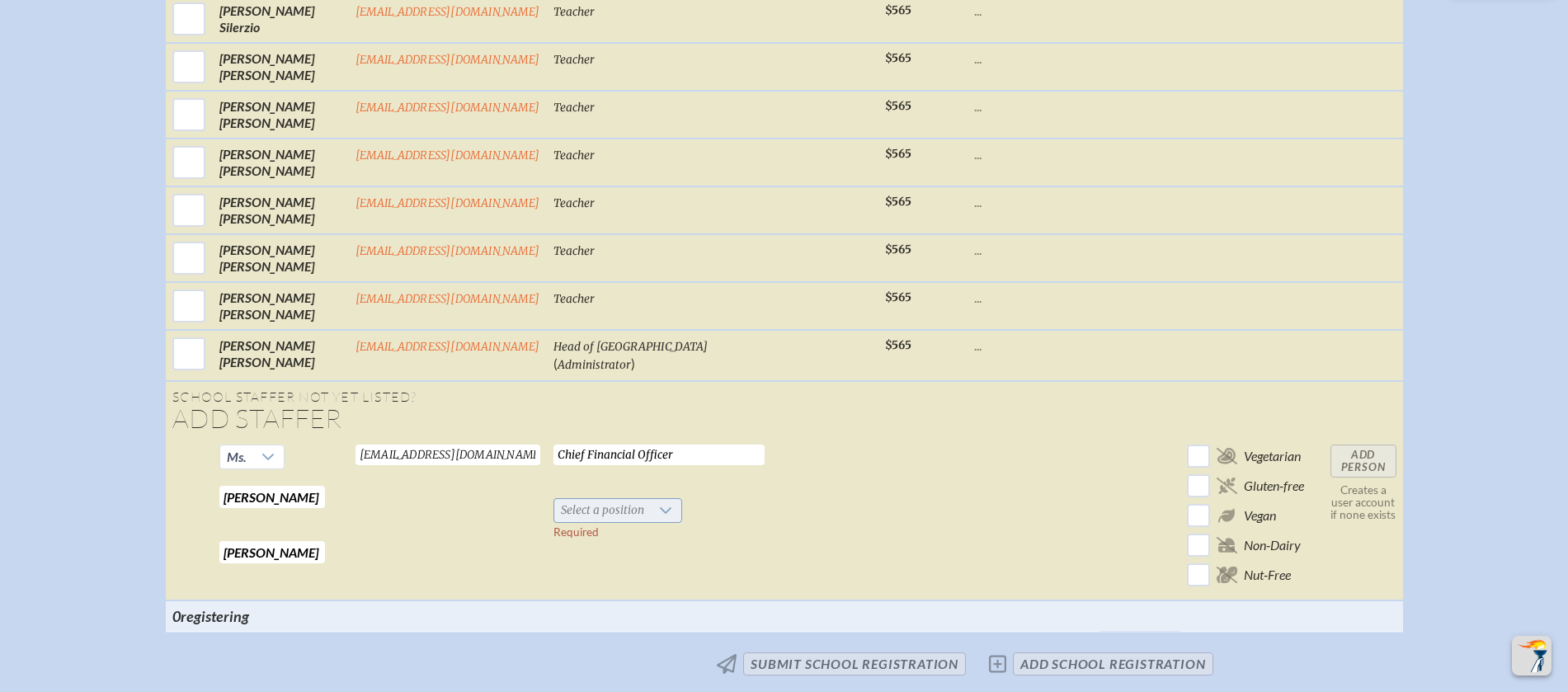
type input "Chief Financial Officer"
click at [622, 522] on span "Select a position" at bounding box center [602, 510] width 96 height 23
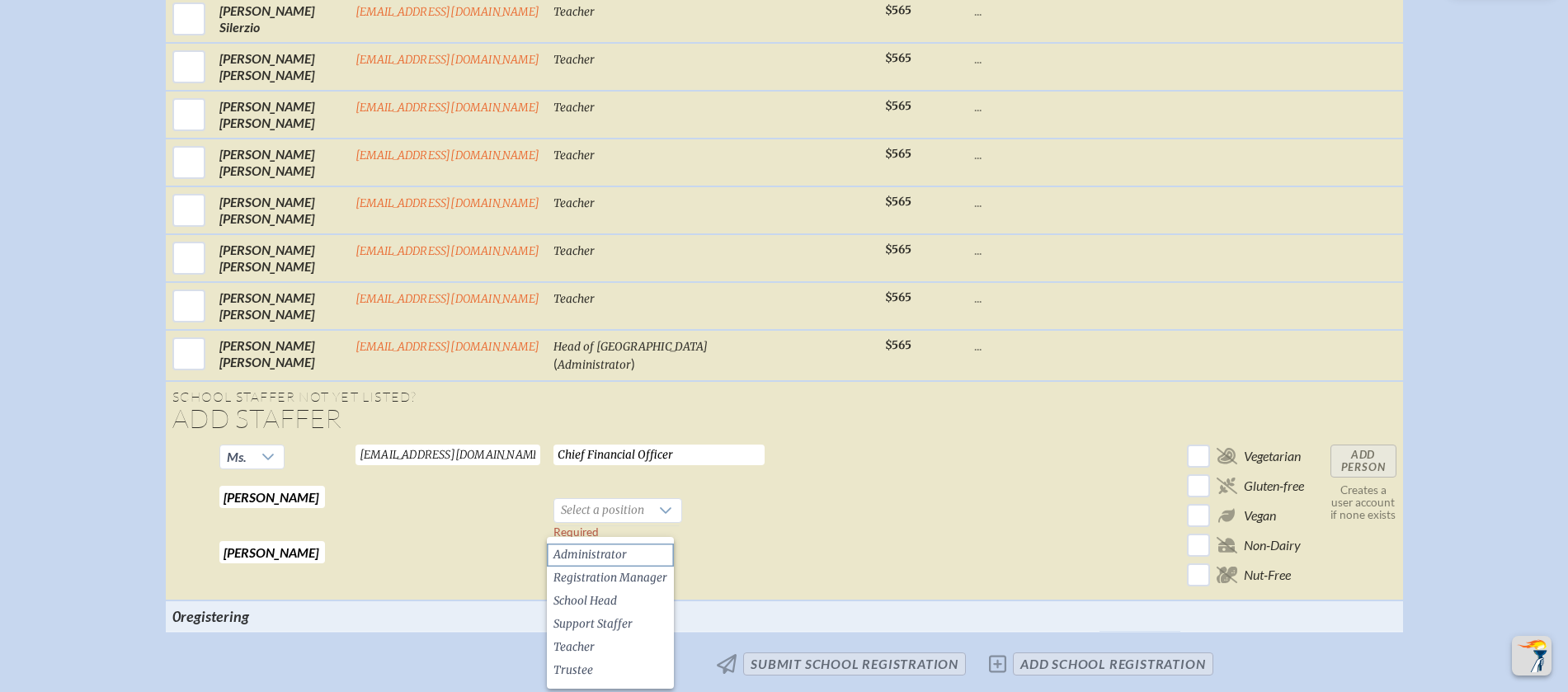
click at [606, 551] on span "Administrator" at bounding box center [590, 555] width 74 height 17
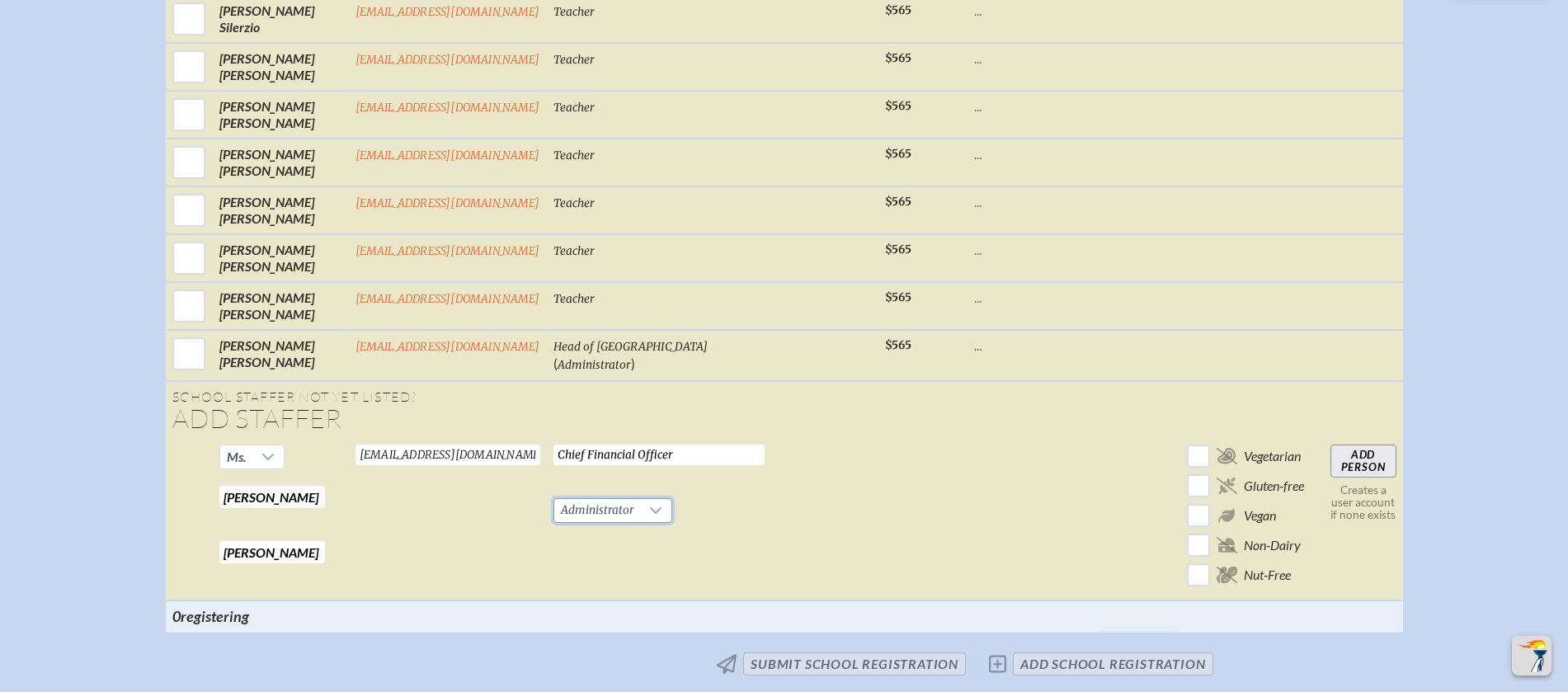
click at [1349, 473] on input "Add Person" at bounding box center [1363, 461] width 66 height 33
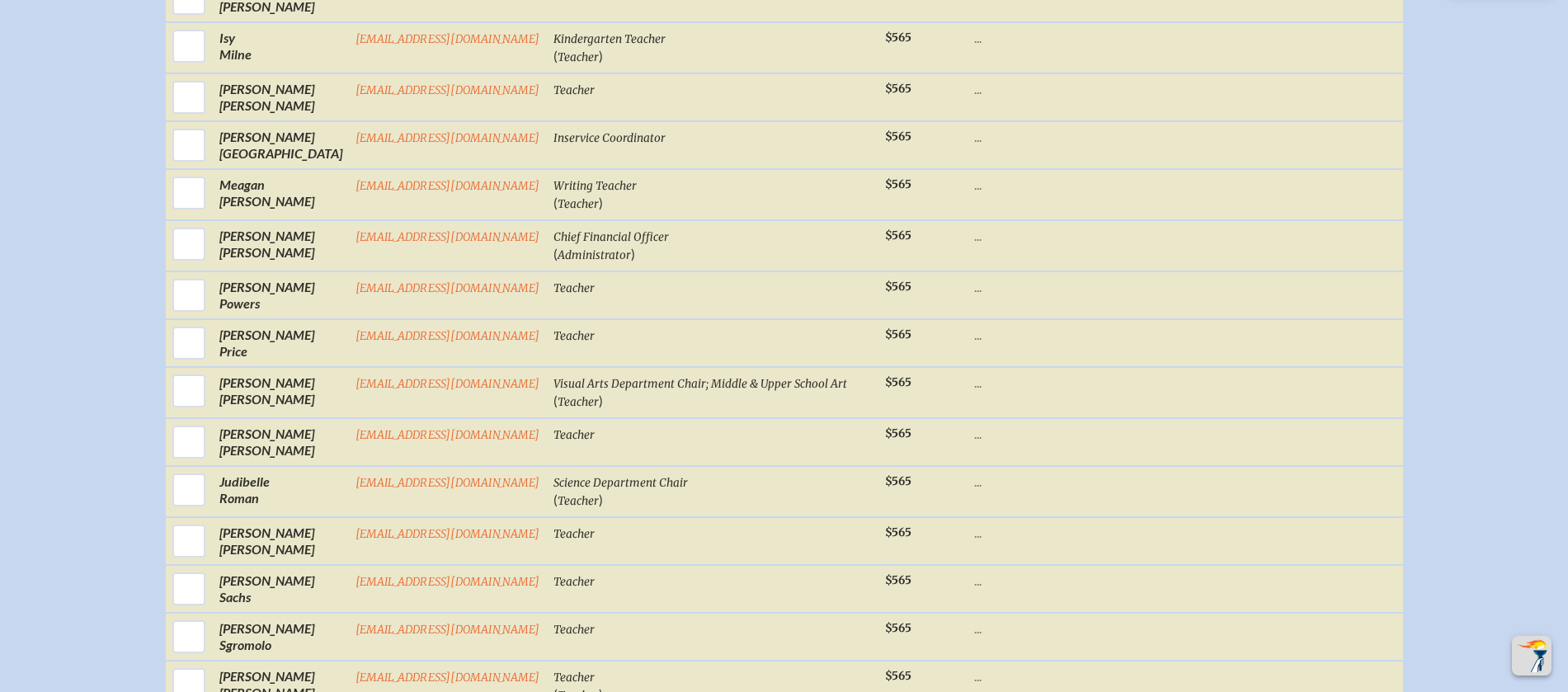
scroll to position [2315, 0]
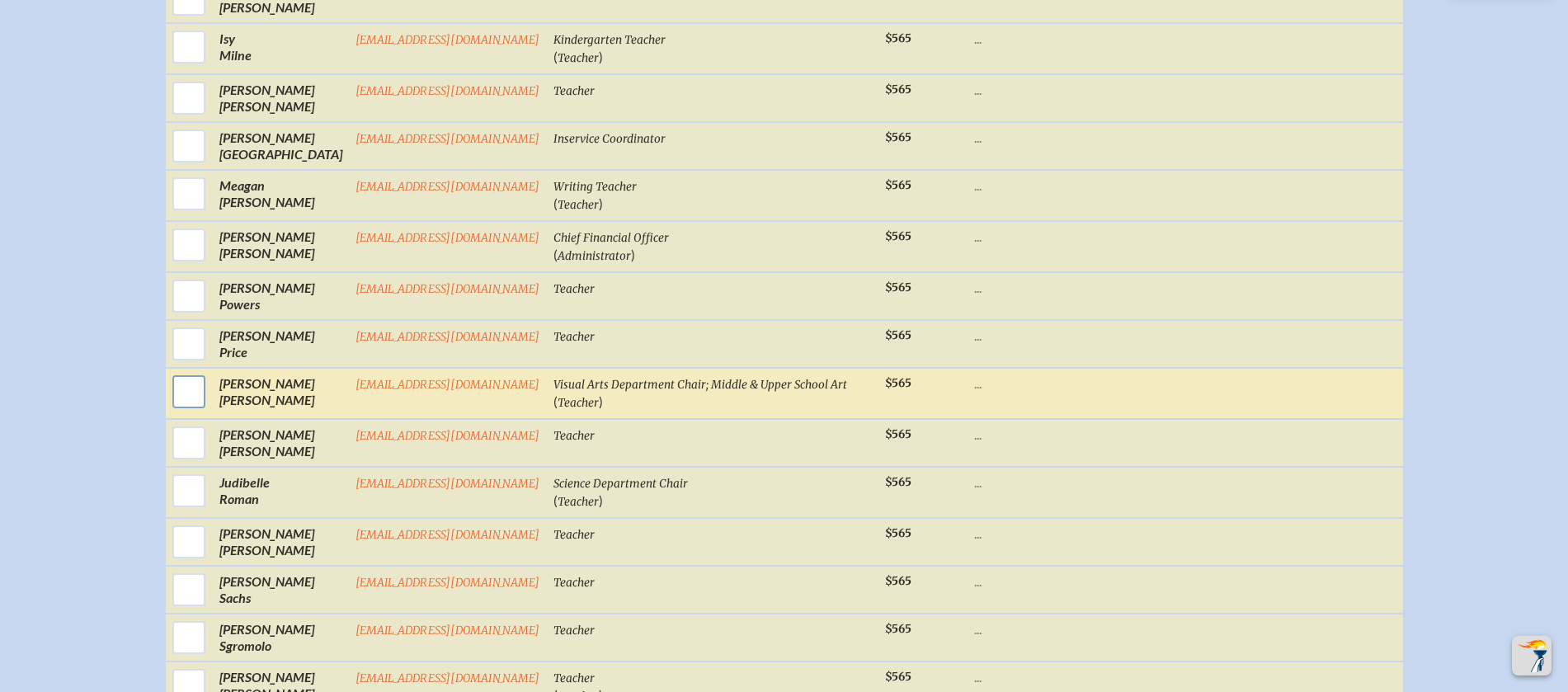
click at [204, 408] on input "checkbox" at bounding box center [188, 392] width 41 height 41
checkbox input "true"
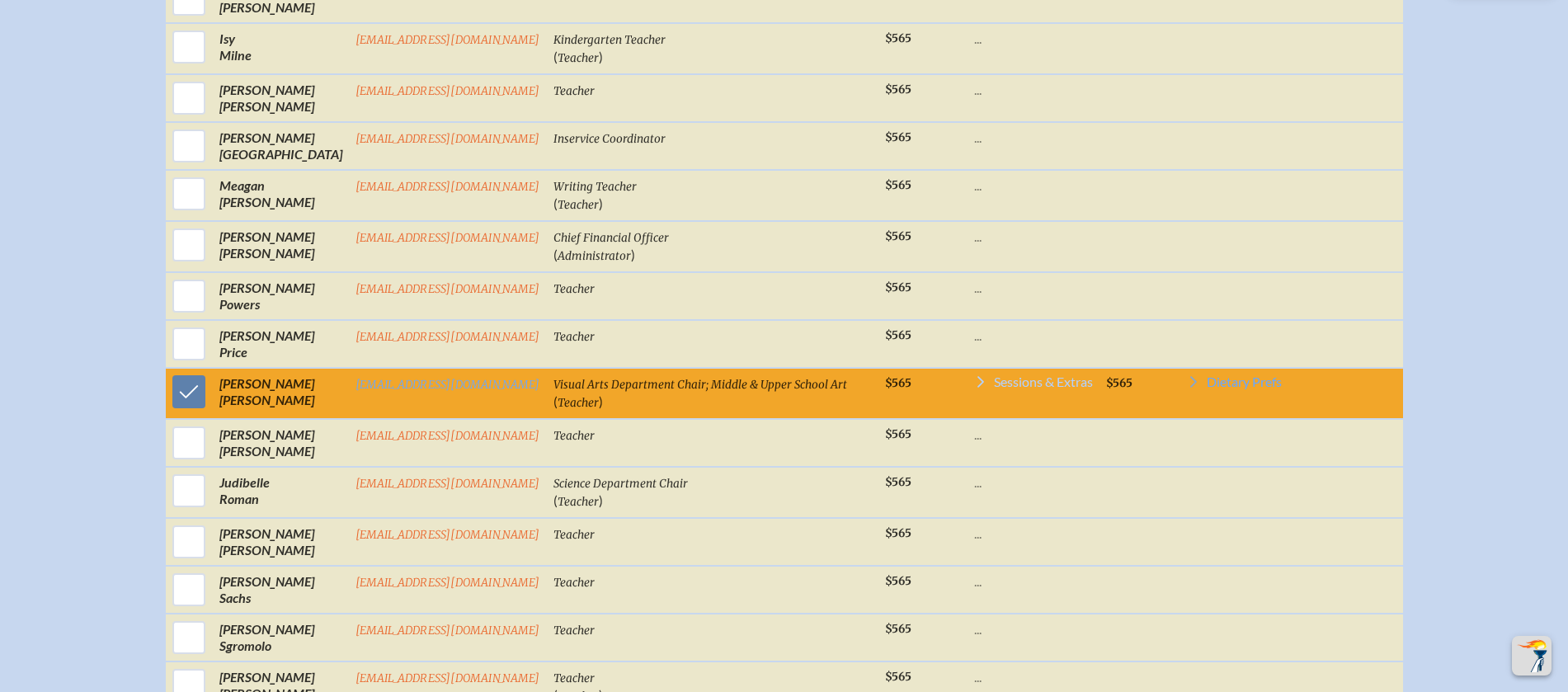
click at [1015, 388] on span "Sessions & Extras" at bounding box center [1043, 381] width 99 height 13
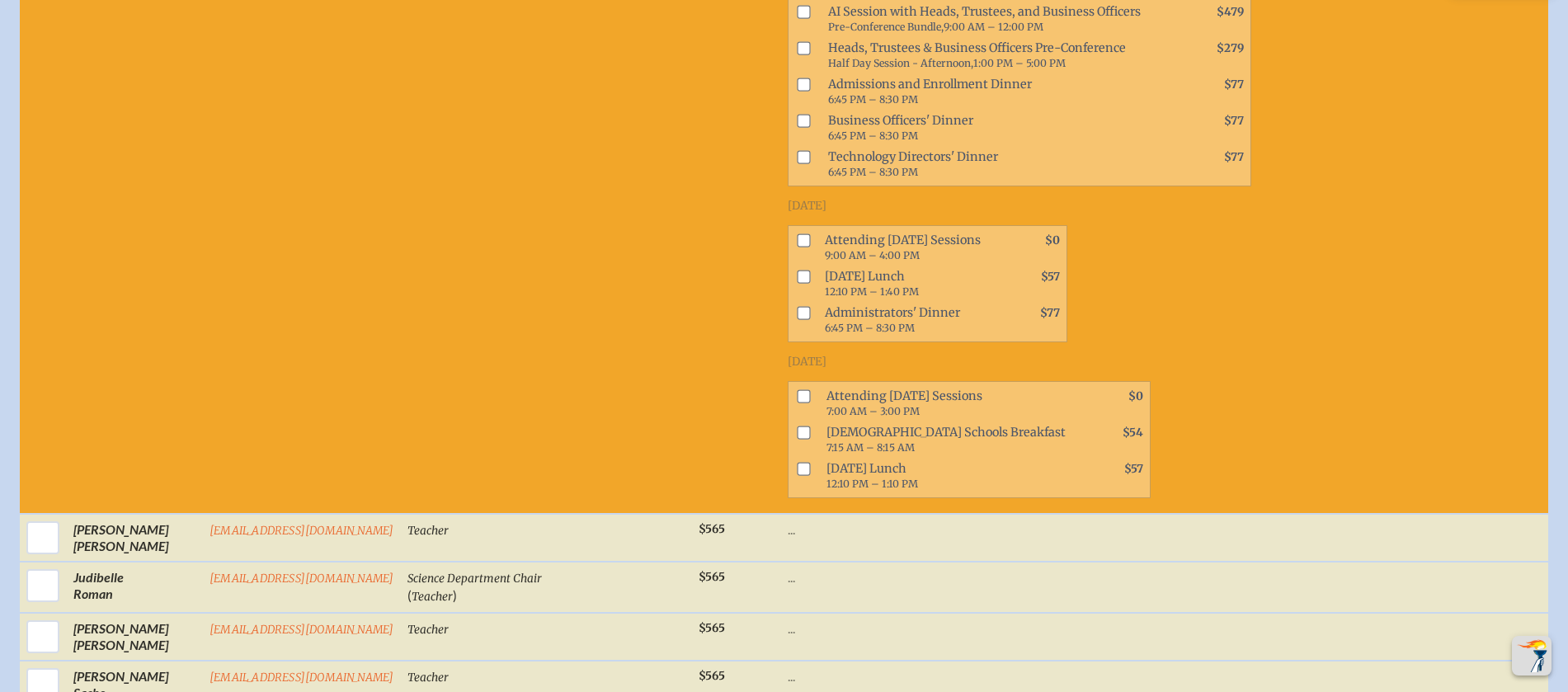
scroll to position [2929, 0]
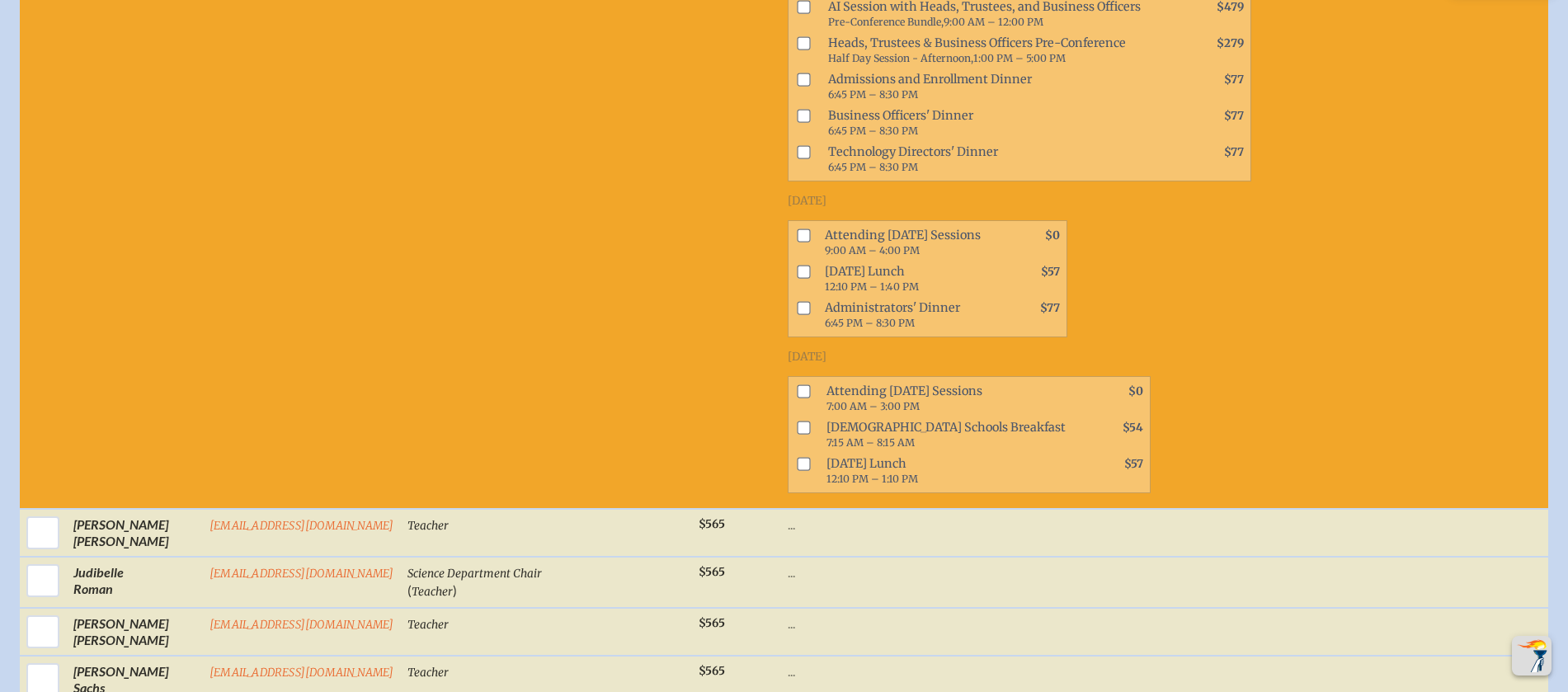
click at [798, 398] on input "checkbox" at bounding box center [804, 392] width 13 height 13
checkbox input "true"
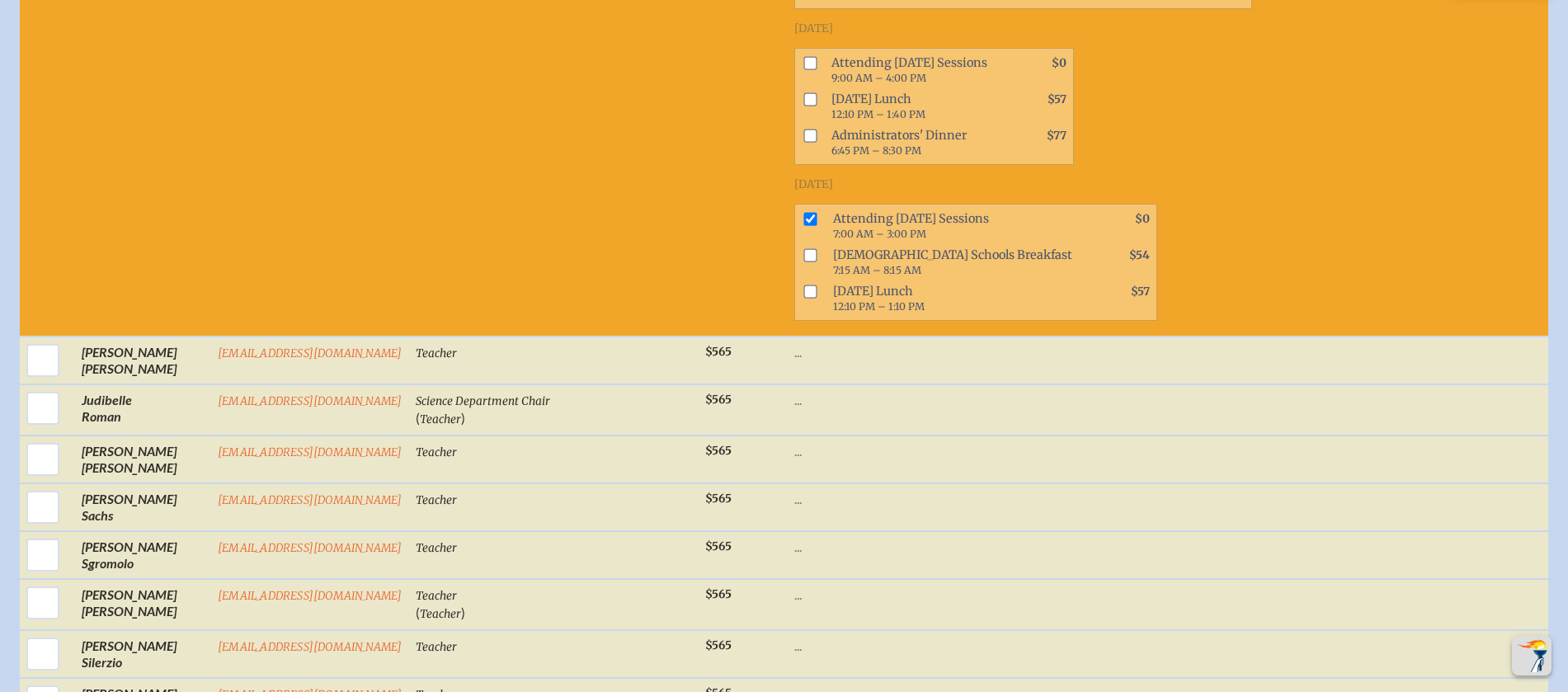
scroll to position [3105, 0]
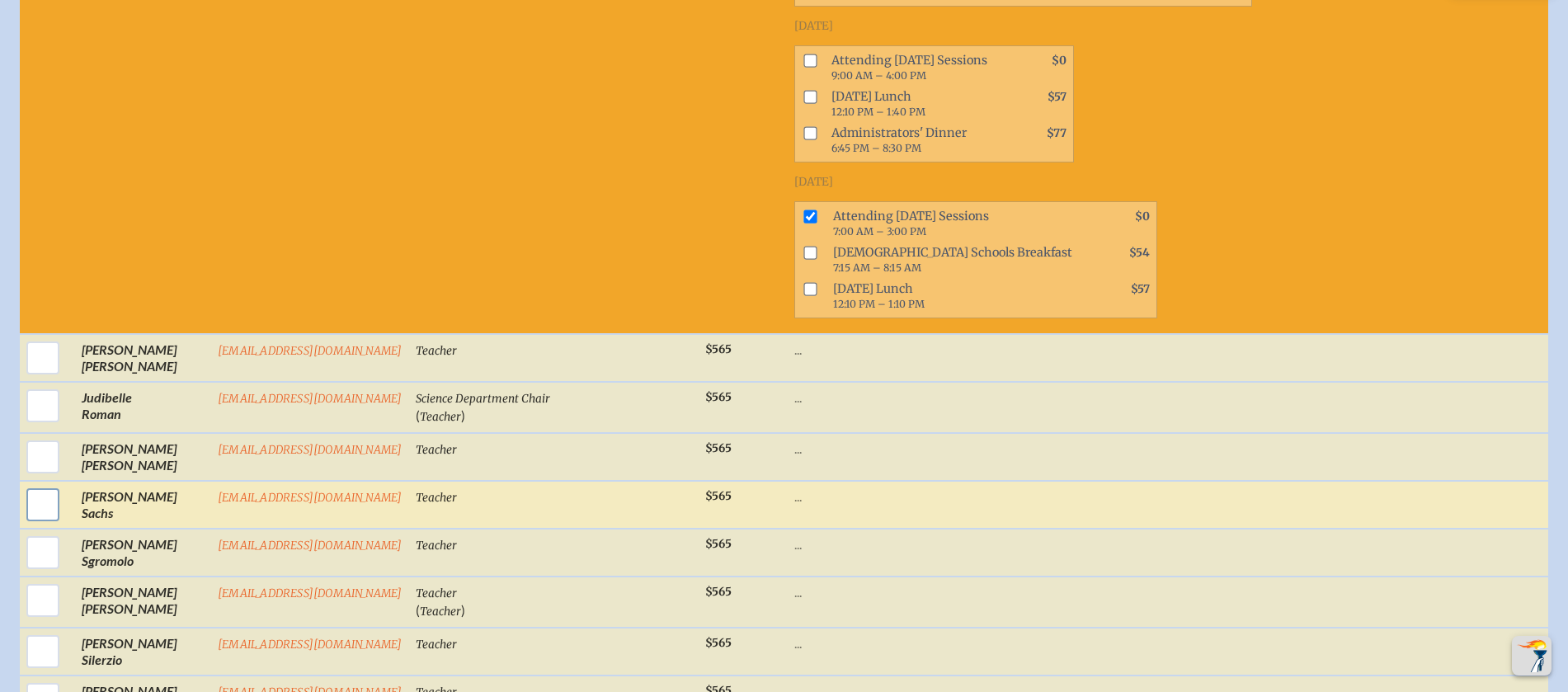
click at [43, 516] on input "checkbox" at bounding box center [43, 505] width 41 height 41
checkbox input "true"
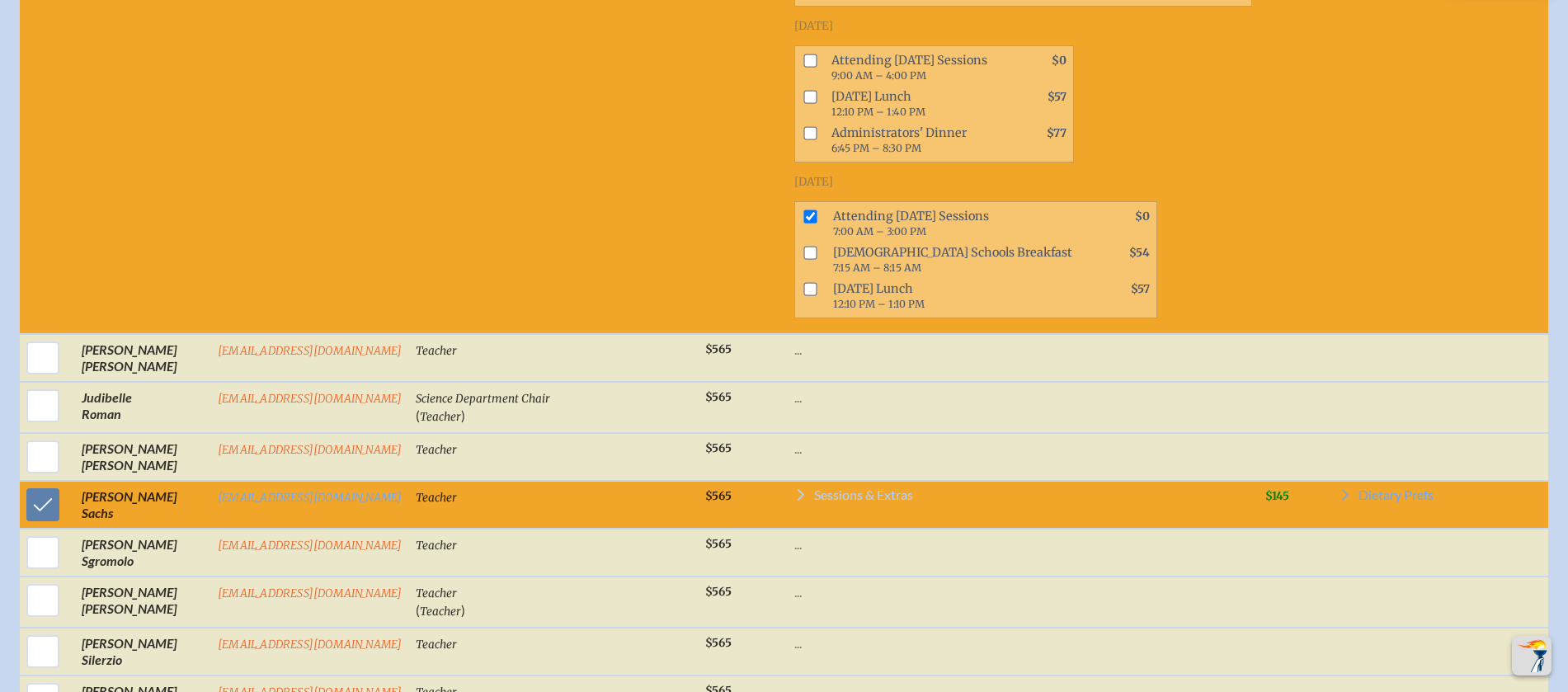
click at [829, 502] on span "Sessions & Extras" at bounding box center [864, 494] width 99 height 13
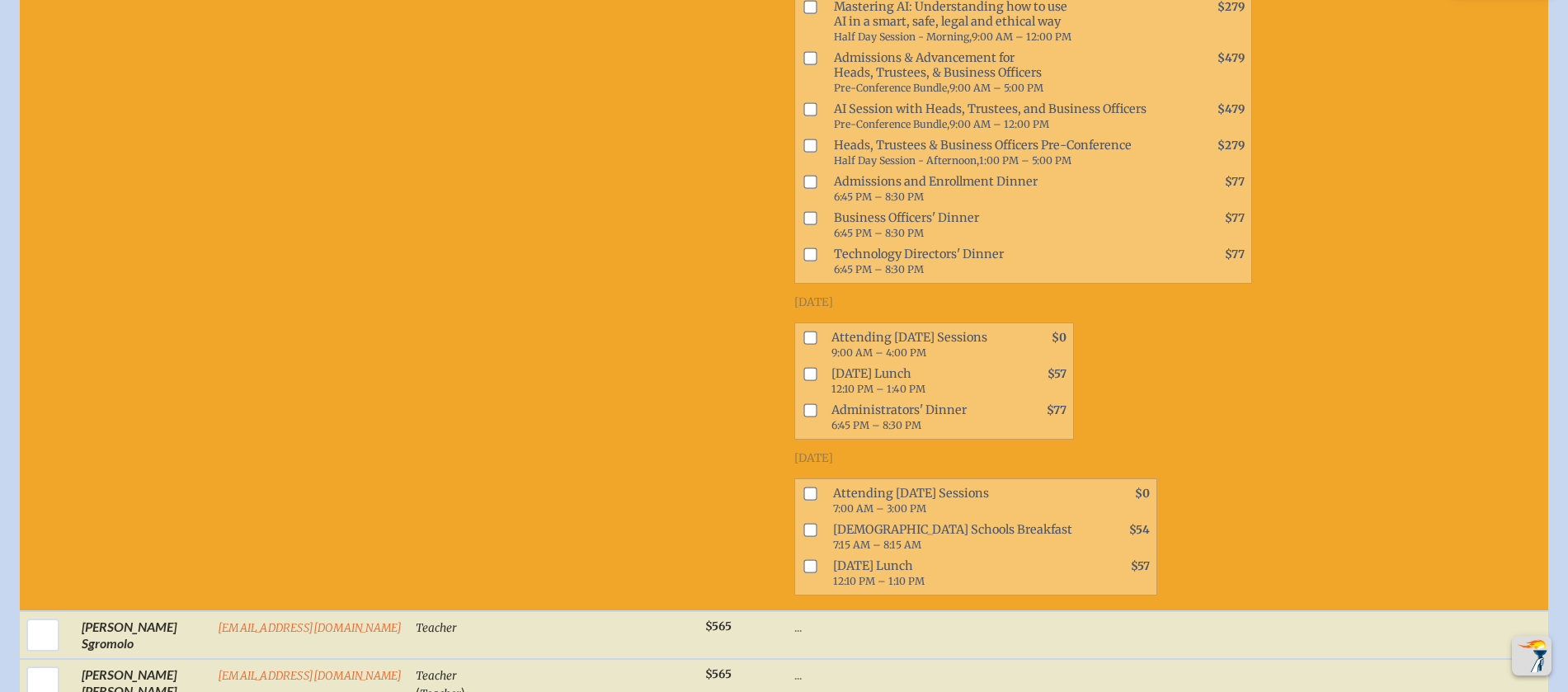
scroll to position [3716, 0]
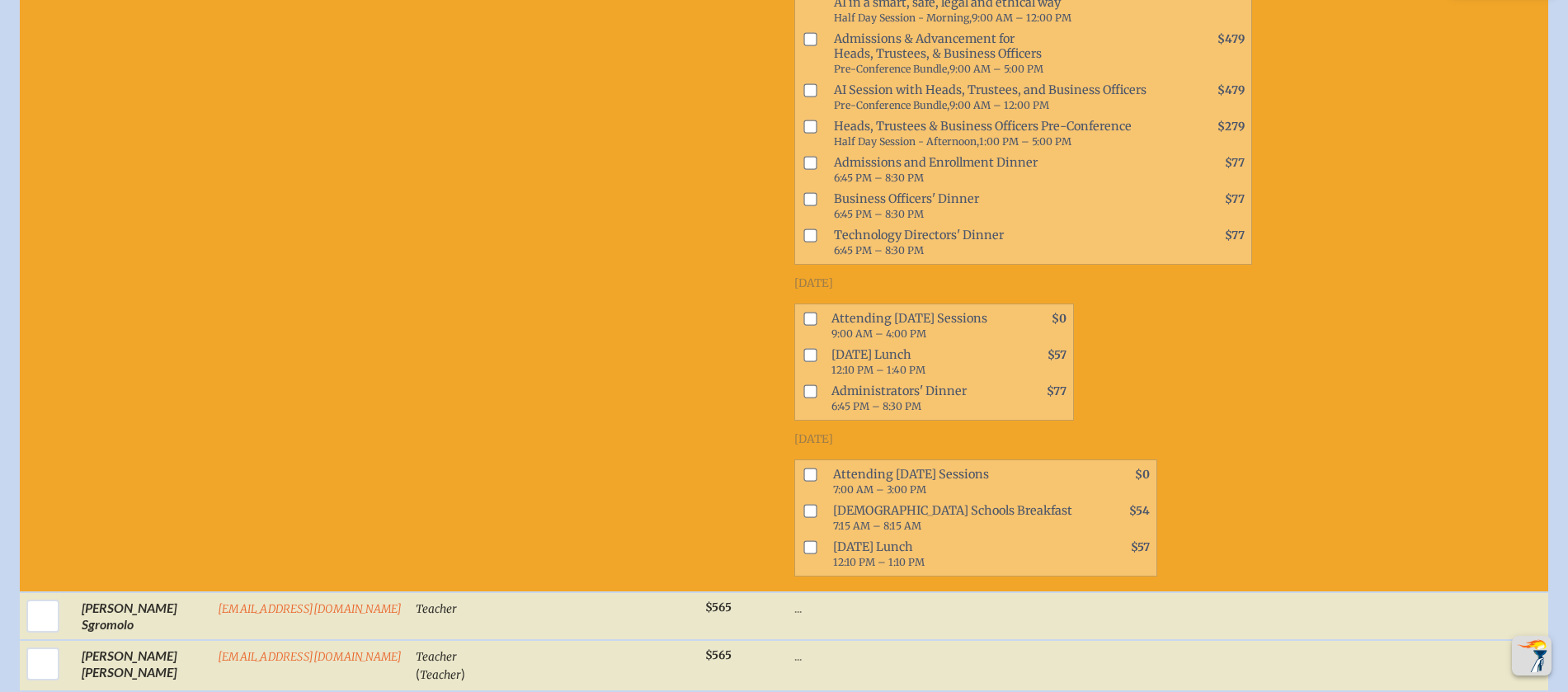
click at [803, 480] on input "checkbox" at bounding box center [810, 474] width 13 height 13
checkbox input "true"
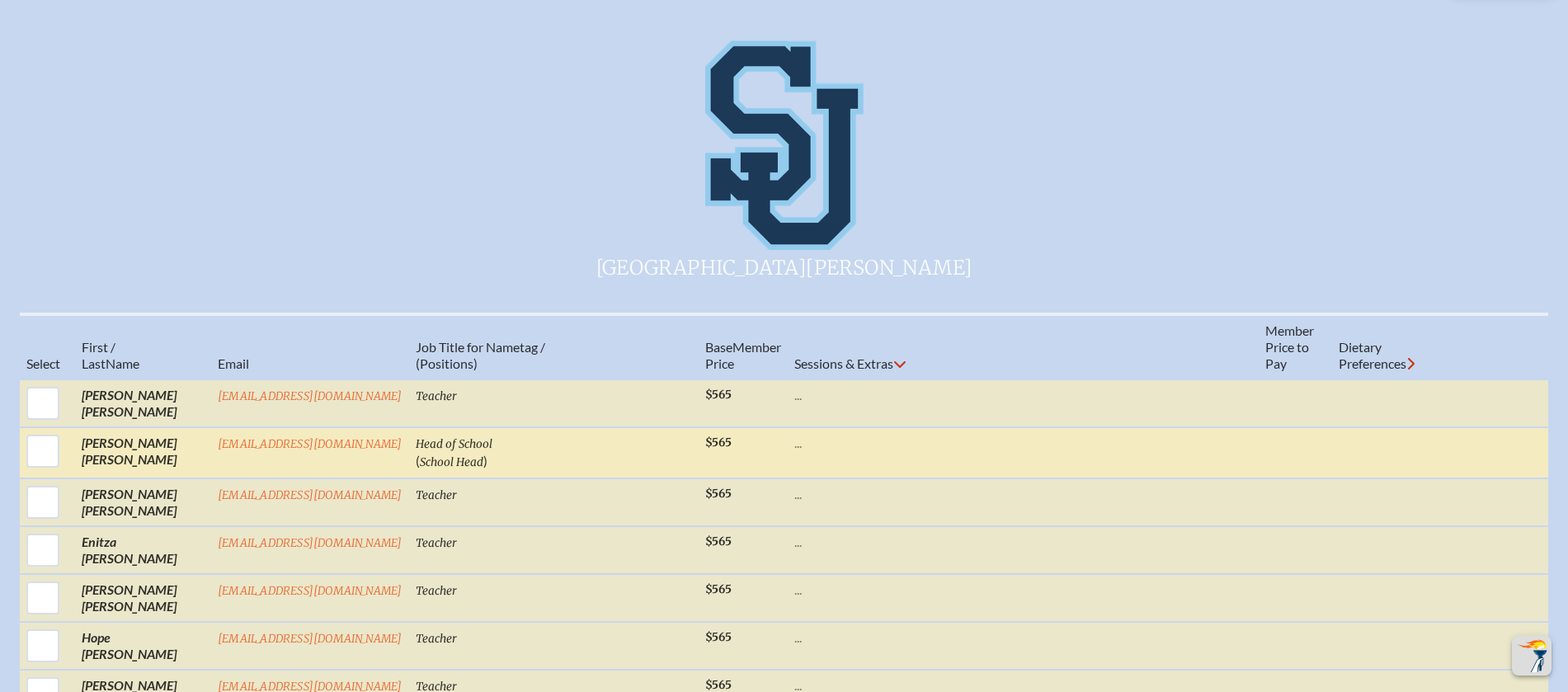
scroll to position [624, 0]
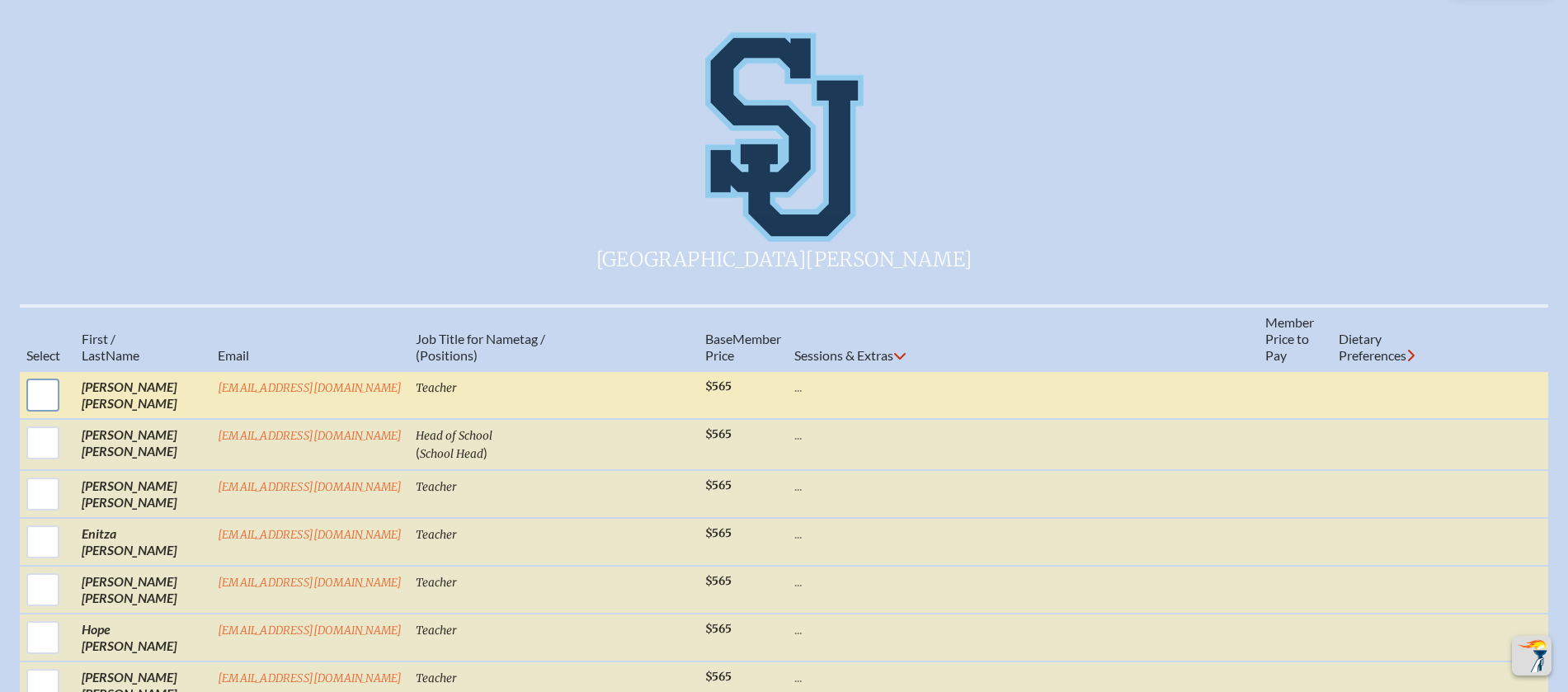
click at [30, 403] on input "checkbox" at bounding box center [43, 394] width 41 height 41
checkbox input "true"
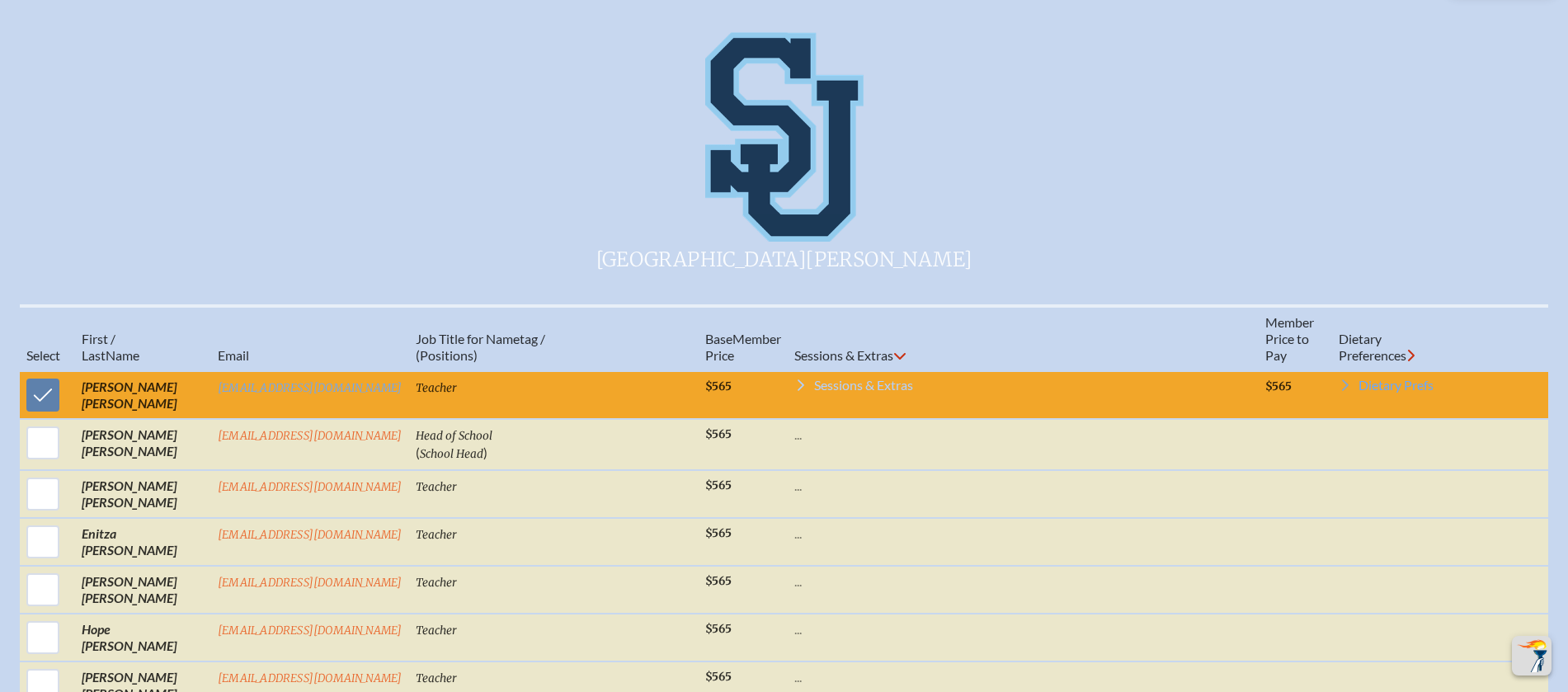
click at [858, 392] on span "Sessions & Extras" at bounding box center [864, 385] width 99 height 13
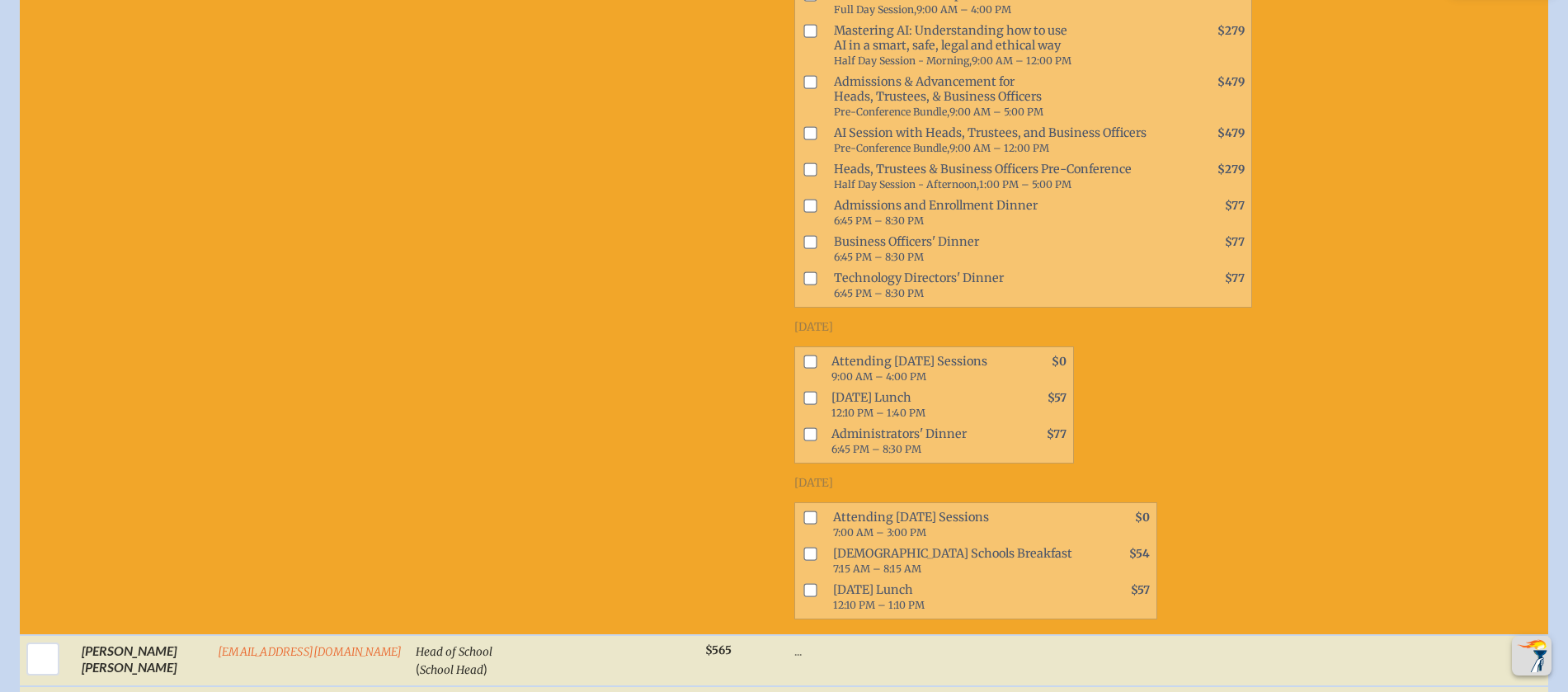
scroll to position [1114, 0]
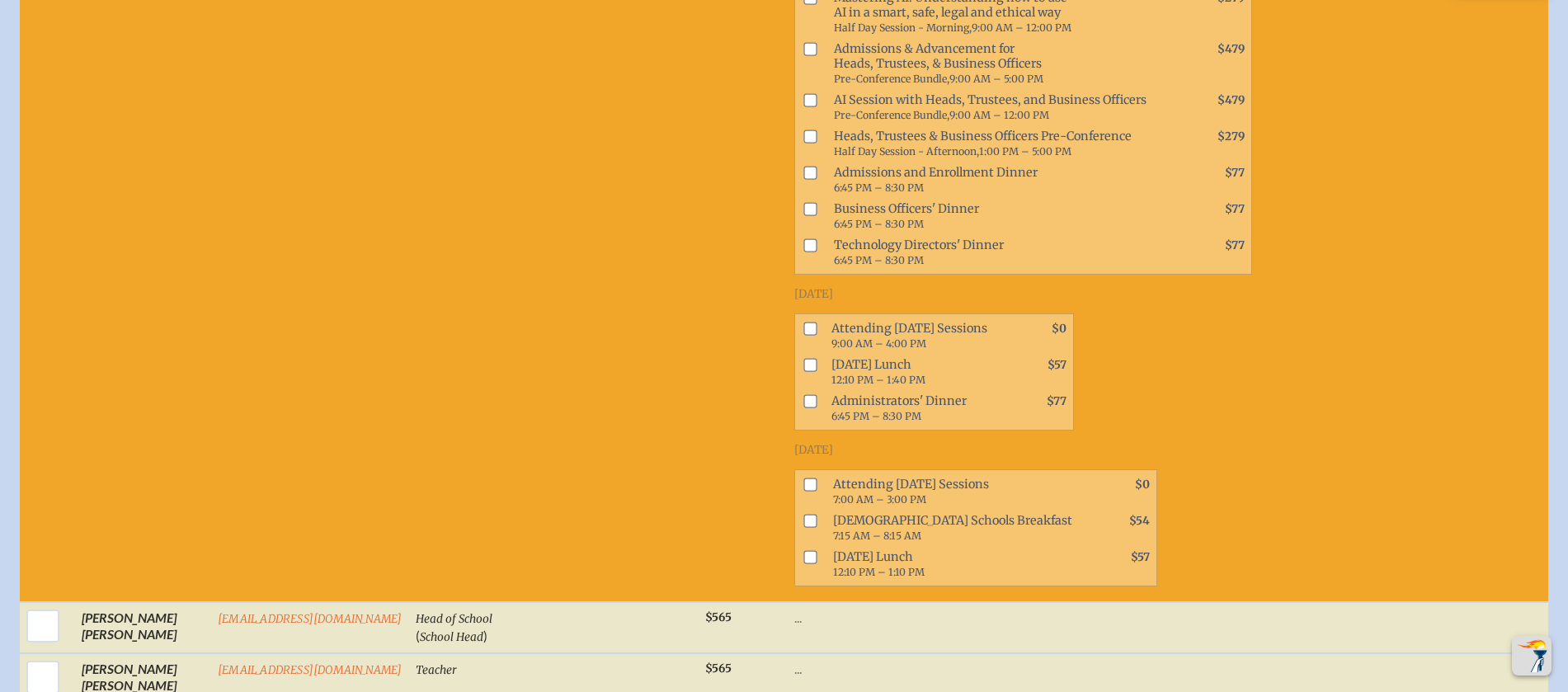
click at [803, 491] on input "checkbox" at bounding box center [810, 485] width 13 height 13
checkbox input "true"
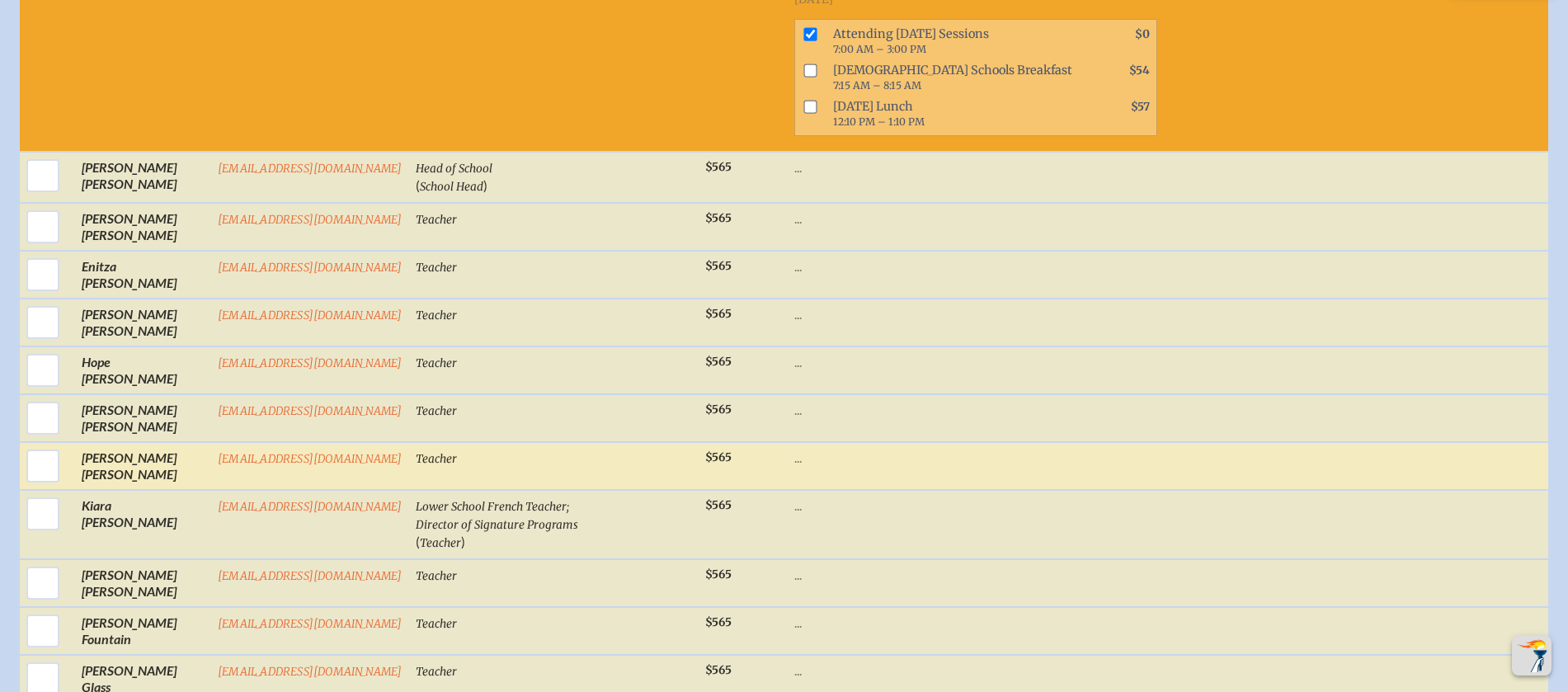
scroll to position [1566, 0]
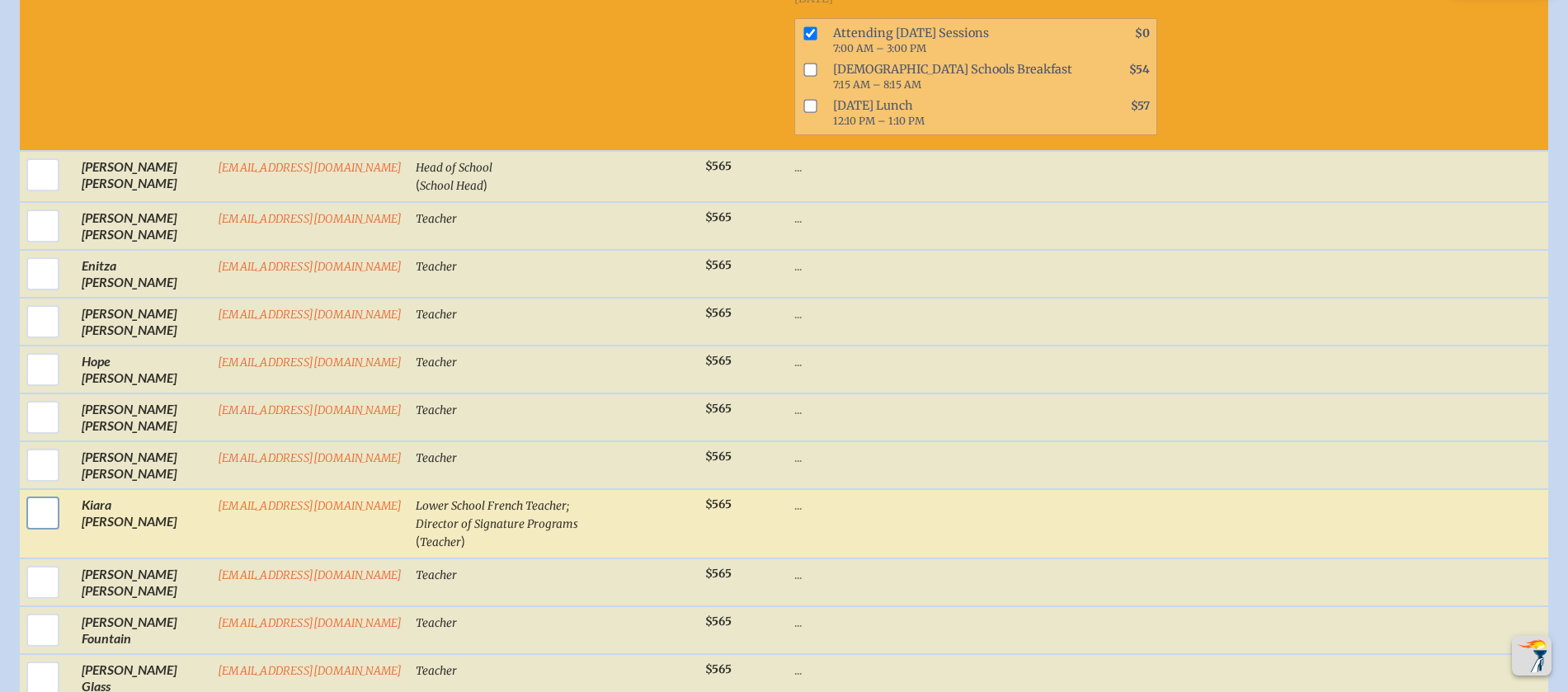
click at [38, 525] on input "checkbox" at bounding box center [43, 513] width 41 height 41
checkbox input "true"
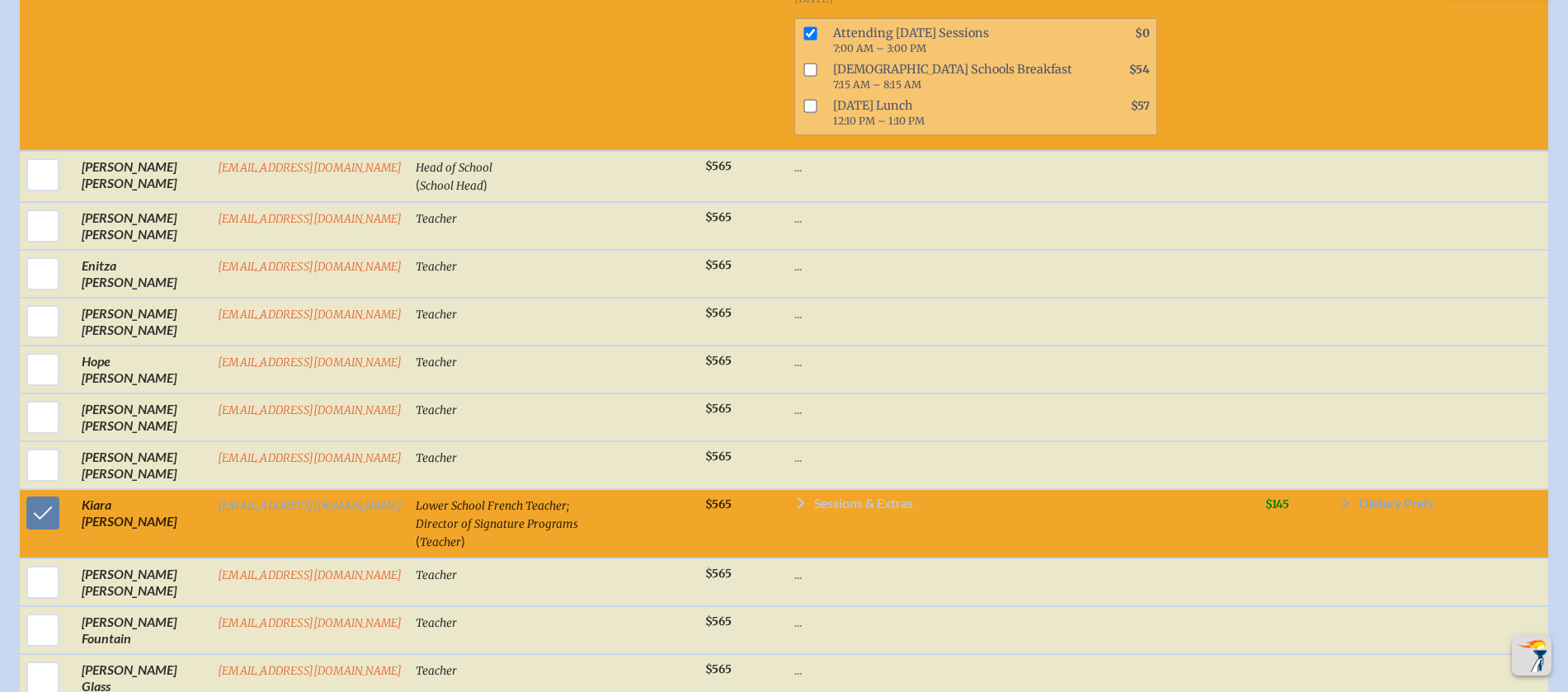
click at [867, 509] on span "Sessions & Extras" at bounding box center [864, 503] width 99 height 13
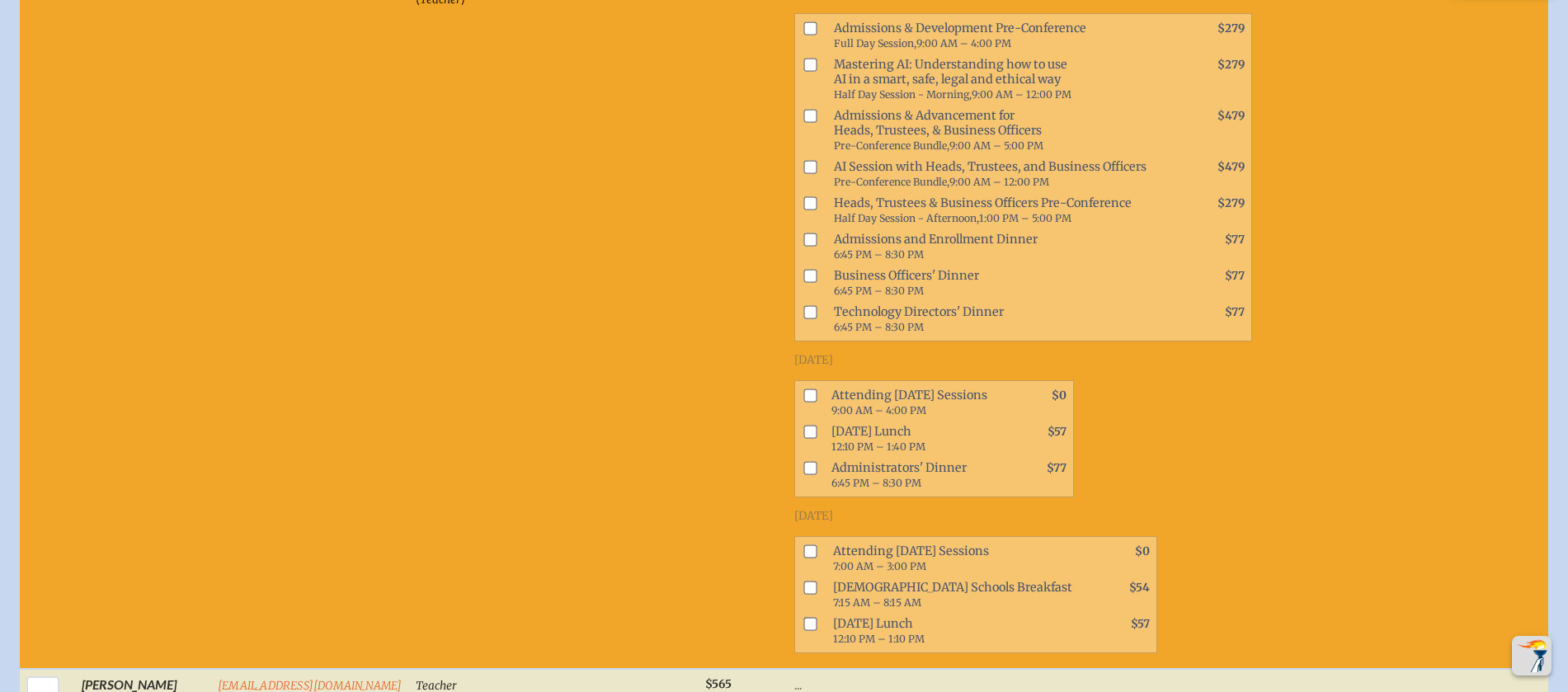
scroll to position [2138, 0]
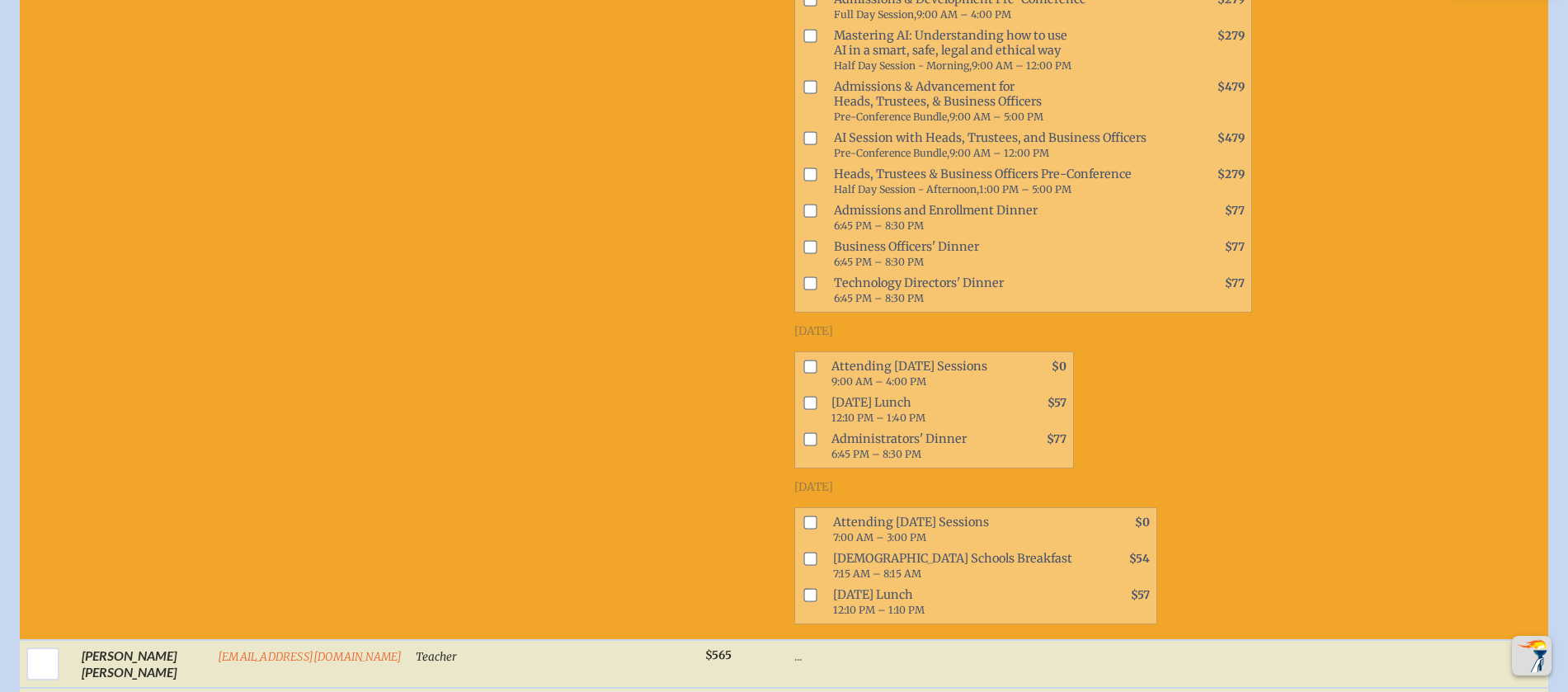
click at [803, 529] on input "checkbox" at bounding box center [810, 522] width 13 height 13
checkbox input "true"
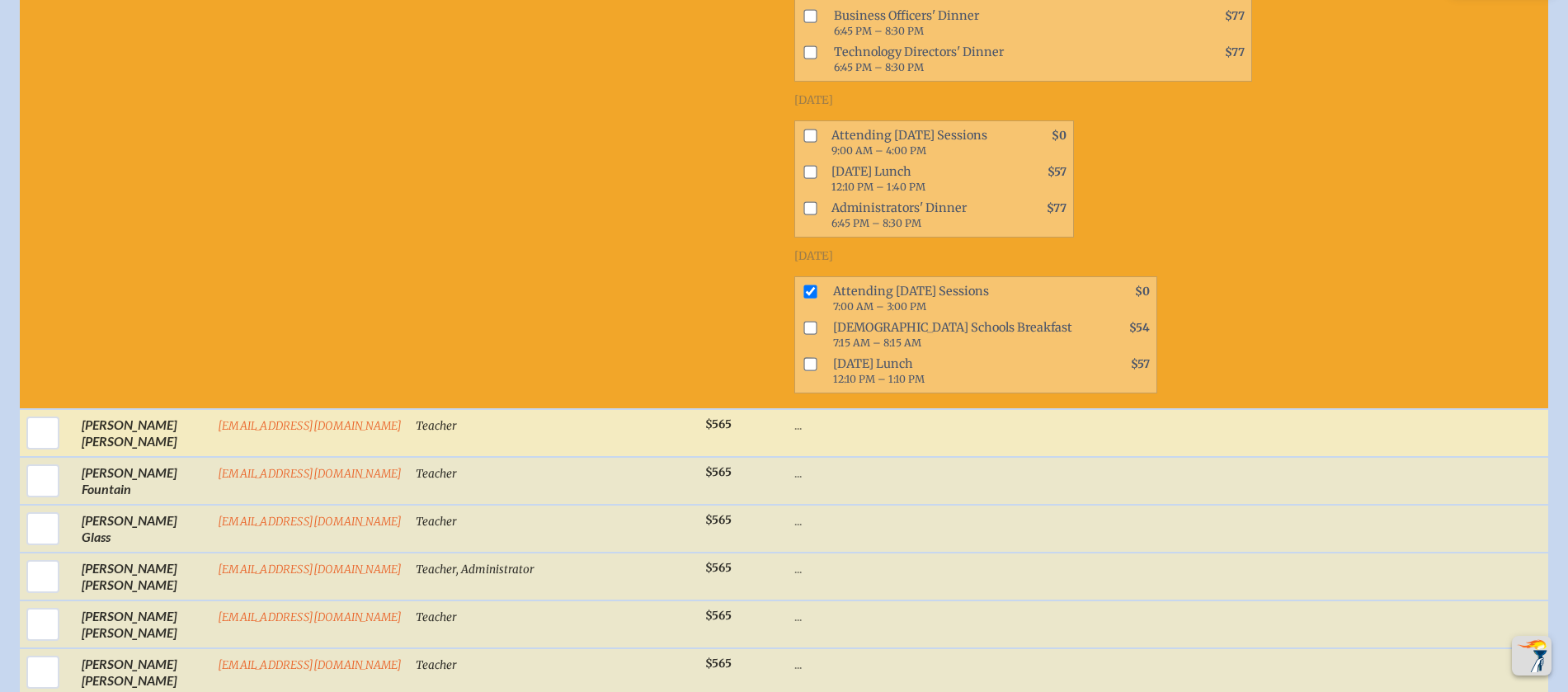
scroll to position [2378, 0]
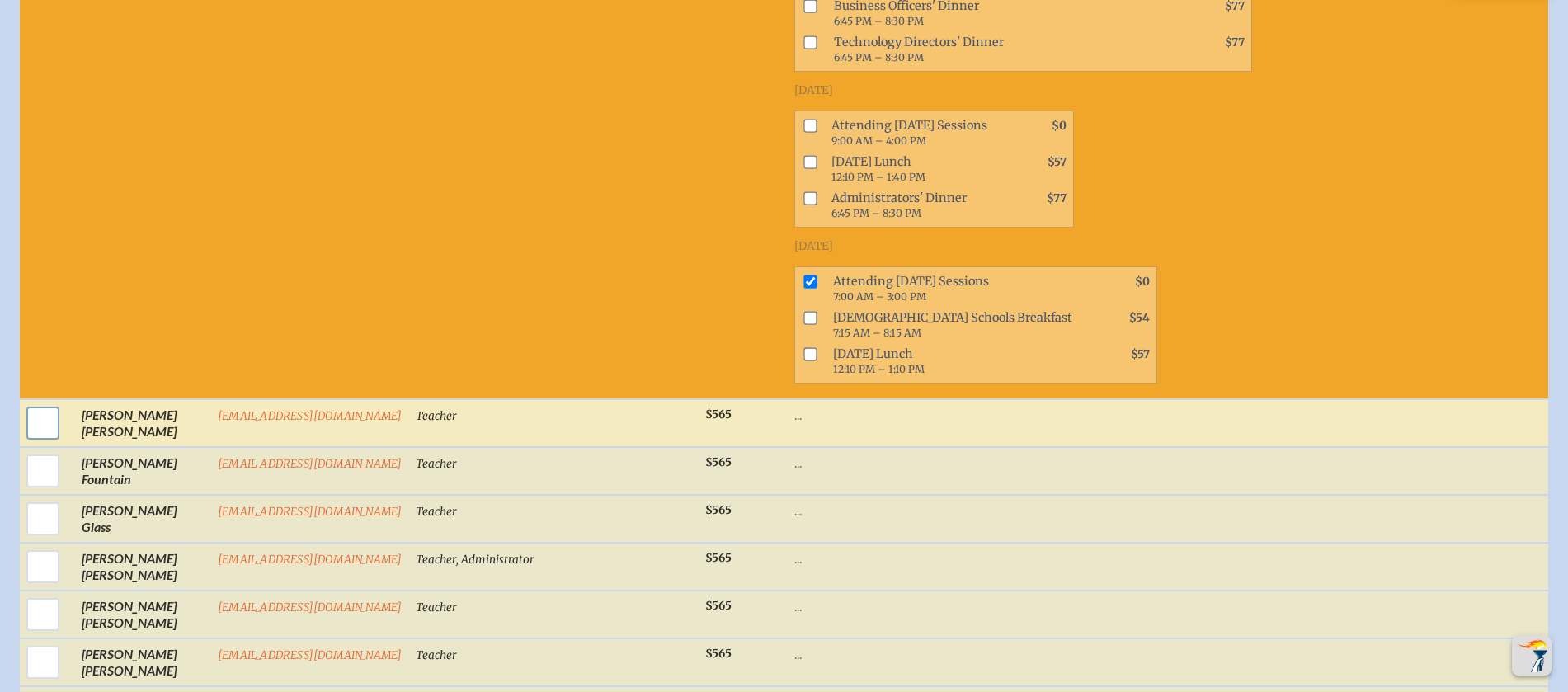
click at [46, 441] on input "checkbox" at bounding box center [43, 422] width 41 height 41
checkbox input "true"
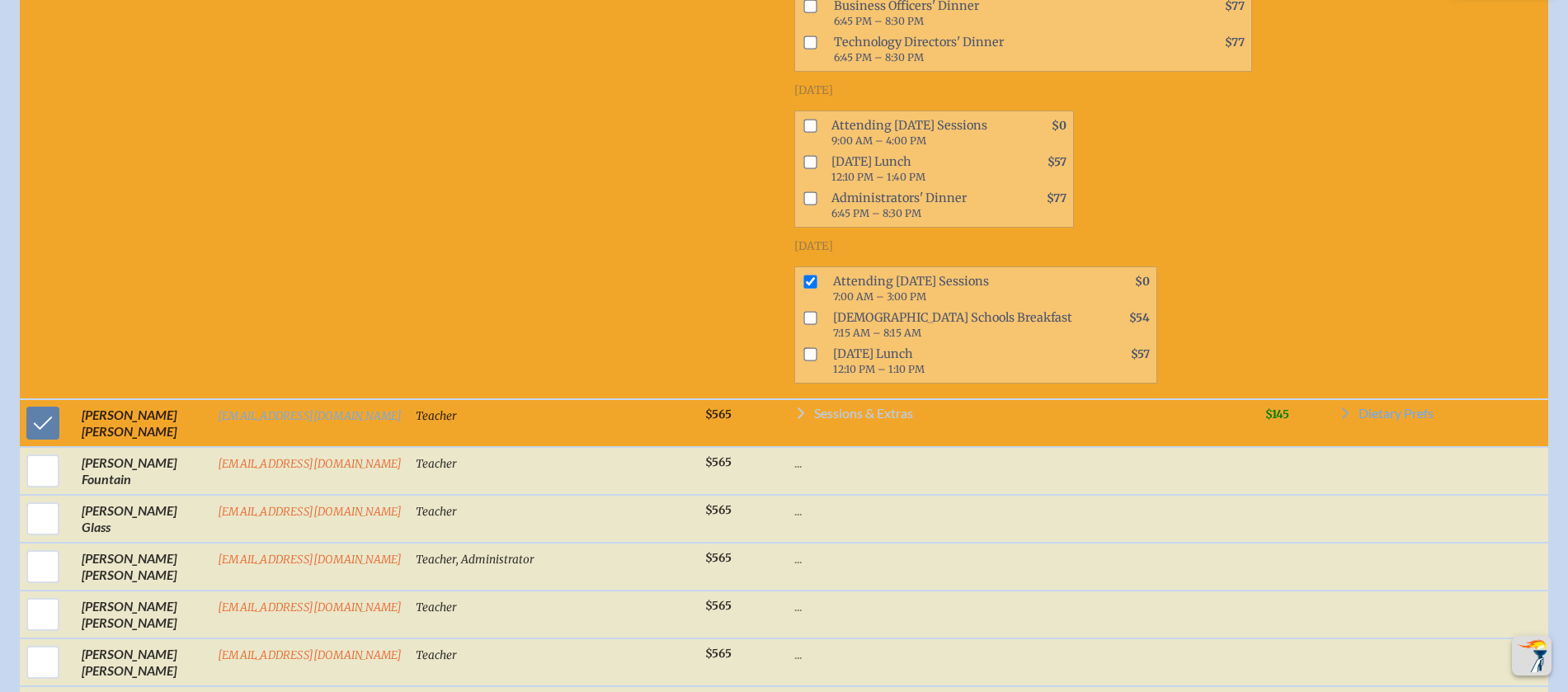
click at [840, 420] on span "Sessions & Extras" at bounding box center [864, 413] width 99 height 13
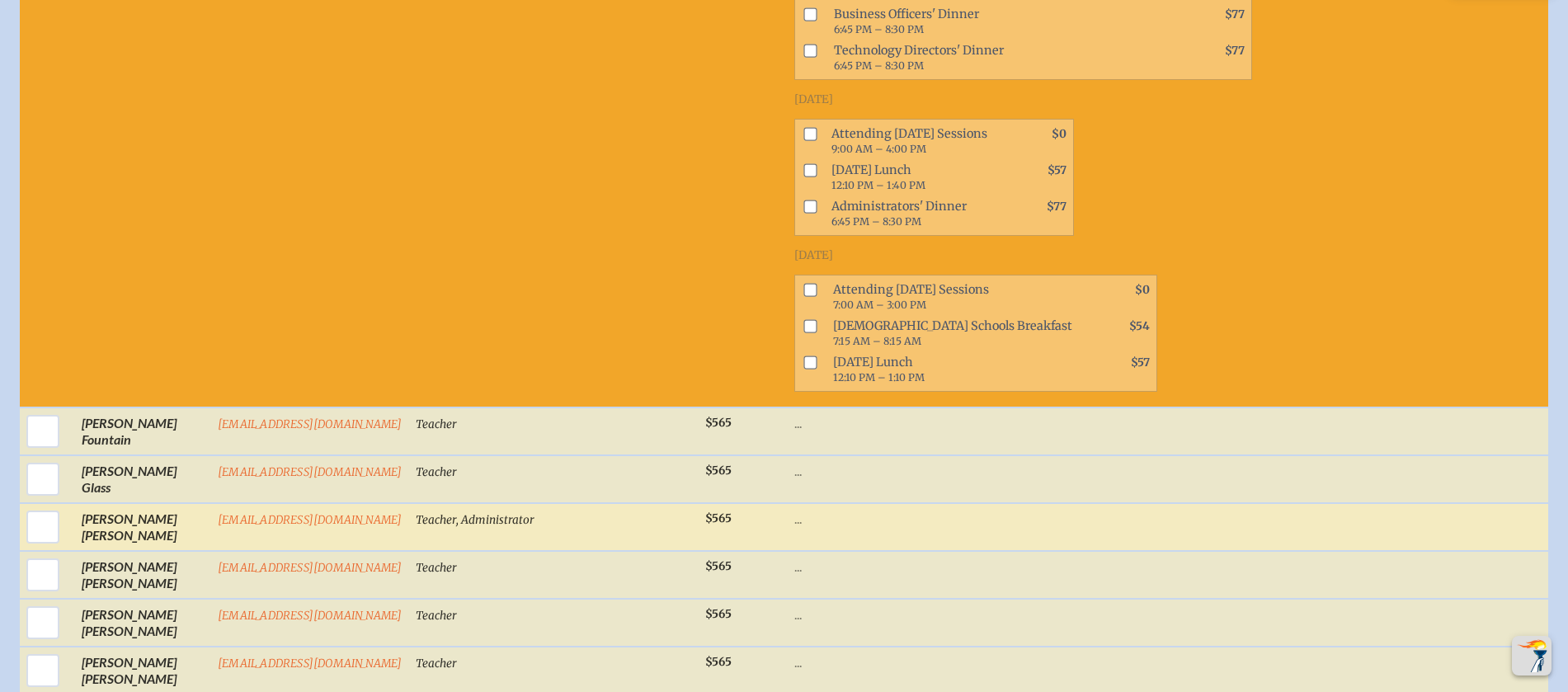
scroll to position [3114, 0]
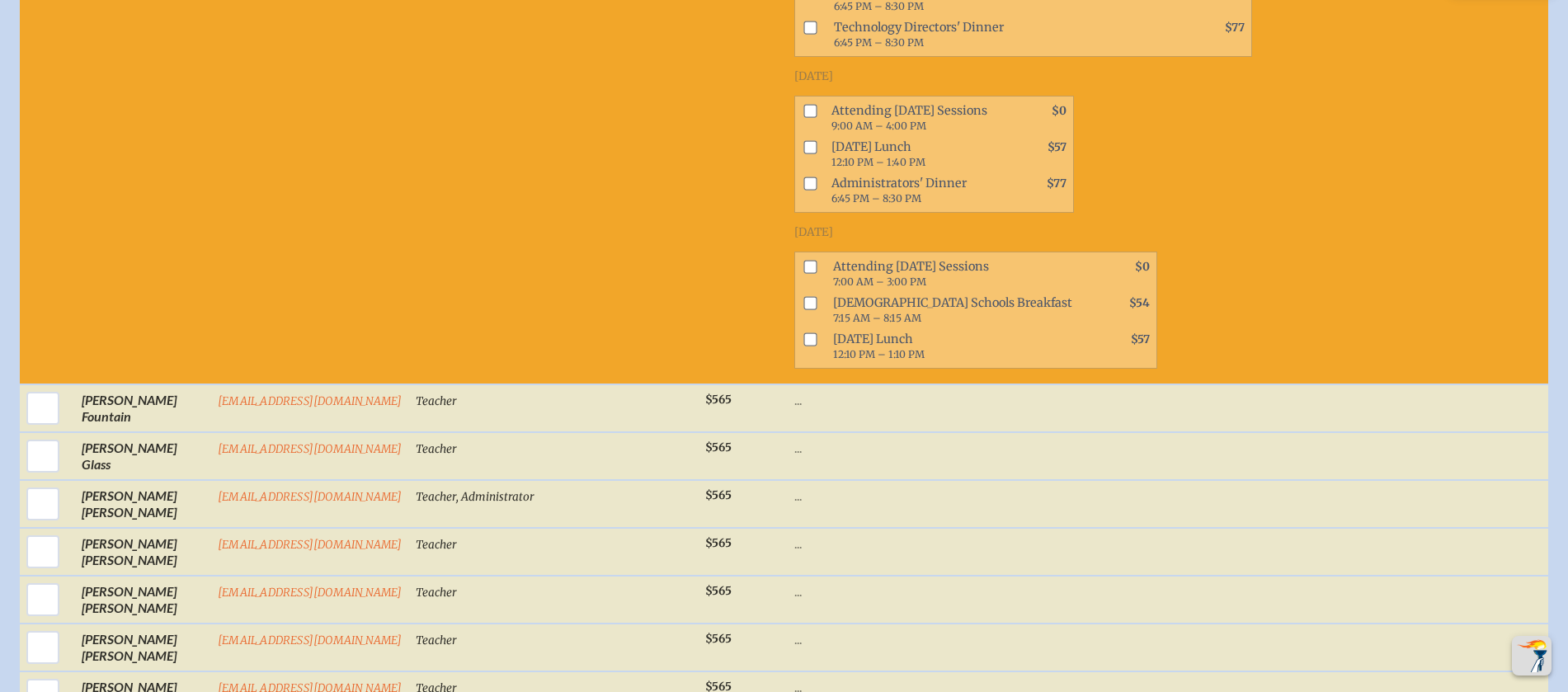
click at [803, 274] on input "checkbox" at bounding box center [810, 267] width 13 height 13
checkbox input "true"
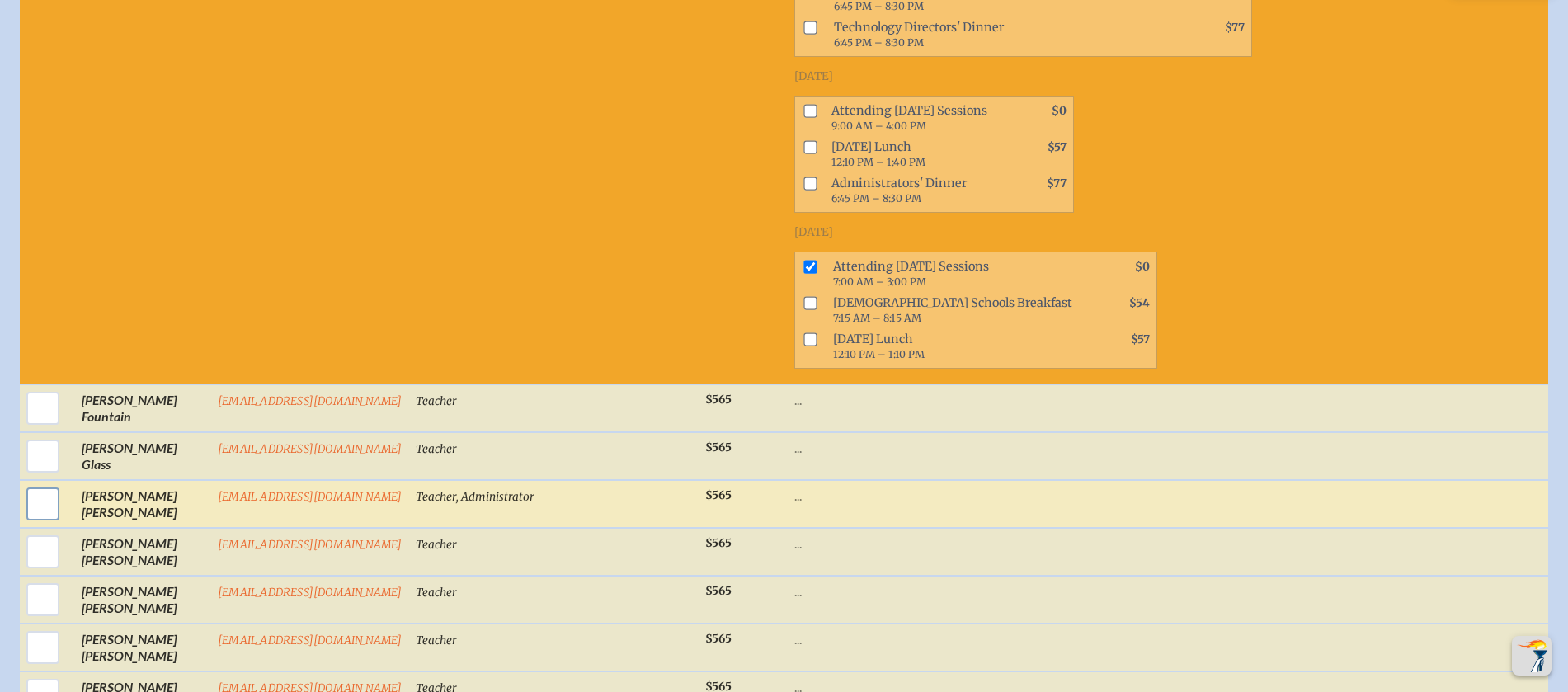
click at [38, 513] on input "checkbox" at bounding box center [43, 504] width 41 height 41
checkbox input "true"
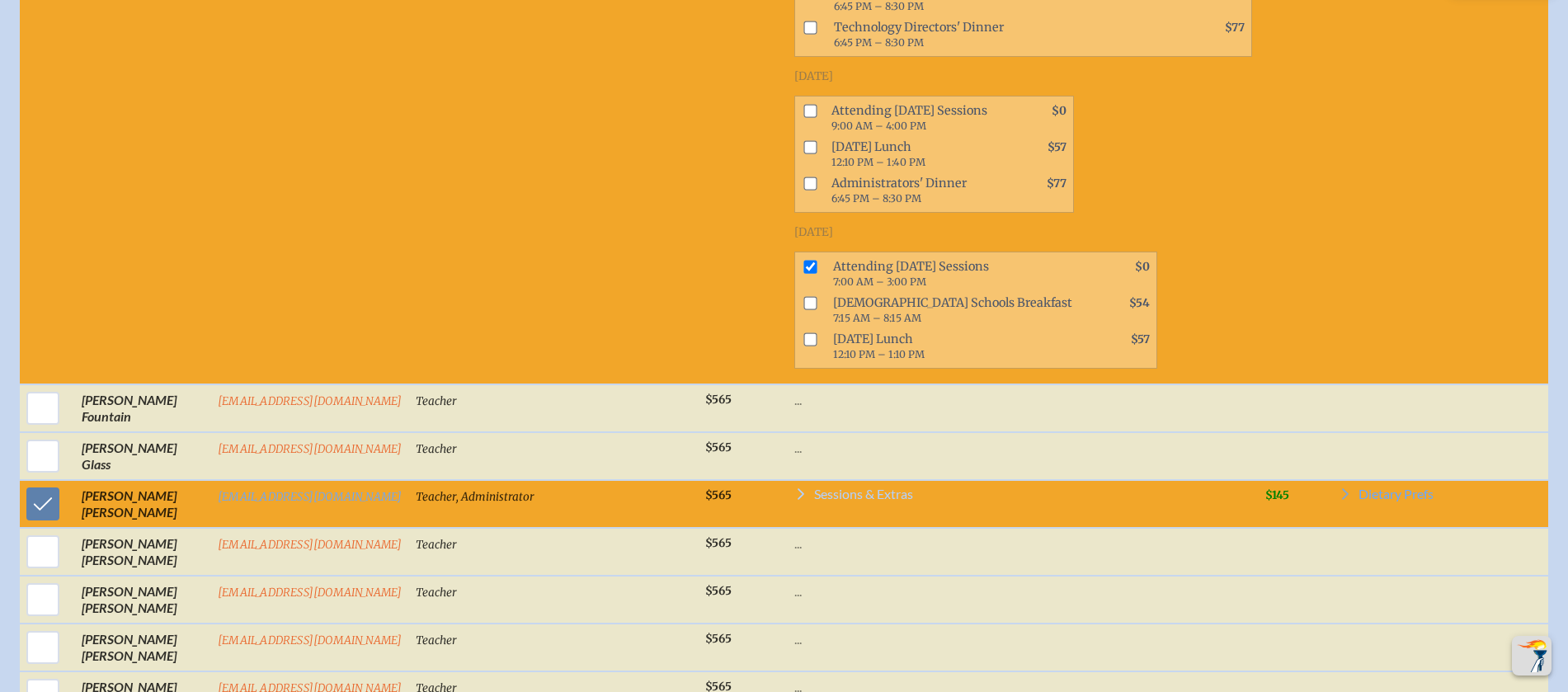
click at [851, 501] on span "Sessions & Extras" at bounding box center [864, 494] width 99 height 13
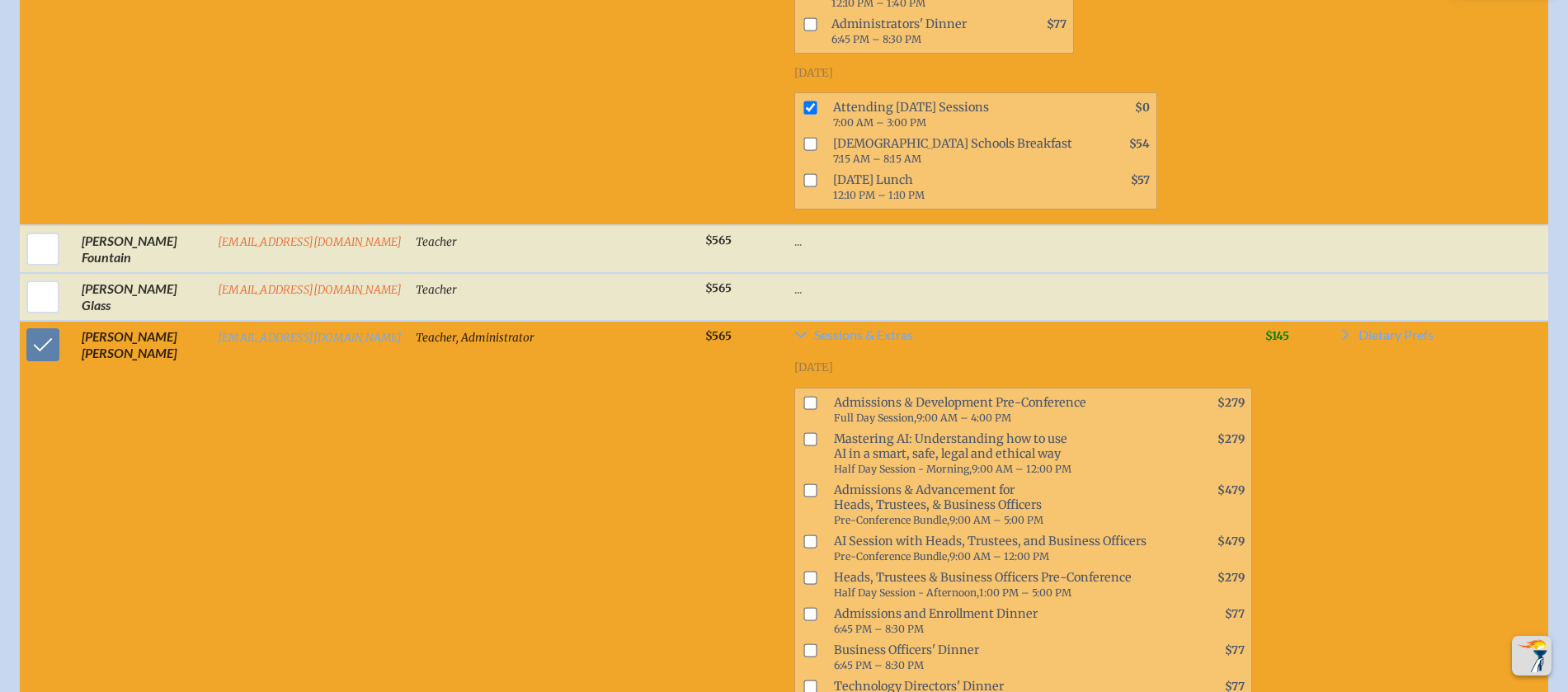
scroll to position [3276, 0]
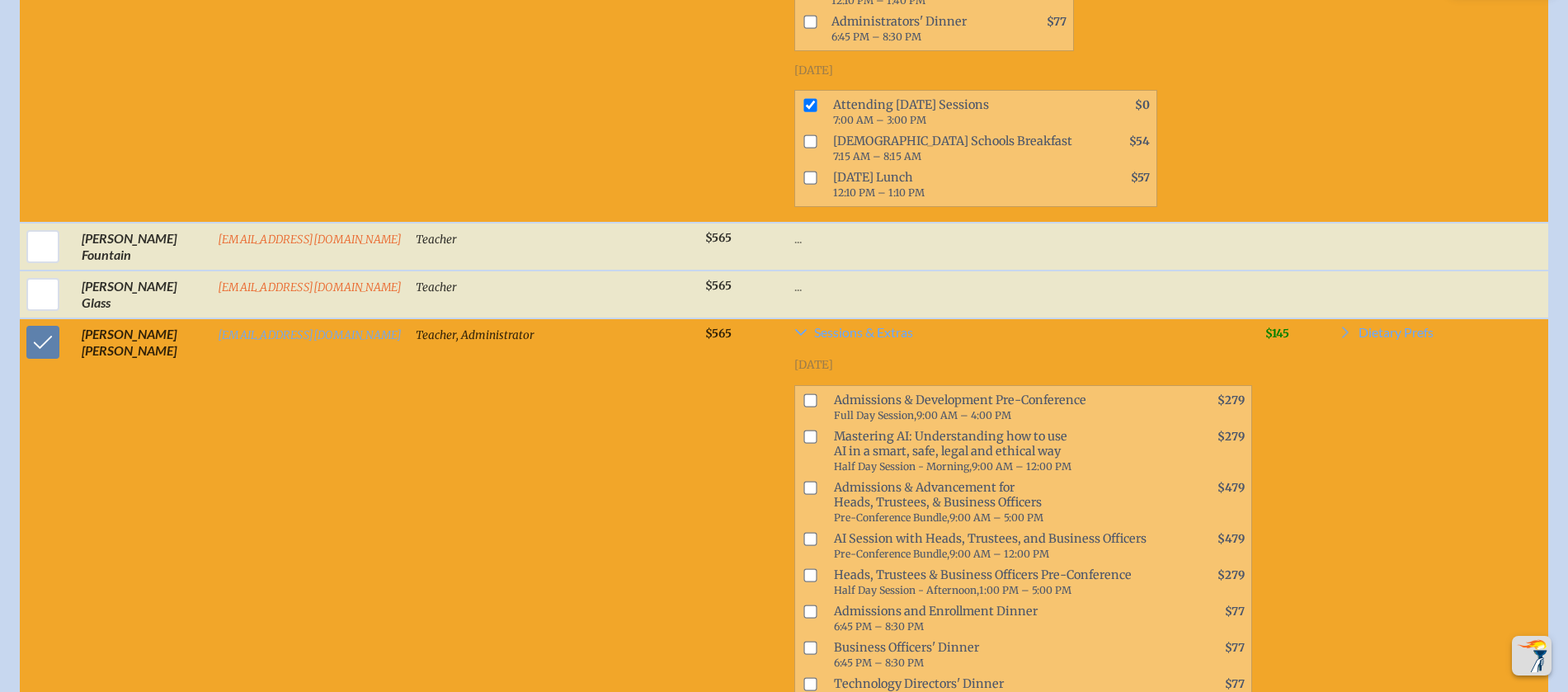
click at [803, 443] on input "checkbox" at bounding box center [810, 436] width 13 height 13
checkbox input "true"
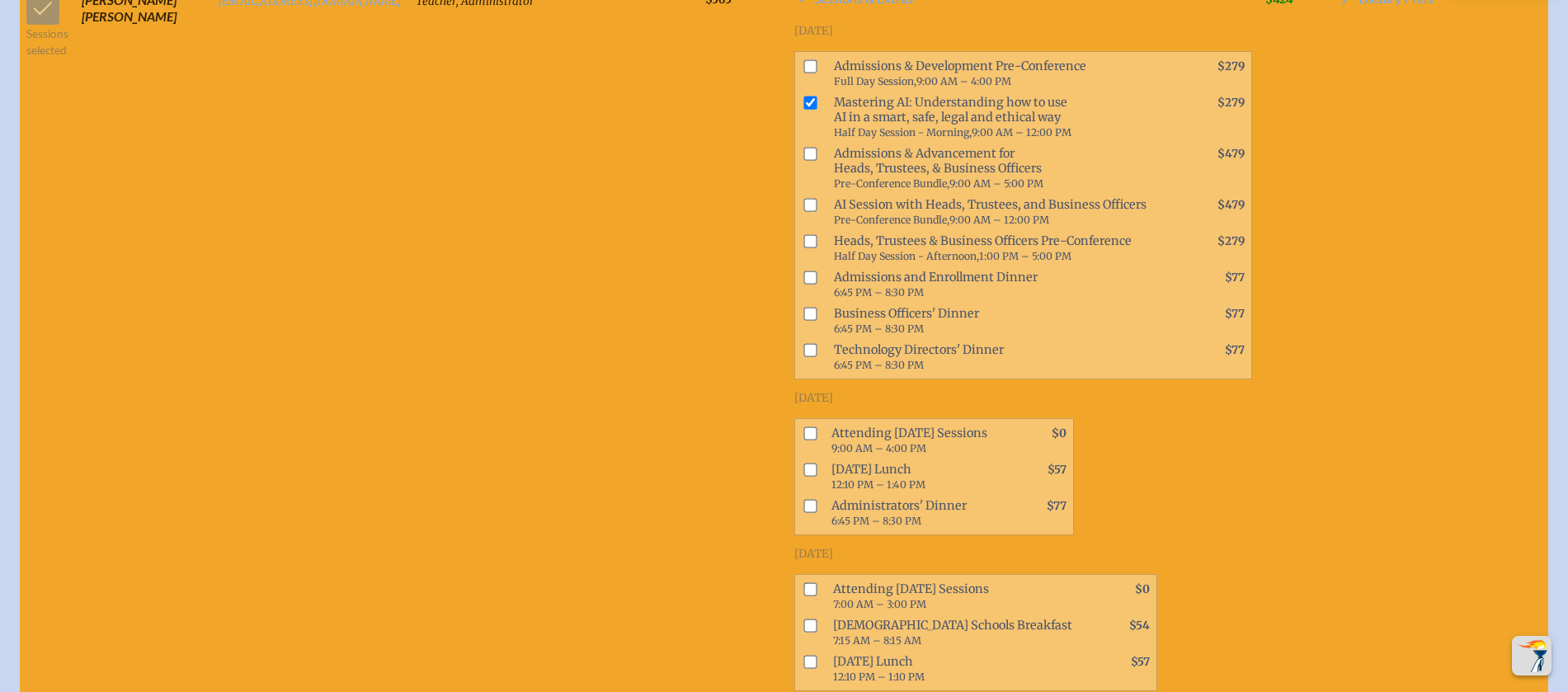
scroll to position [3625, 0]
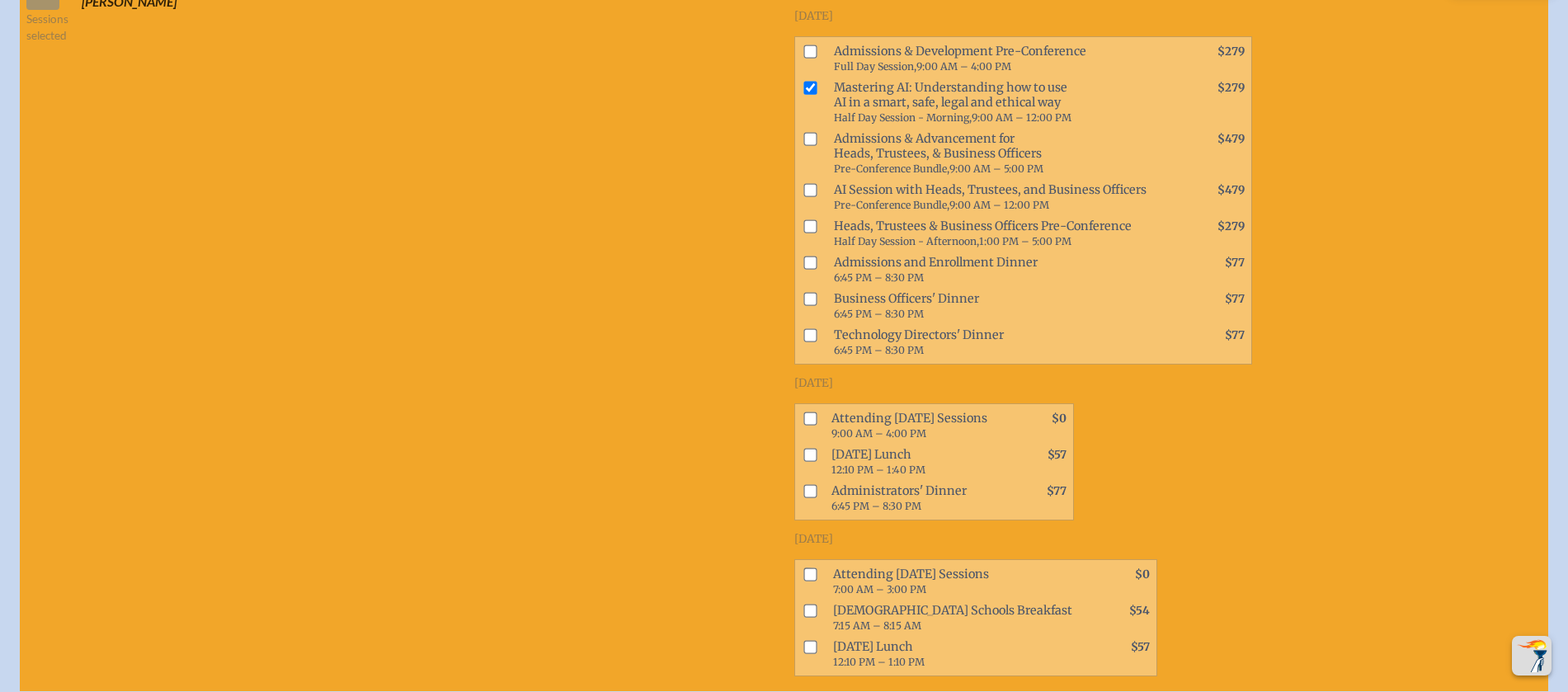
click at [803, 424] on input "checkbox" at bounding box center [810, 418] width 13 height 13
checkbox input "true"
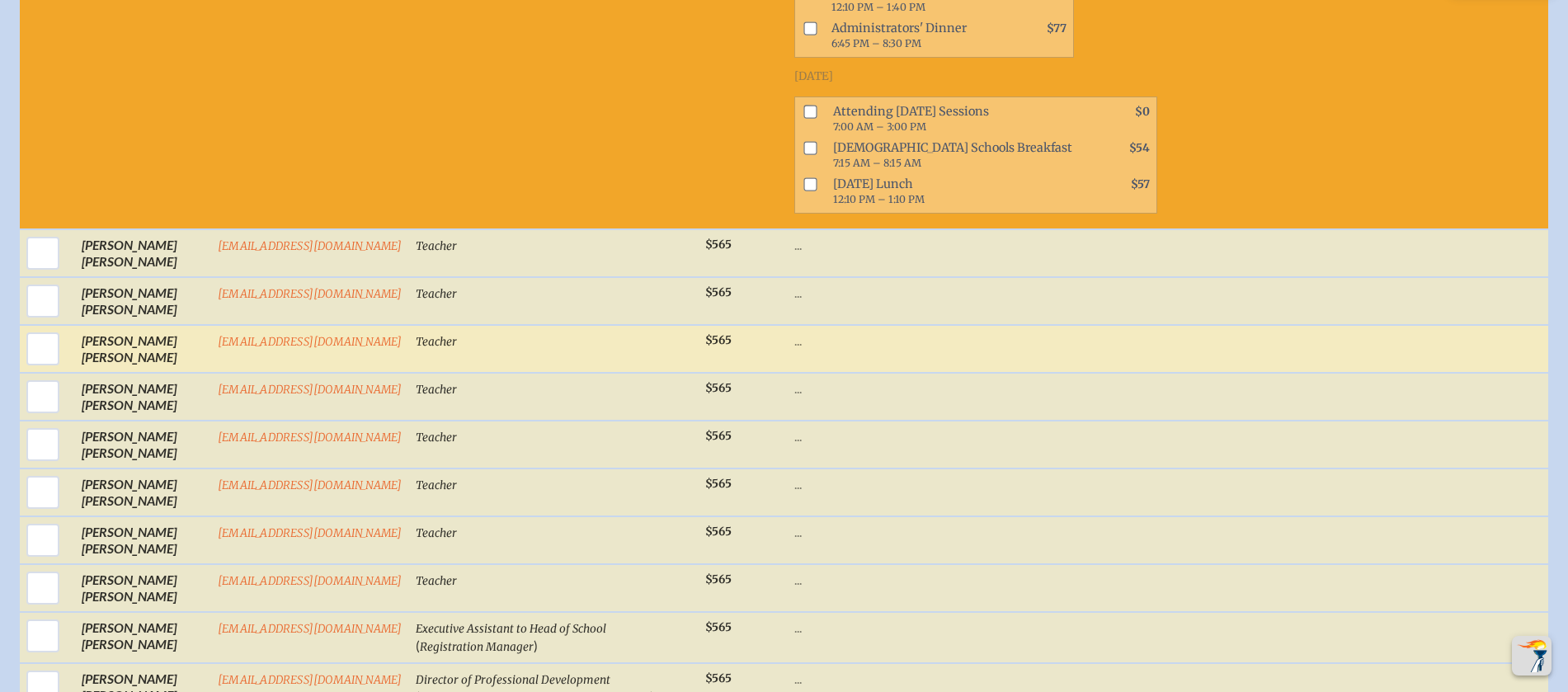
scroll to position [4090, 0]
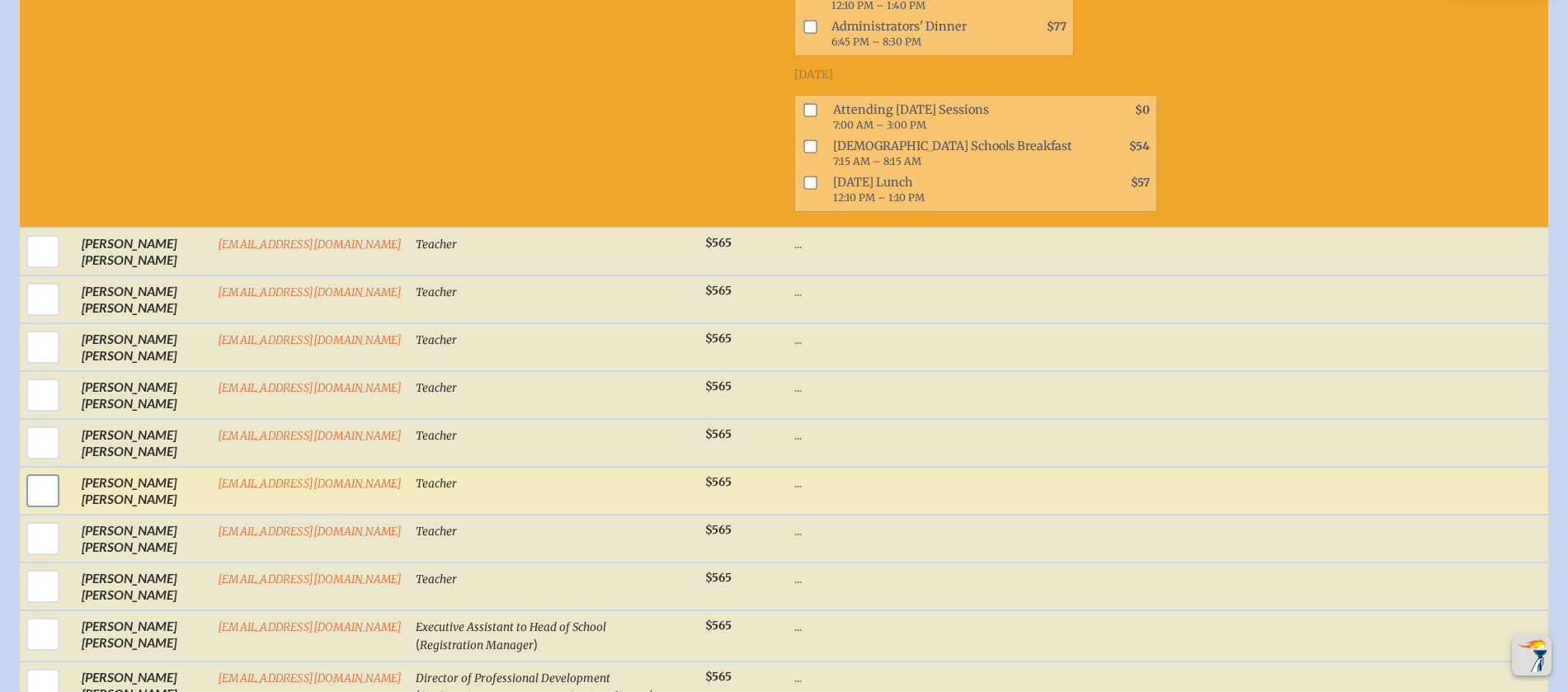
click at [31, 502] on input "checkbox" at bounding box center [43, 491] width 41 height 41
checkbox input "true"
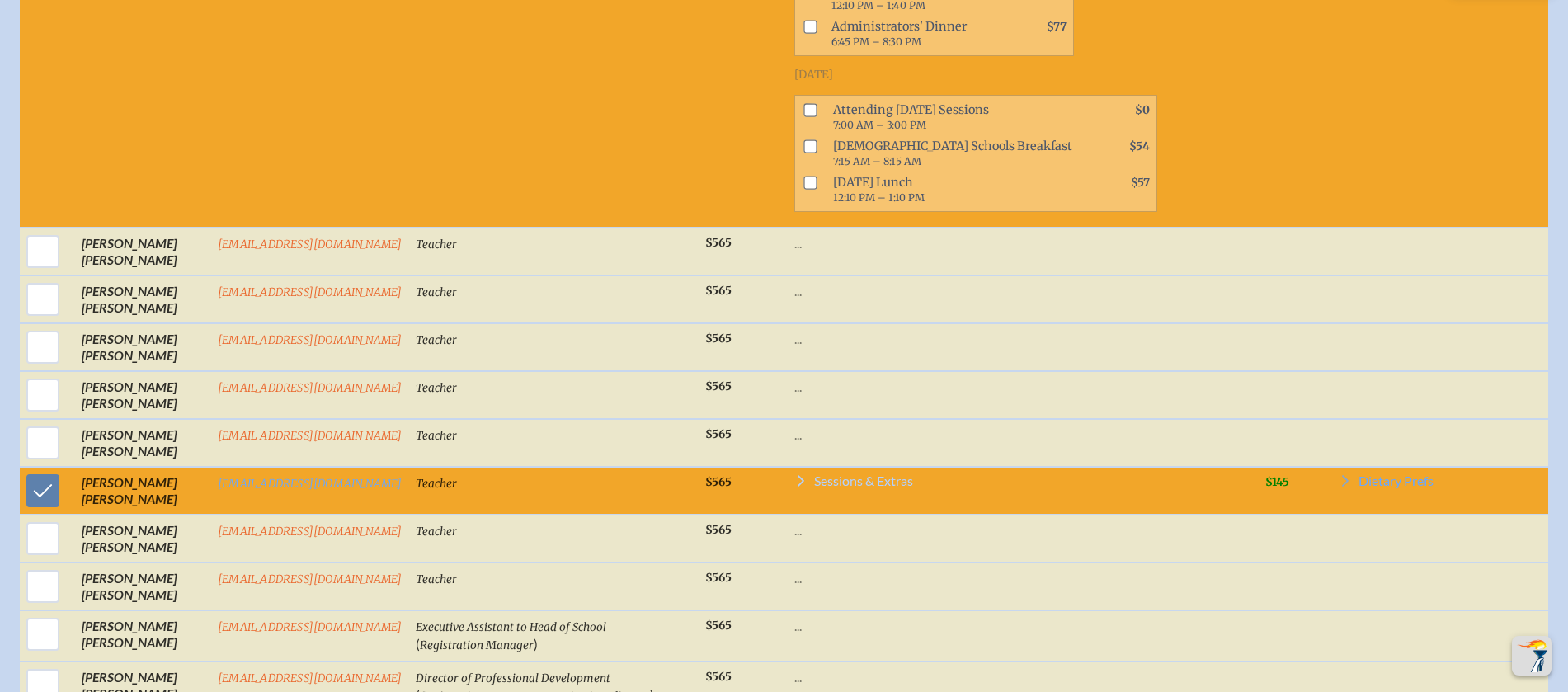
click at [823, 488] on span "Sessions & Extras" at bounding box center [864, 480] width 99 height 13
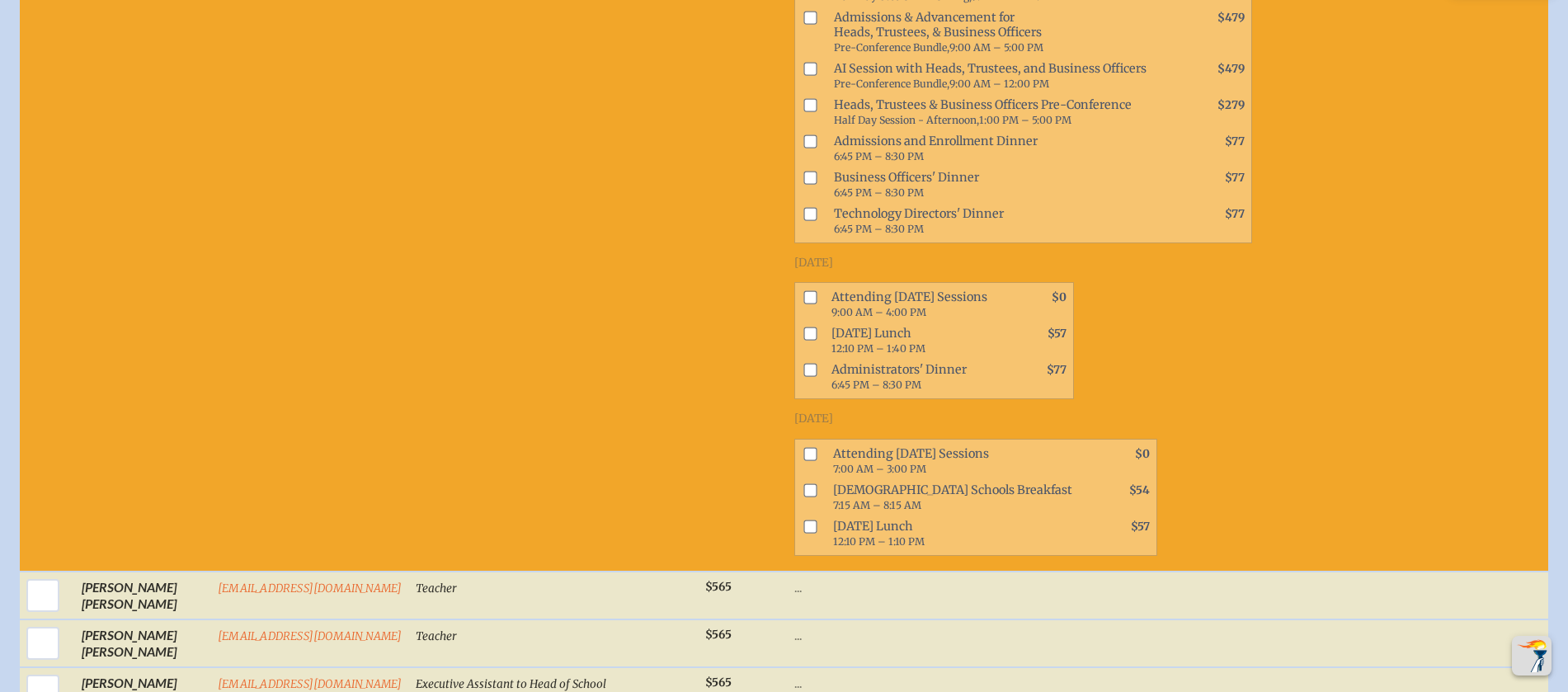
scroll to position [4708, 0]
click at [803, 459] on input "checkbox" at bounding box center [810, 452] width 13 height 13
checkbox input "true"
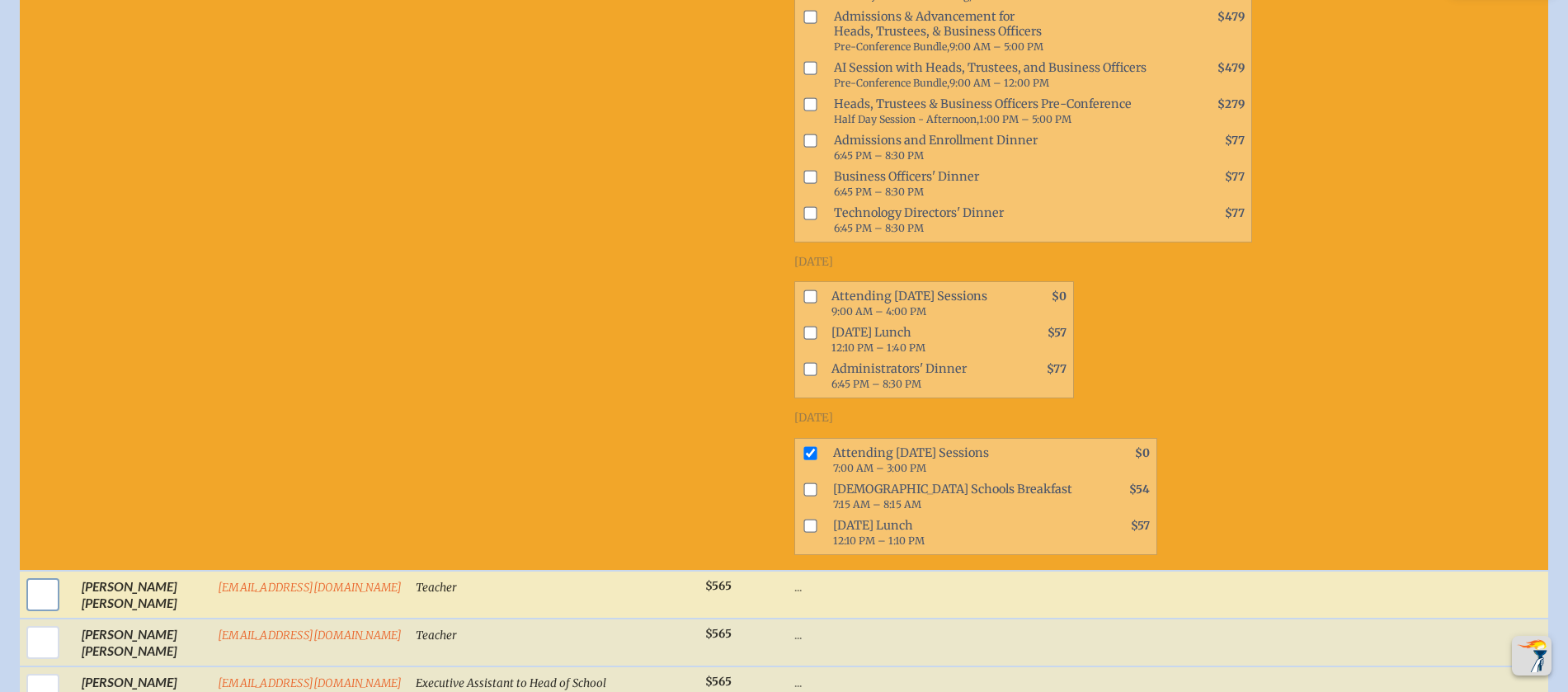
drag, startPoint x: 31, startPoint y: 604, endPoint x: 53, endPoint y: 602, distance: 22.1
click at [32, 604] on input "checkbox" at bounding box center [43, 594] width 41 height 41
checkbox input "true"
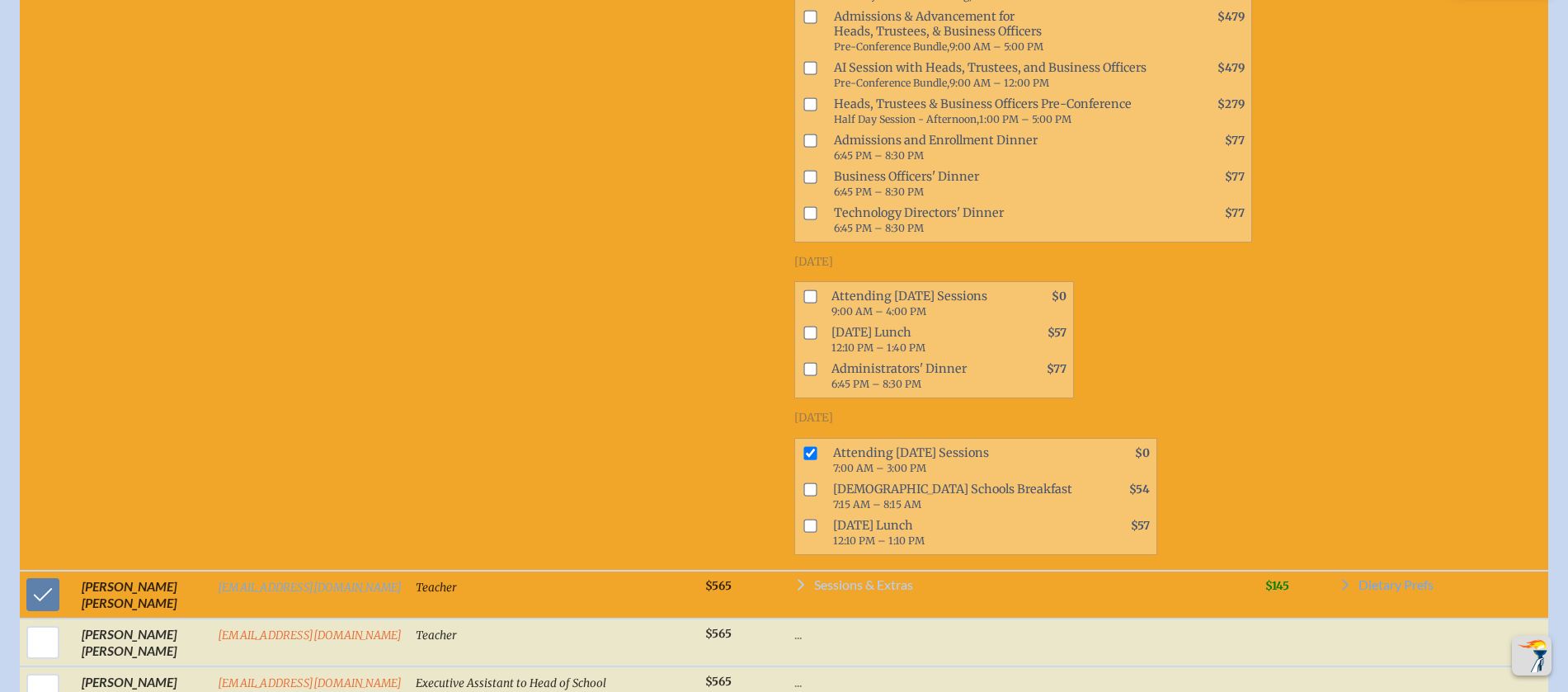
click at [853, 591] on span "Sessions & Extras" at bounding box center [864, 585] width 99 height 13
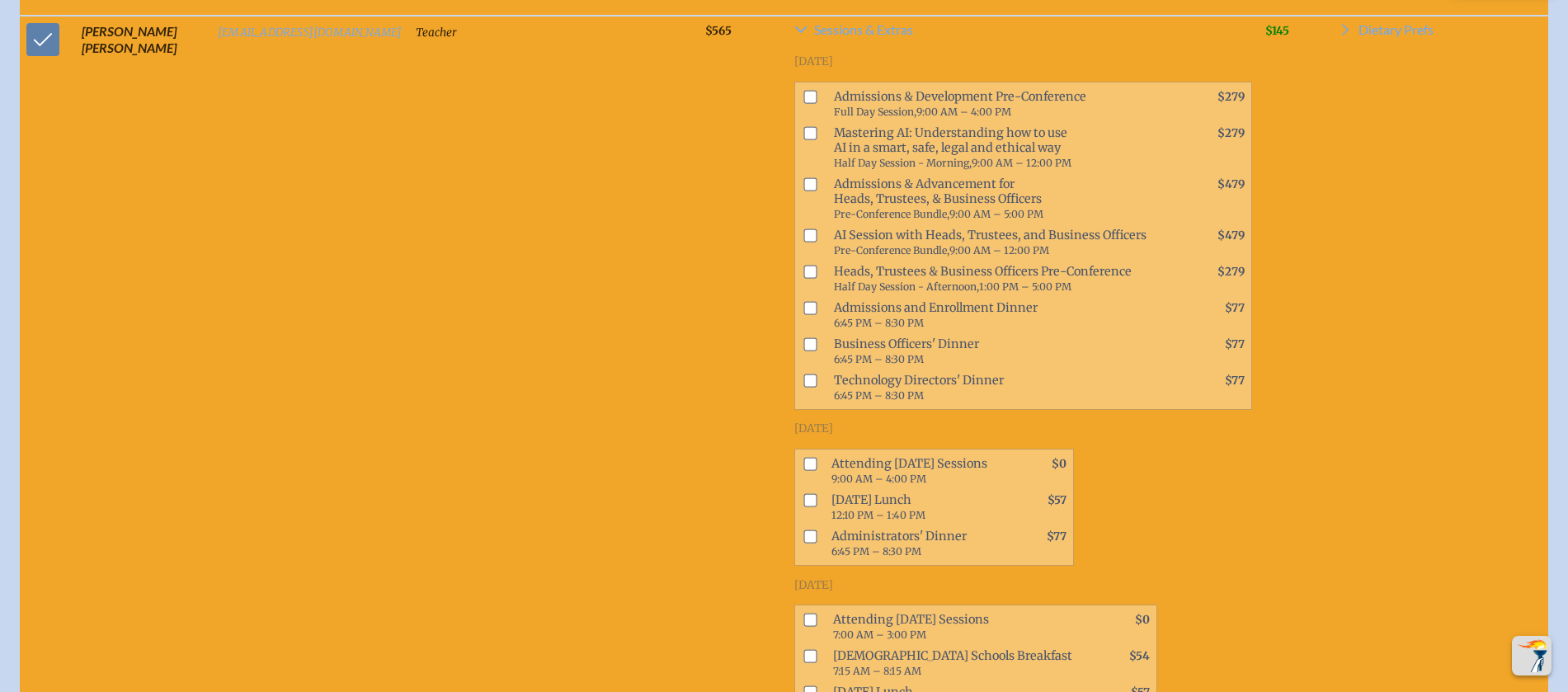
scroll to position [5266, 0]
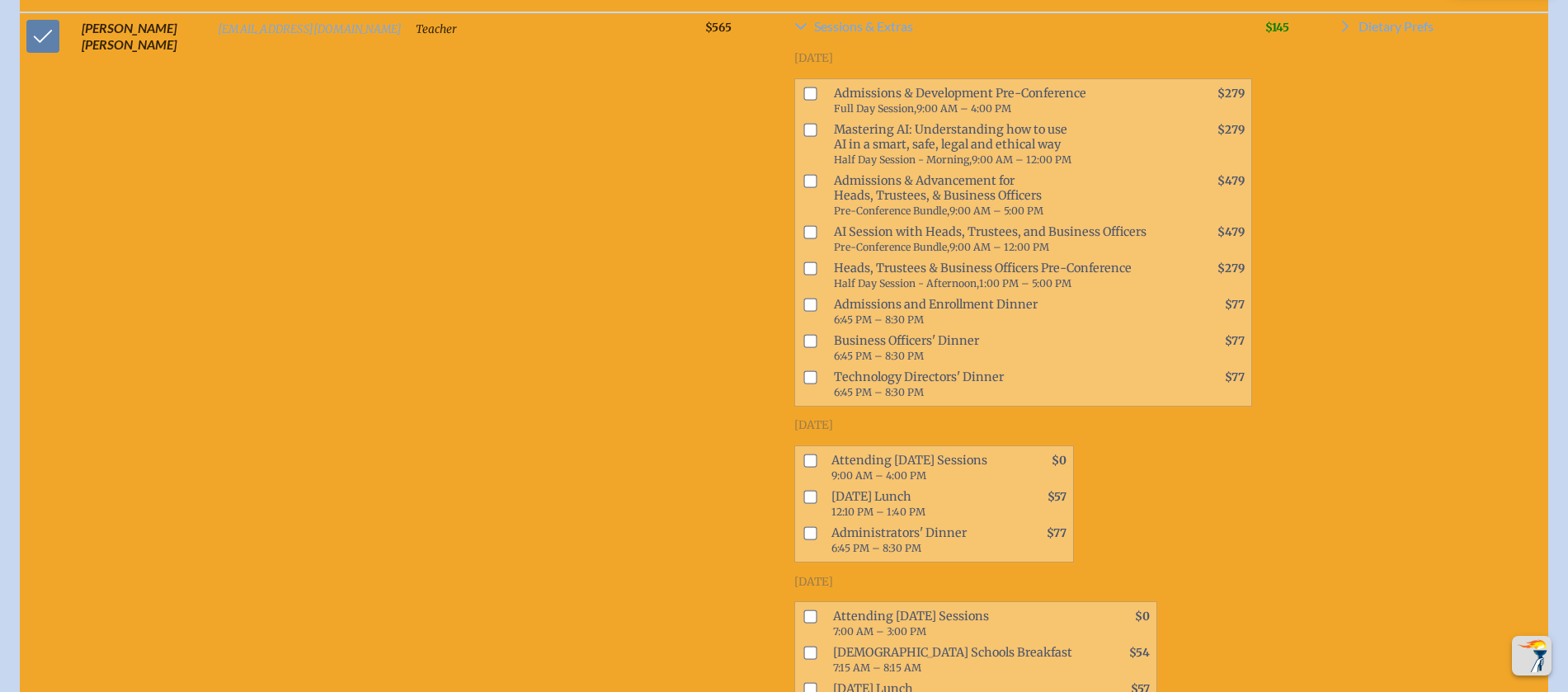
click at [803, 623] on input "checkbox" at bounding box center [810, 616] width 13 height 13
checkbox input "true"
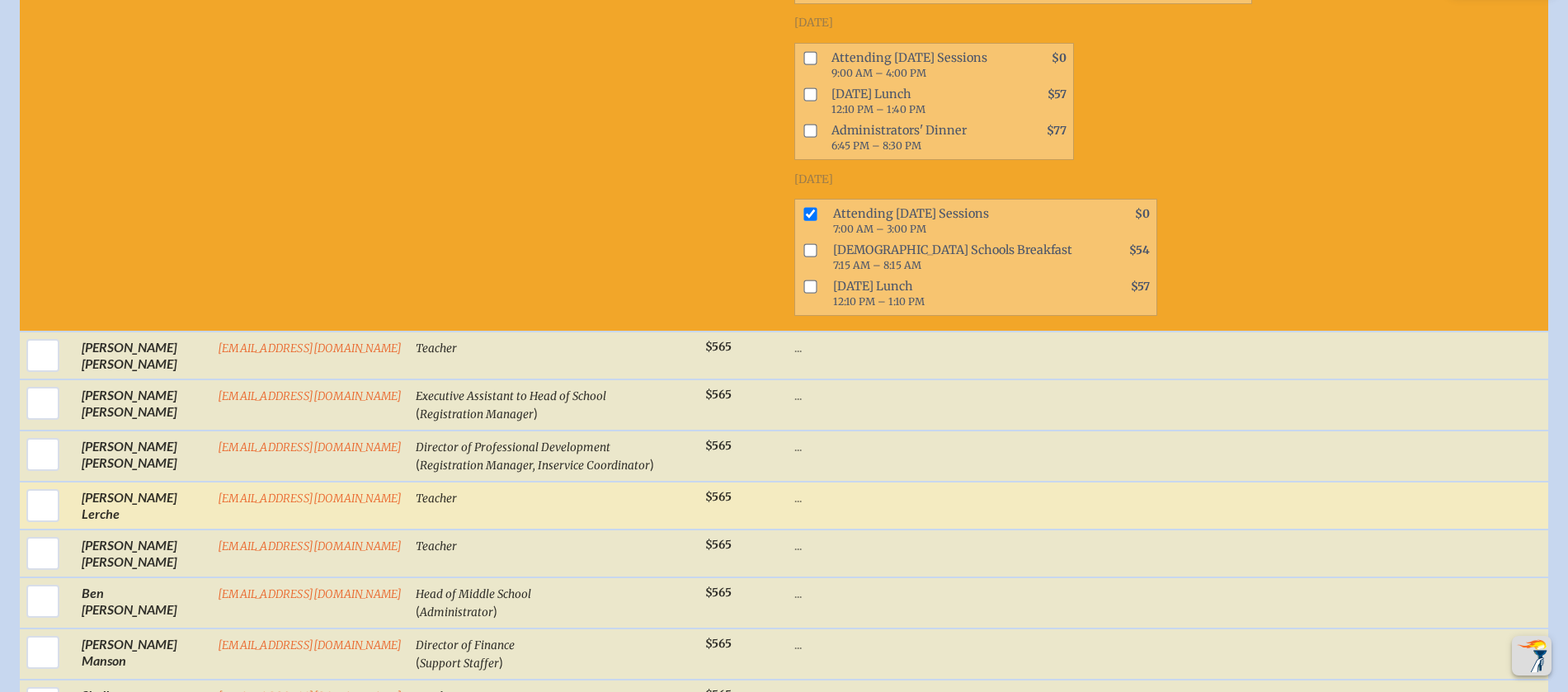
scroll to position [5682, 0]
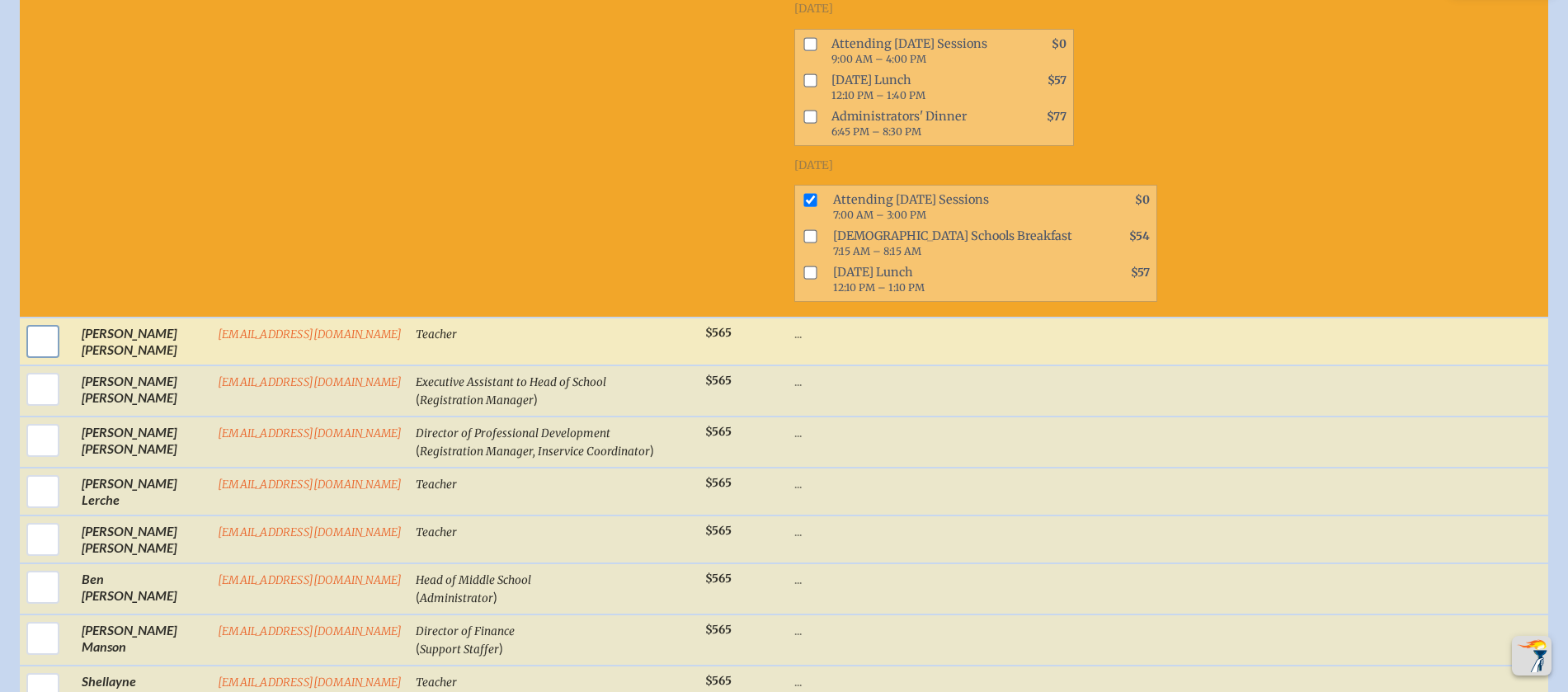
click at [45, 359] on input "checkbox" at bounding box center [43, 341] width 41 height 41
checkbox input "true"
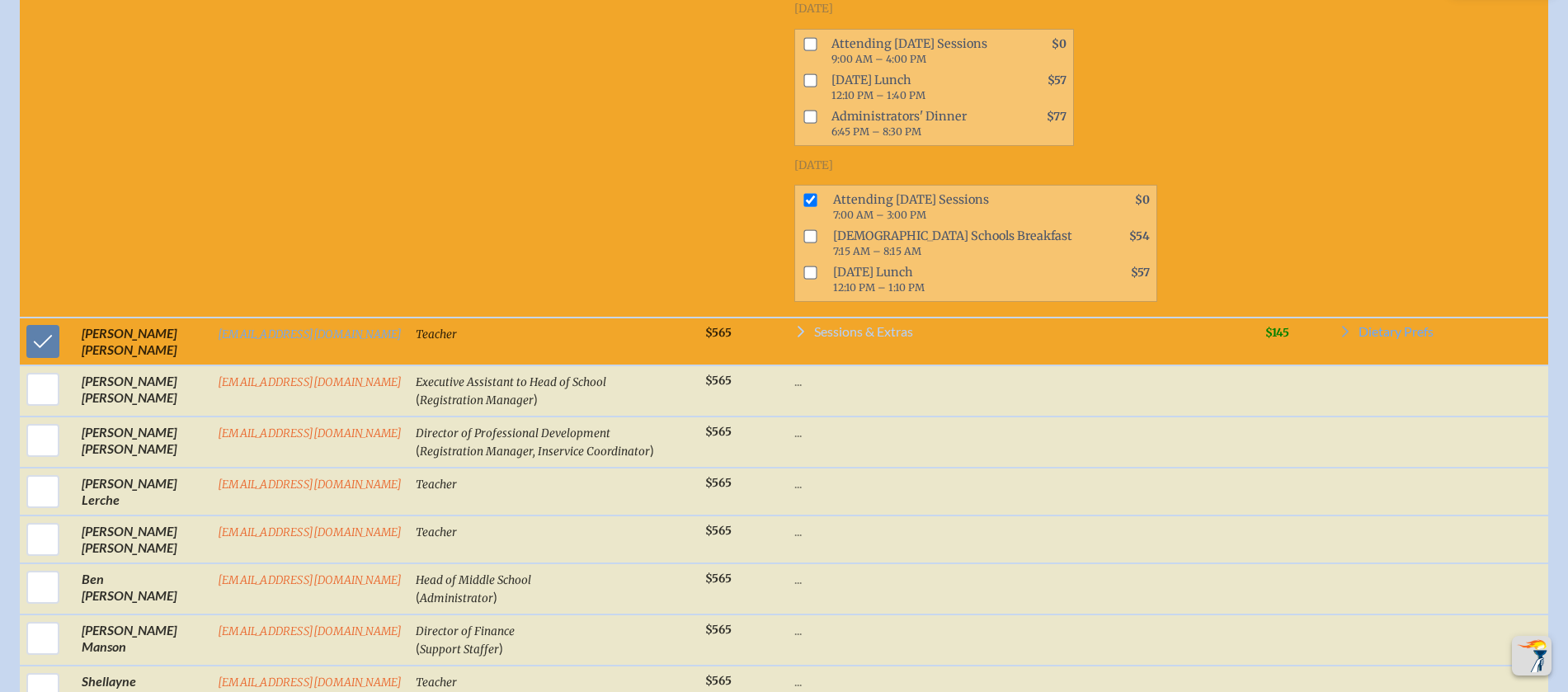
click at [823, 339] on span "Sessions & Extras" at bounding box center [864, 331] width 99 height 13
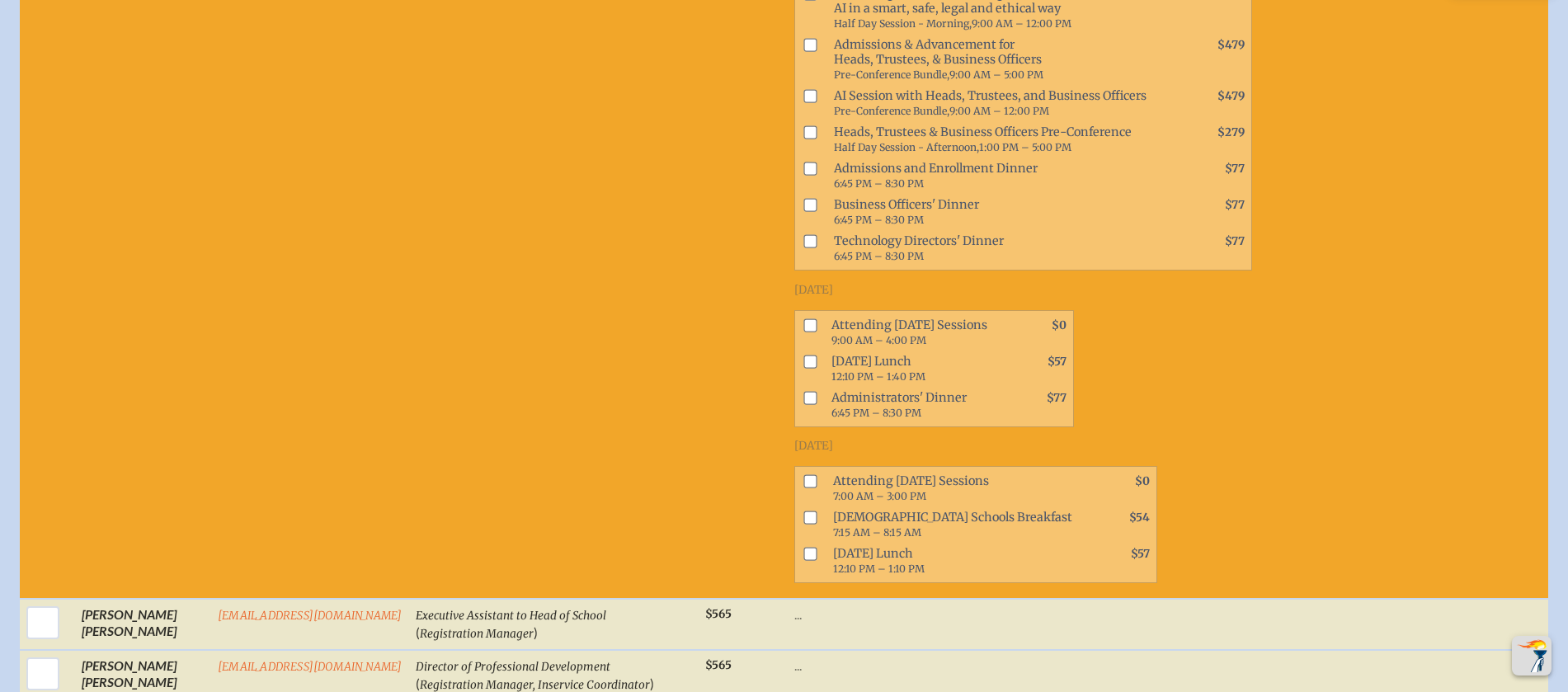
scroll to position [6154, 0]
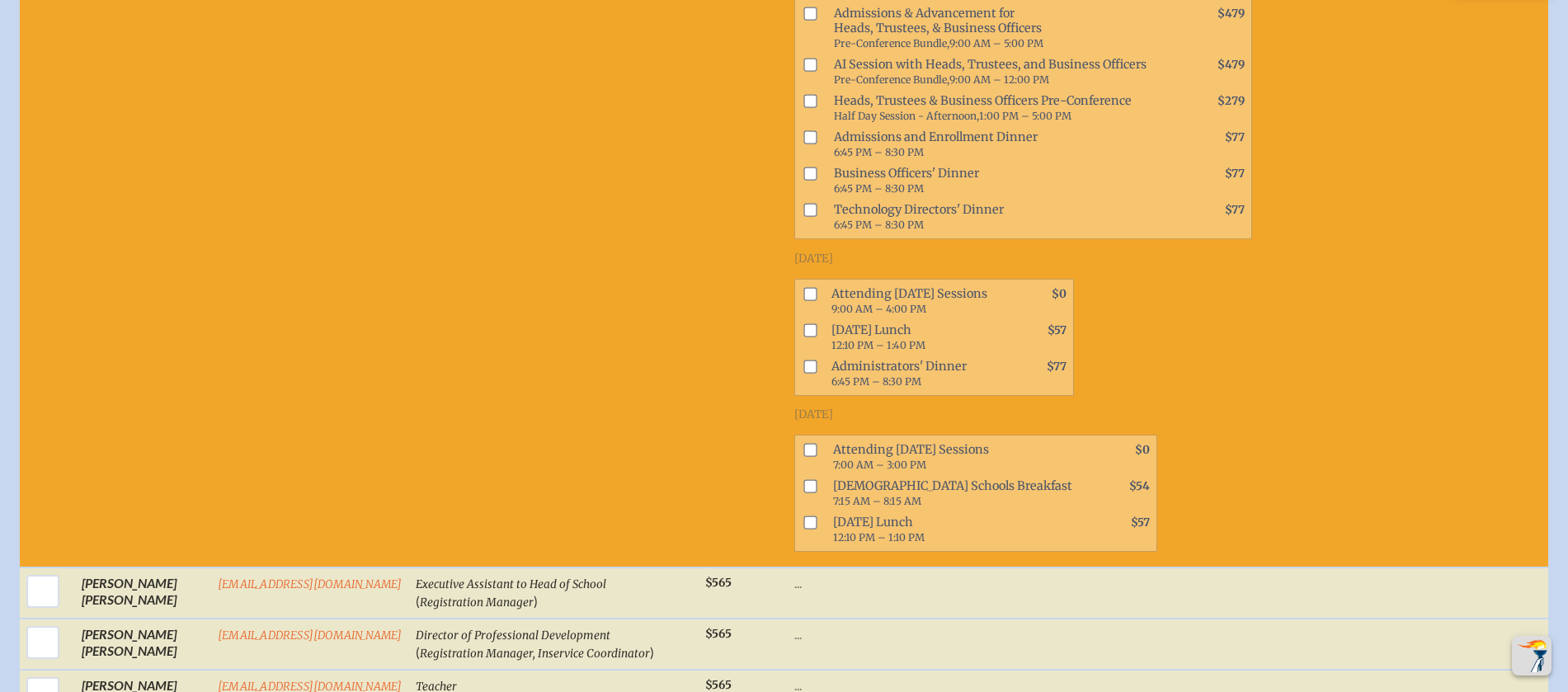
click at [803, 456] on input "checkbox" at bounding box center [810, 450] width 13 height 13
checkbox input "true"
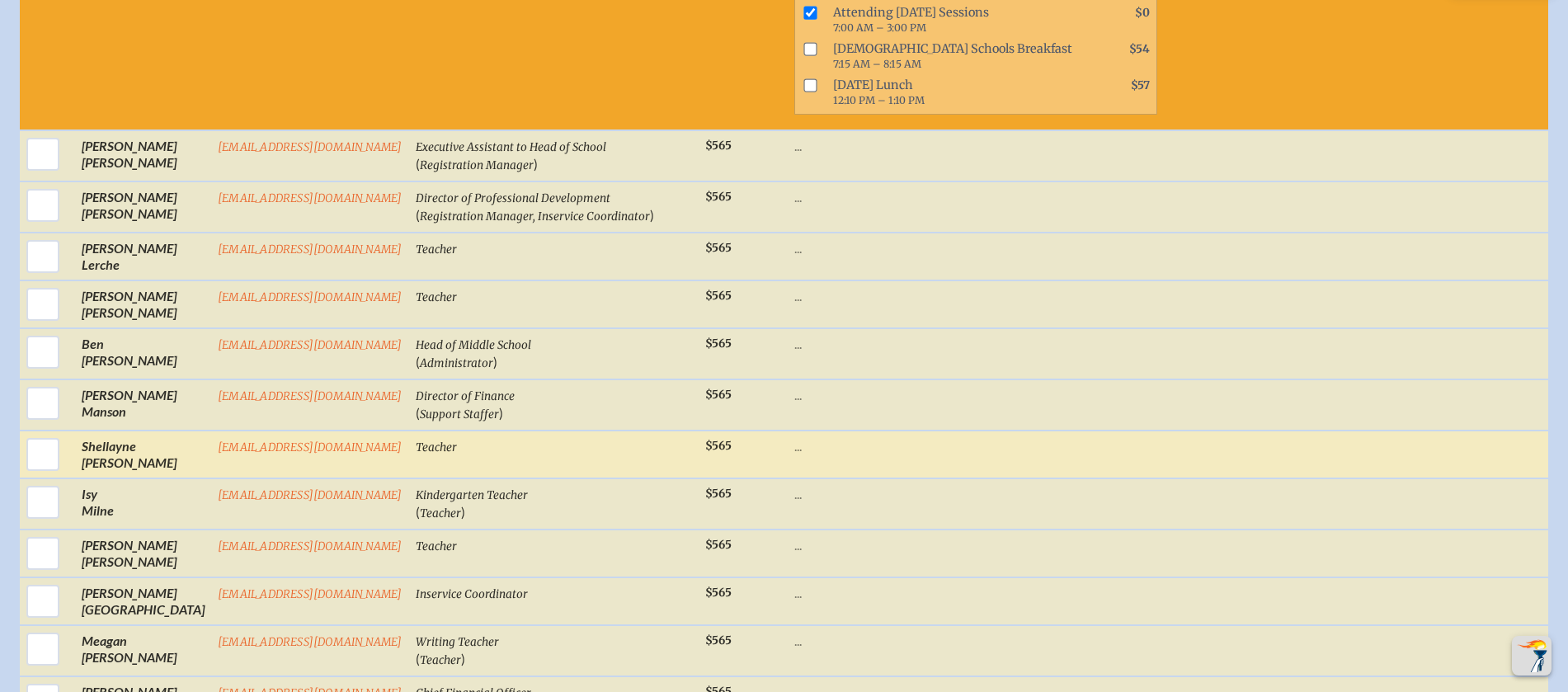
scroll to position [6614, 0]
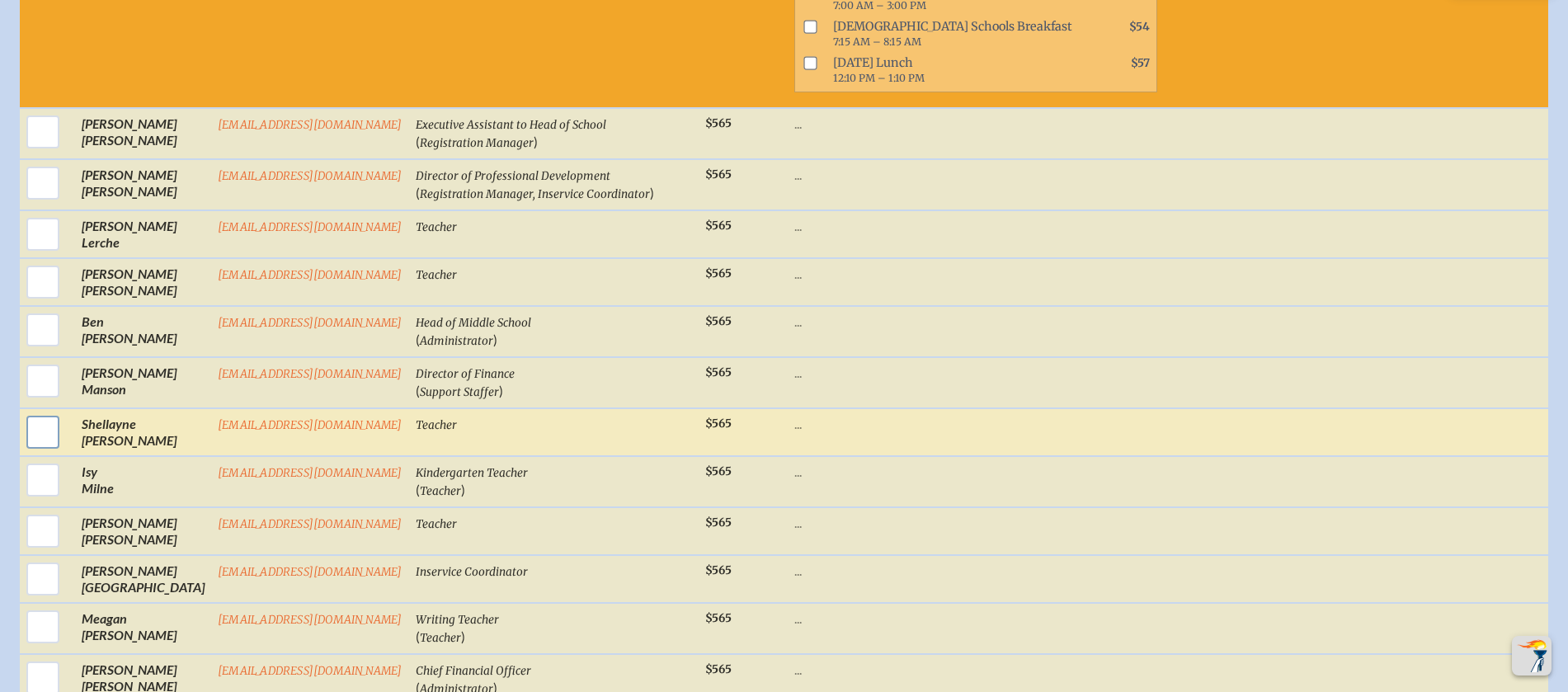
click at [48, 448] on input "checkbox" at bounding box center [43, 432] width 41 height 41
checkbox input "true"
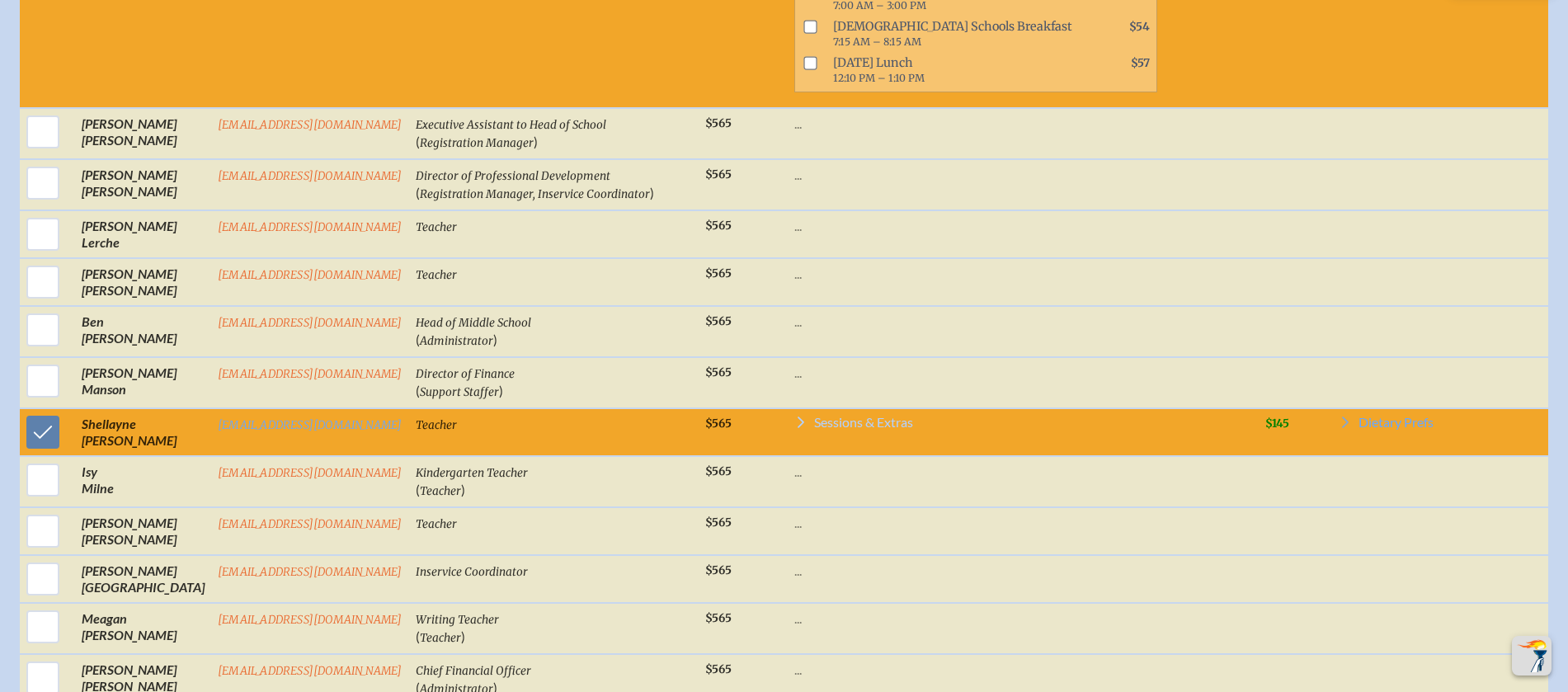
click at [859, 429] on span "Sessions & Extras" at bounding box center [864, 422] width 99 height 13
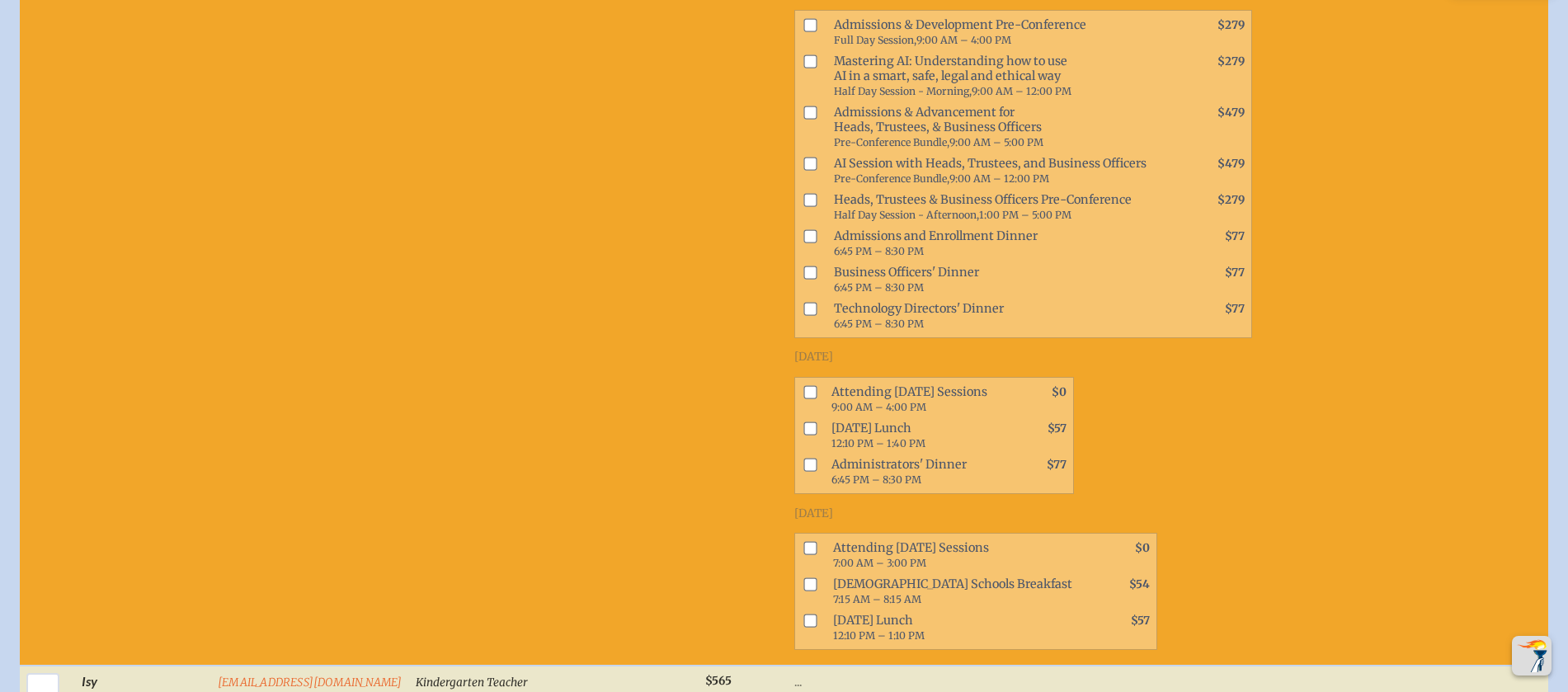
scroll to position [7175, 0]
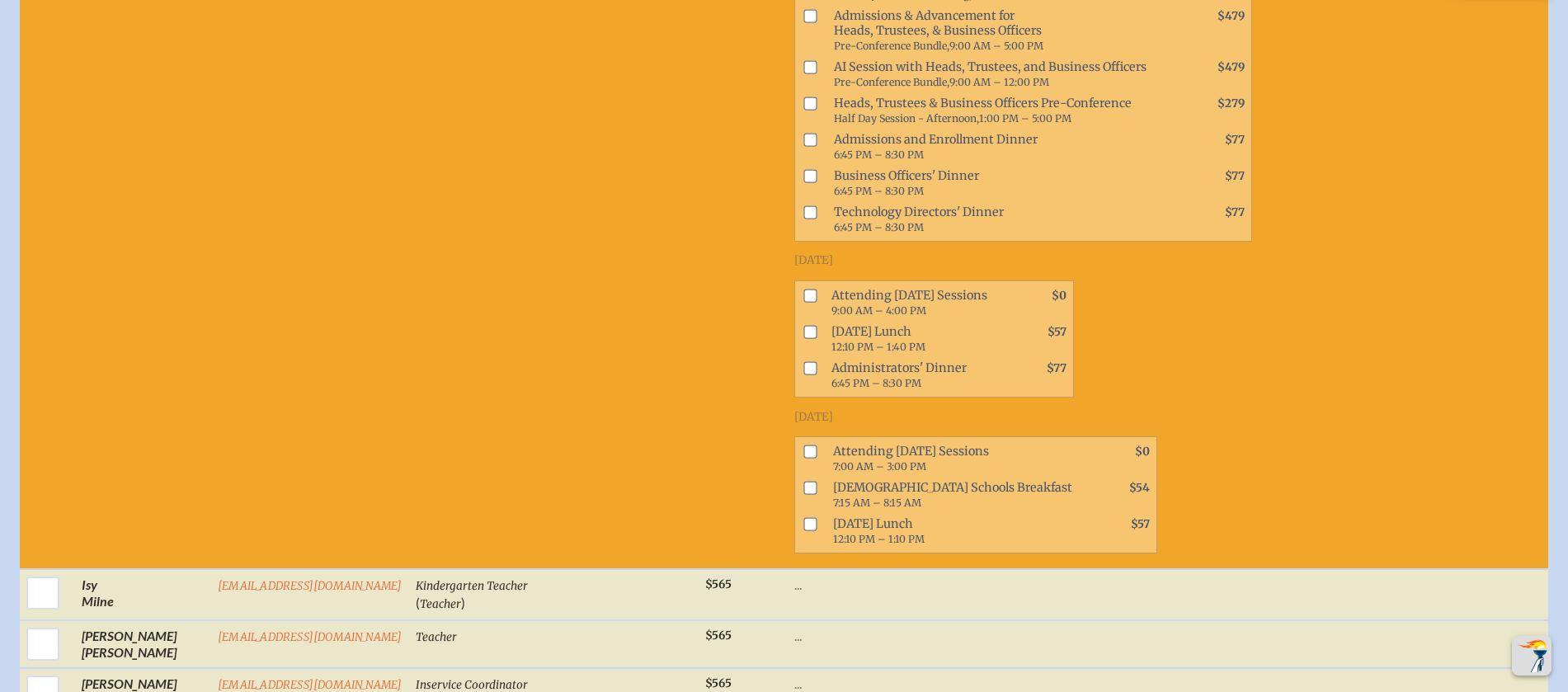
click at [803, 459] on input "checkbox" at bounding box center [810, 451] width 13 height 13
checkbox input "true"
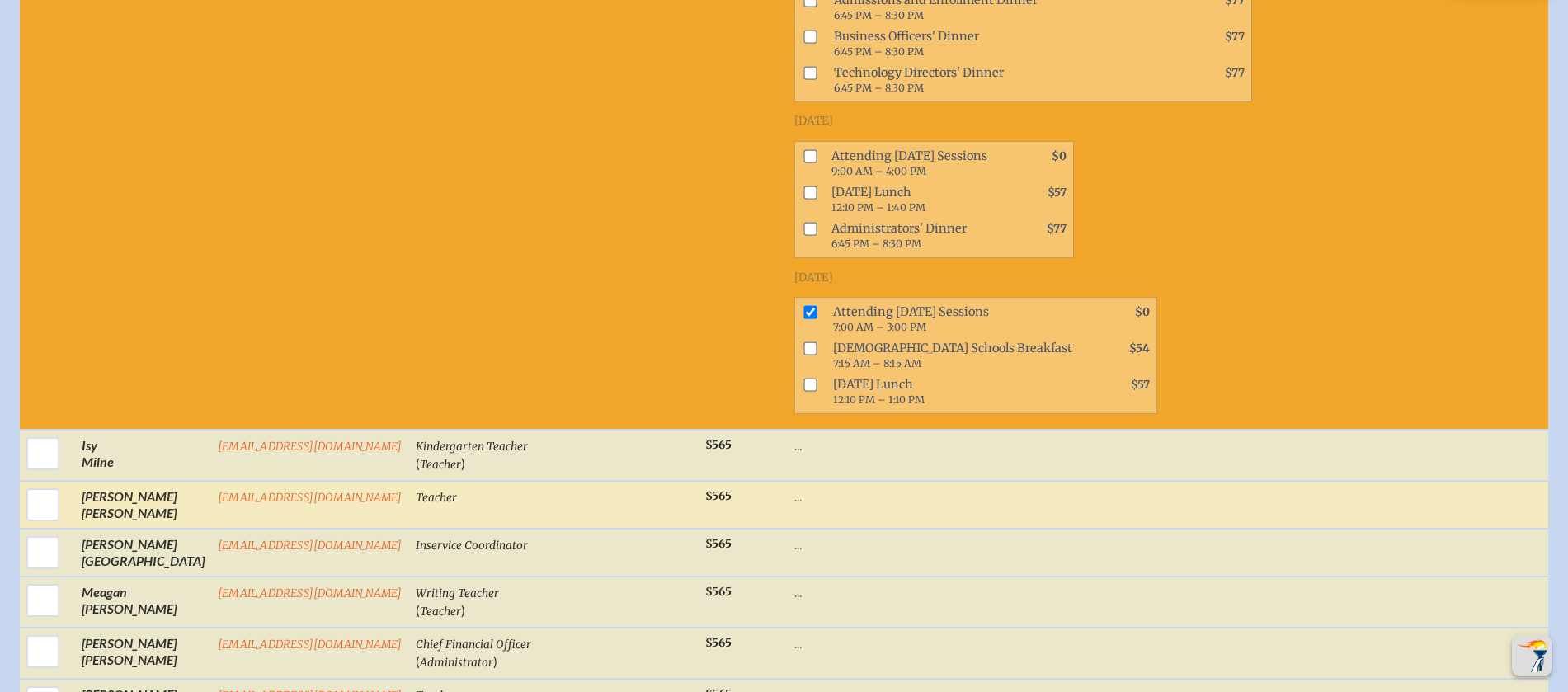
scroll to position [7316, 0]
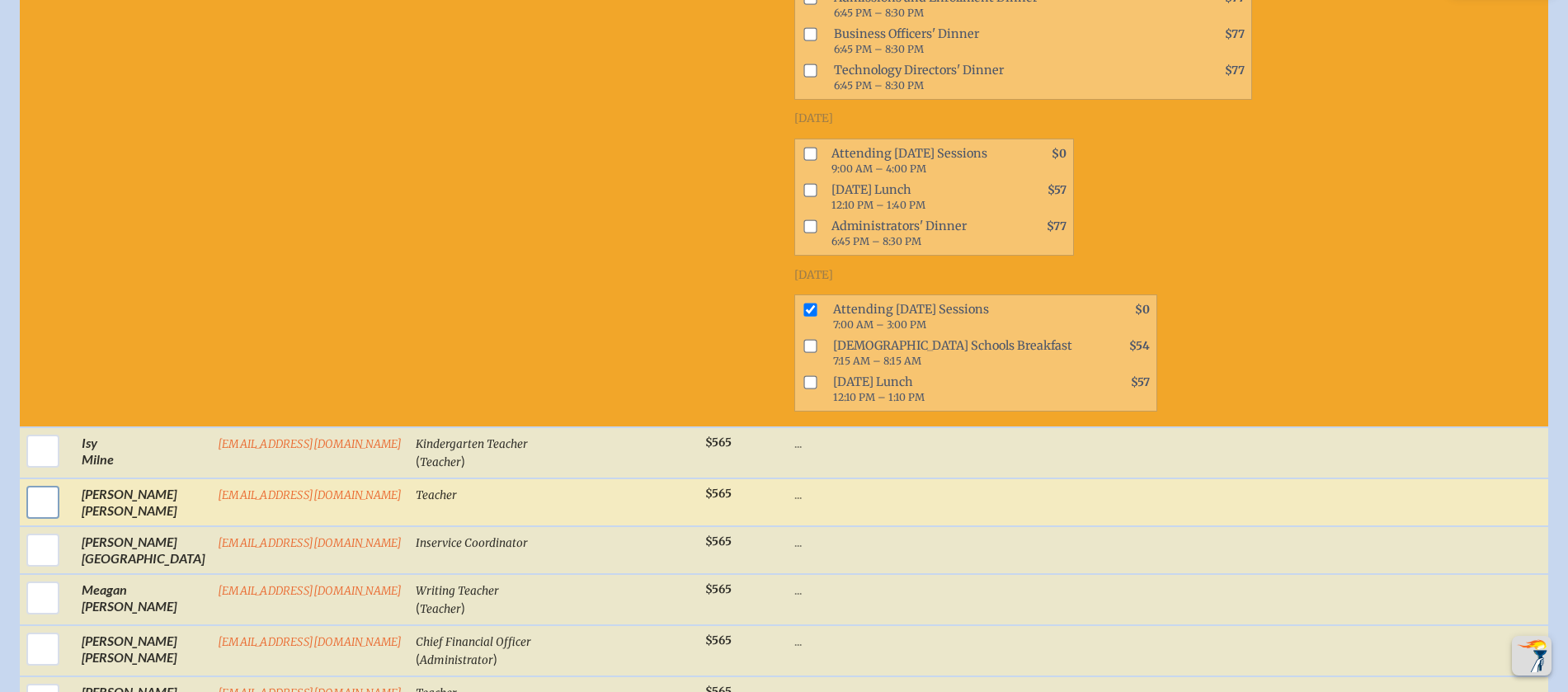
click at [44, 523] on input "checkbox" at bounding box center [43, 502] width 41 height 41
checkbox input "true"
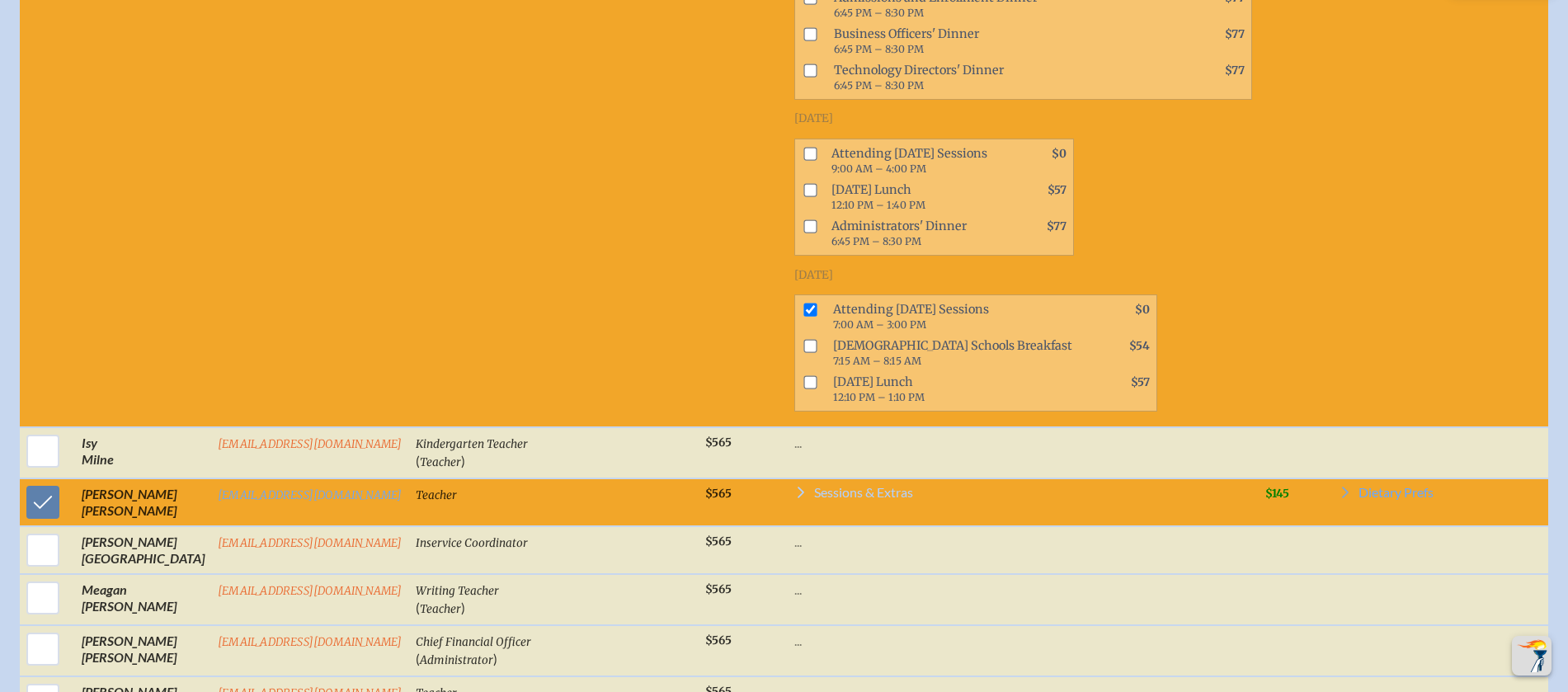
click at [829, 499] on span "Sessions & Extras" at bounding box center [864, 492] width 99 height 13
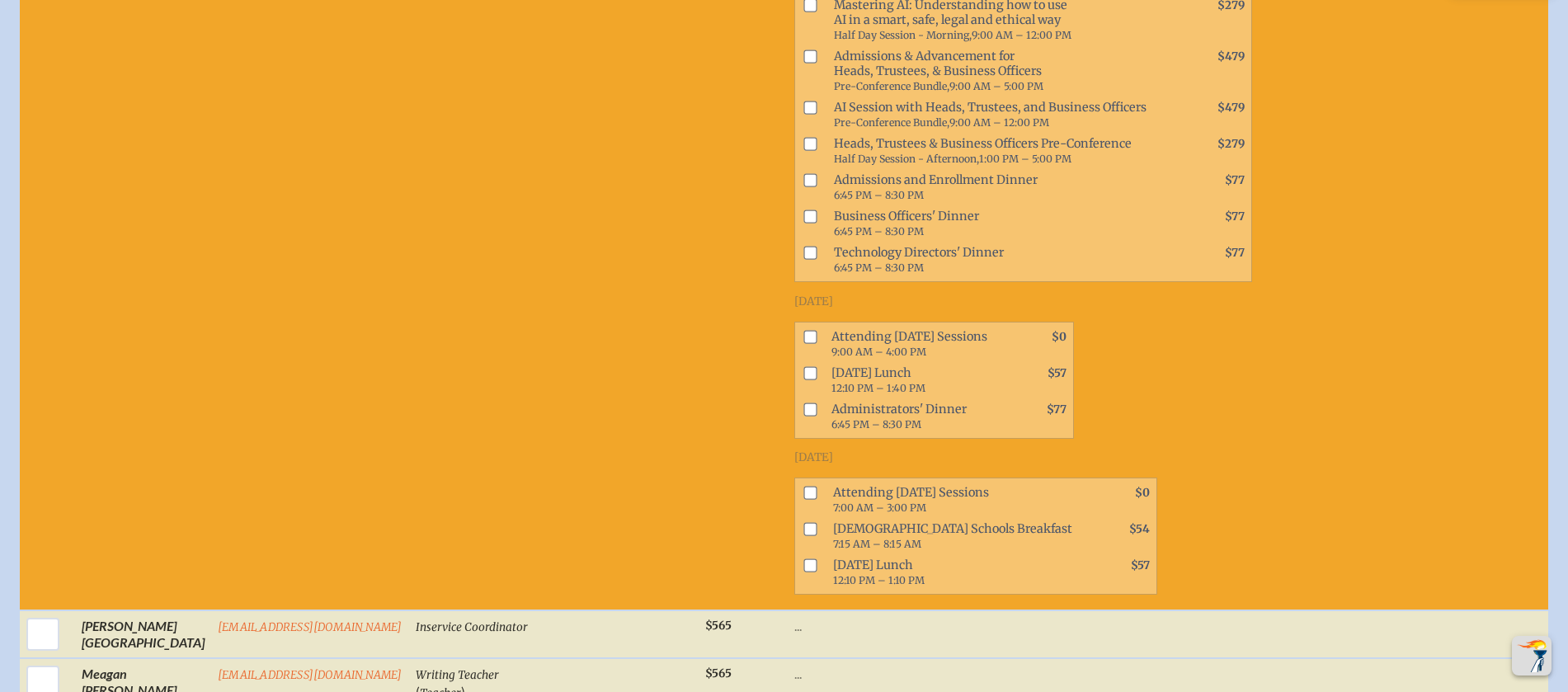
scroll to position [7915, 0]
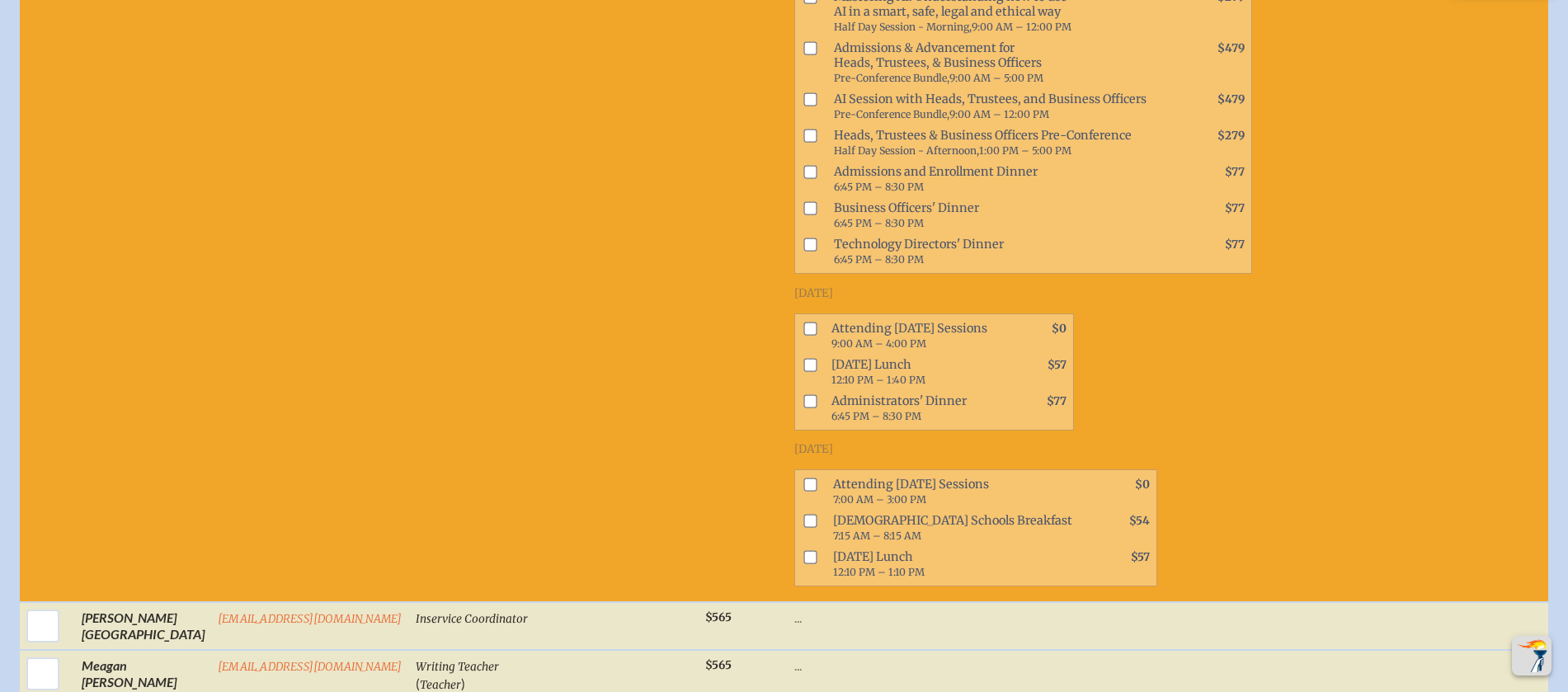
click at [803, 491] on input "checkbox" at bounding box center [810, 484] width 13 height 13
checkbox input "true"
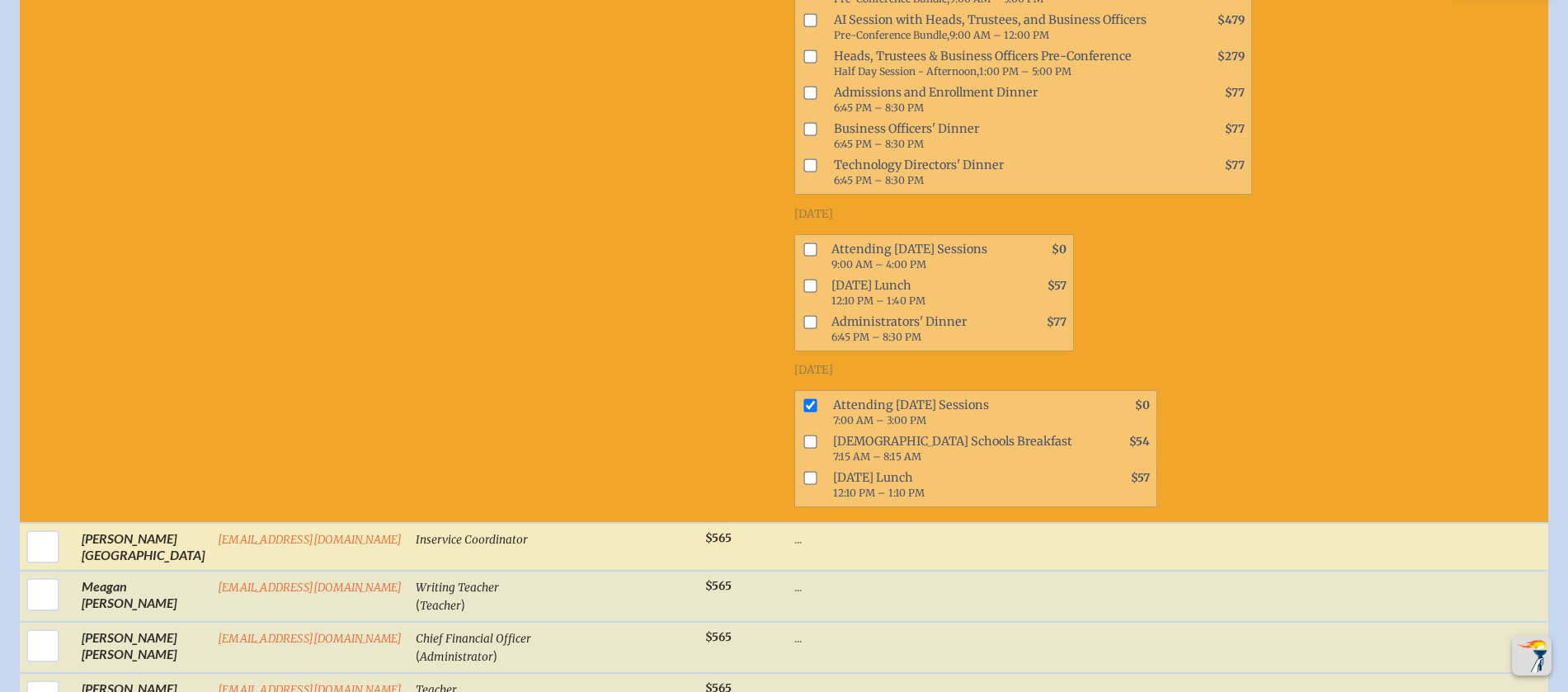
scroll to position [8033, 0]
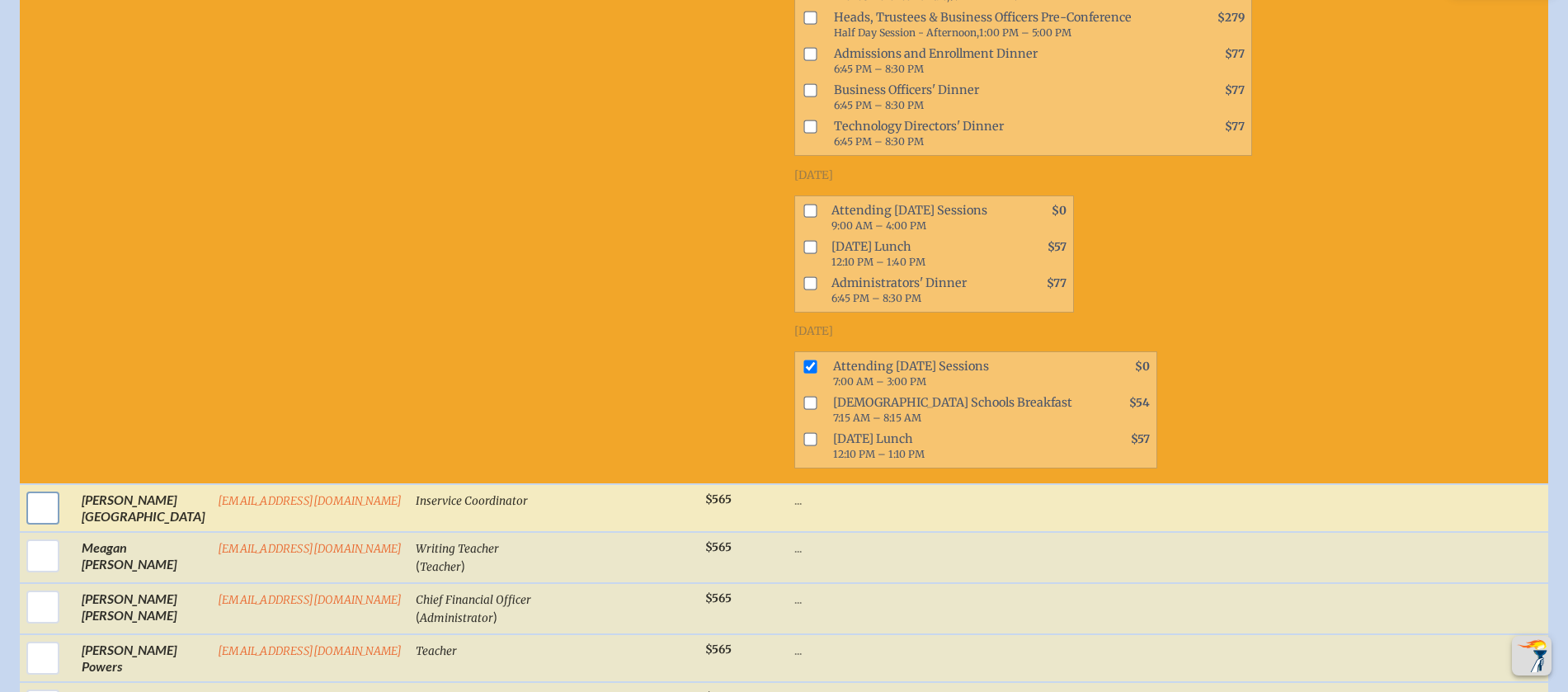
click at [39, 524] on input "checkbox" at bounding box center [43, 508] width 41 height 41
checkbox input "true"
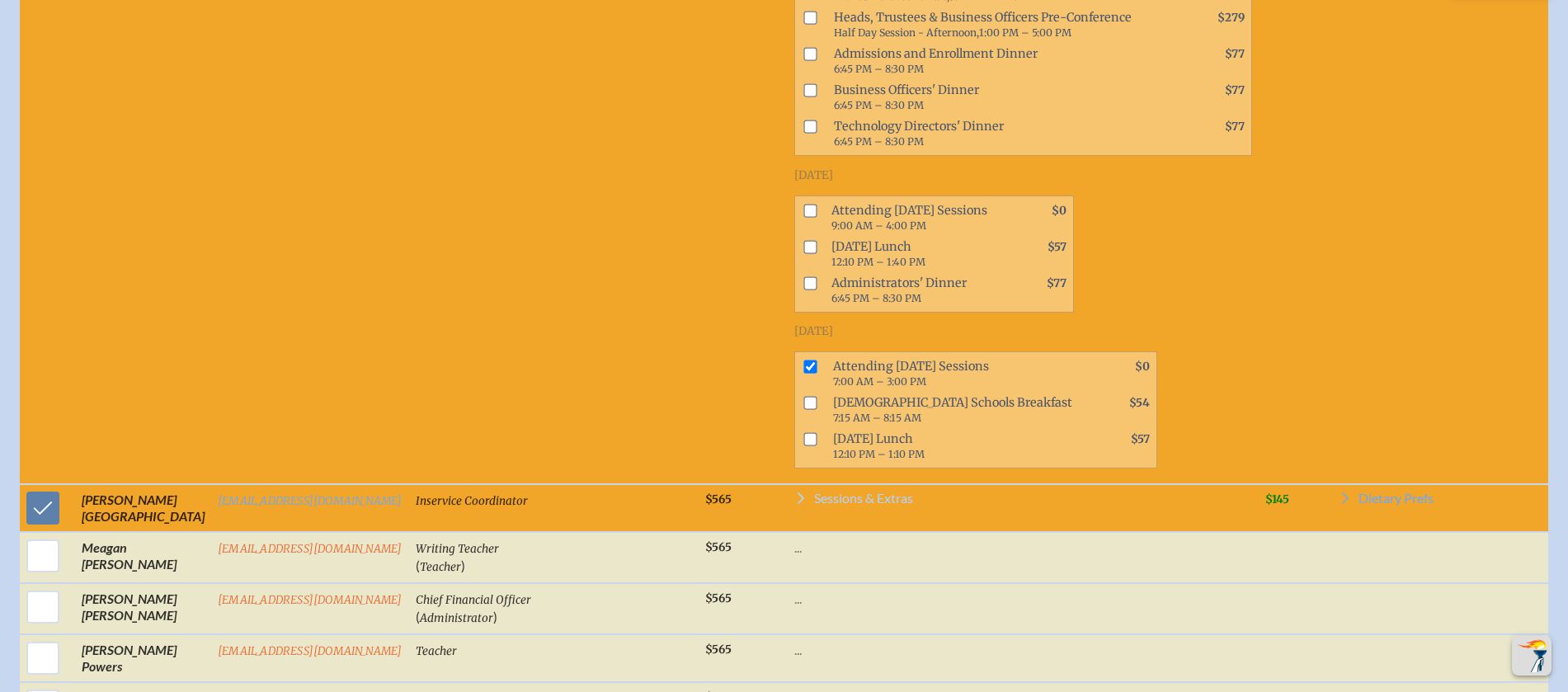
click at [850, 505] on span "Sessions & Extras" at bounding box center [864, 498] width 99 height 13
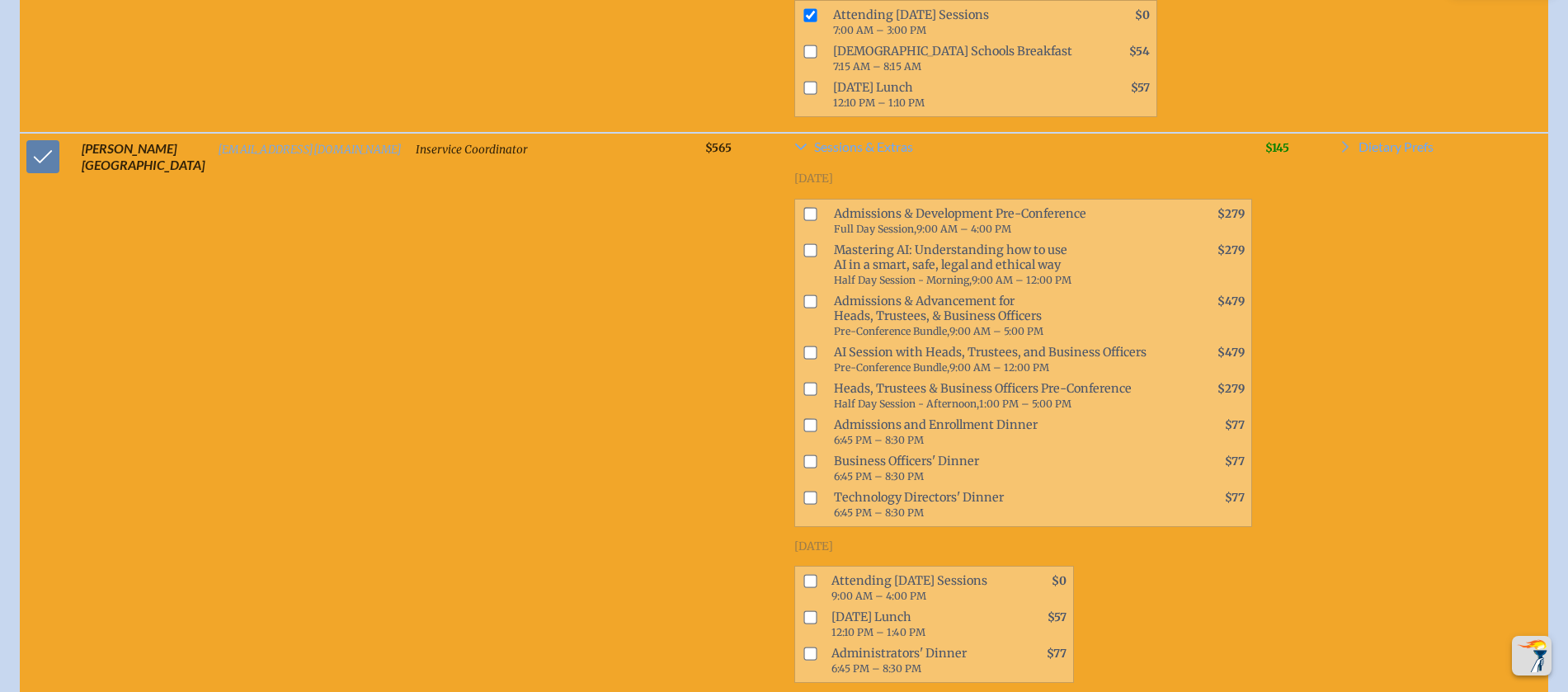
scroll to position [8385, 0]
click at [803, 307] on input "checkbox" at bounding box center [810, 300] width 13 height 13
checkbox input "true"
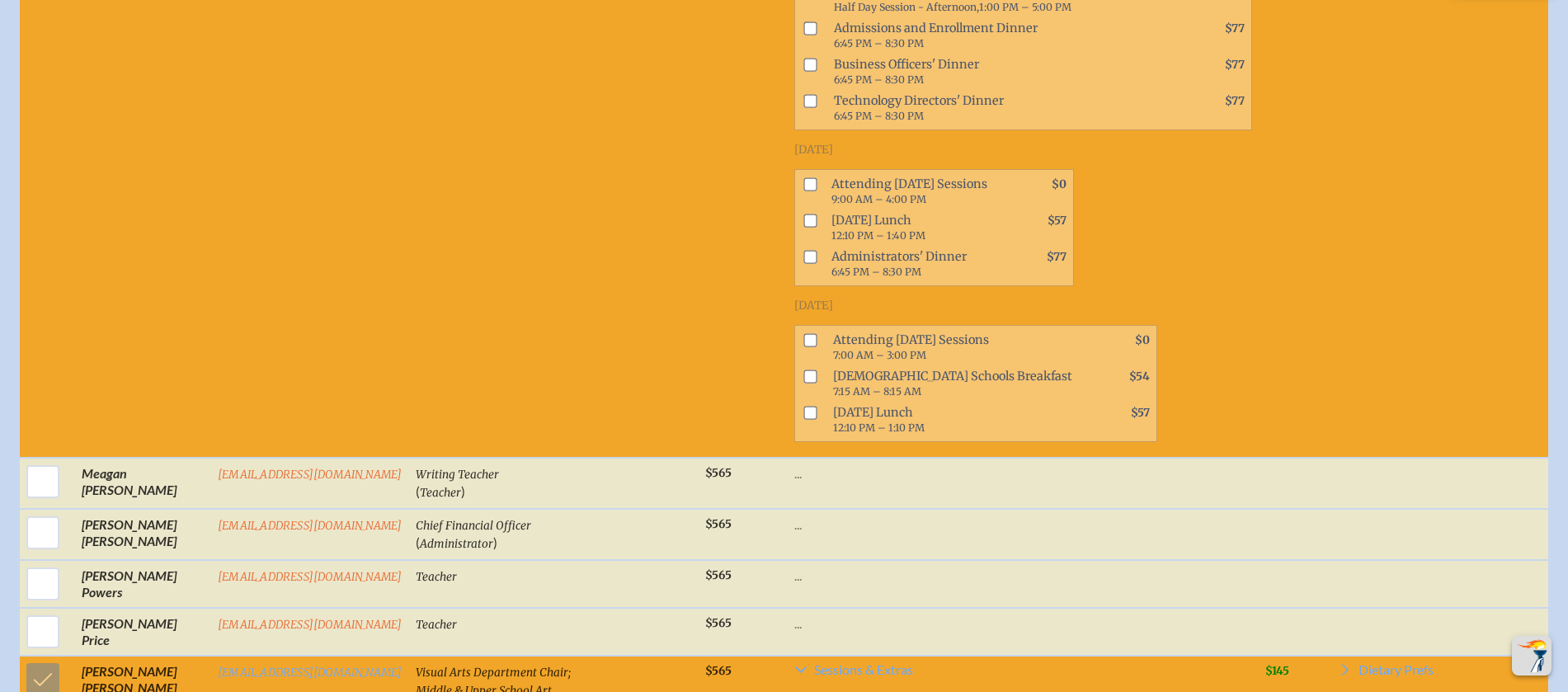
scroll to position [8922, 0]
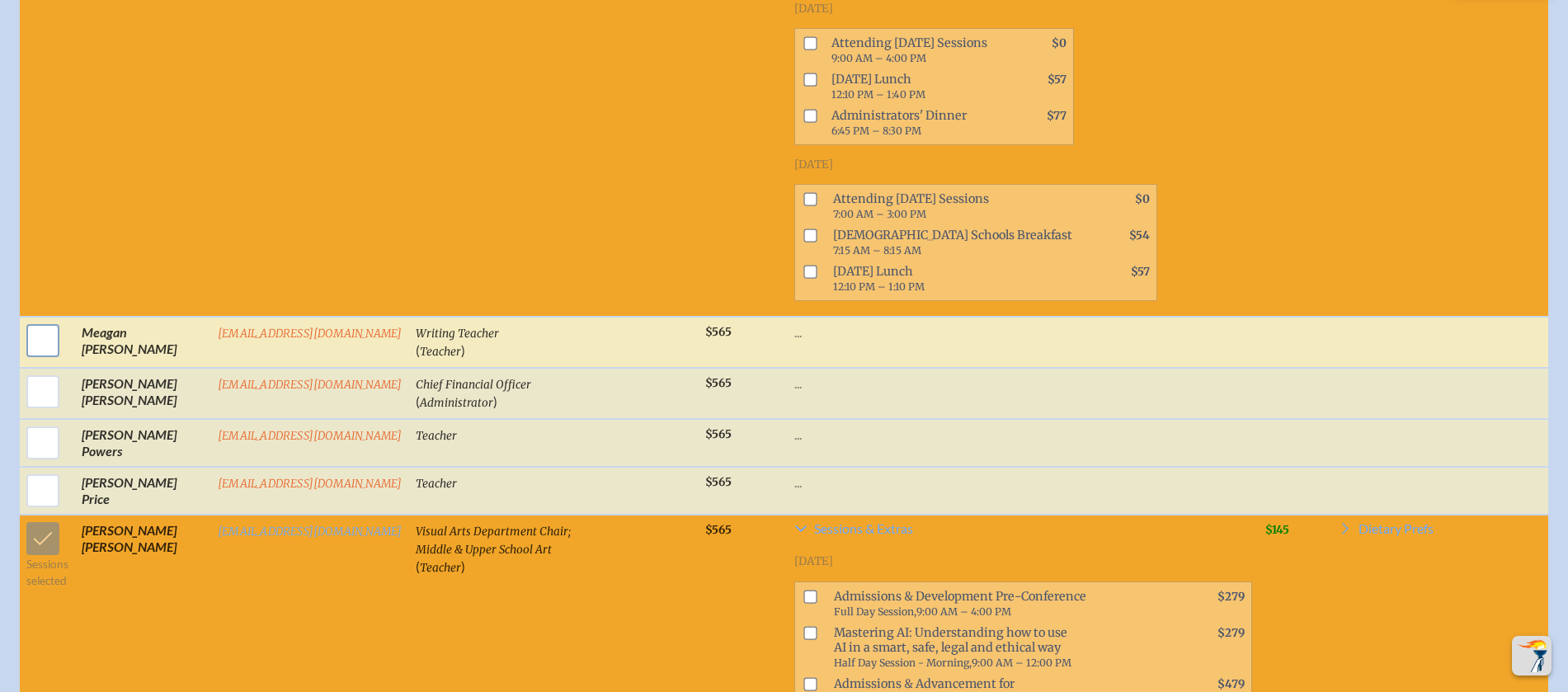
click at [55, 357] on input "checkbox" at bounding box center [43, 340] width 41 height 41
checkbox input "true"
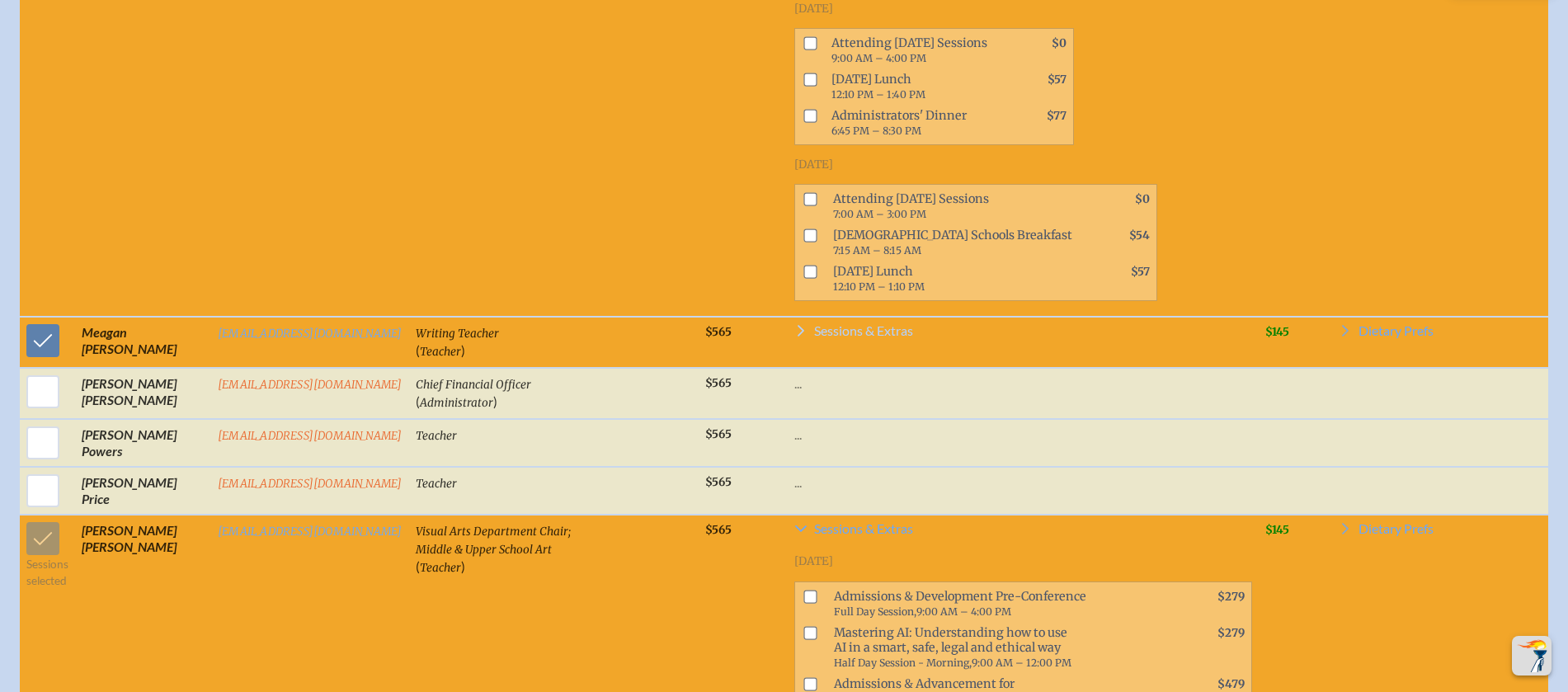
click at [861, 338] on span "Sessions & Extras" at bounding box center [864, 330] width 99 height 13
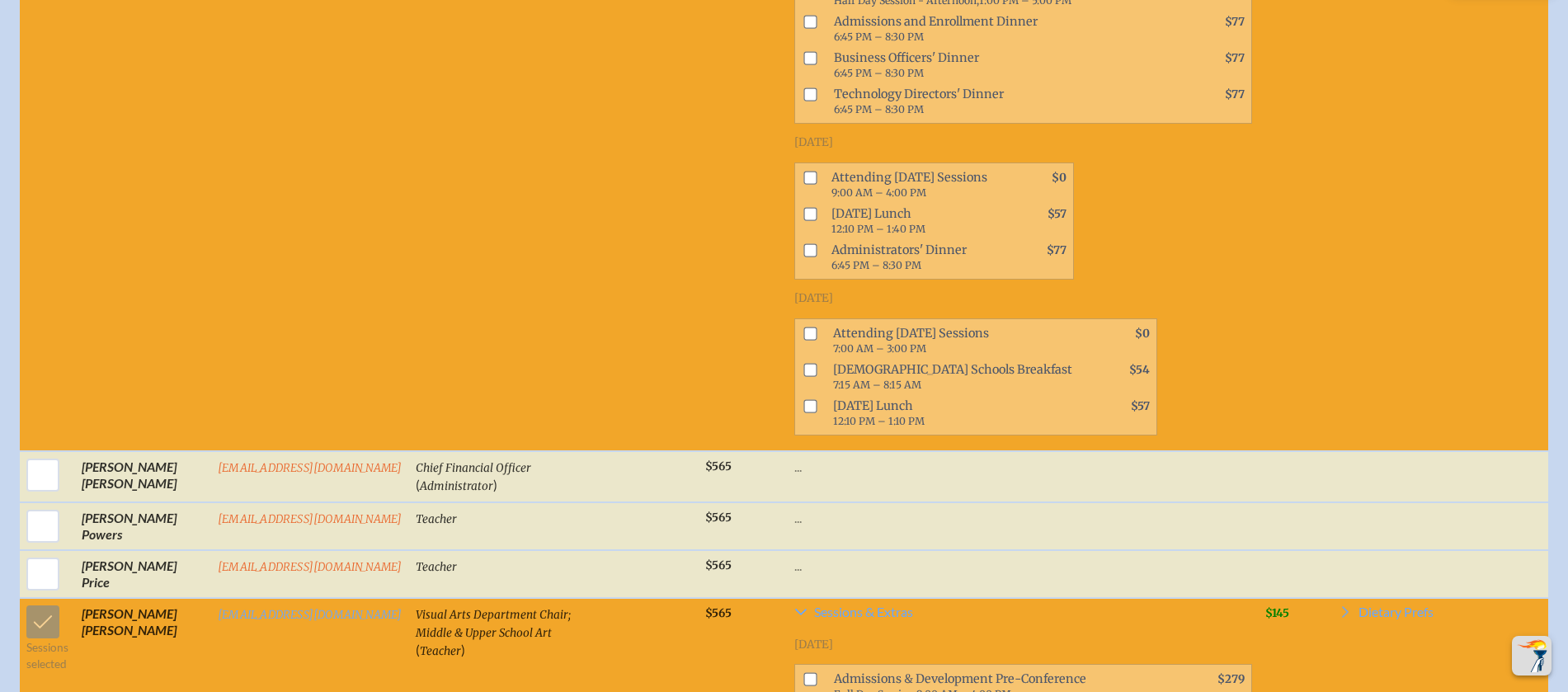
scroll to position [9540, 0]
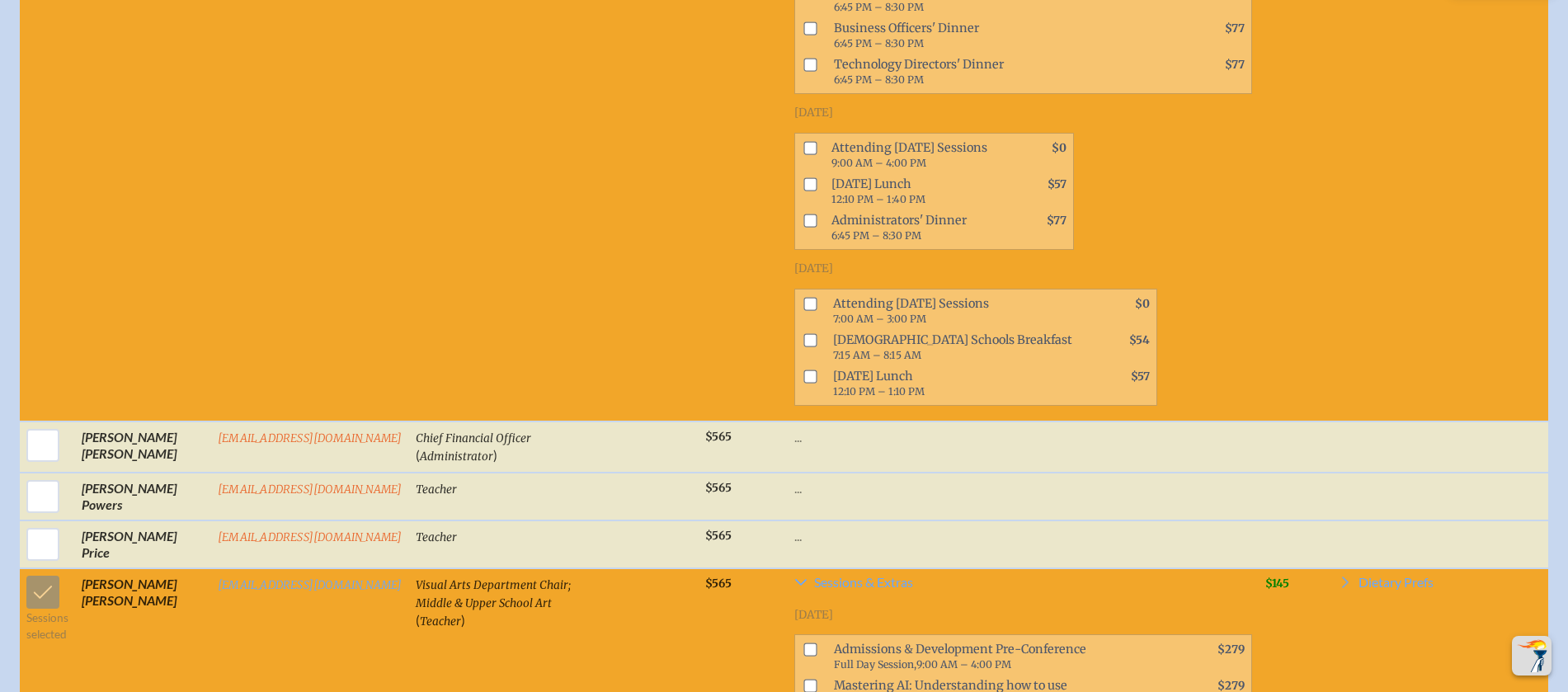
click at [803, 310] on input "checkbox" at bounding box center [810, 303] width 13 height 13
checkbox input "true"
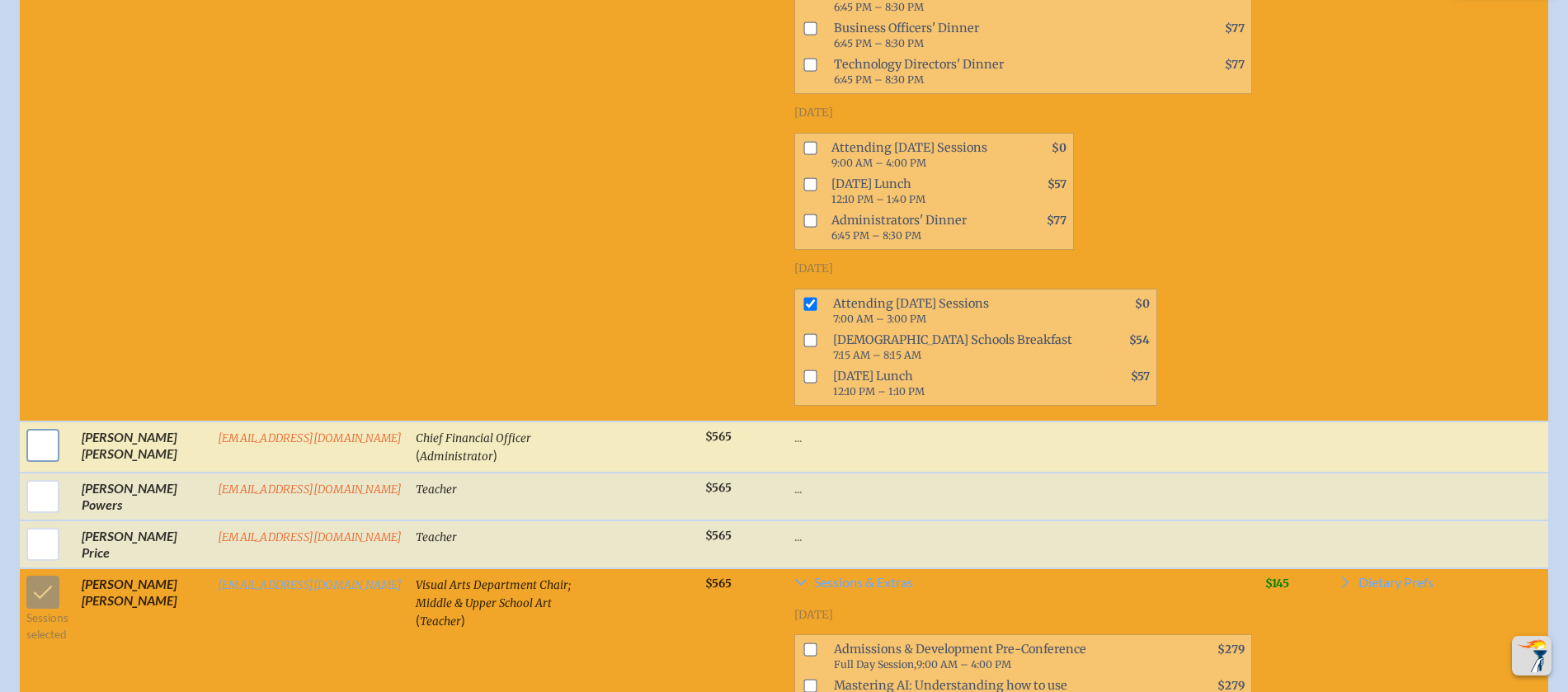
click at [40, 461] on input "checkbox" at bounding box center [43, 445] width 41 height 41
checkbox input "true"
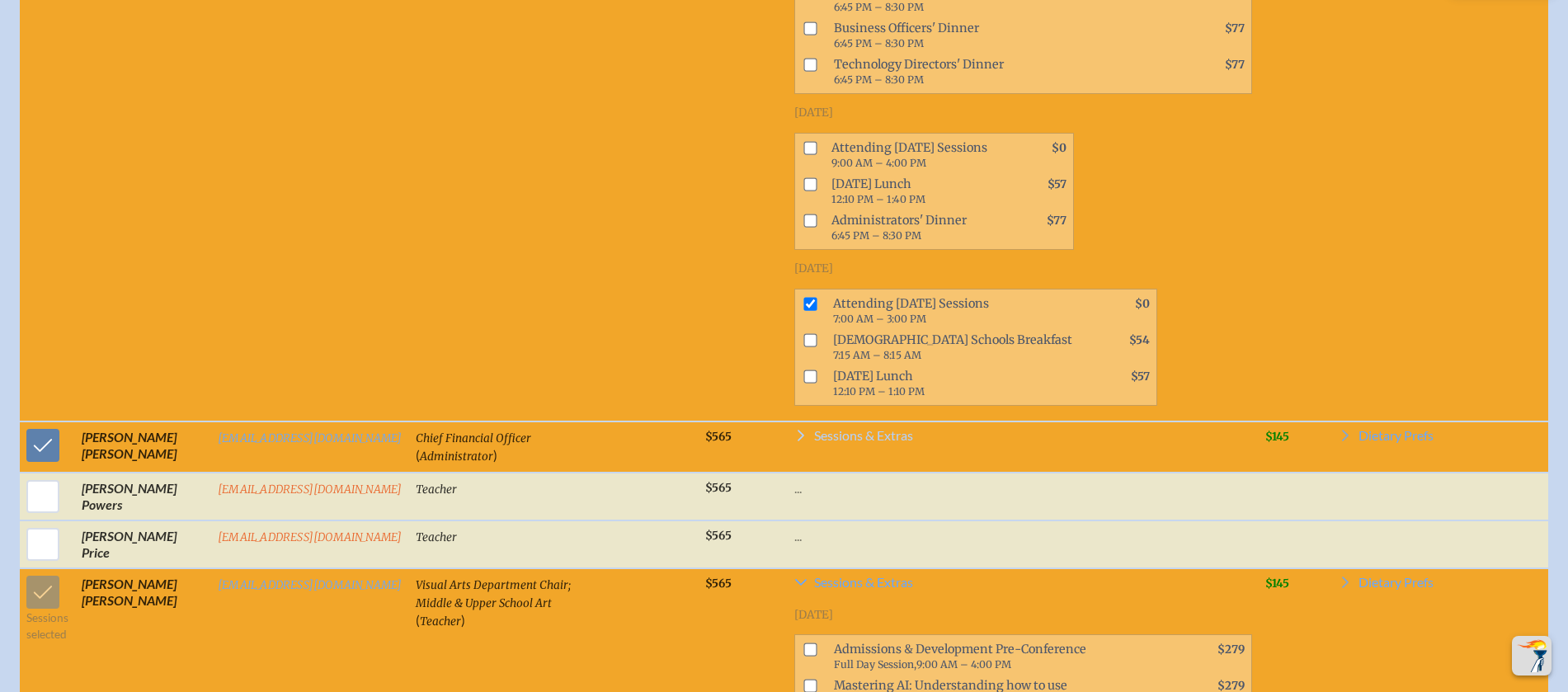
click at [872, 442] on span "Sessions & Extras" at bounding box center [864, 436] width 99 height 13
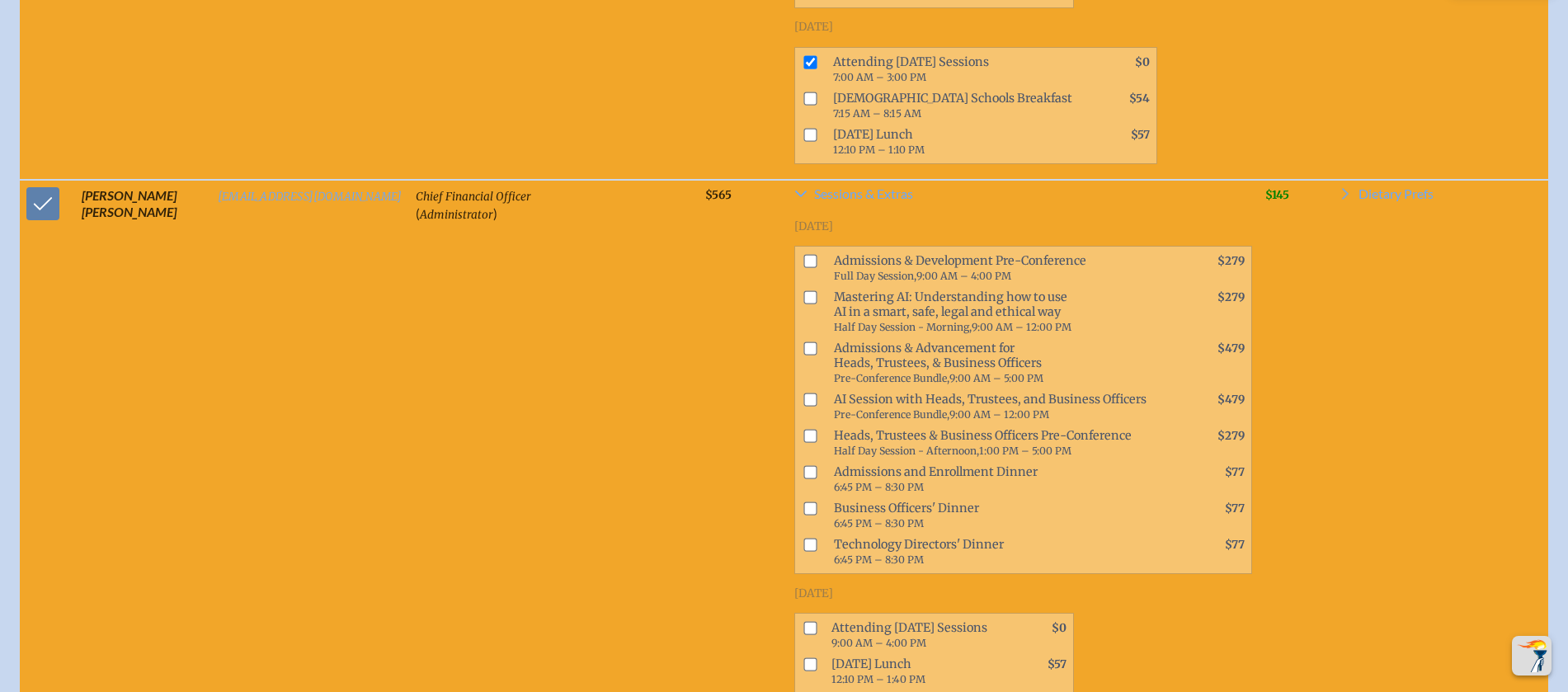
scroll to position [9791, 0]
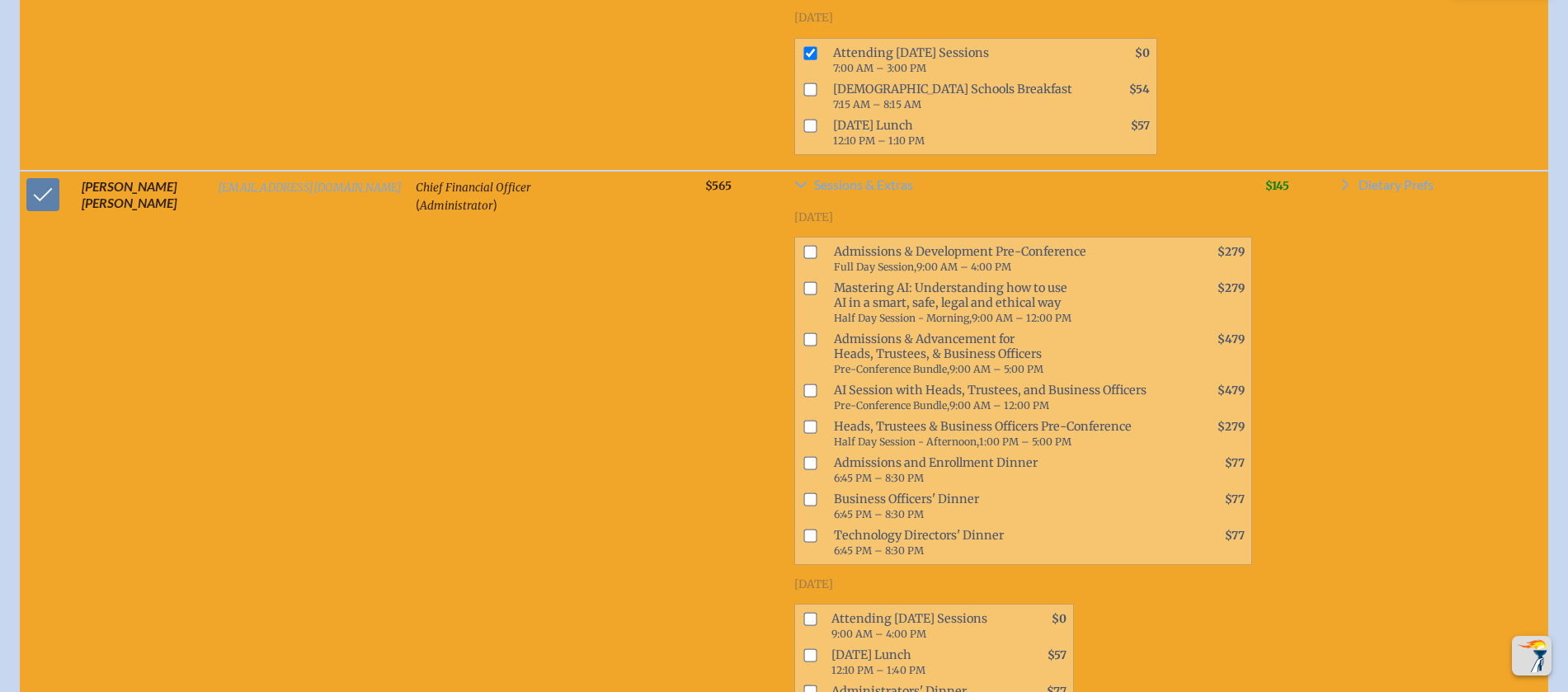
click at [803, 346] on input "checkbox" at bounding box center [810, 339] width 13 height 13
checkbox input "true"
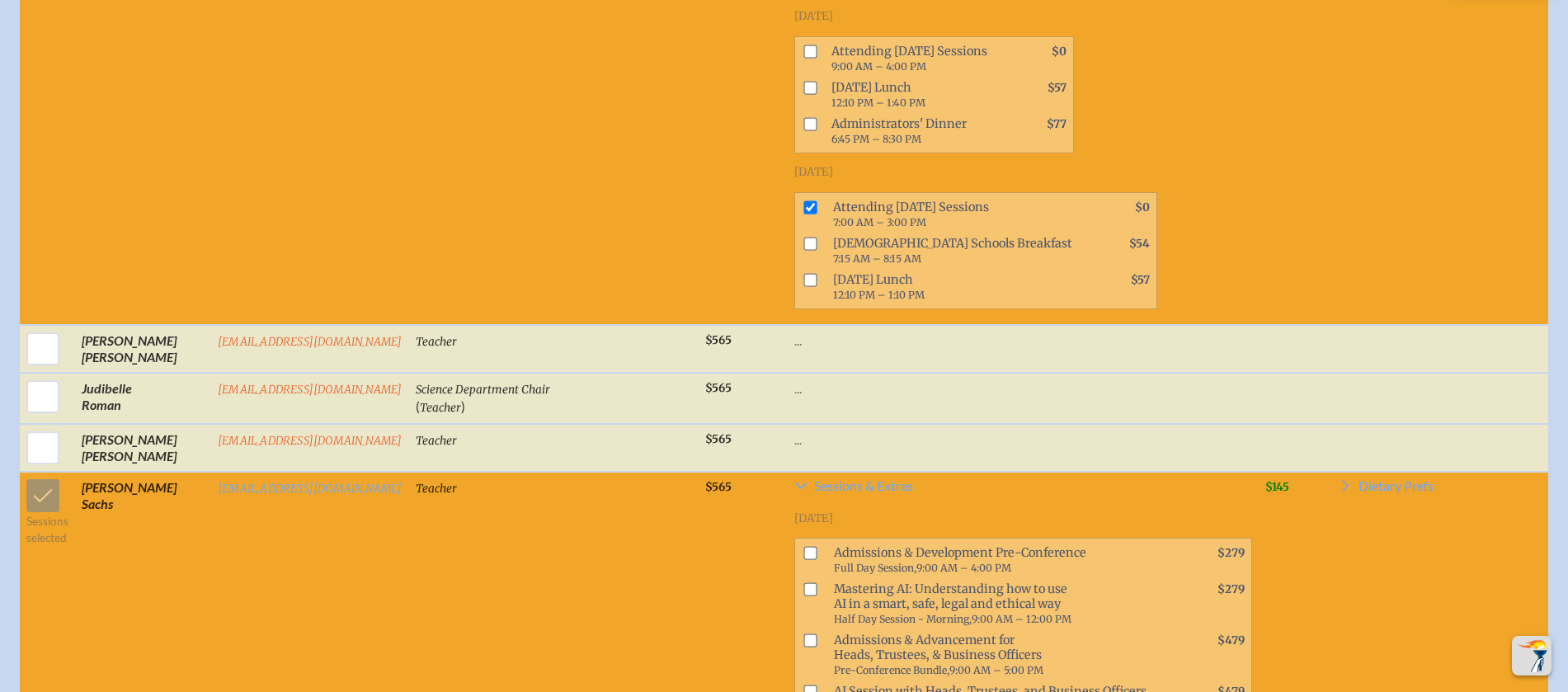
scroll to position [11205, 0]
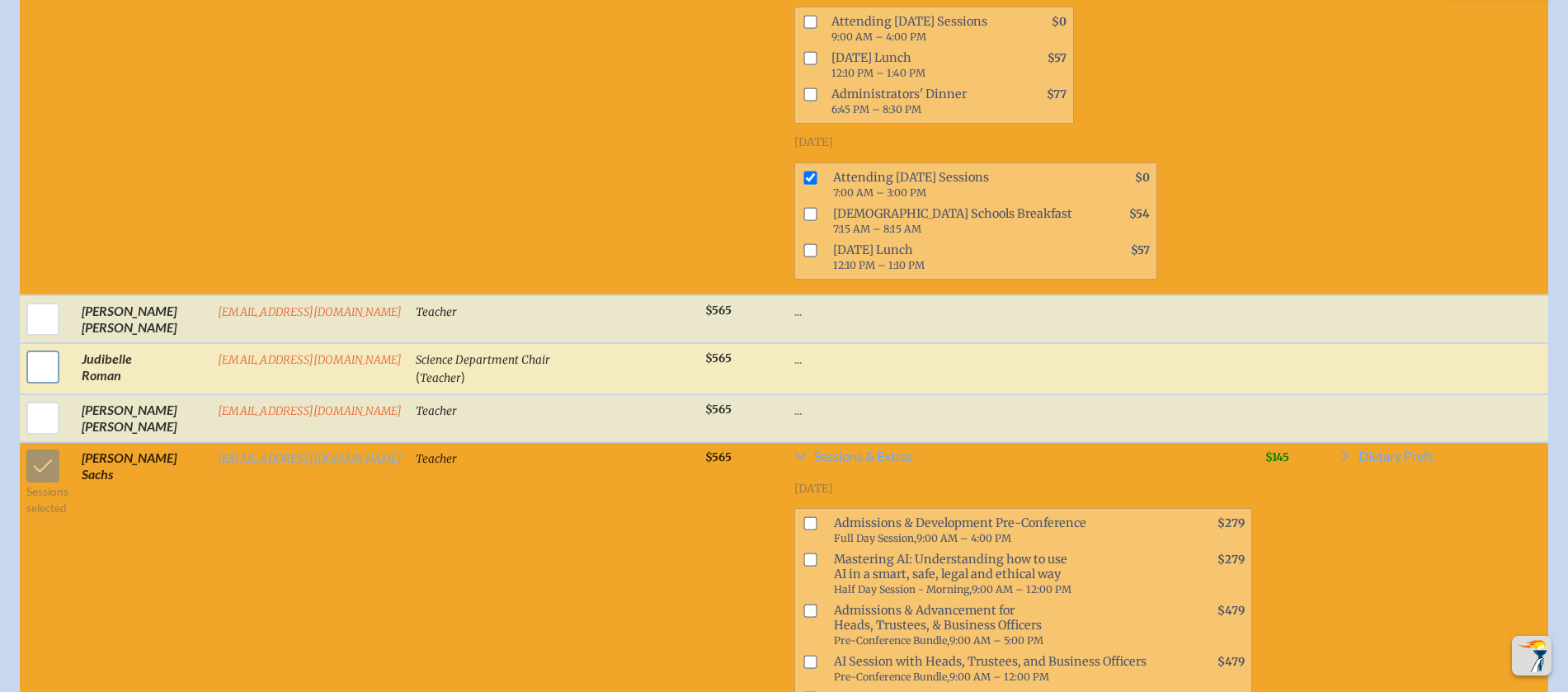
click at [37, 381] on input "checkbox" at bounding box center [43, 367] width 41 height 41
checkbox input "true"
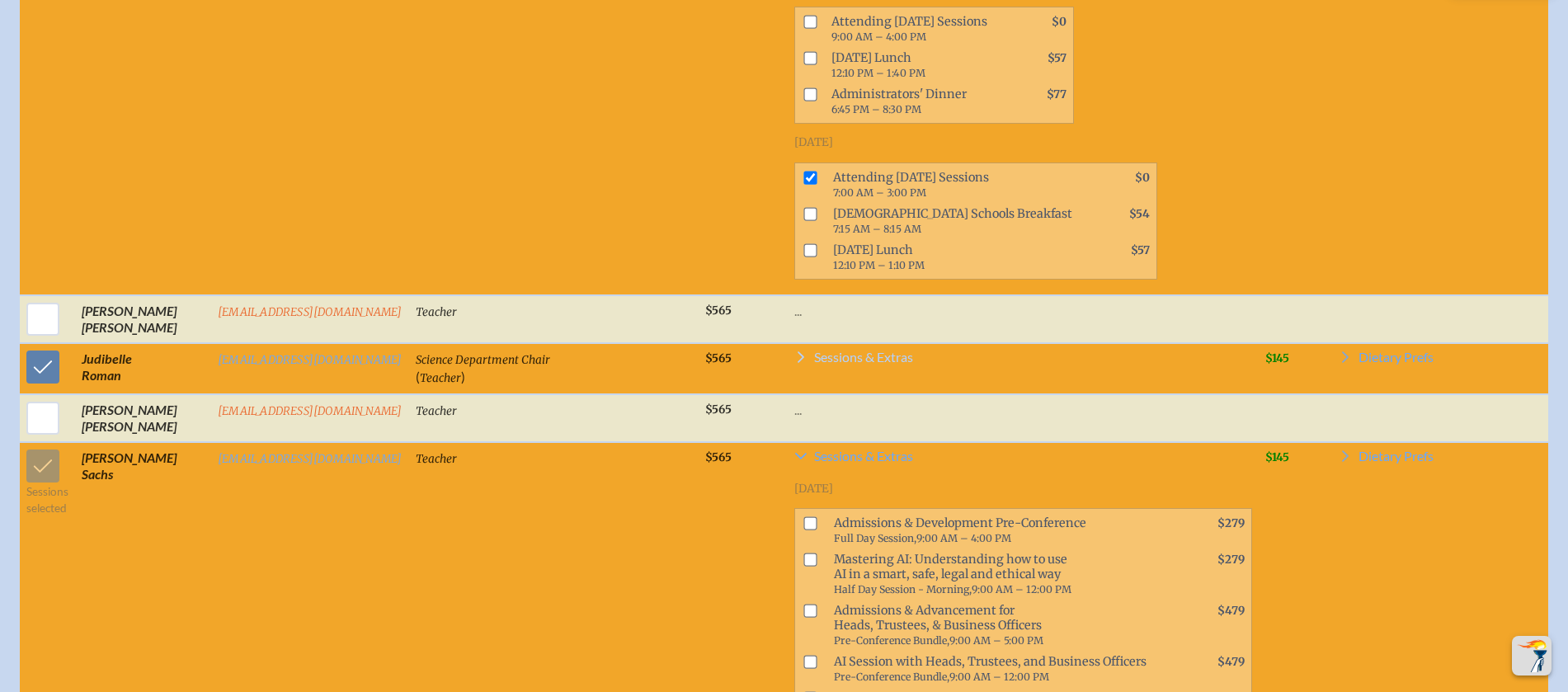
click at [861, 364] on span "Sessions & Extras" at bounding box center [864, 357] width 99 height 13
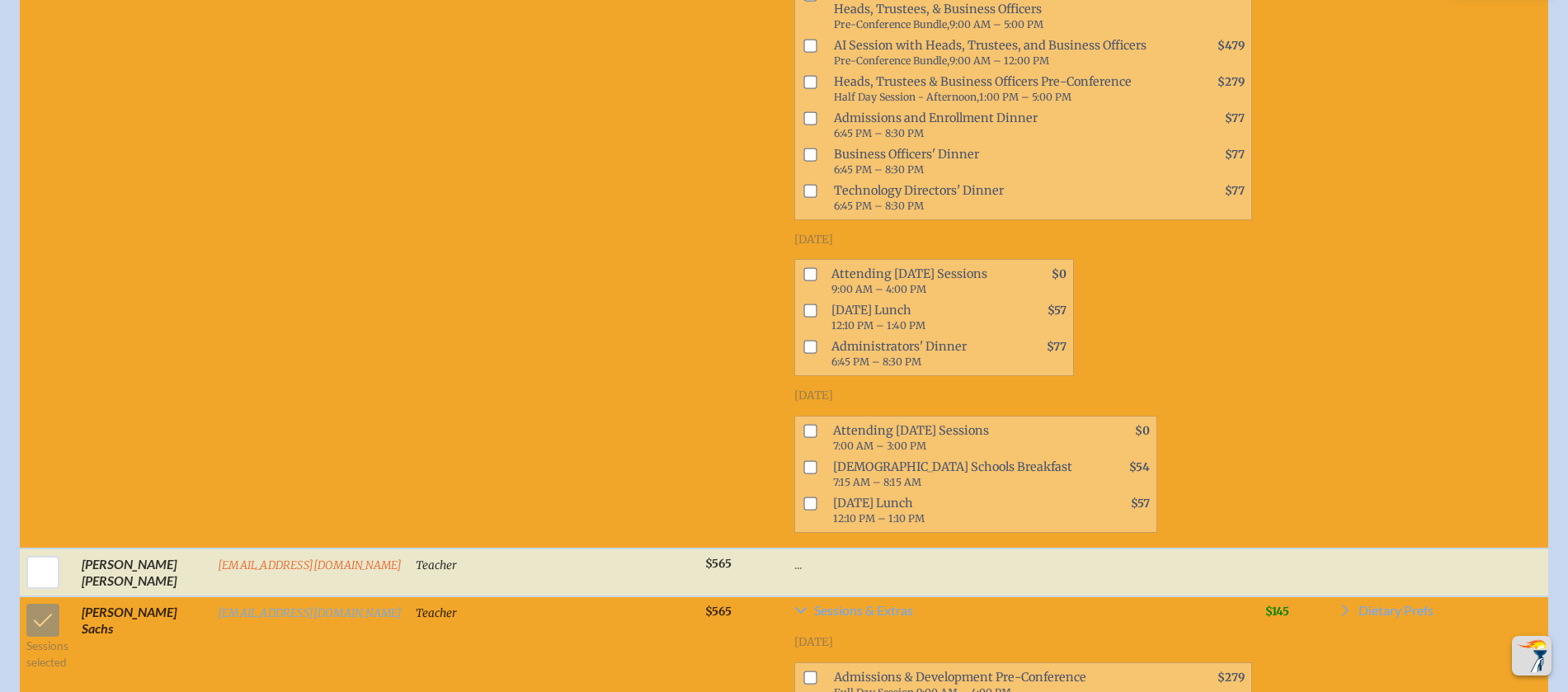
scroll to position [11768, 0]
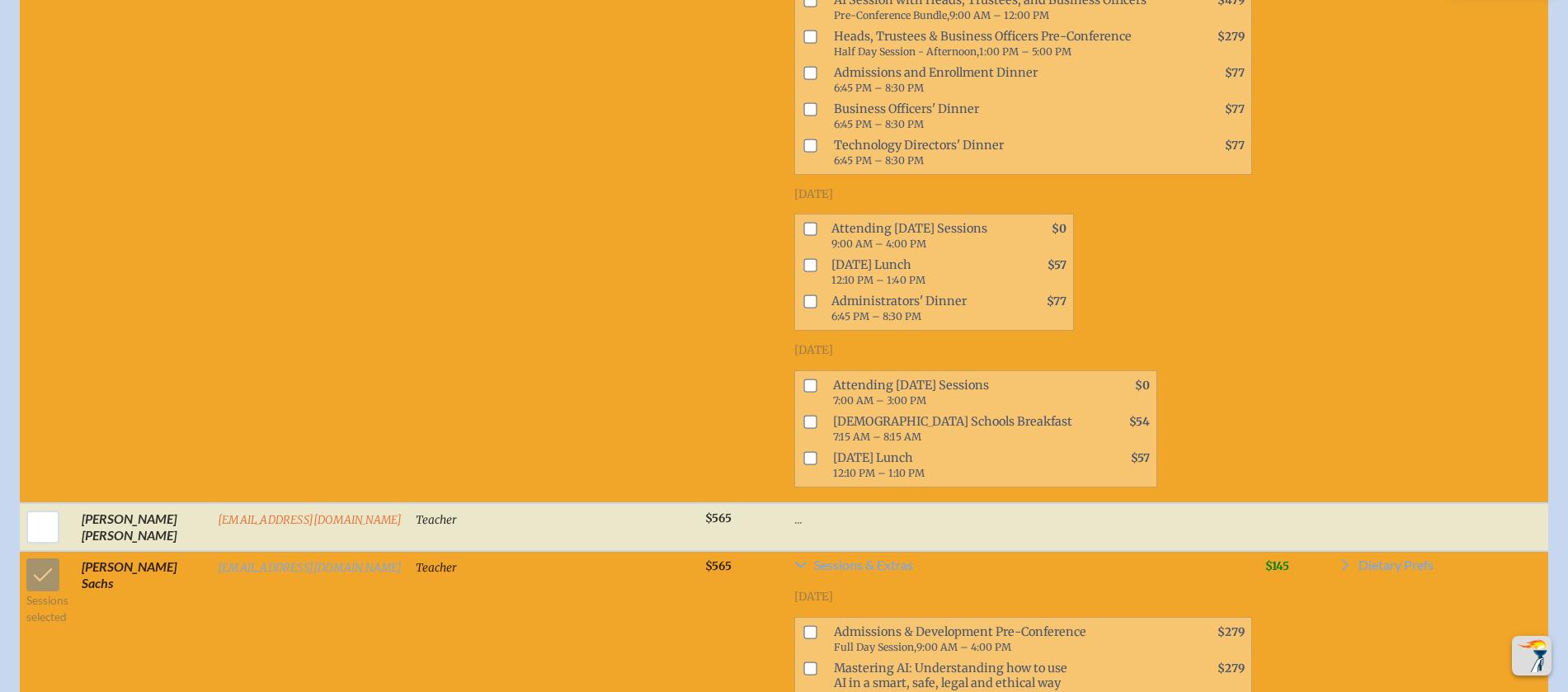
click at [803, 392] on input "checkbox" at bounding box center [810, 385] width 13 height 13
checkbox input "true"
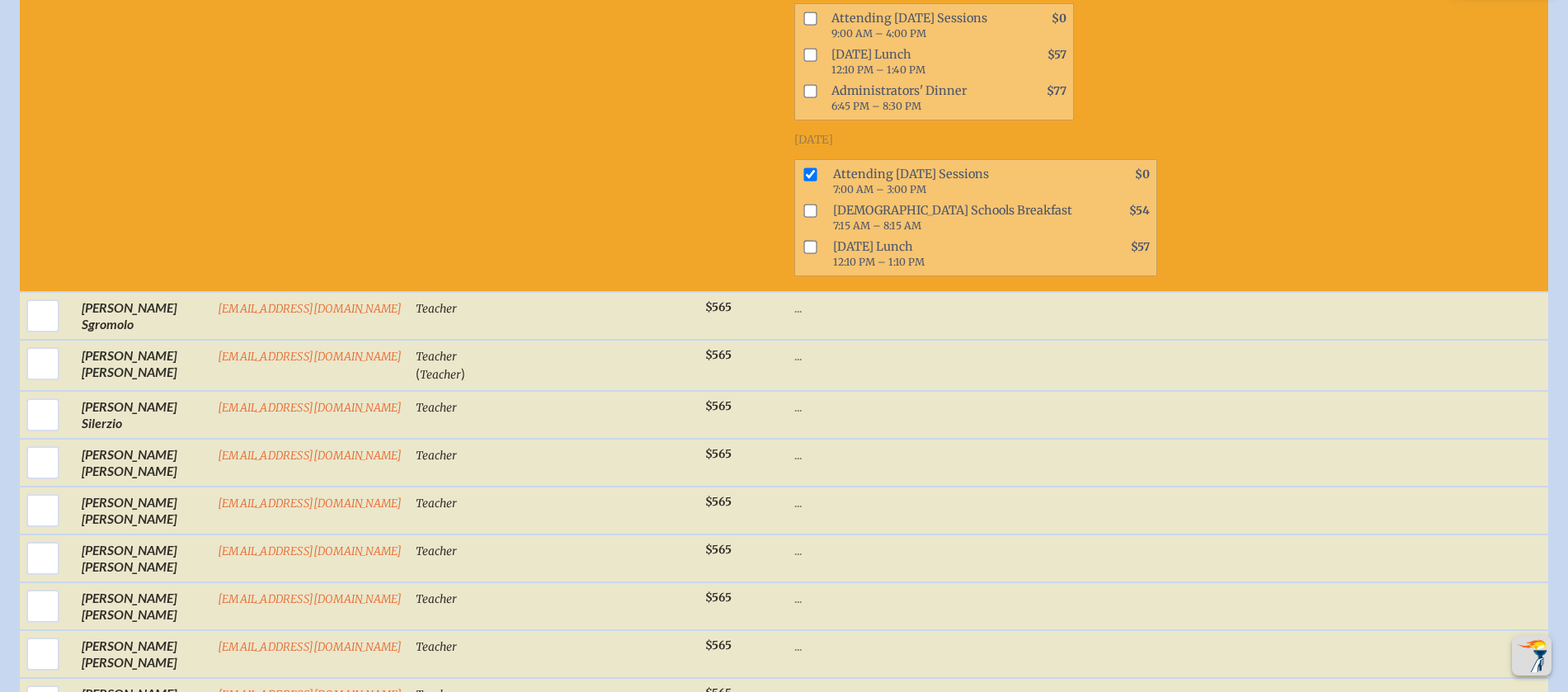
scroll to position [12752, 0]
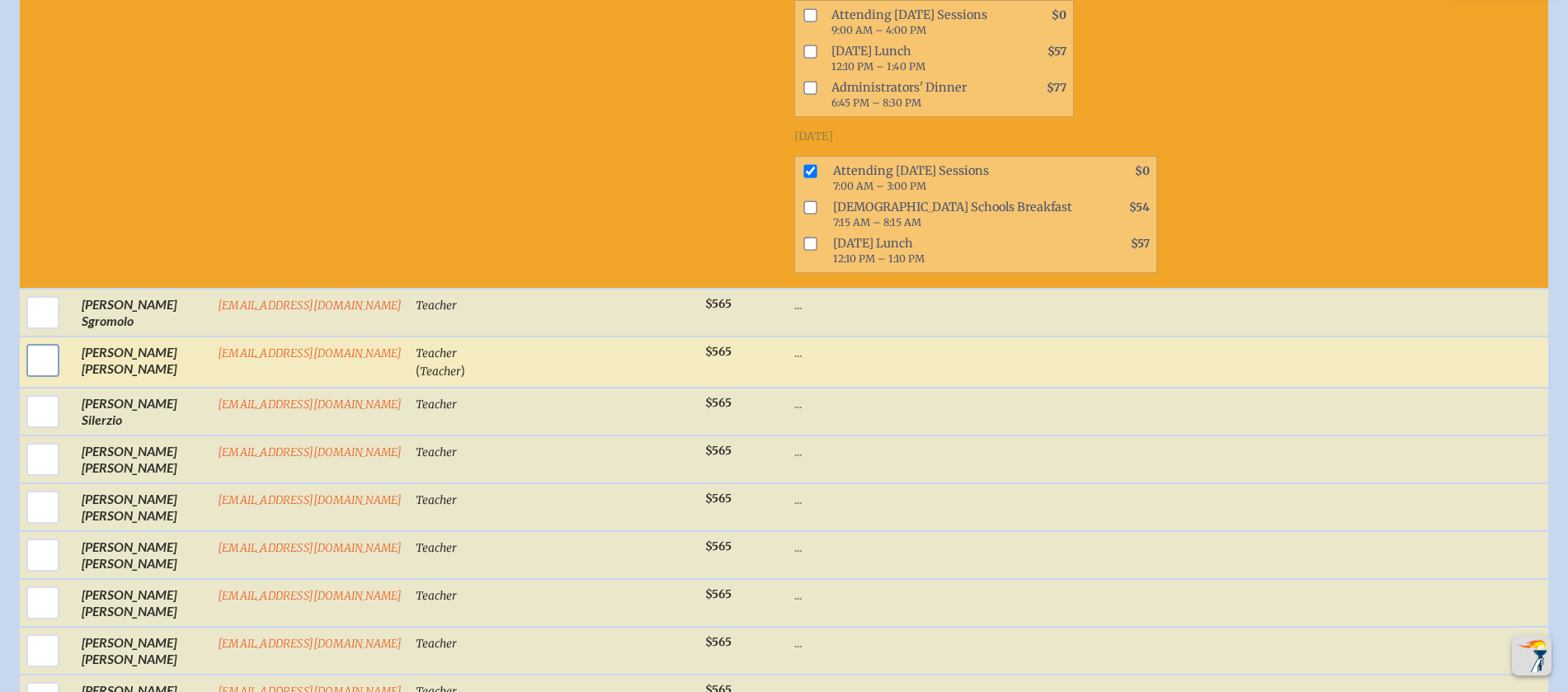
click at [43, 381] on input "checkbox" at bounding box center [43, 360] width 41 height 41
checkbox input "true"
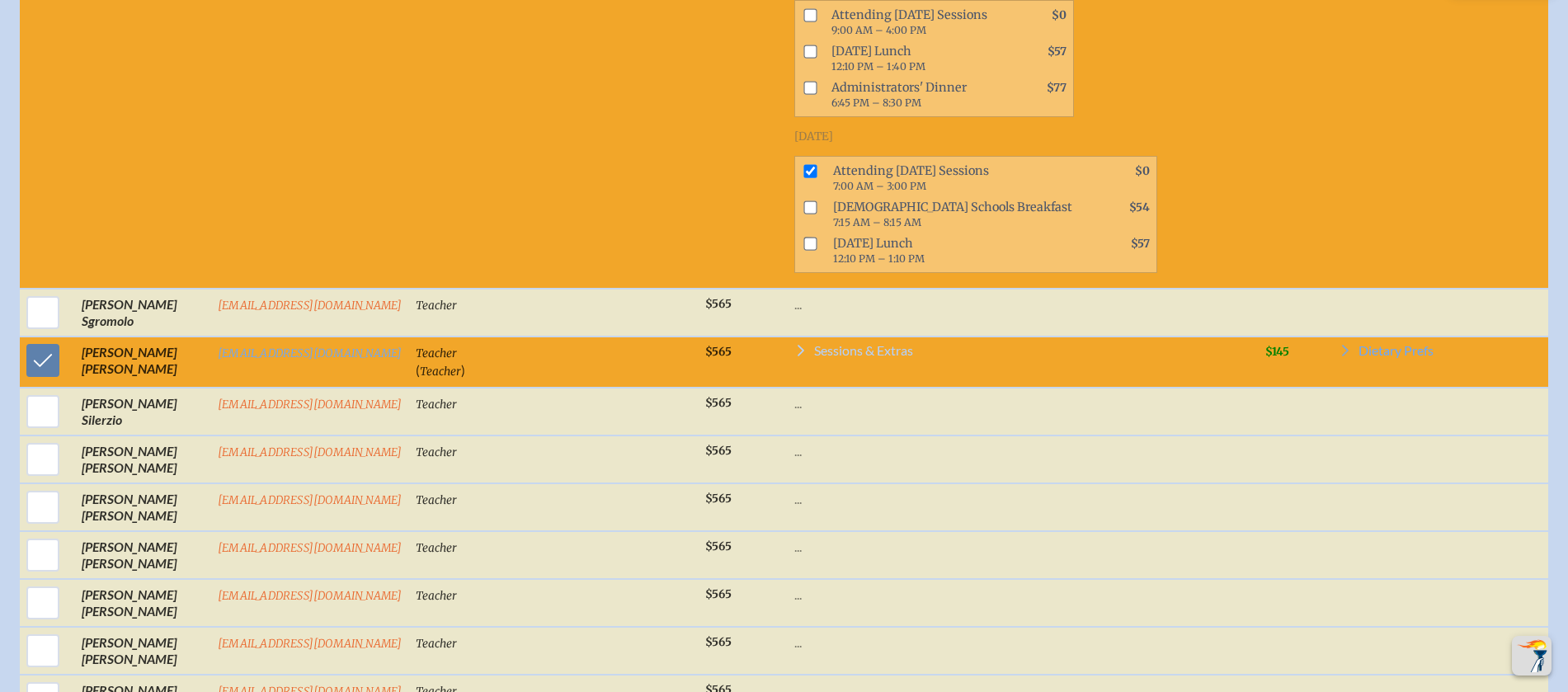
click at [865, 357] on span "Sessions & Extras" at bounding box center [864, 351] width 99 height 13
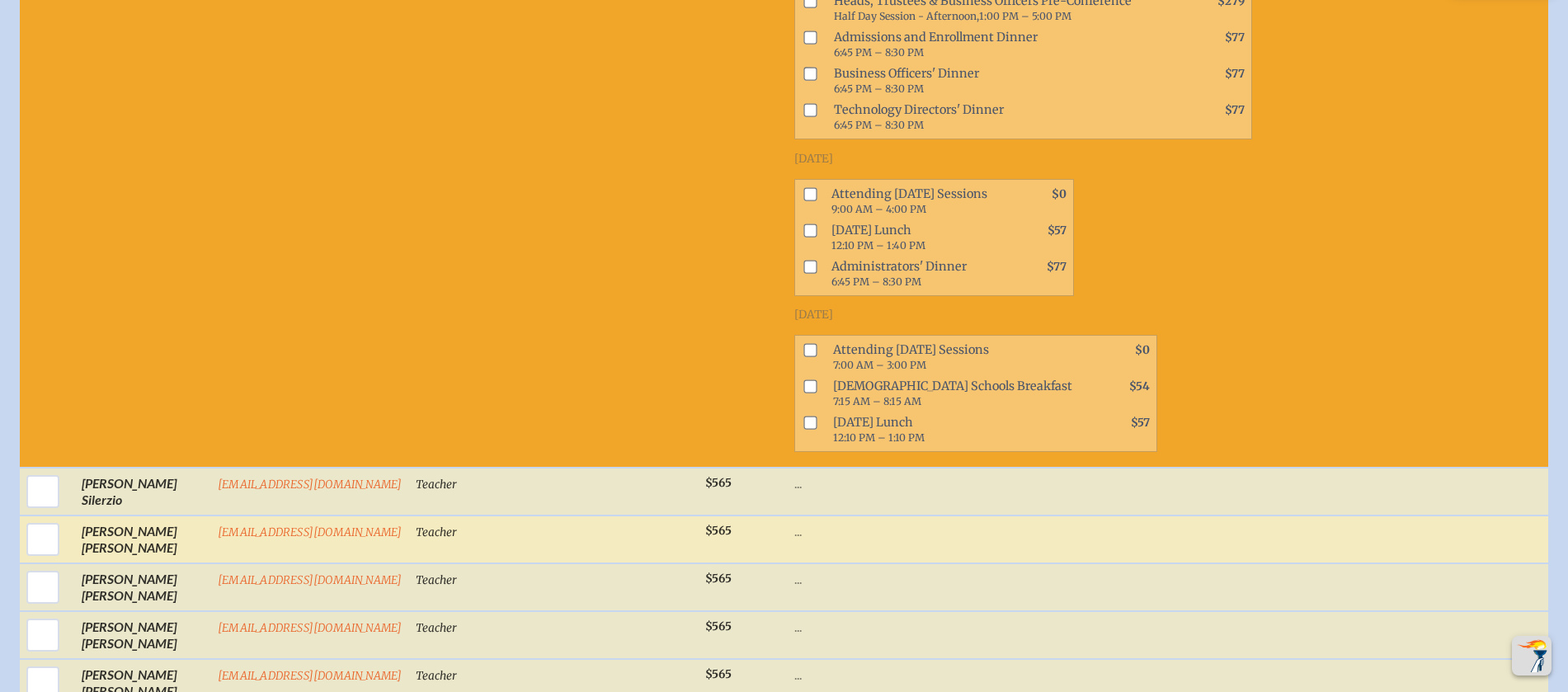
scroll to position [13392, 0]
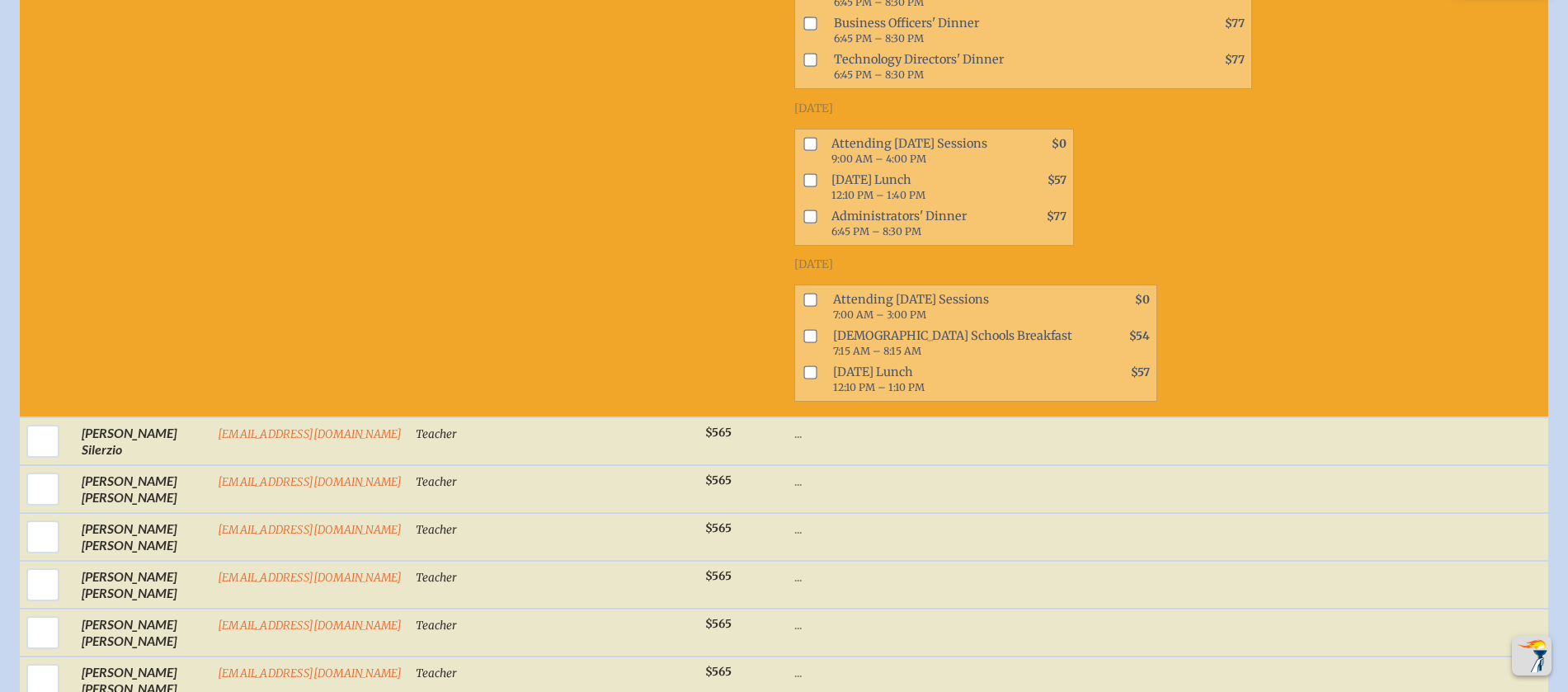
click at [803, 306] on input "checkbox" at bounding box center [810, 299] width 13 height 13
checkbox input "true"
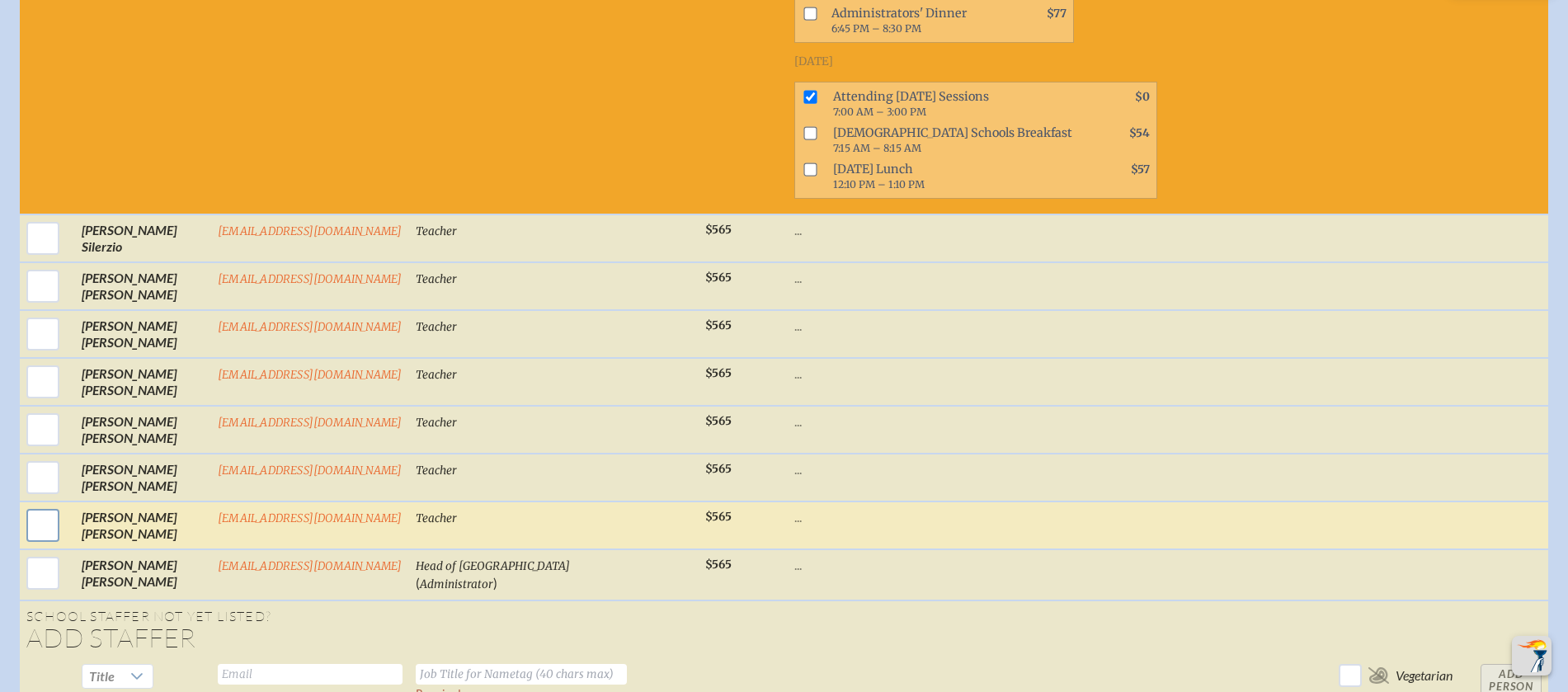
scroll to position [13597, 0]
click at [28, 530] on input "checkbox" at bounding box center [43, 524] width 41 height 41
checkbox input "true"
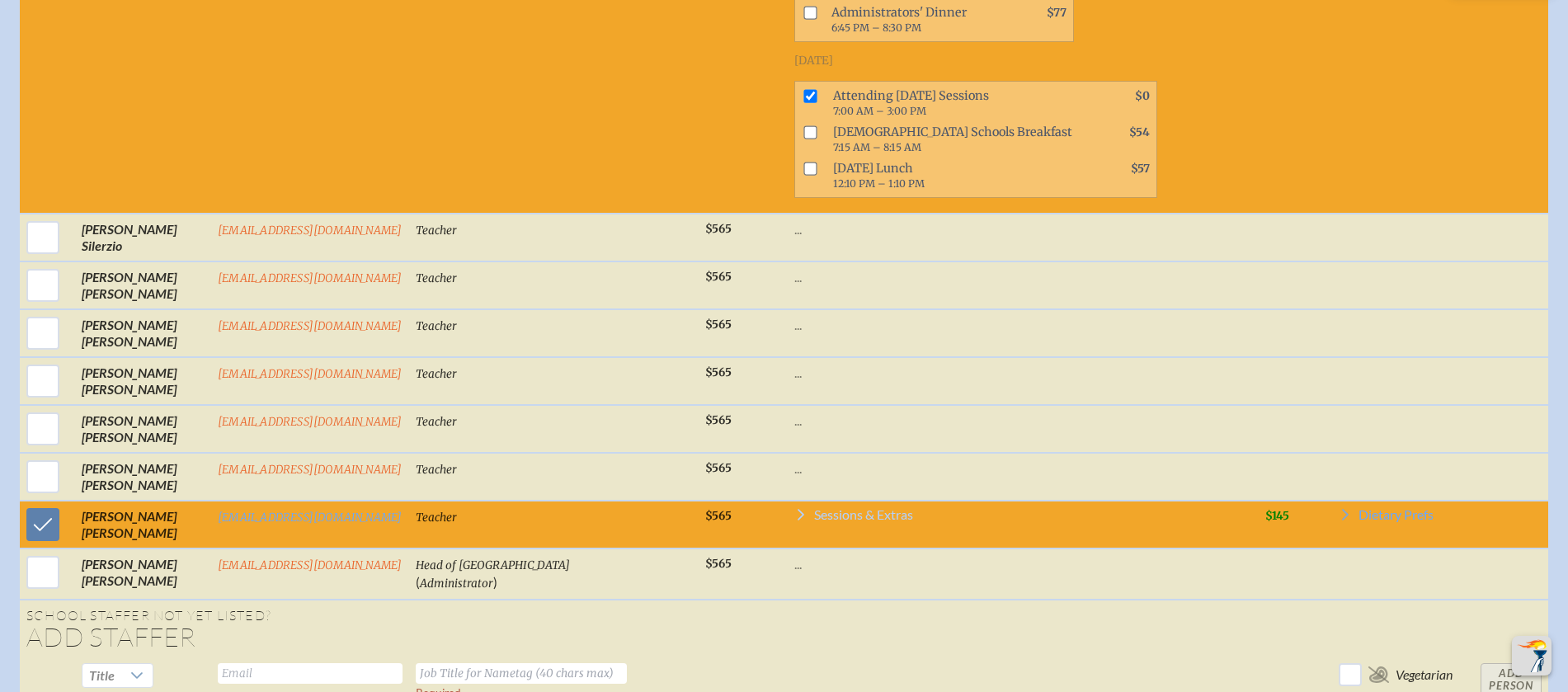
click at [829, 521] on span "Sessions & Extras" at bounding box center [864, 515] width 99 height 13
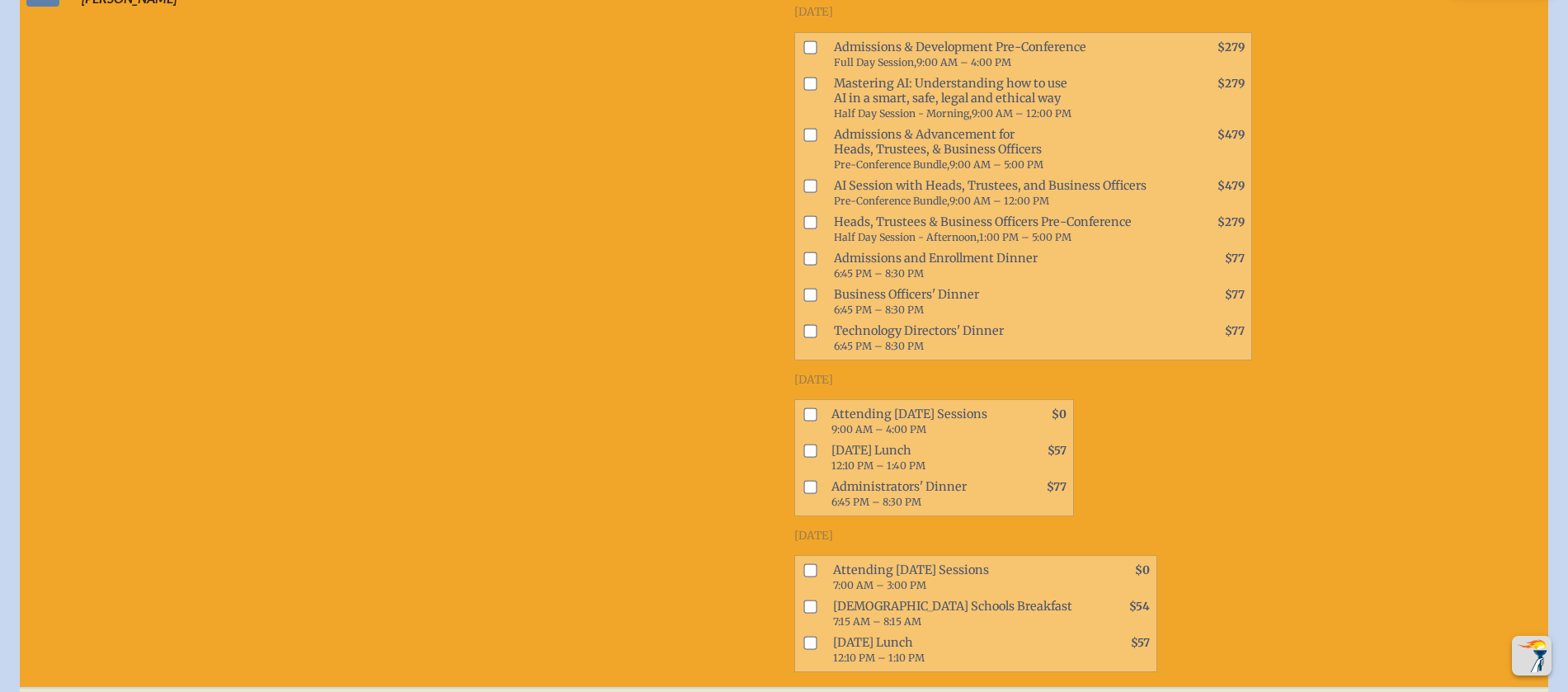
scroll to position [14202, 0]
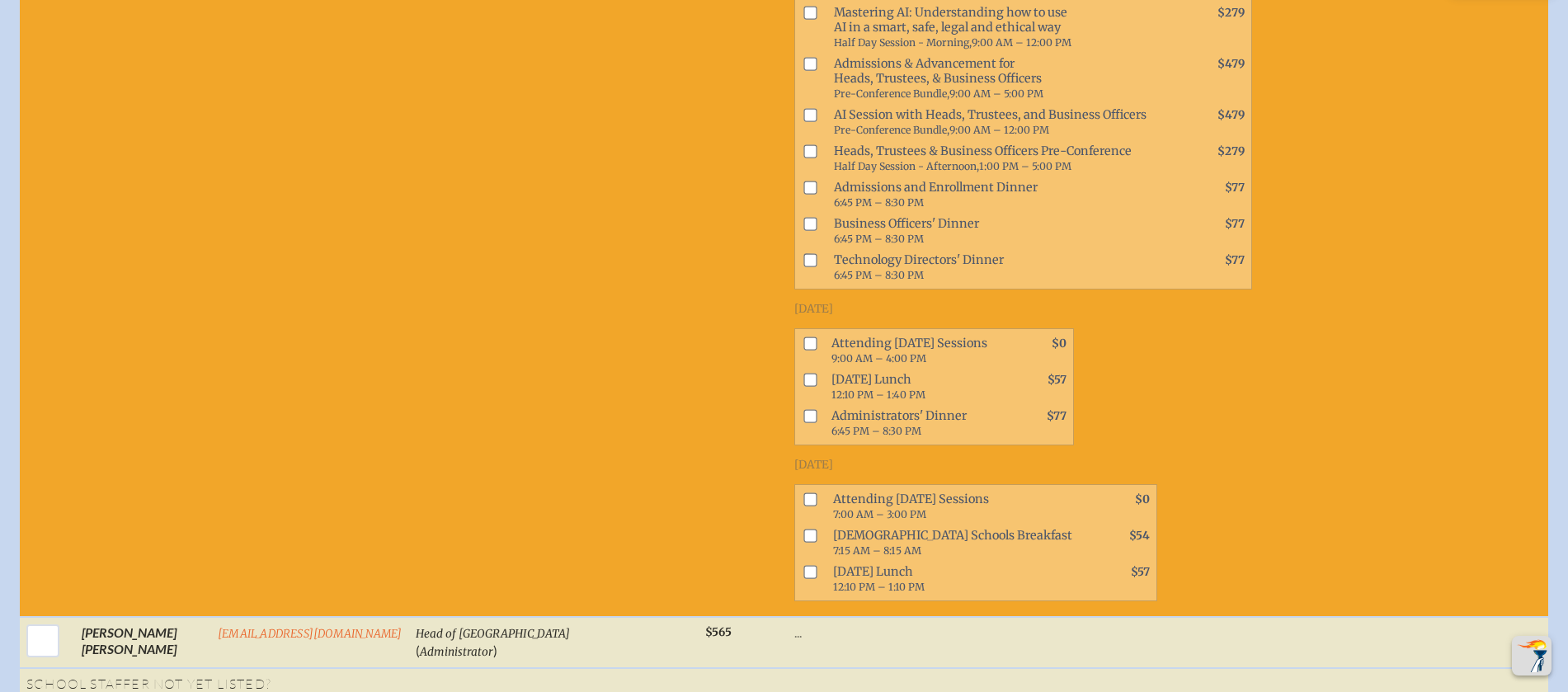
click at [803, 506] on input "checkbox" at bounding box center [810, 500] width 13 height 13
checkbox input "true"
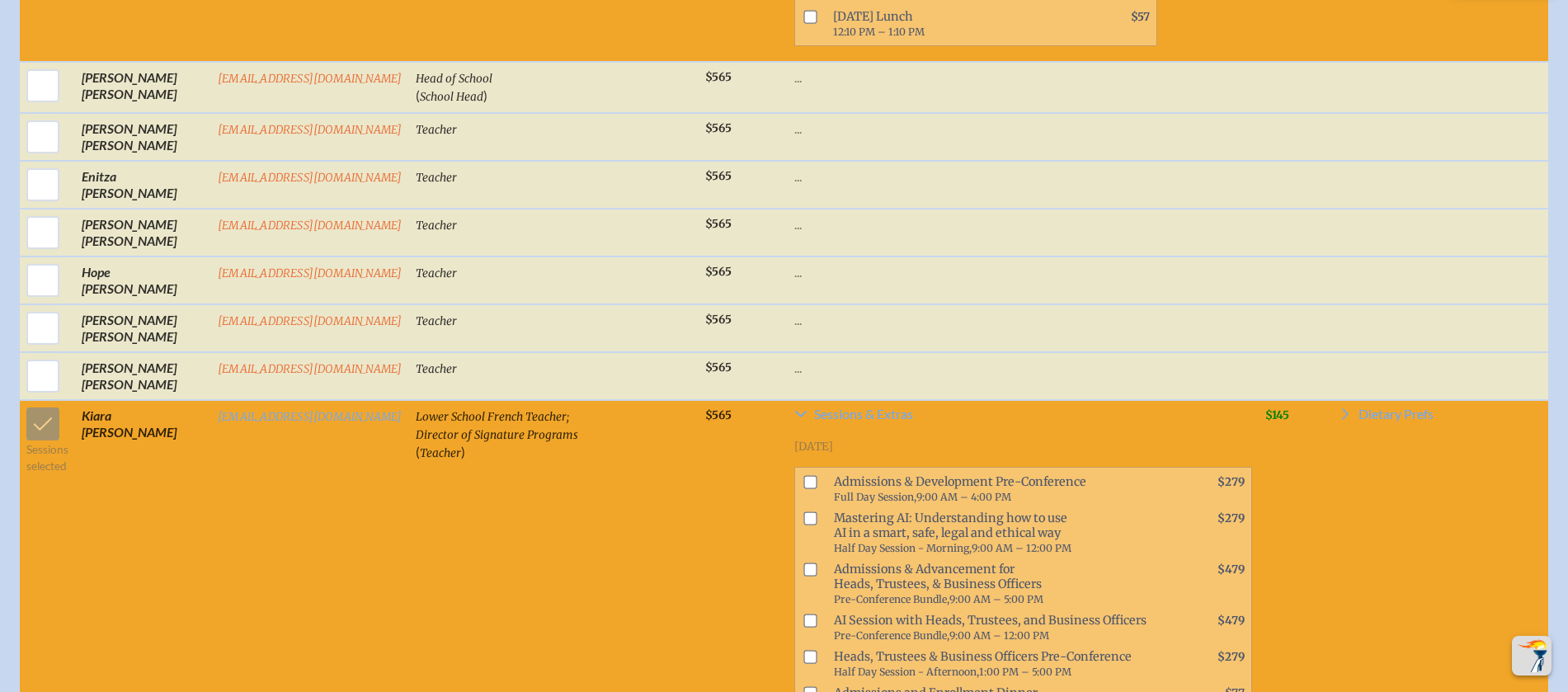
scroll to position [1292, 0]
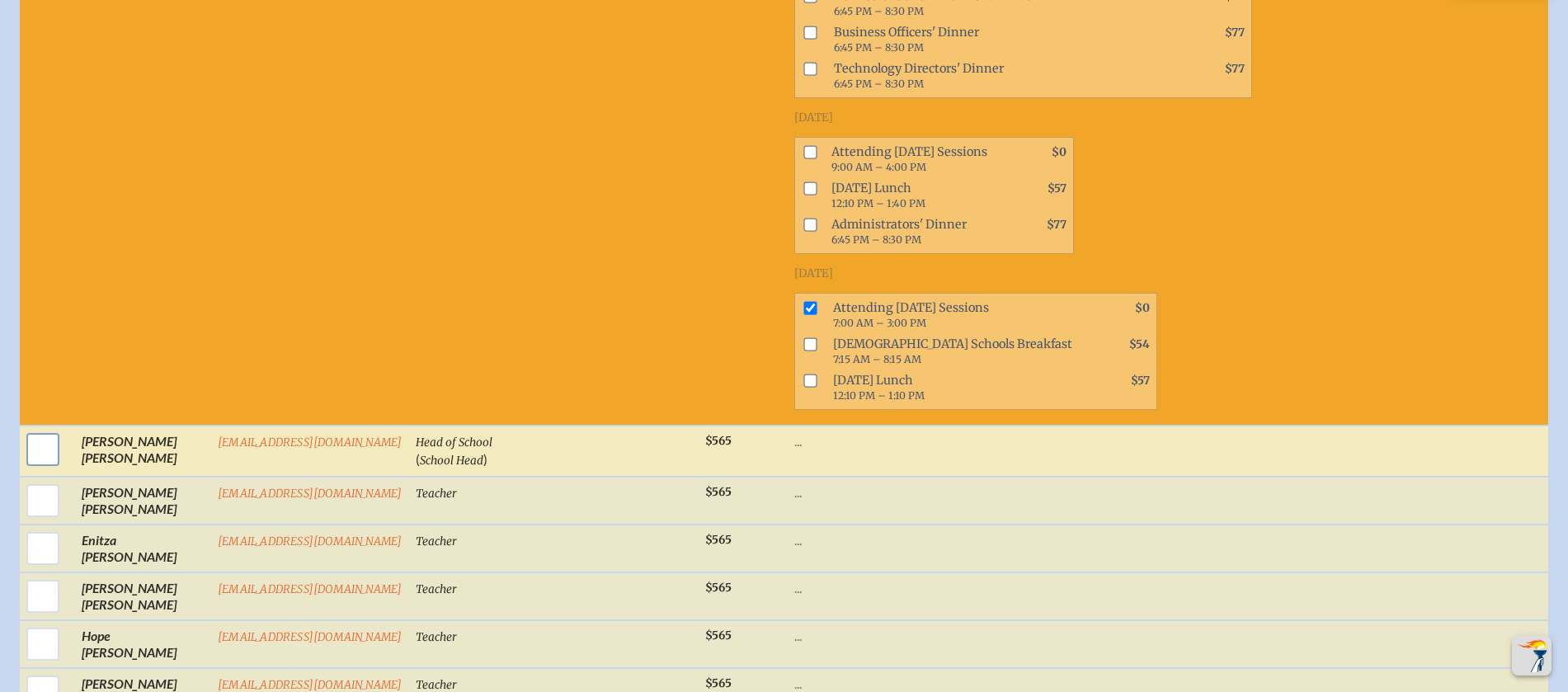
click at [32, 459] on input "checkbox" at bounding box center [43, 450] width 41 height 41
checkbox input "true"
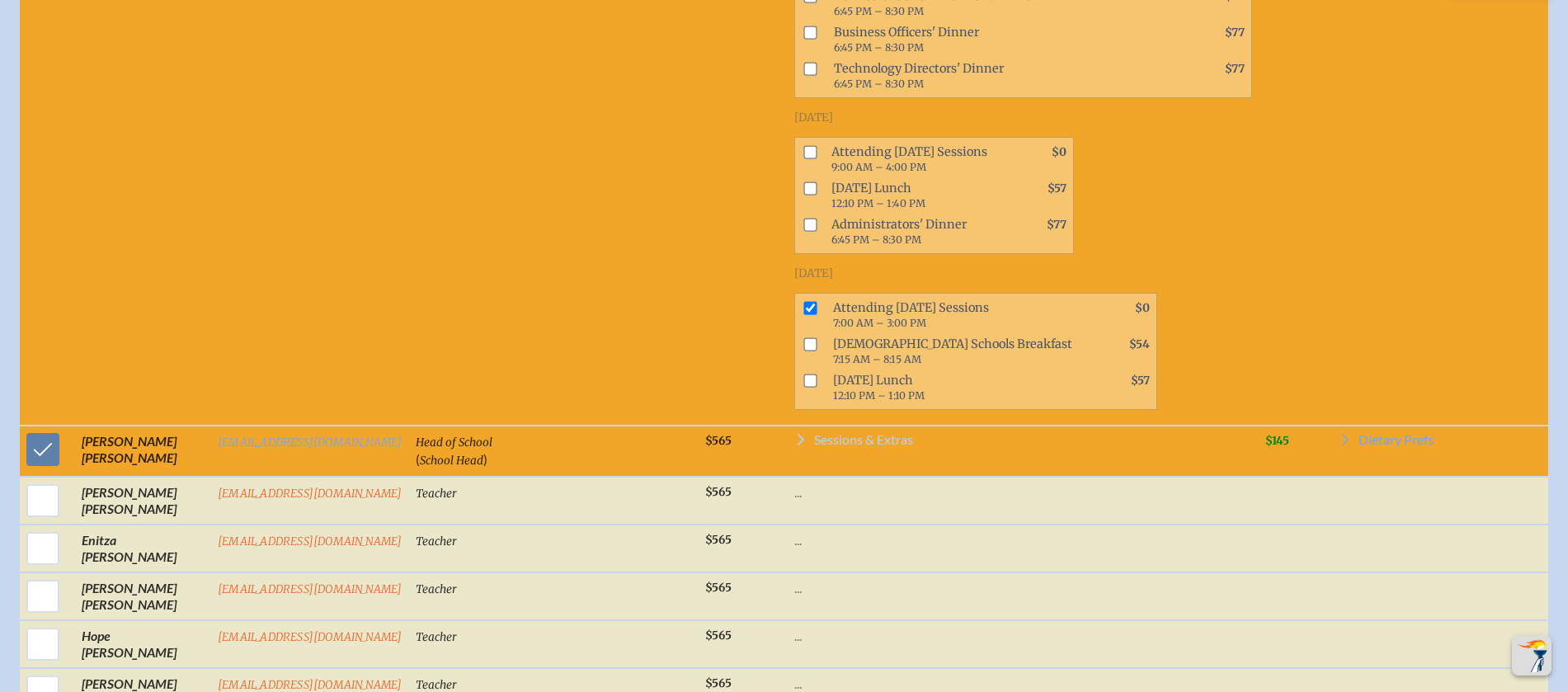
click at [865, 446] on span "Sessions & Extras" at bounding box center [864, 439] width 99 height 13
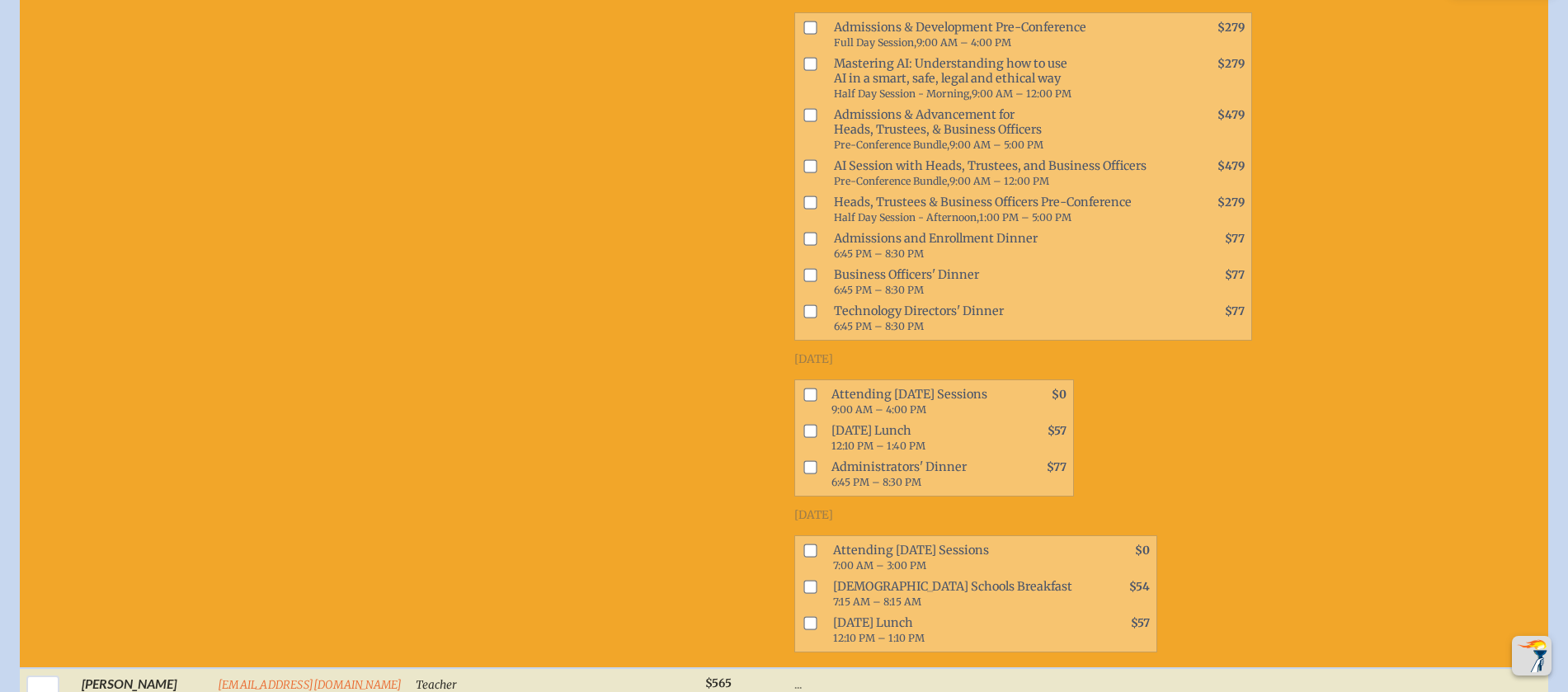
scroll to position [1844, 0]
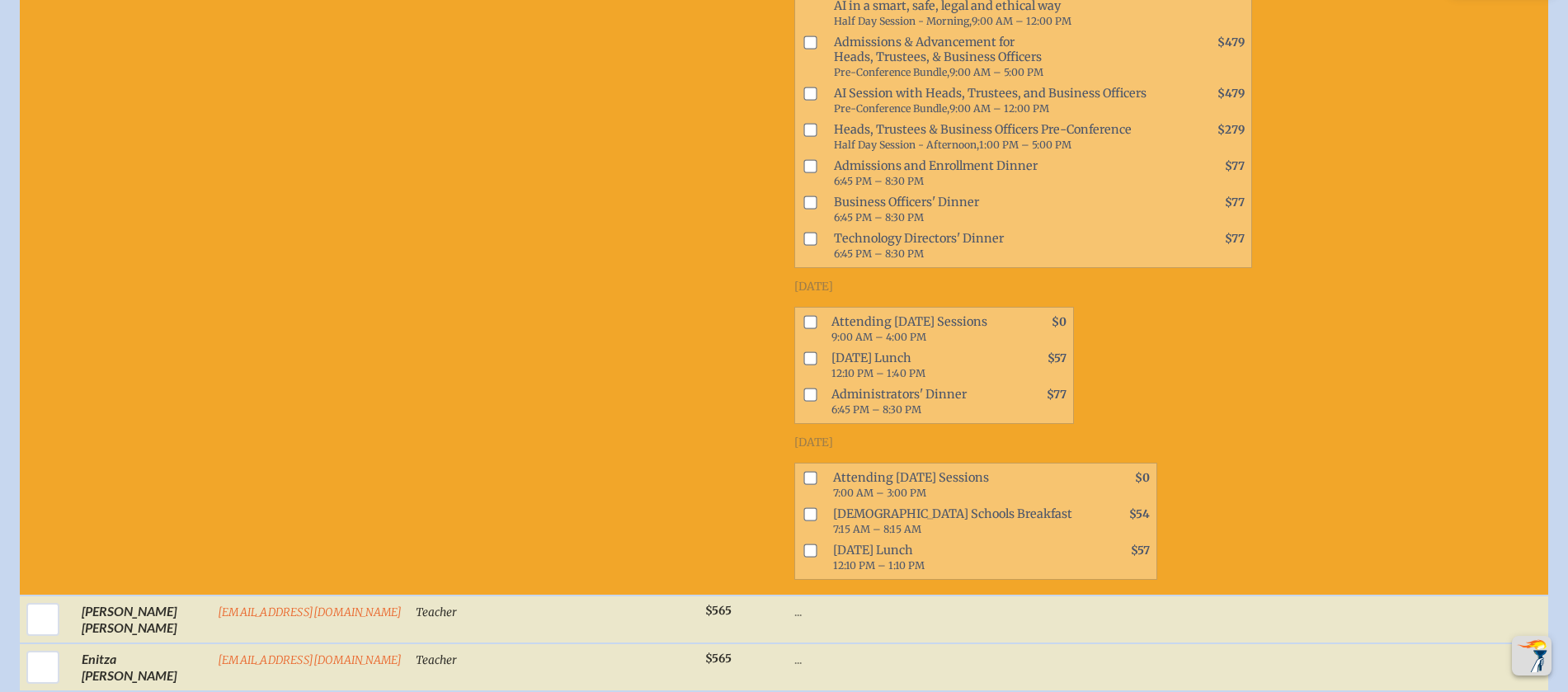
click at [803, 136] on input "checkbox" at bounding box center [810, 130] width 13 height 13
checkbox input "true"
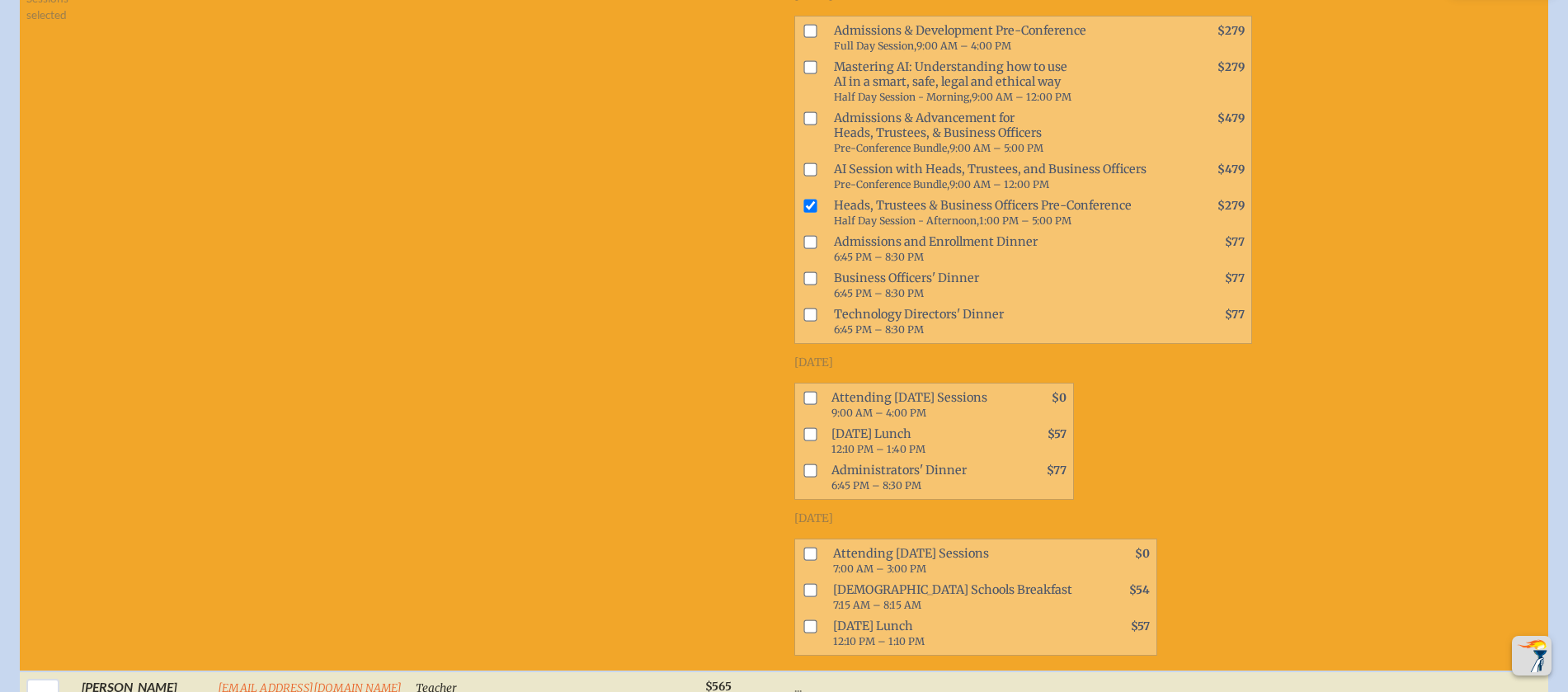
scroll to position [1548, 0]
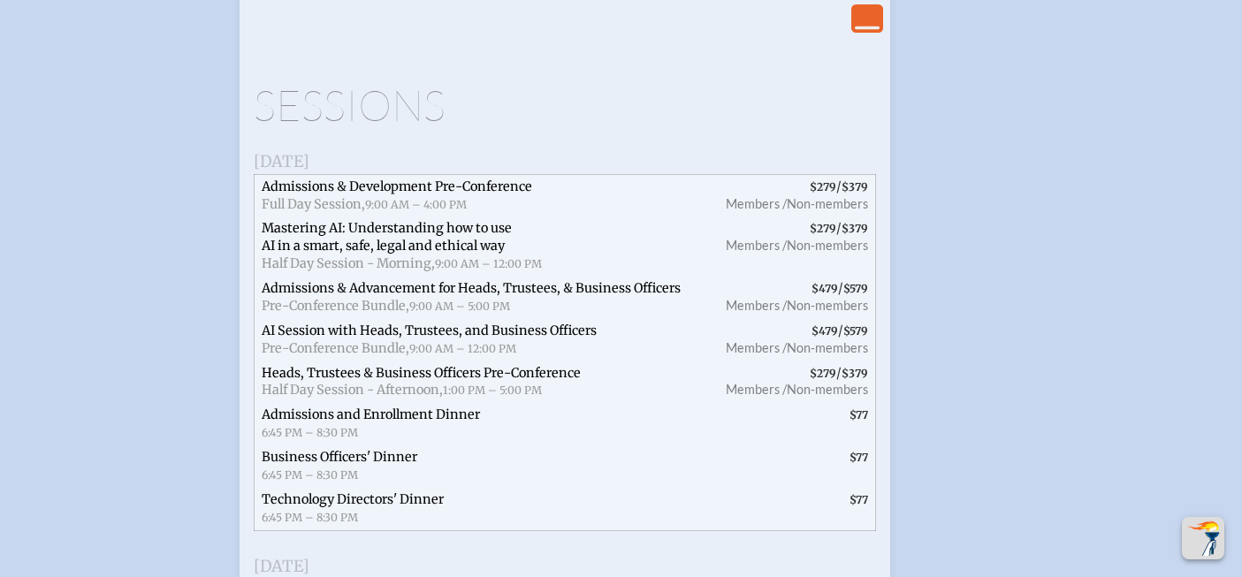
scroll to position [2986, 0]
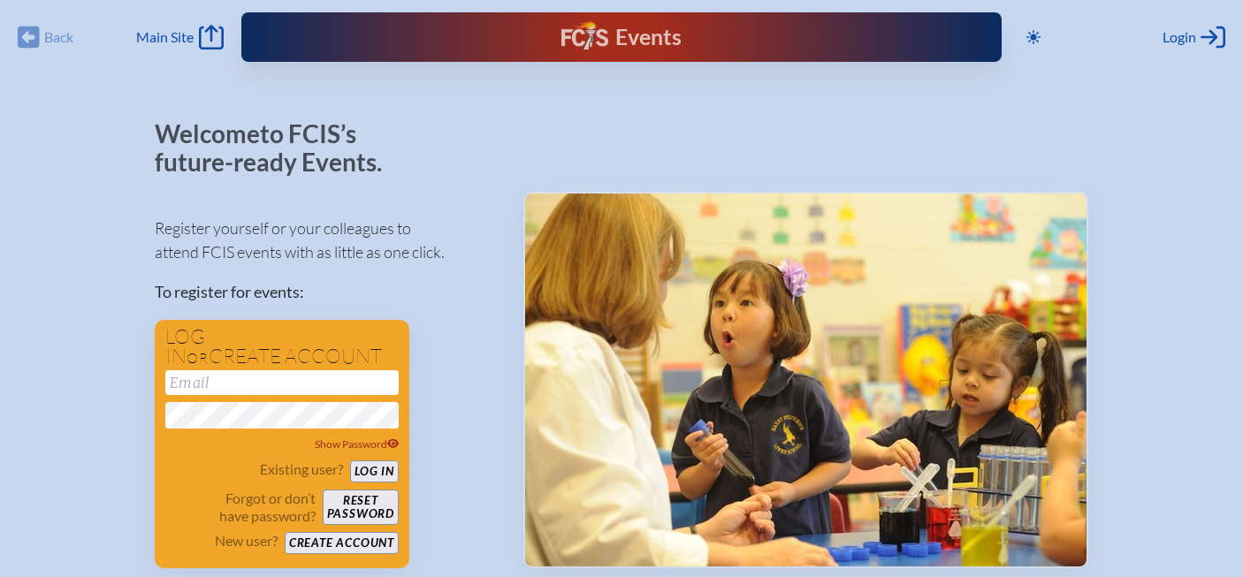
scroll to position [298, 0]
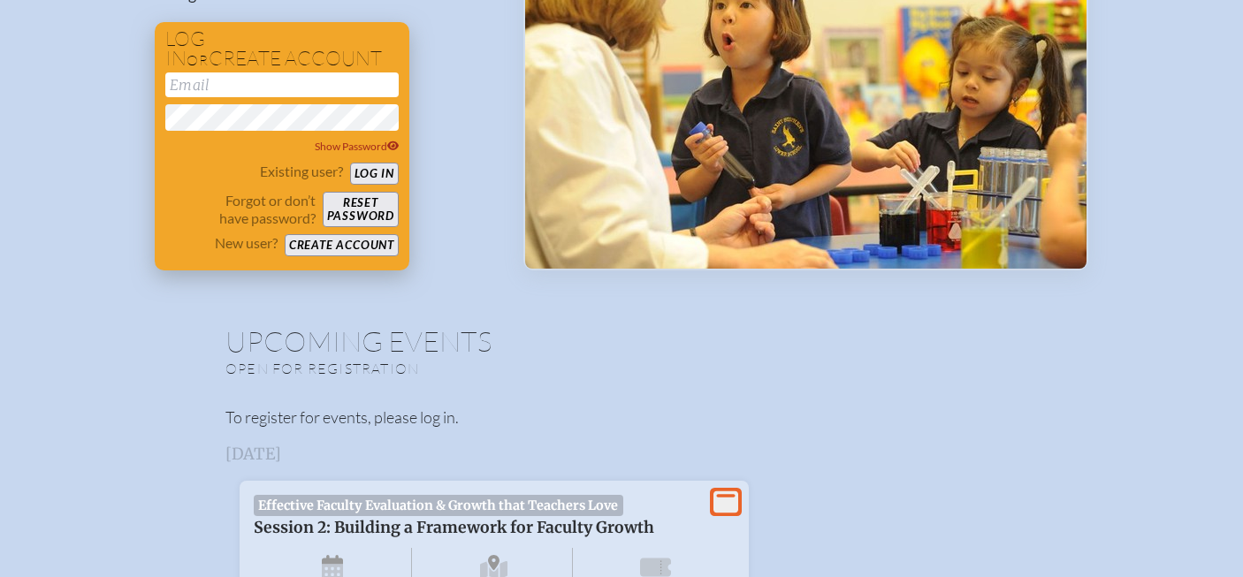
type input "[EMAIL_ADDRESS][DOMAIN_NAME]"
click at [385, 170] on button "Log in" at bounding box center [374, 174] width 49 height 22
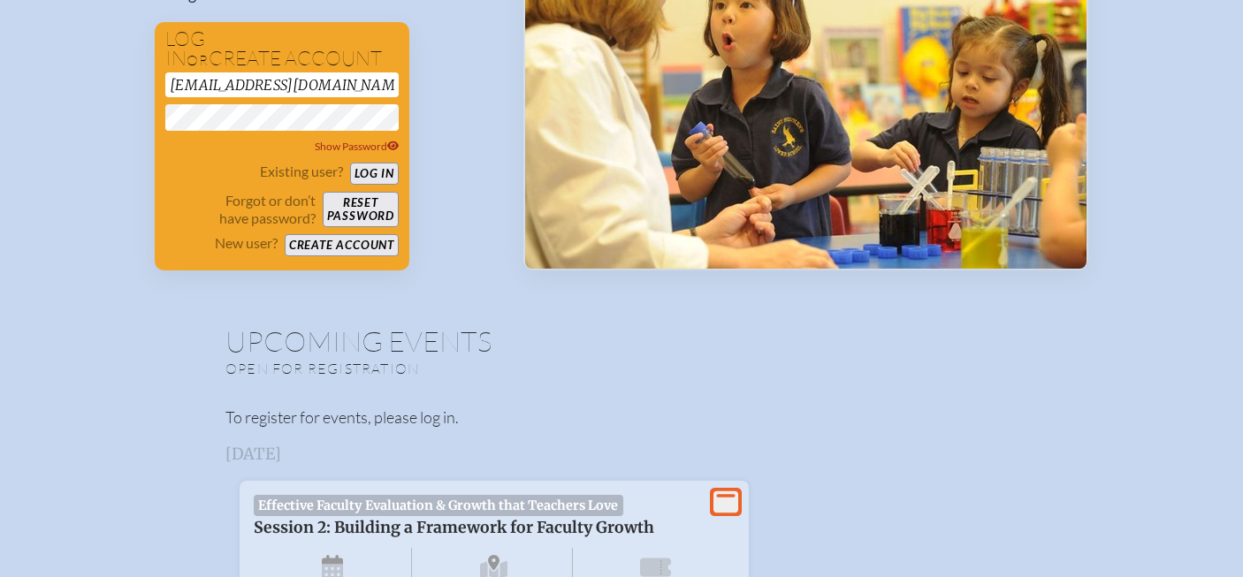
scroll to position [226, 0]
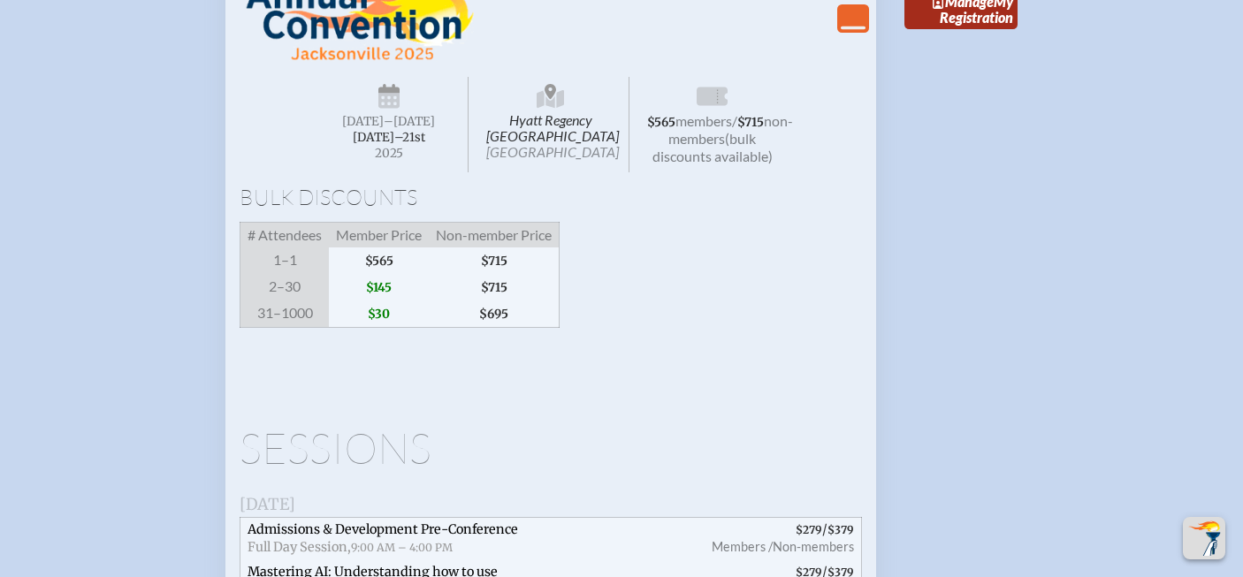
scroll to position [2483, 0]
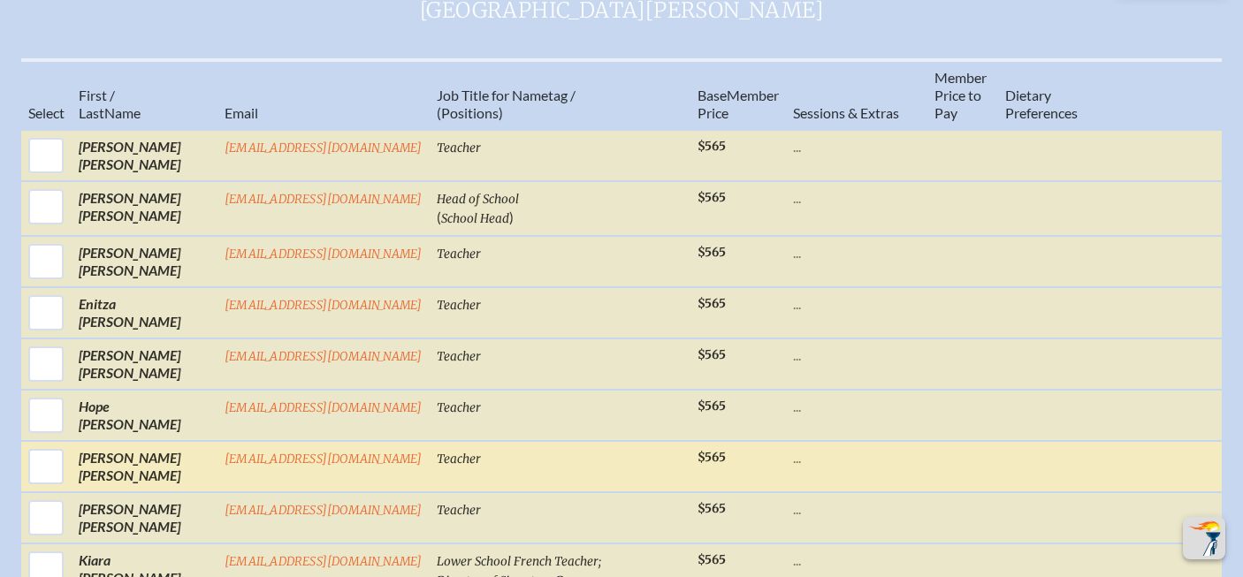
scroll to position [793, 0]
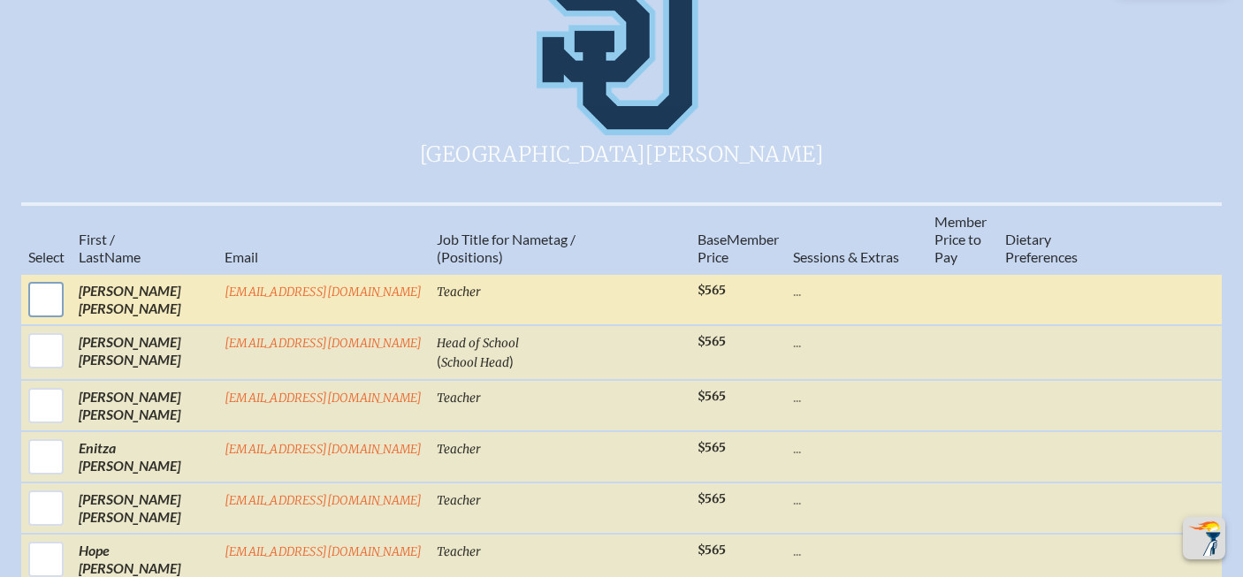
click at [38, 278] on input "checkbox" at bounding box center [46, 300] width 44 height 44
checkbox input "true"
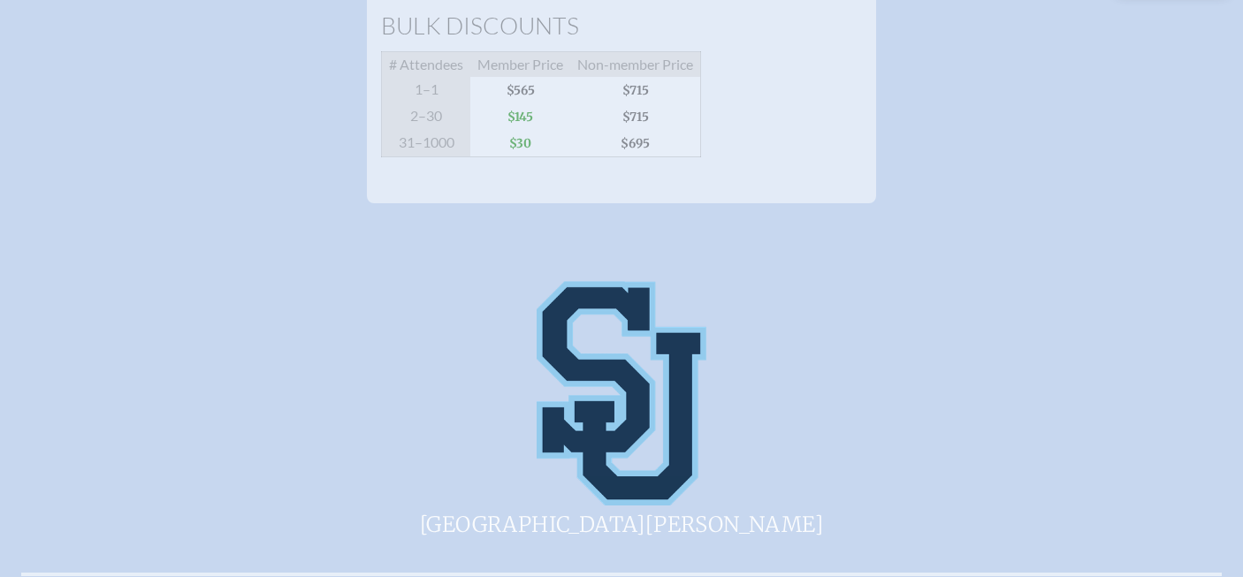
scroll to position [238, 0]
